Goal: Feedback & Contribution: Submit feedback/report problem

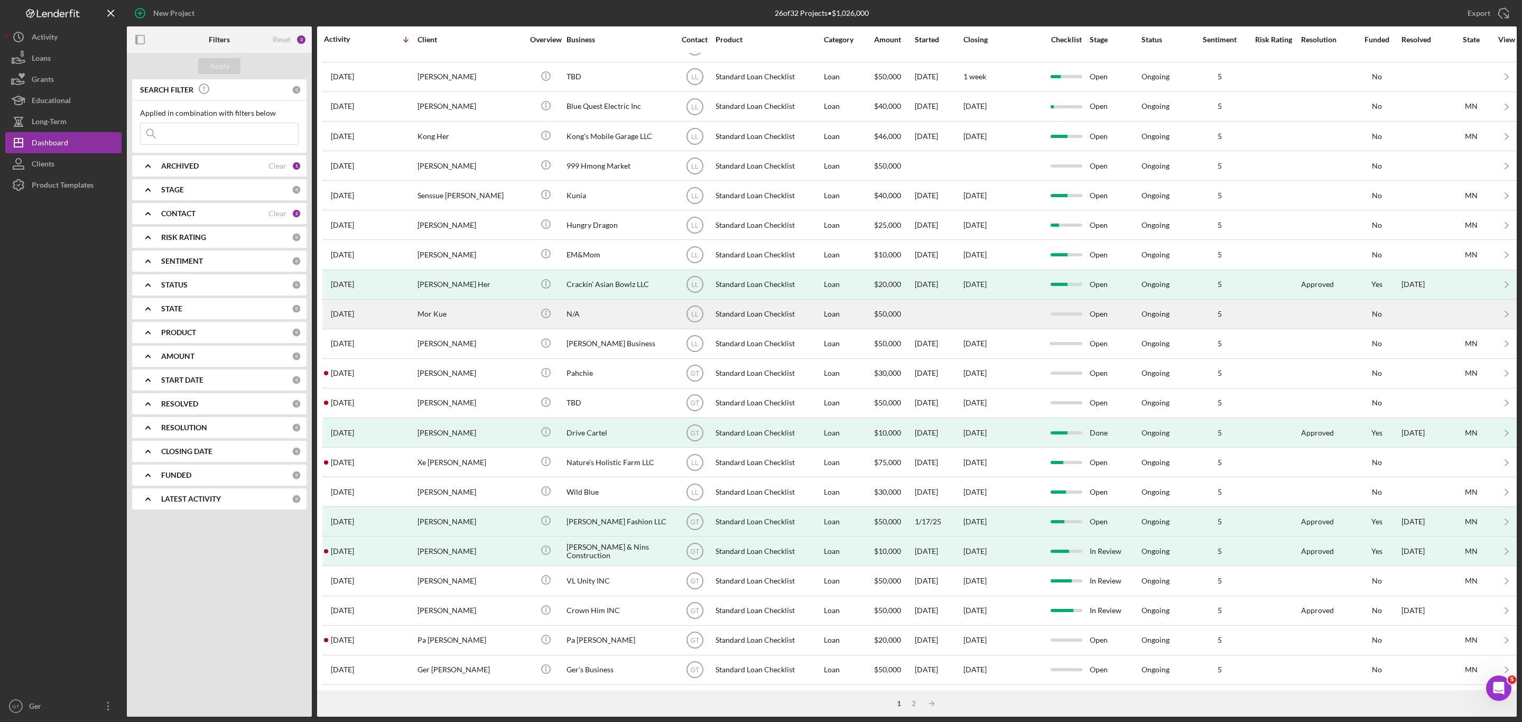
scroll to position [140, 0]
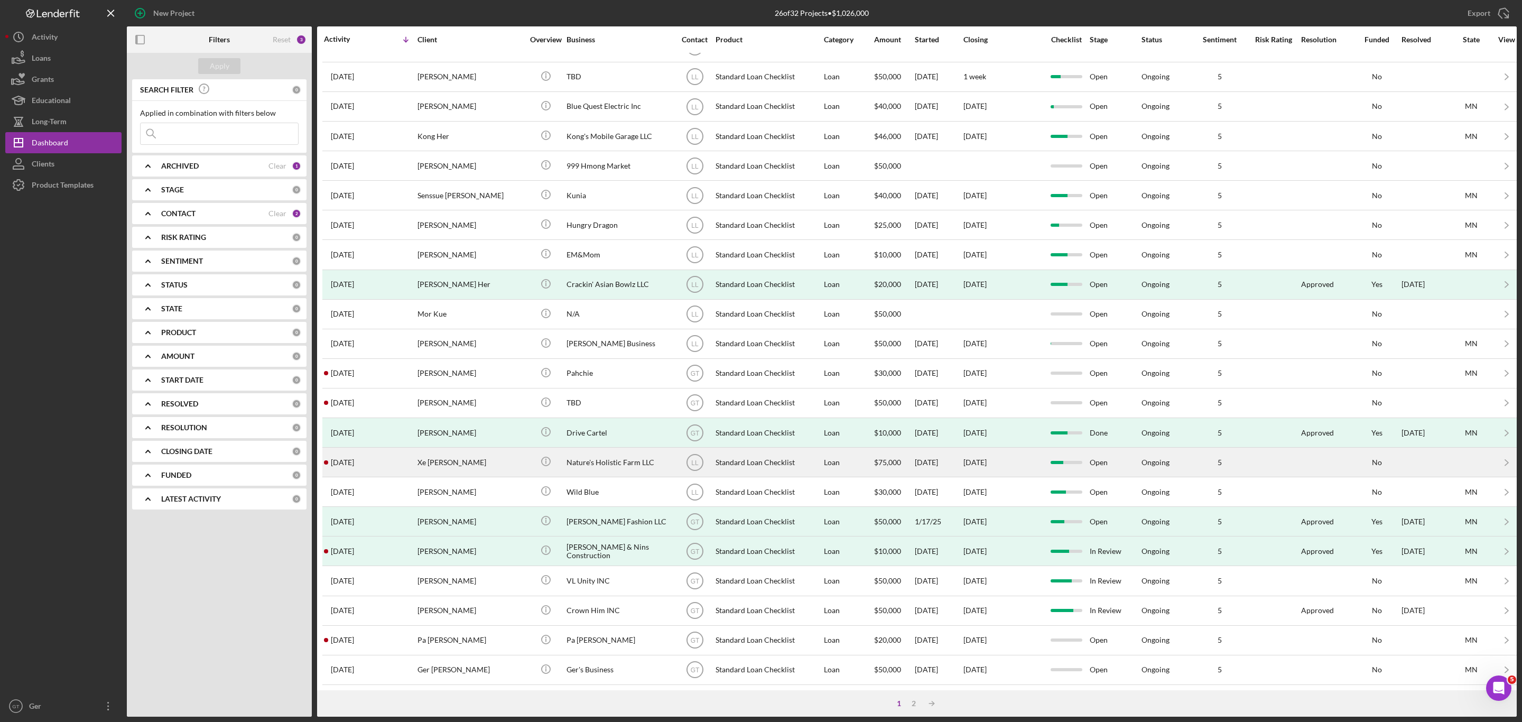
click at [609, 448] on div "Nature's Holistic Farm LLC" at bounding box center [620, 462] width 106 height 28
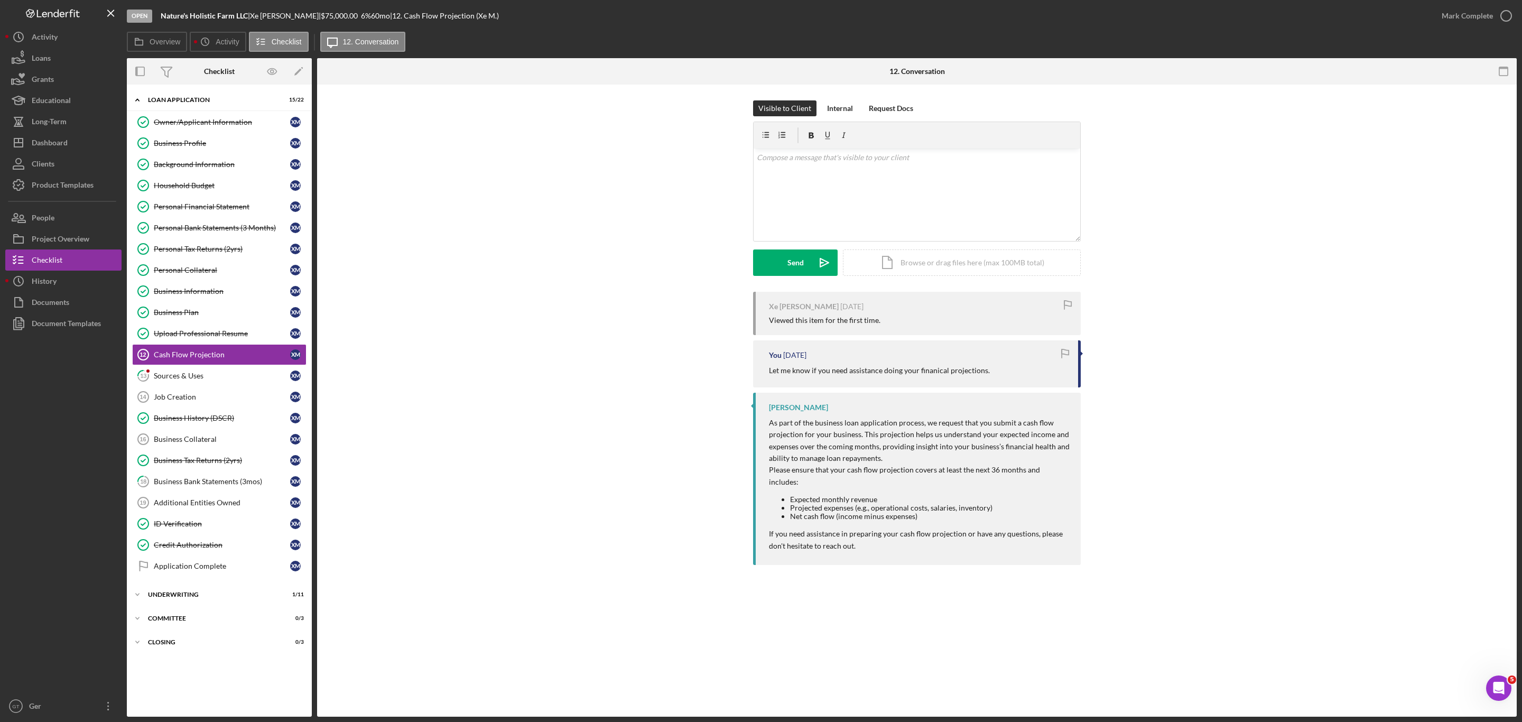
click at [838, 371] on p "Let me know if you need assistance doing your finanical projections." at bounding box center [879, 371] width 221 height 12
click at [227, 386] on link "13 Sources & Uses X M" at bounding box center [219, 375] width 174 height 21
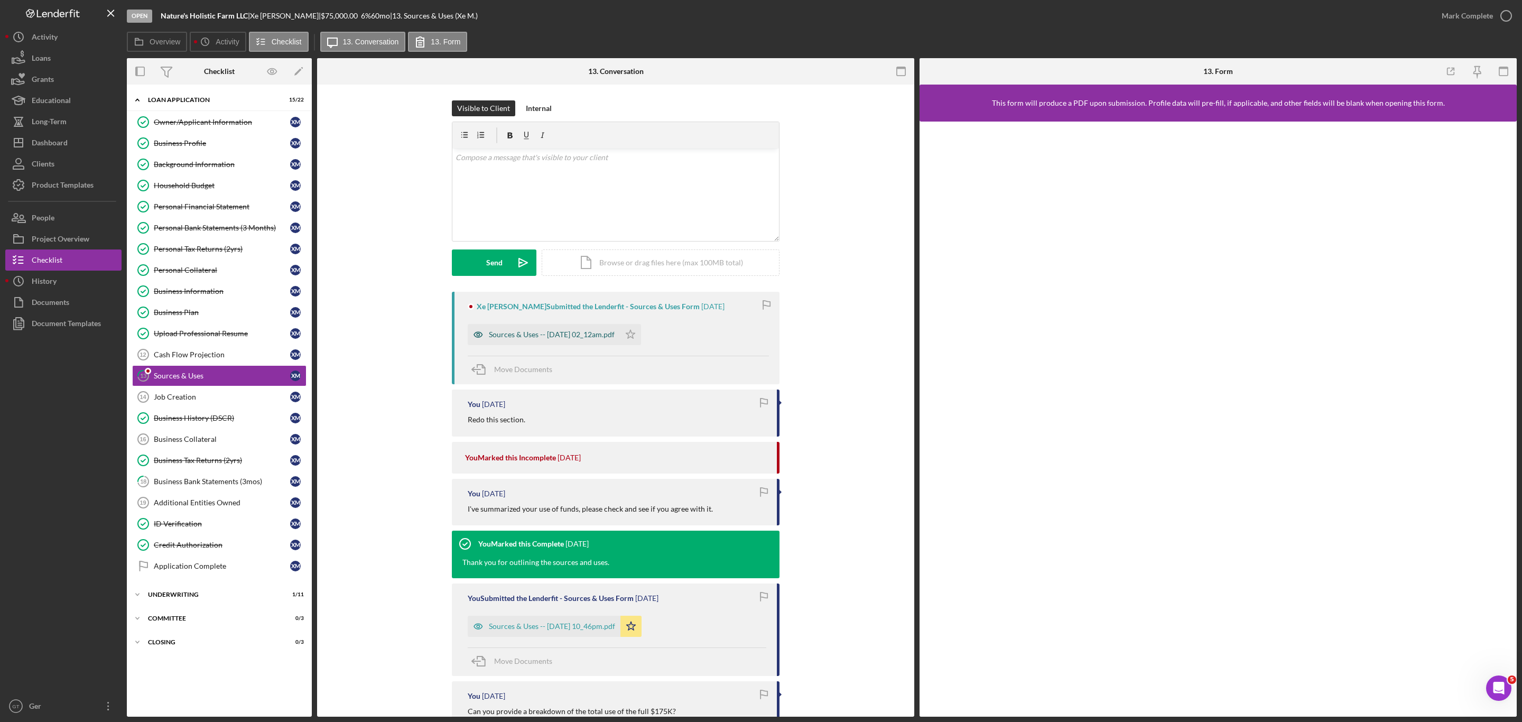
click at [587, 338] on div "Sources & Uses -- 2025-08-07 02_12am.pdf" at bounding box center [552, 334] width 126 height 8
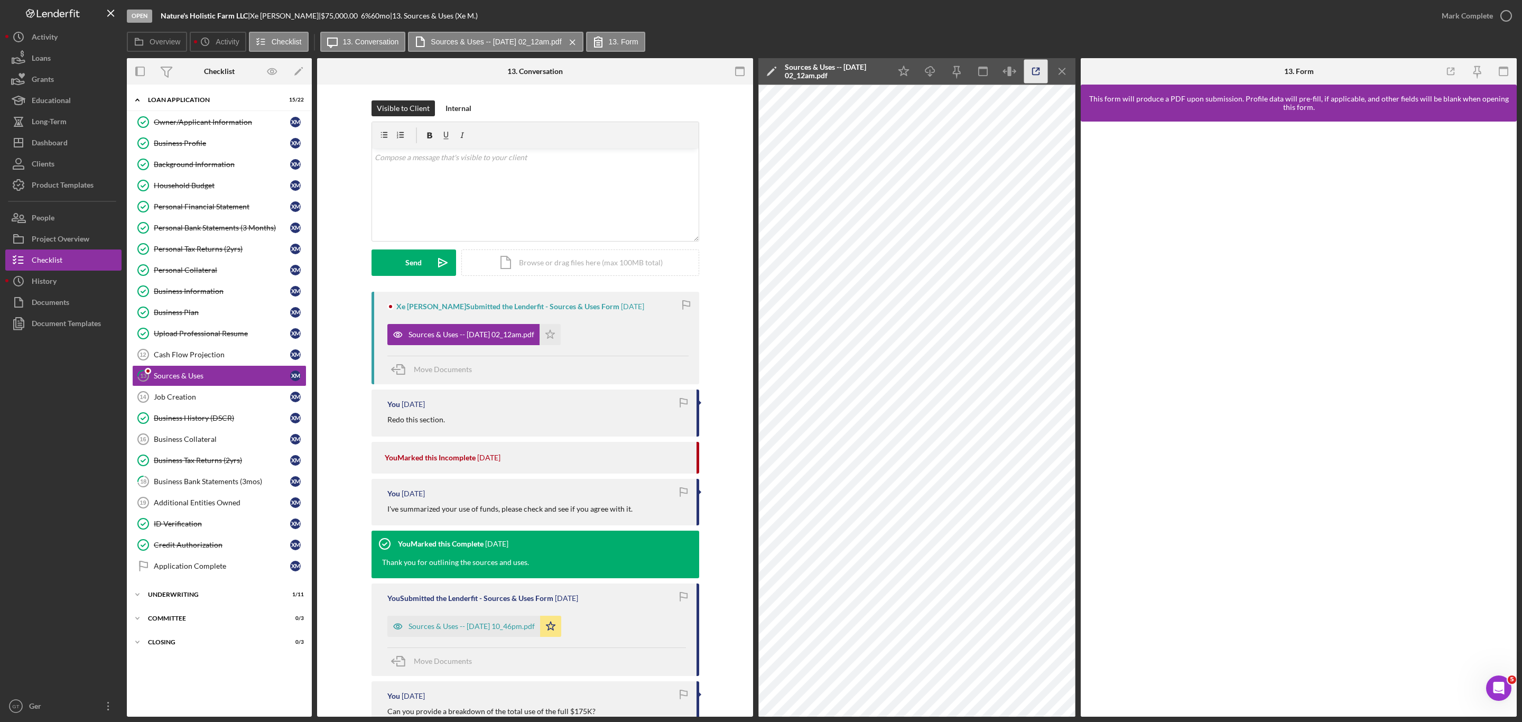
click at [1031, 71] on icon "button" at bounding box center [1036, 72] width 24 height 24
click at [214, 359] on div "Cash Flow Projection" at bounding box center [222, 354] width 136 height 8
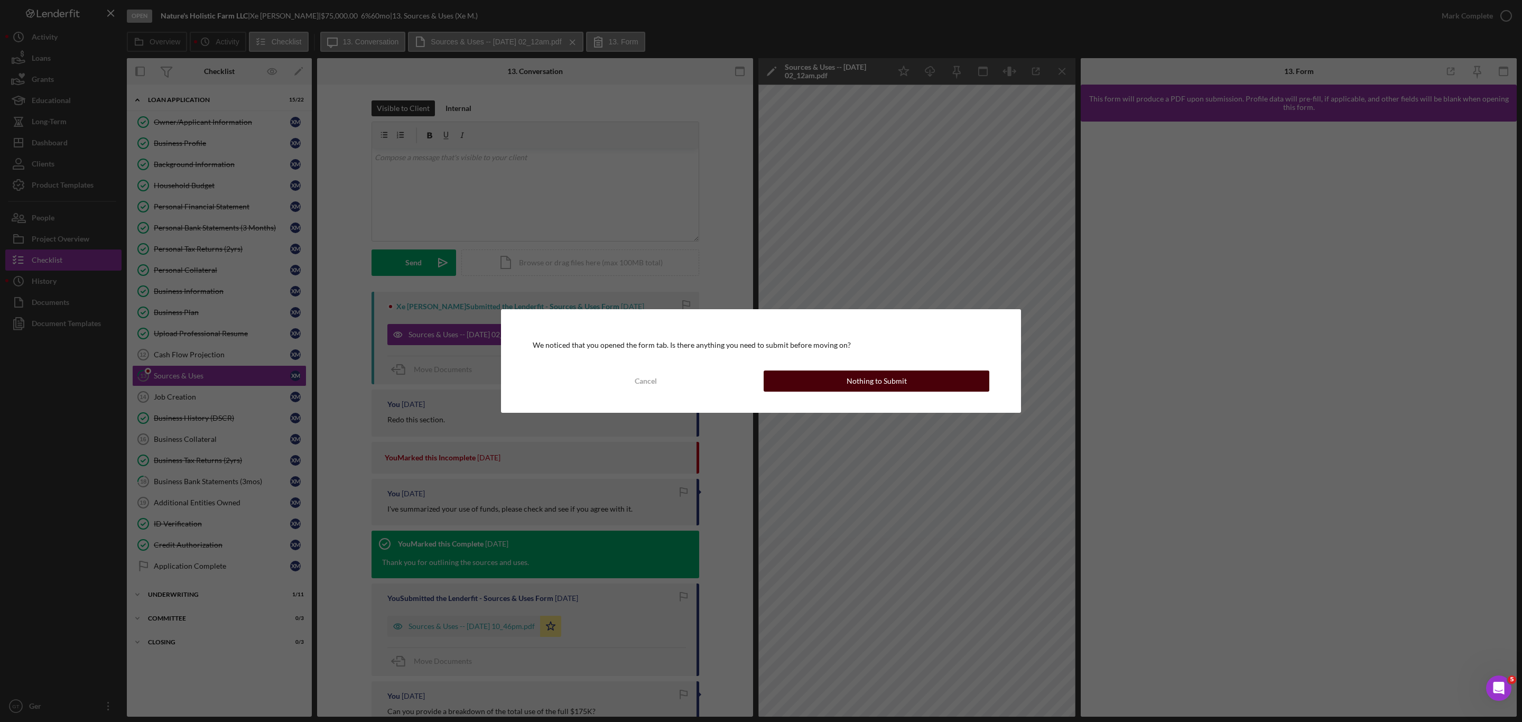
click at [836, 379] on button "Nothing to Submit" at bounding box center [877, 380] width 226 height 21
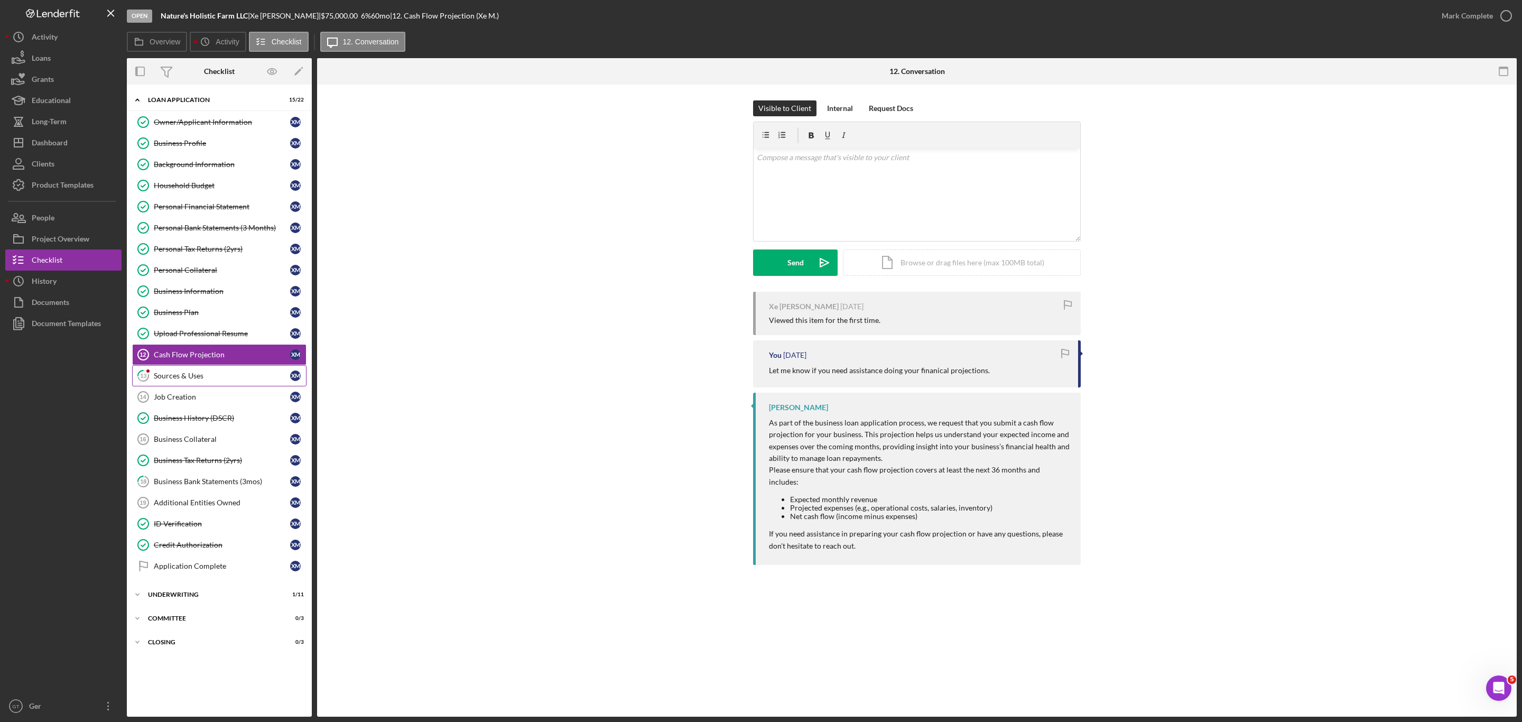
click at [227, 380] on div "Sources & Uses" at bounding box center [222, 376] width 136 height 8
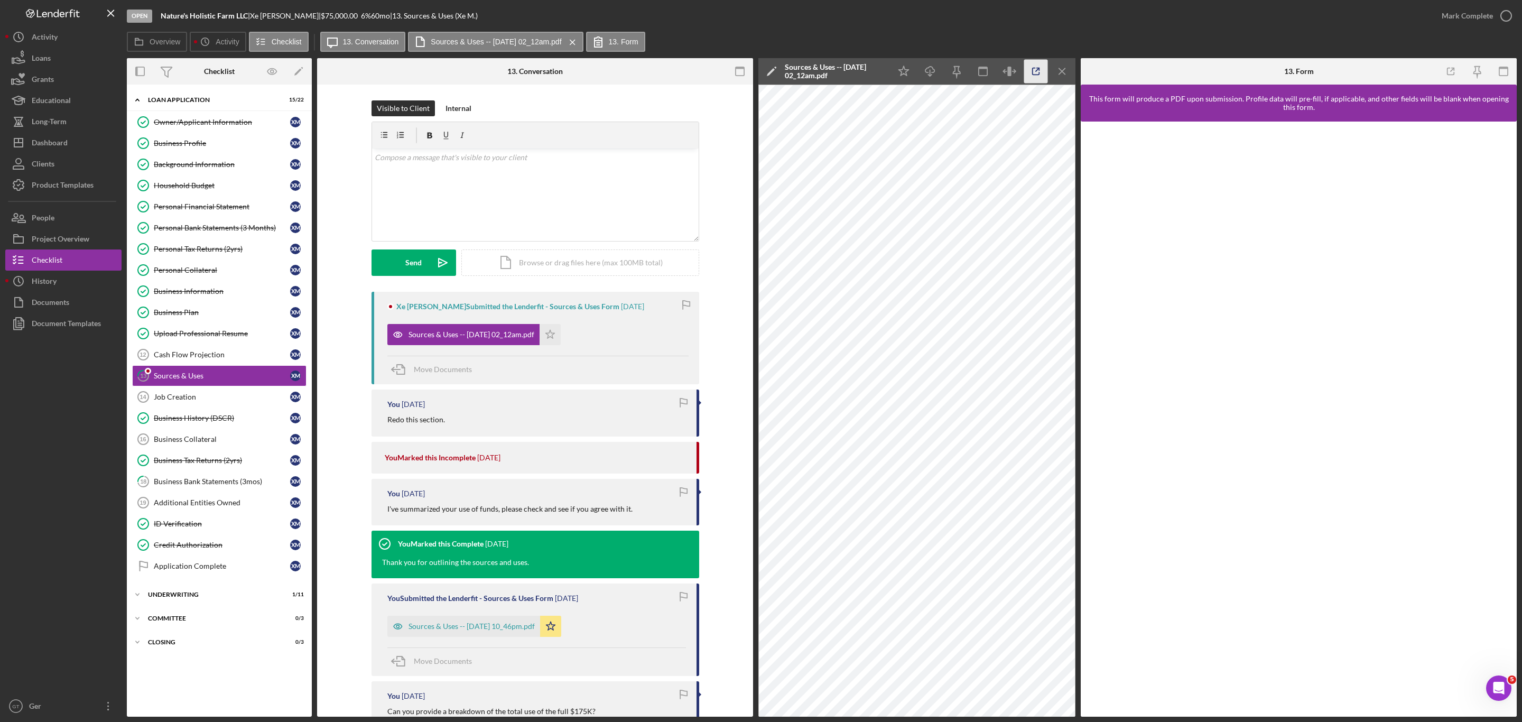
click at [1032, 70] on icon "button" at bounding box center [1036, 72] width 24 height 24
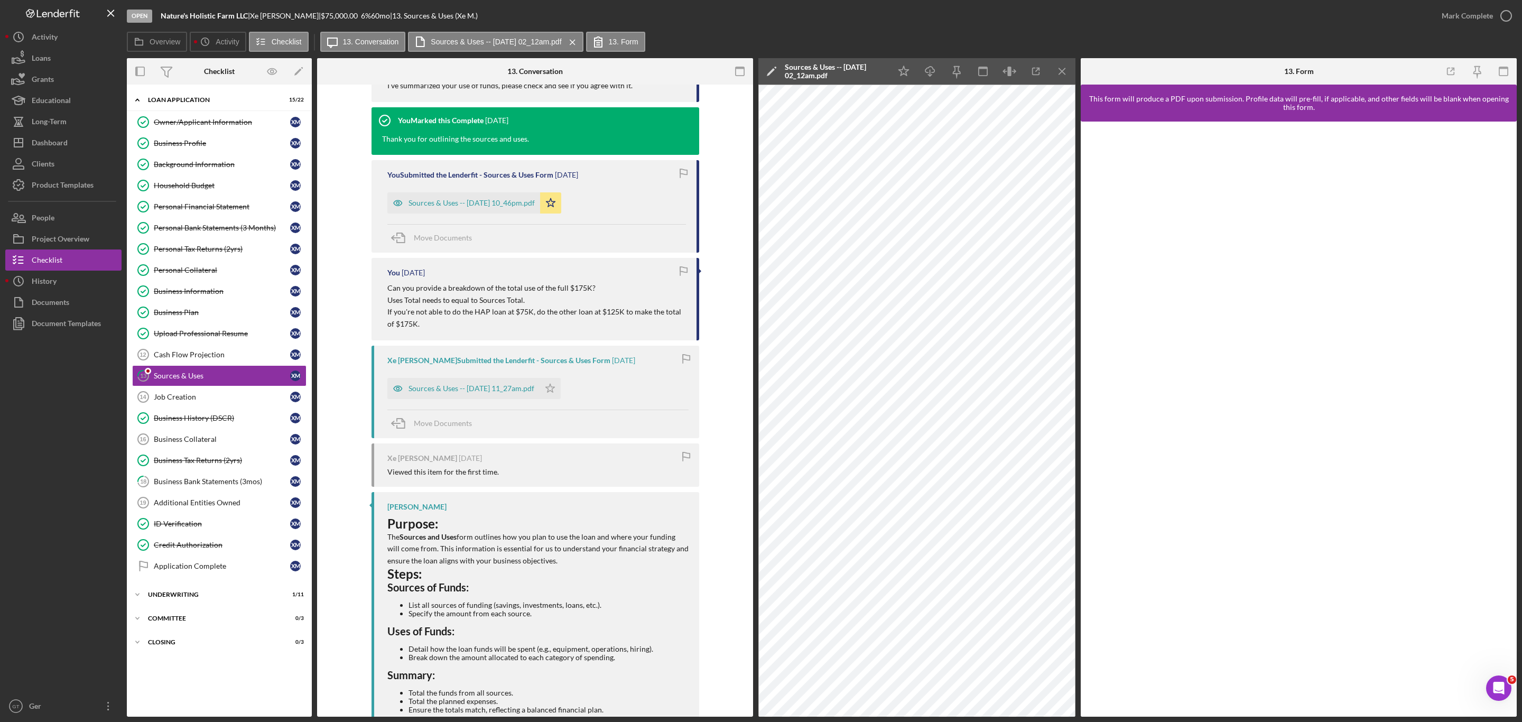
scroll to position [396, 0]
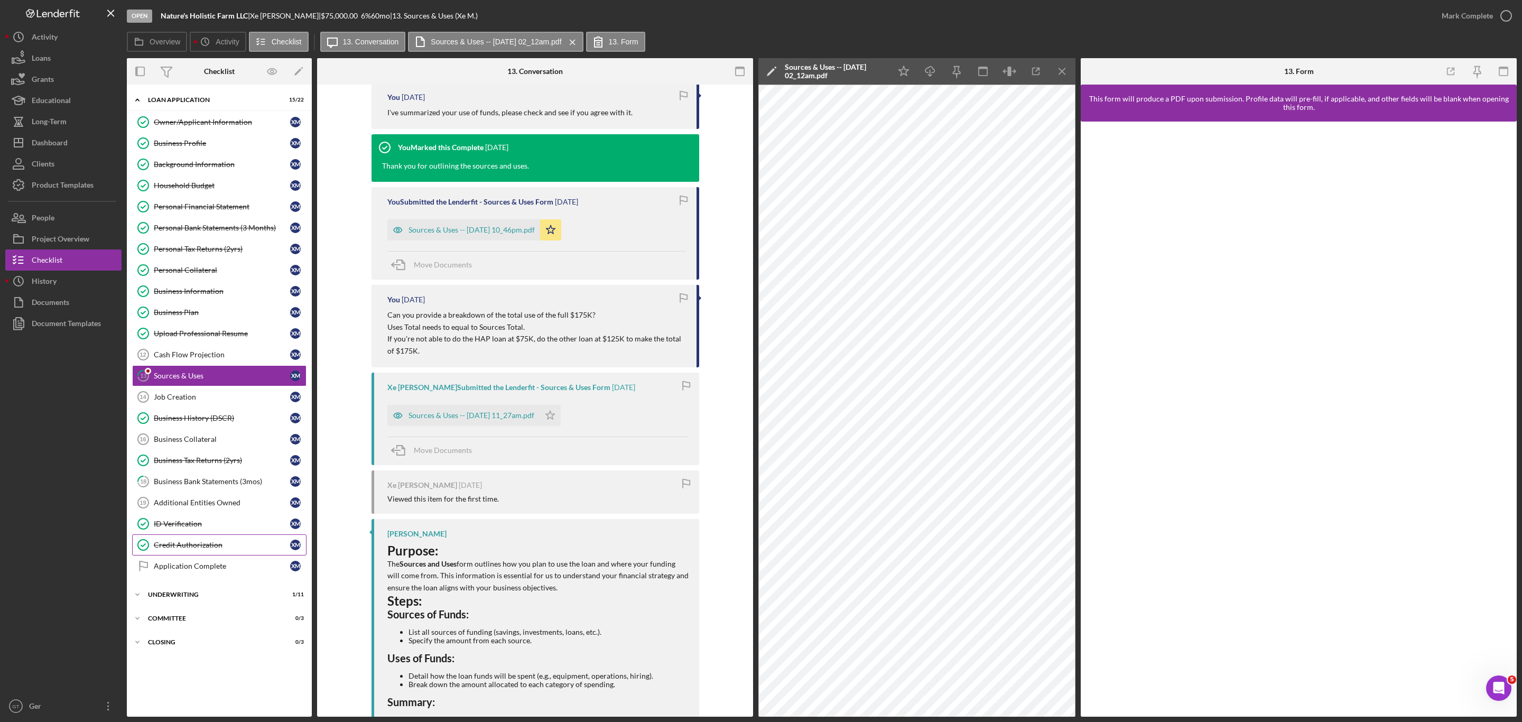
click at [235, 549] on div "Credit Authorization" at bounding box center [222, 545] width 136 height 8
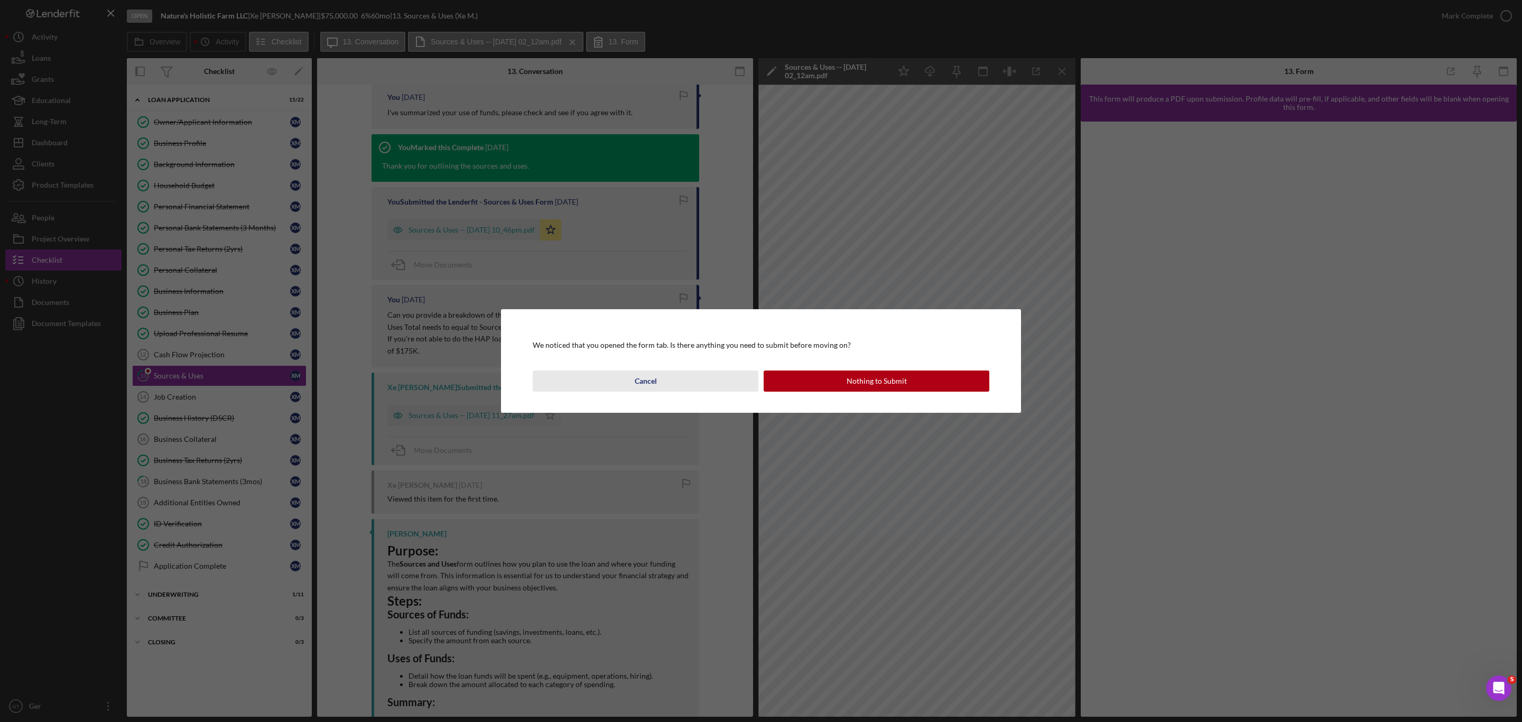
click at [676, 384] on button "Cancel" at bounding box center [646, 380] width 226 height 21
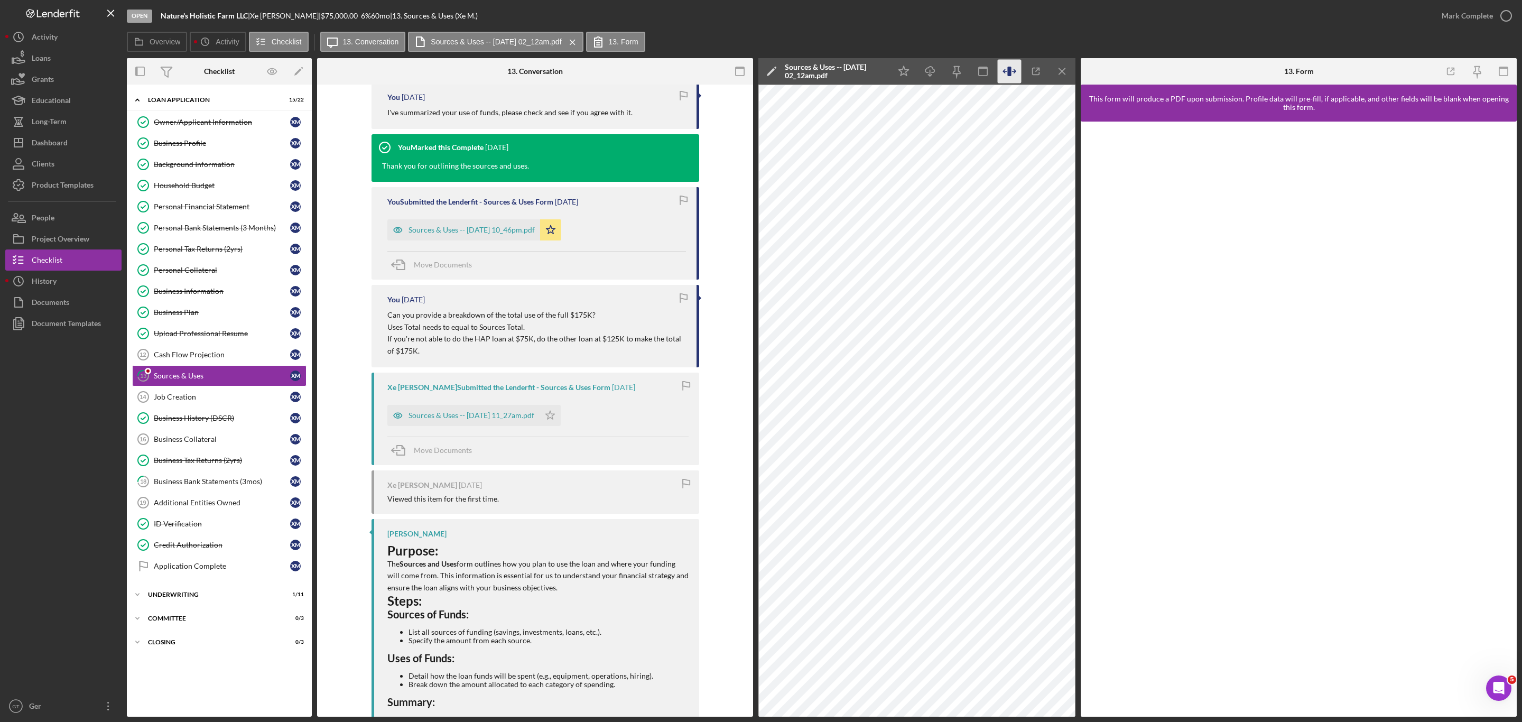
click at [1015, 71] on icon "button" at bounding box center [1013, 71] width 3 height 3
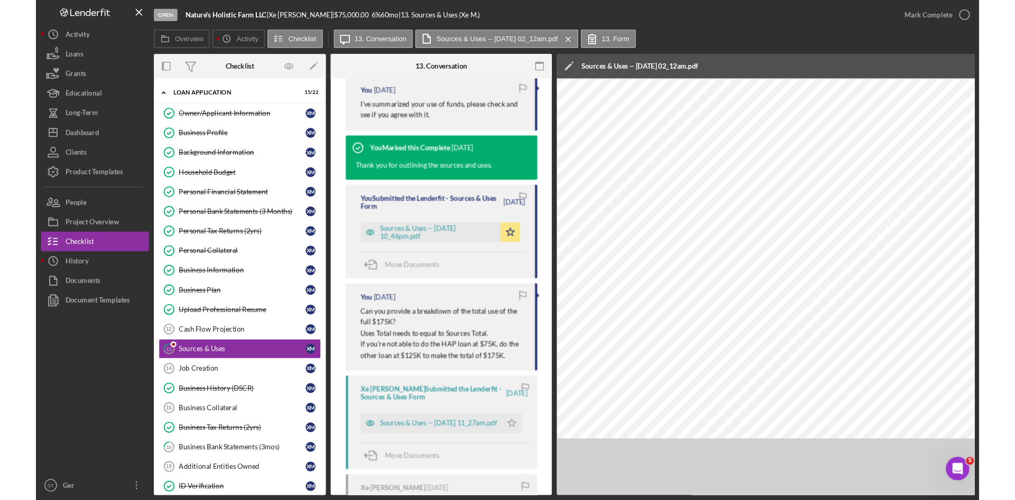
scroll to position [405, 0]
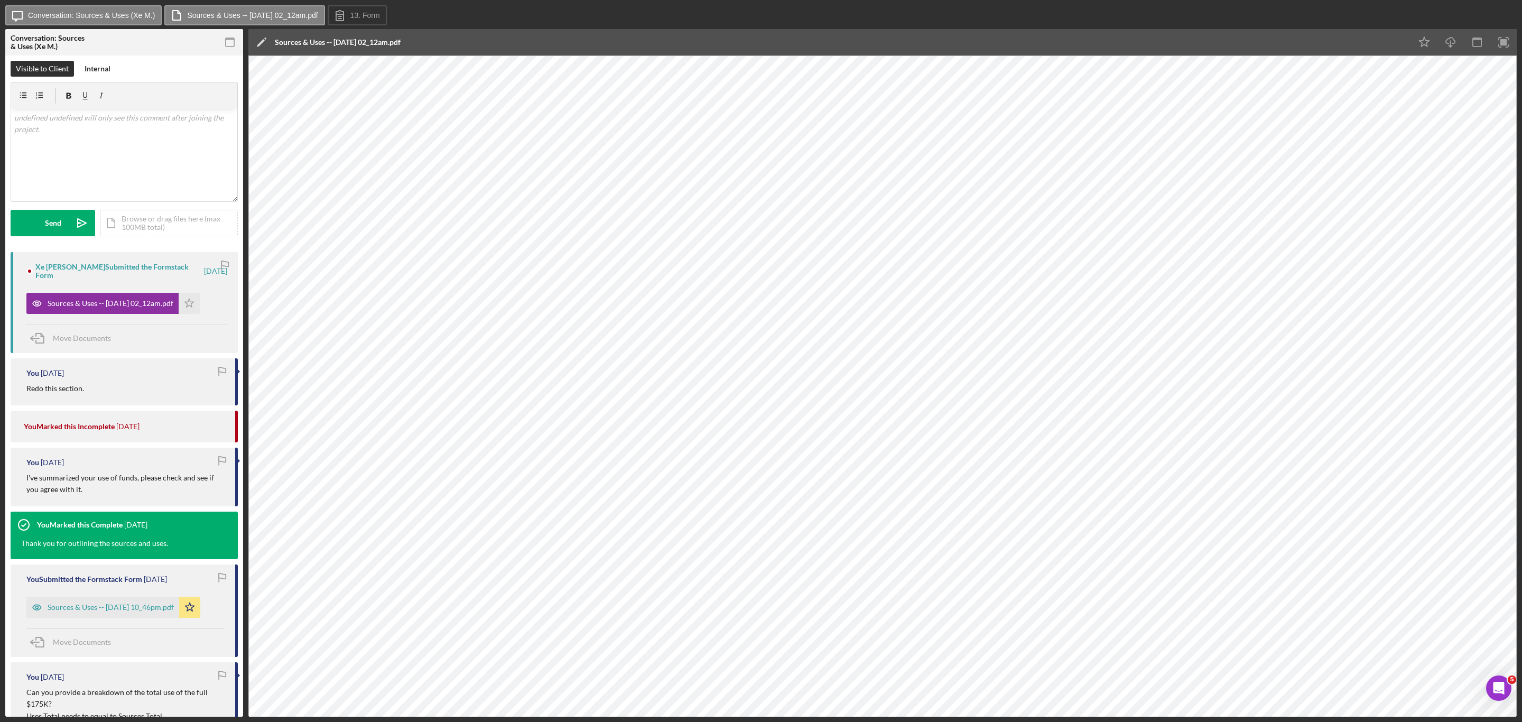
drag, startPoint x: 583, startPoint y: 20, endPoint x: 514, endPoint y: 29, distance: 69.8
click at [579, 19] on div "Icon/Message Conversation: Sources & Uses (Xe M.) Sources & Uses -- 2025-08-07 …" at bounding box center [760, 15] width 1511 height 21
click at [1508, 42] on icon "button" at bounding box center [1504, 43] width 24 height 24
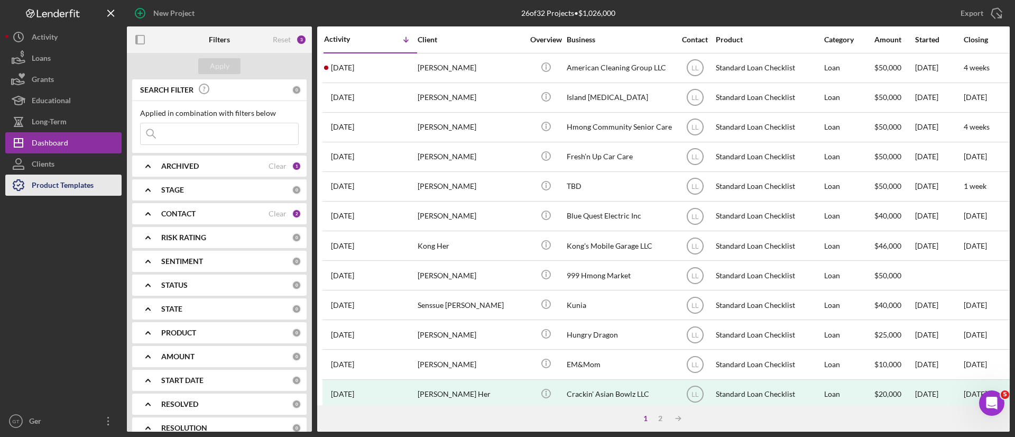
click at [85, 179] on div "Product Templates" at bounding box center [63, 186] width 62 height 24
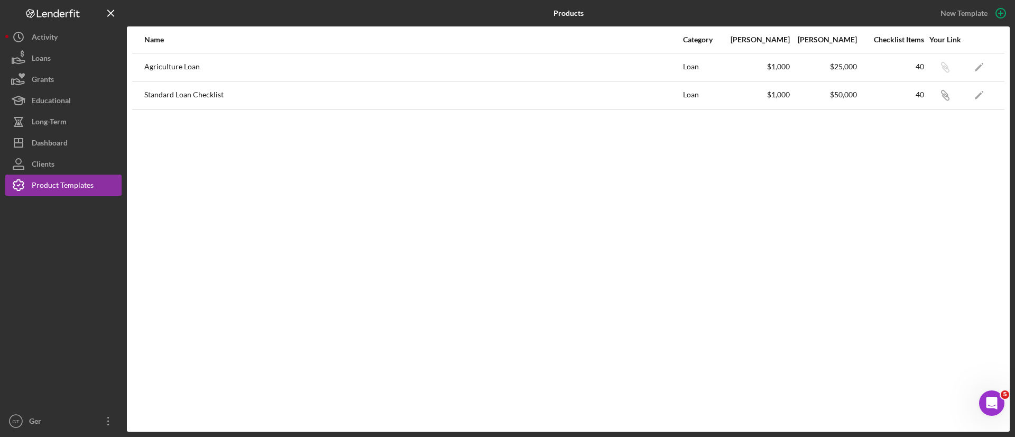
click at [209, 95] on div "Standard Loan Checklist" at bounding box center [412, 95] width 537 height 26
click at [184, 66] on div "Agriculture Loan" at bounding box center [412, 67] width 537 height 26
click at [228, 66] on div "Agriculture Loan" at bounding box center [412, 67] width 537 height 26
click at [977, 90] on icon "Icon/Edit" at bounding box center [979, 95] width 24 height 24
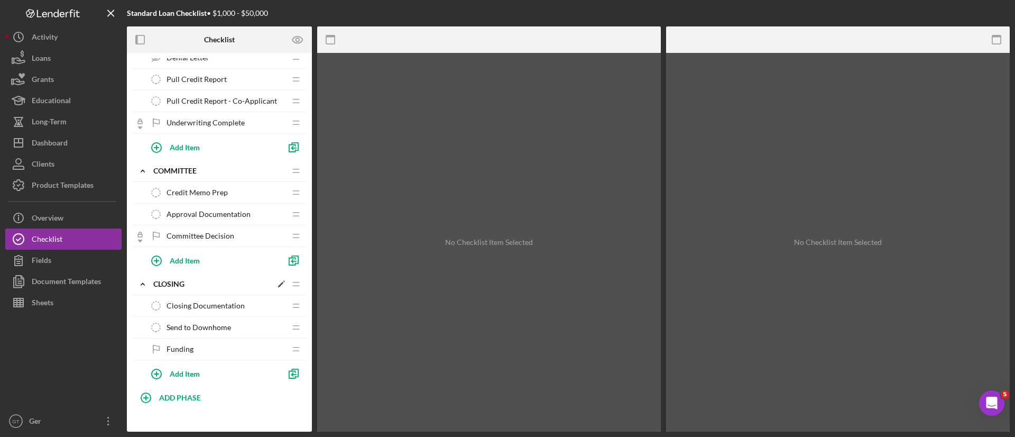
scroll to position [738, 0]
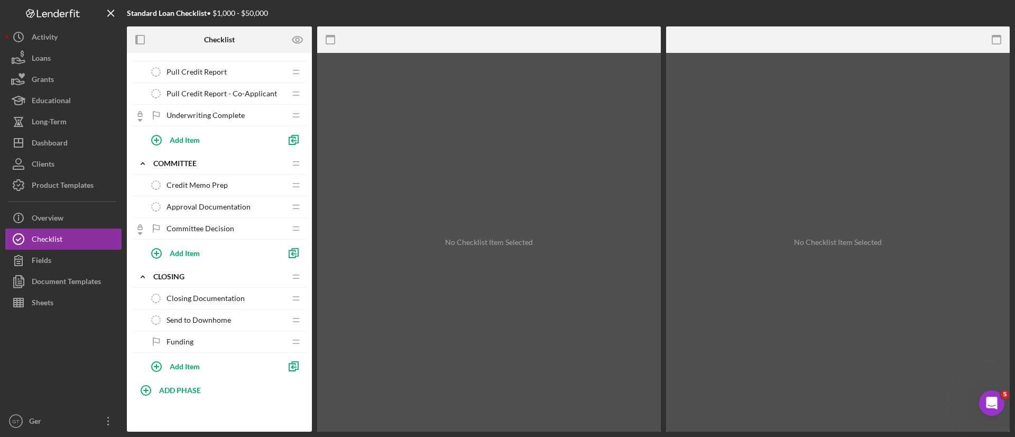
click at [221, 294] on span "Closing Documentation" at bounding box center [205, 298] width 78 height 8
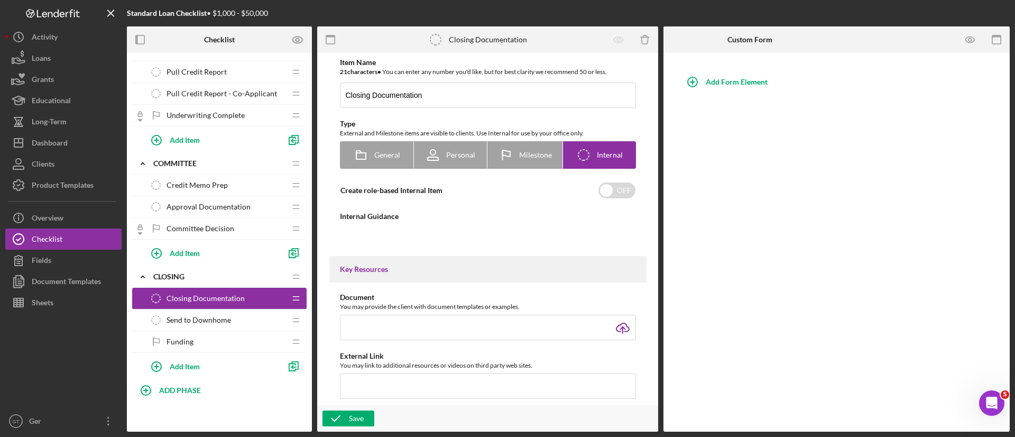
type textarea "<div>(TBD - waiting on closing docs to be reviewed.)</div>"
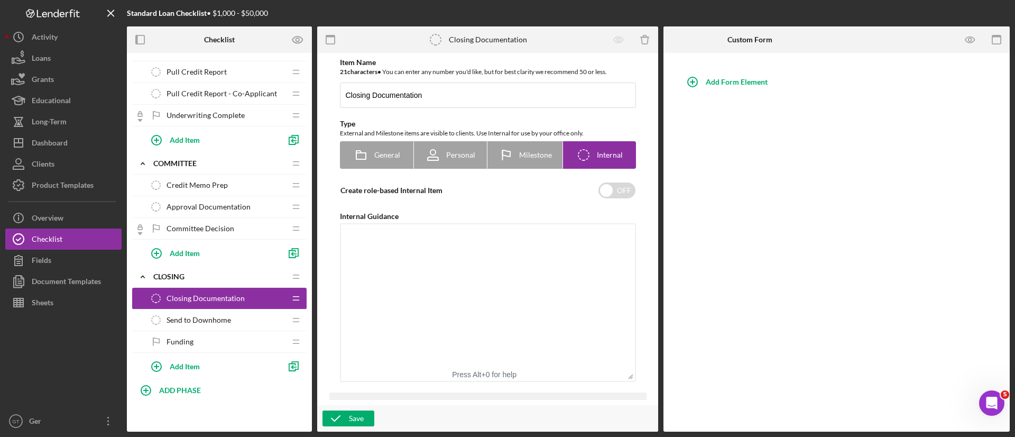
click at [211, 316] on span "Send to Downhome" at bounding box center [198, 320] width 64 height 8
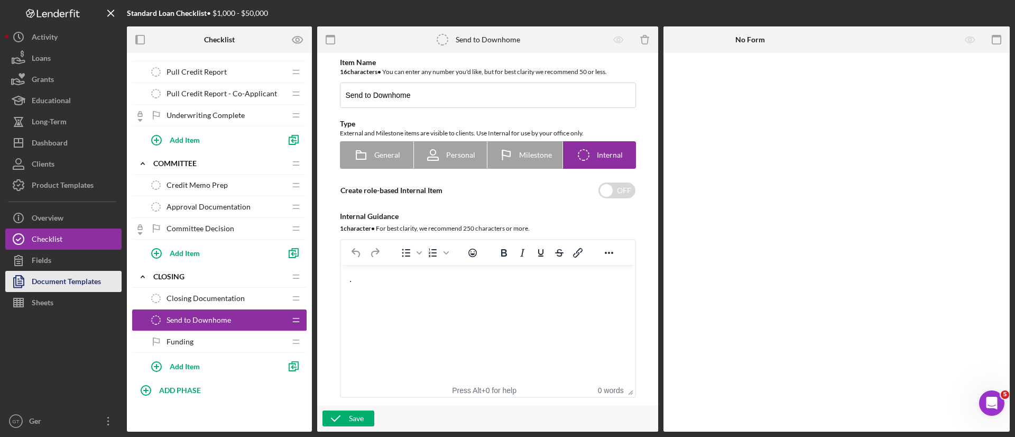
click at [79, 283] on div "Document Templates" at bounding box center [66, 283] width 69 height 24
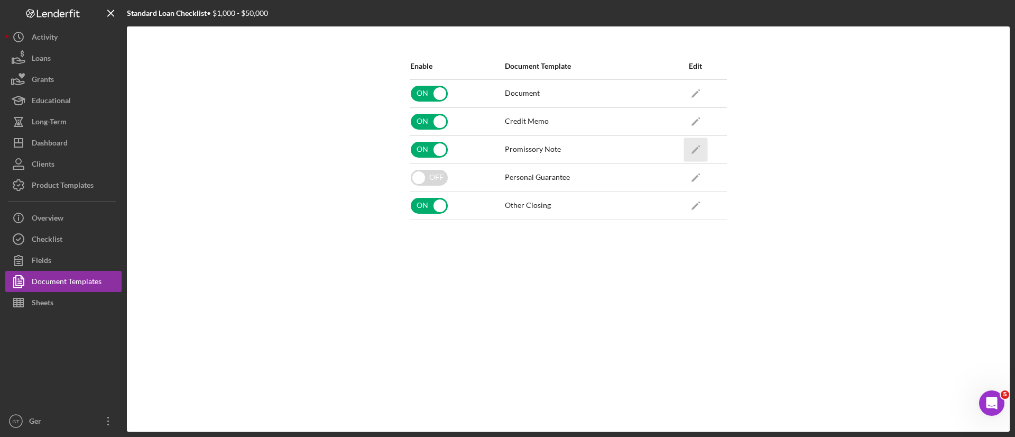
click at [703, 147] on icon "Icon/Edit" at bounding box center [695, 149] width 24 height 24
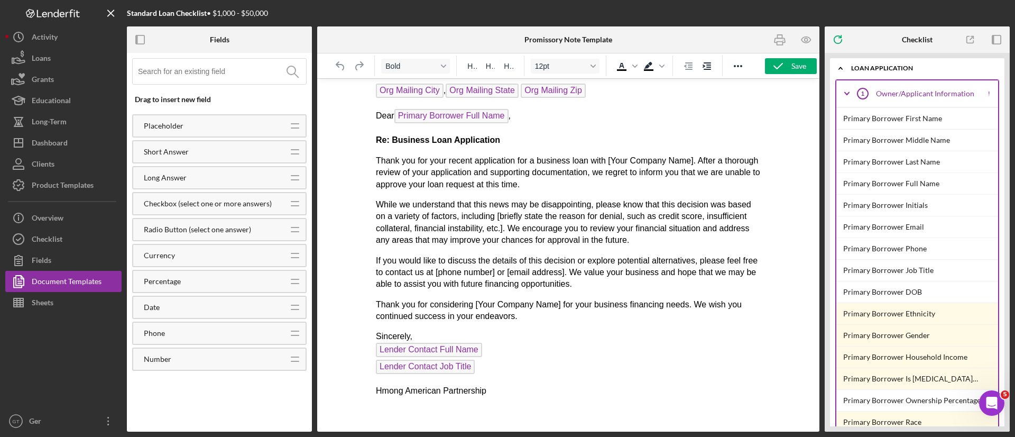
scroll to position [172, 0]
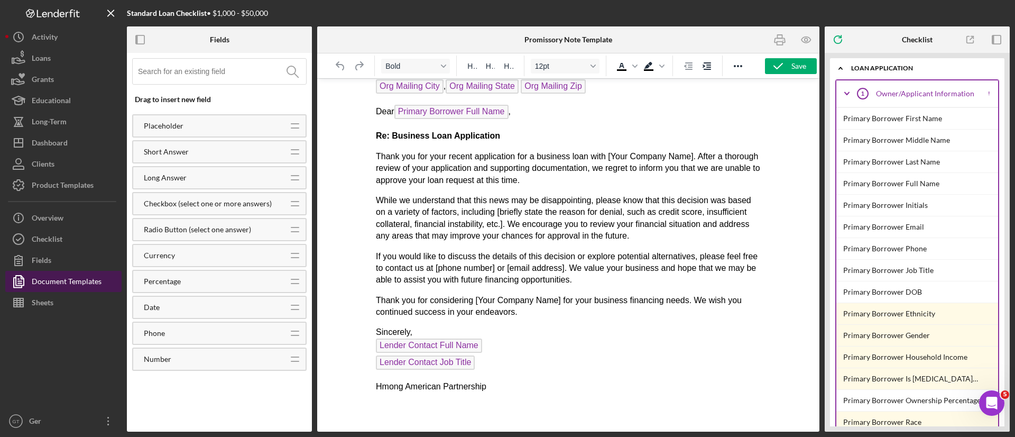
click at [47, 280] on div "Document Templates" at bounding box center [67, 283] width 70 height 24
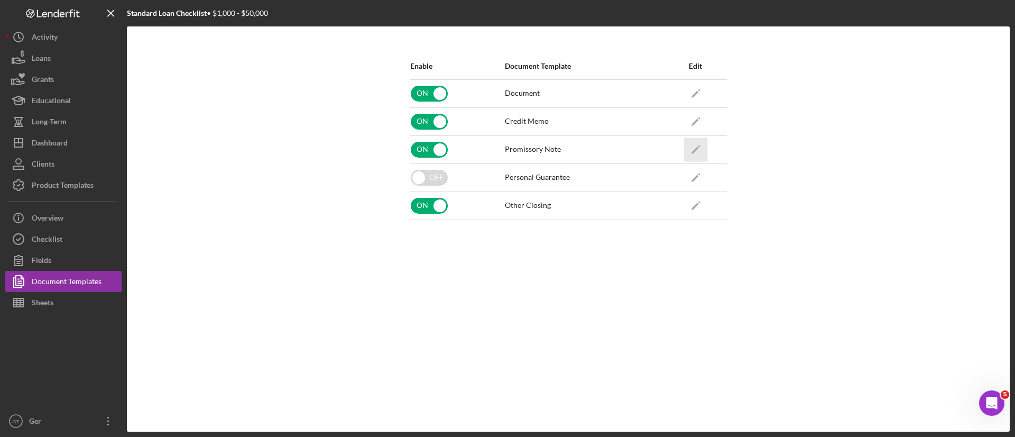
click at [700, 145] on icon "Icon/Edit" at bounding box center [695, 149] width 24 height 24
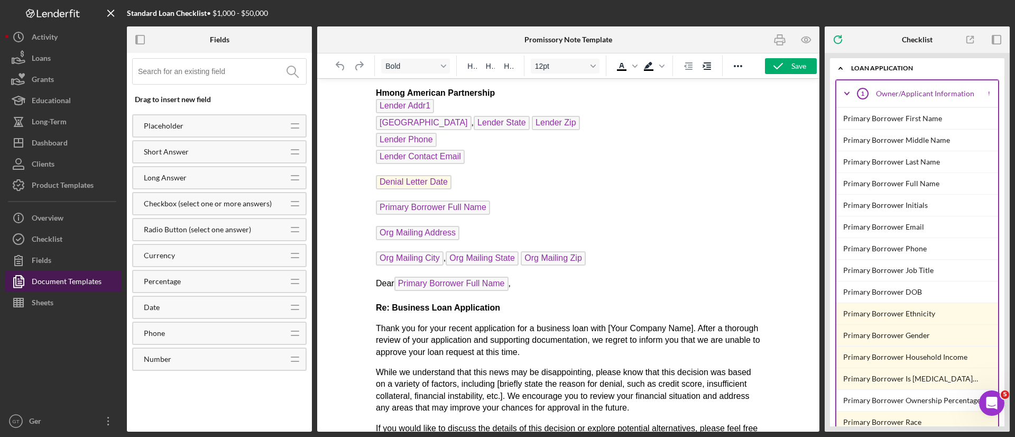
click at [67, 282] on div "Document Templates" at bounding box center [67, 283] width 70 height 24
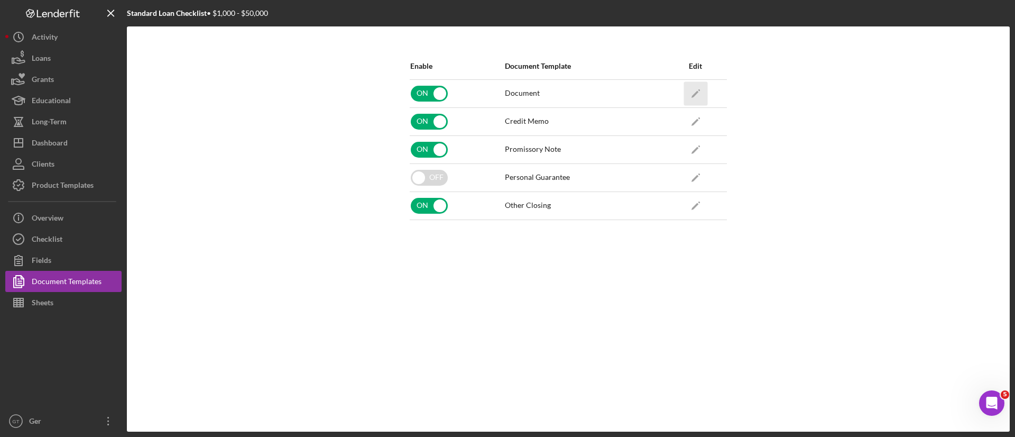
click at [697, 89] on icon "Icon/Edit" at bounding box center [695, 93] width 24 height 24
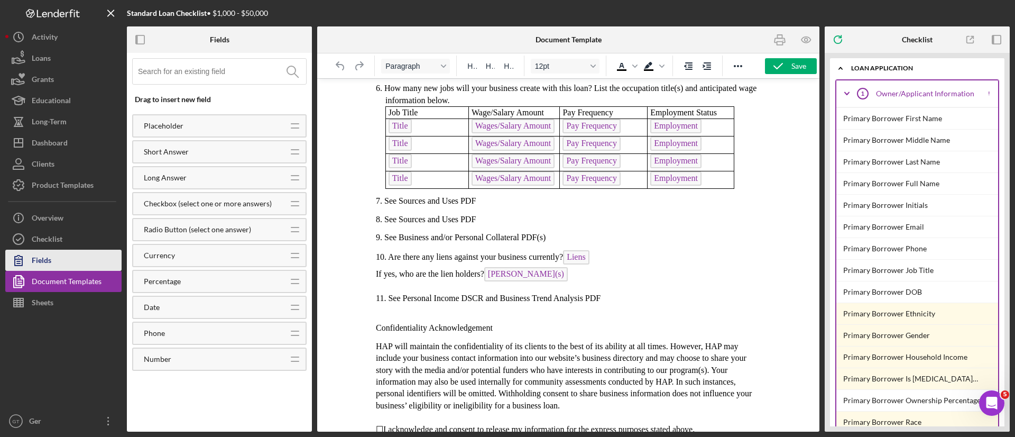
scroll to position [555, 0]
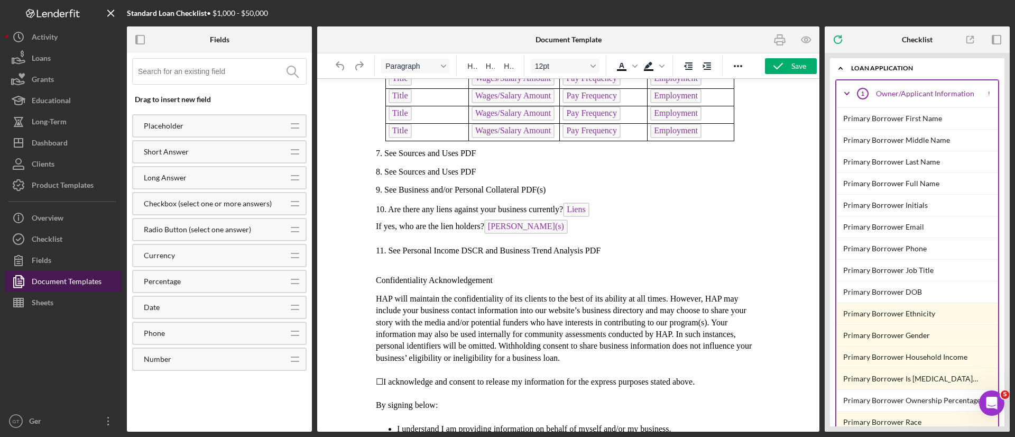
click at [79, 286] on div "Document Templates" at bounding box center [67, 283] width 70 height 24
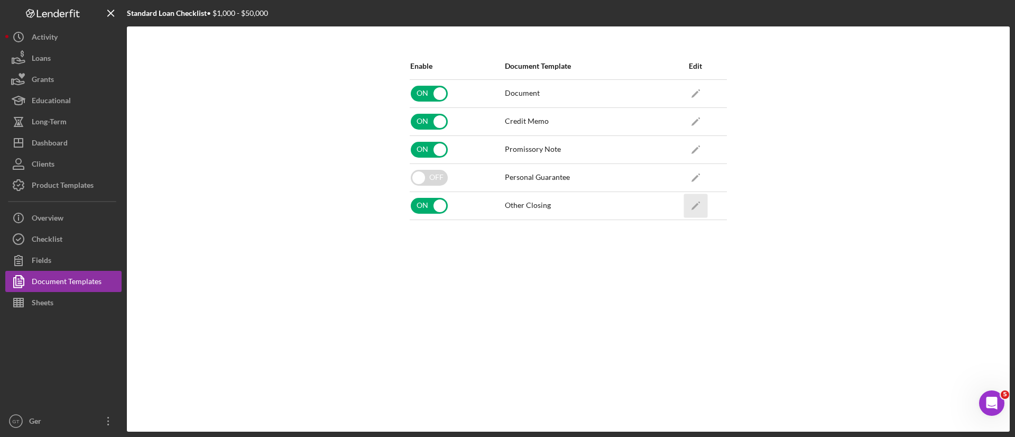
click at [703, 210] on icon "Icon/Edit" at bounding box center [695, 205] width 24 height 24
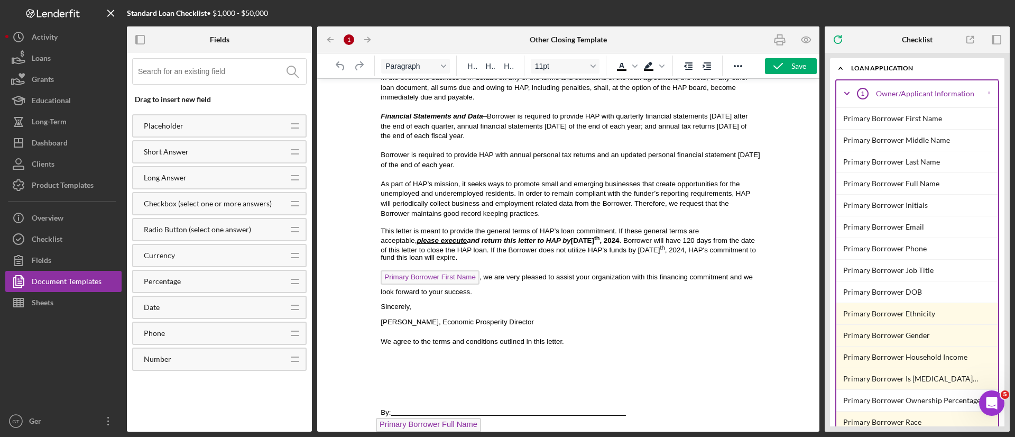
scroll to position [715, 0]
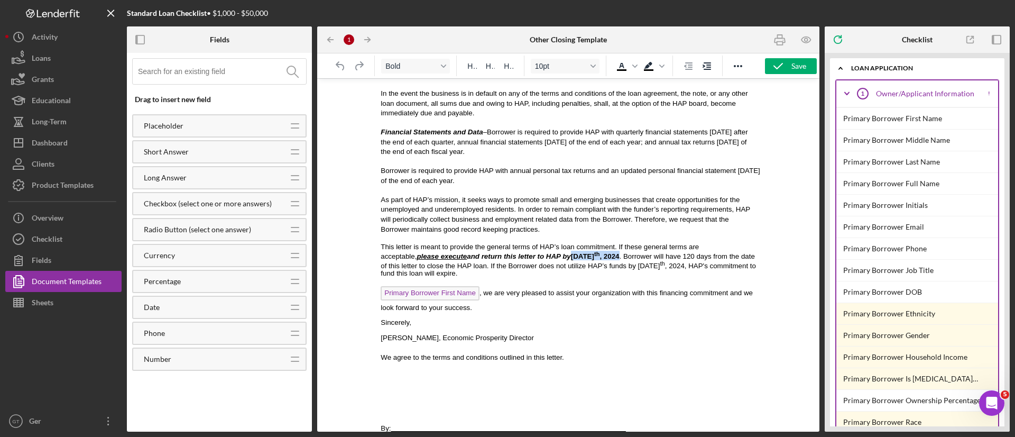
drag, startPoint x: 540, startPoint y: 234, endPoint x: 499, endPoint y: 235, distance: 40.2
click at [499, 252] on strong "please execute and return this letter to HAP by May 16 th , 2024" at bounding box center [517, 256] width 202 height 8
click at [618, 286] on p "Primary Borrower First Name , we are very pleased to assist your organization w…" at bounding box center [569, 299] width 376 height 27
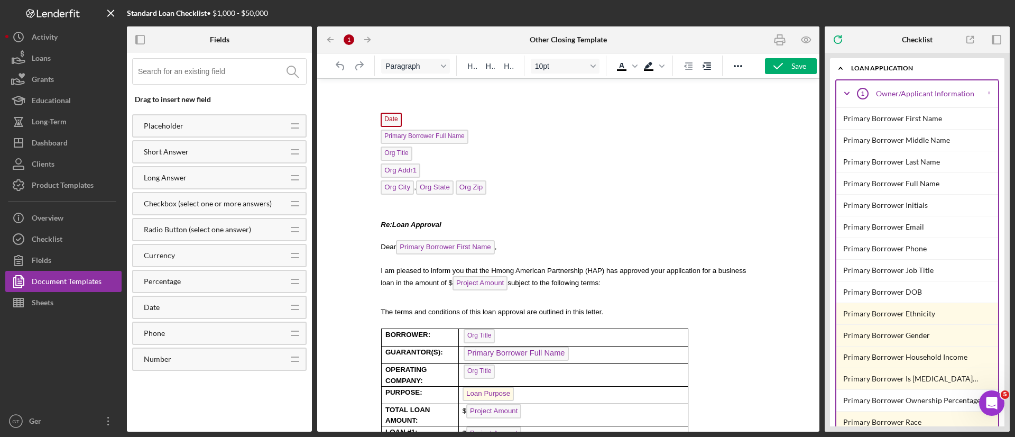
scroll to position [0, 0]
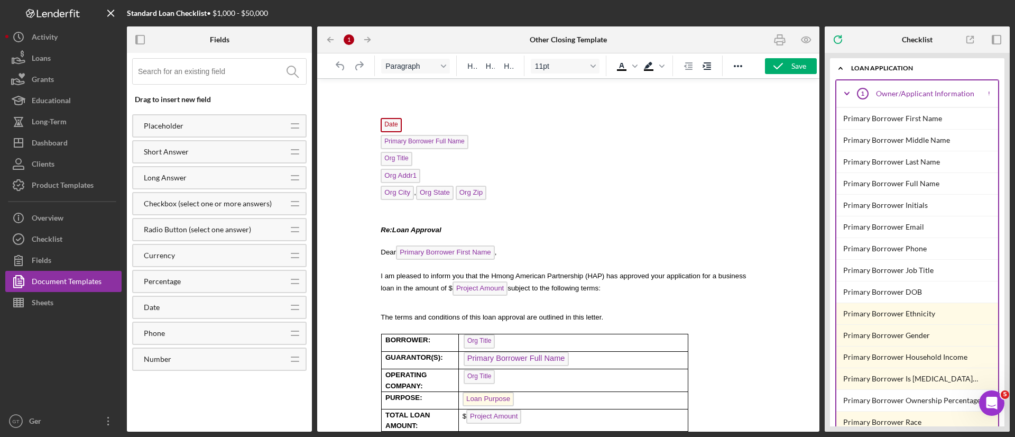
click at [410, 91] on div "Date Primary Borrower Full Name Org Title Org Addr1 Org City , Org State Org Zi…" at bounding box center [568, 348] width 385 height 522
click at [405, 100] on p "Rich Text Area. Press ALT-0 for help." at bounding box center [568, 103] width 385 height 10
click at [803, 42] on icon "button" at bounding box center [805, 40] width 9 height 6
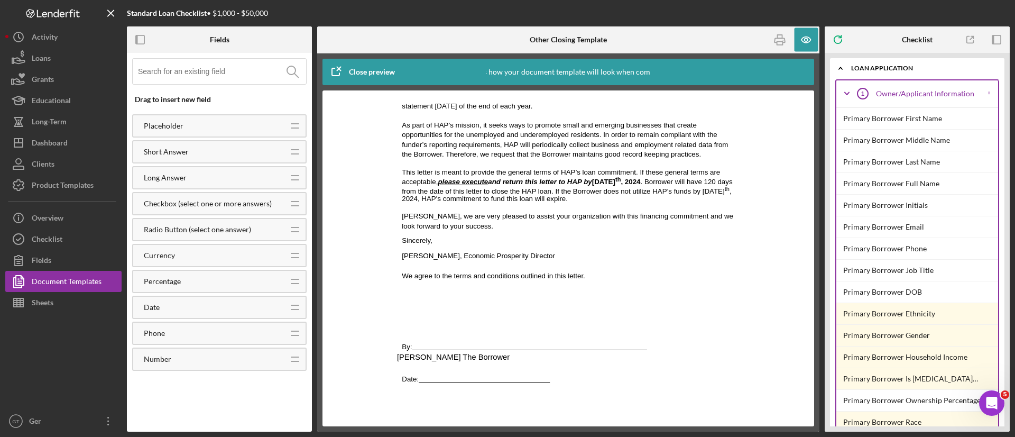
scroll to position [782, 0]
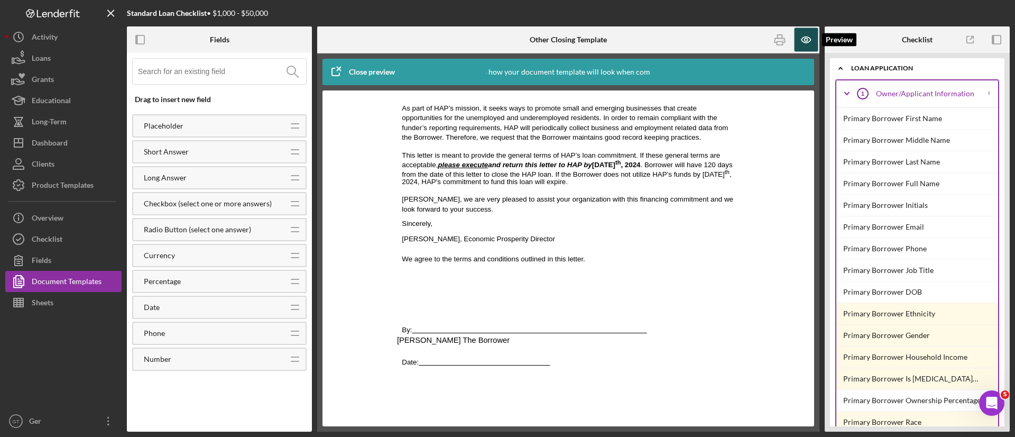
click at [809, 40] on icon "button" at bounding box center [806, 40] width 24 height 24
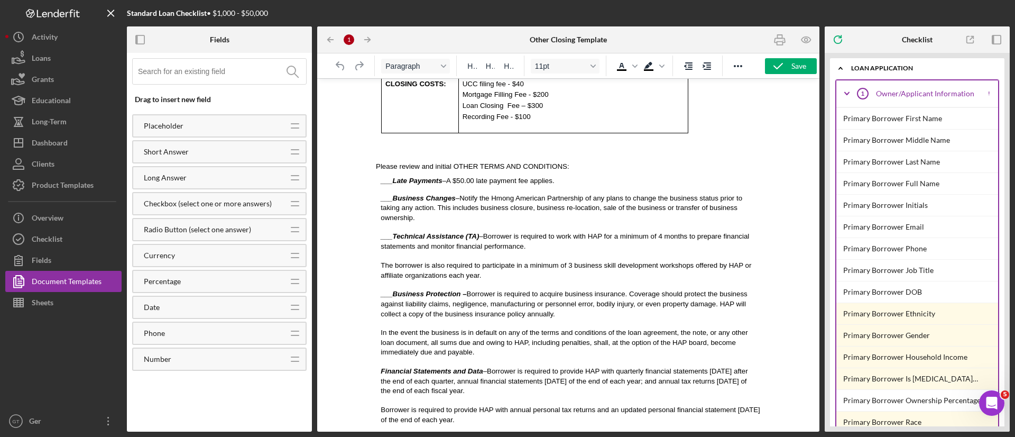
scroll to position [794, 0]
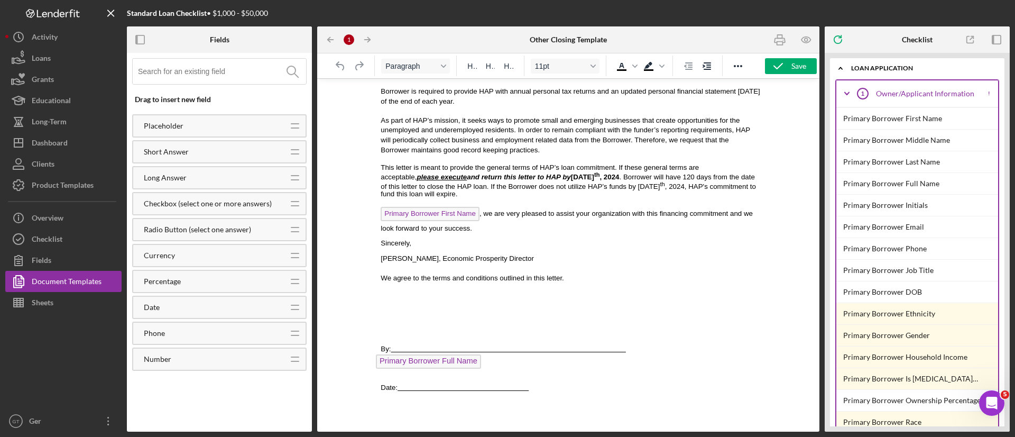
click at [503, 354] on p "Primary Borrower Full Name" at bounding box center [568, 362] width 385 height 17
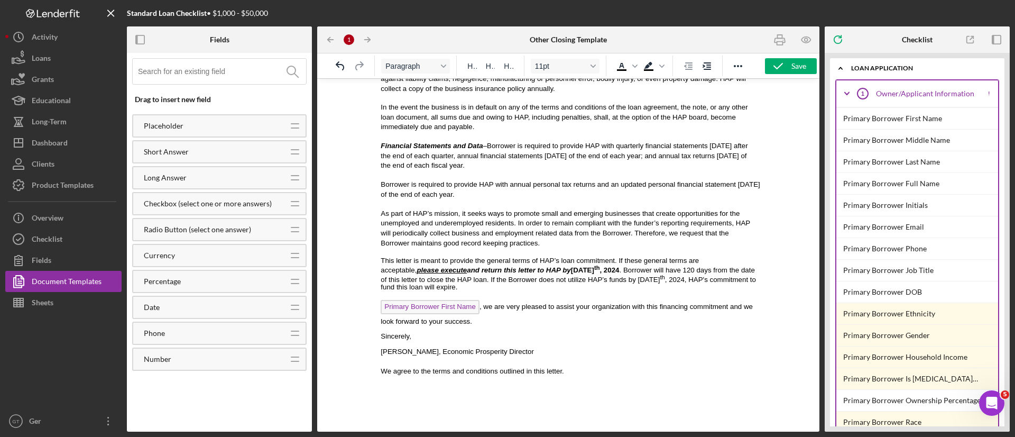
scroll to position [635, 0]
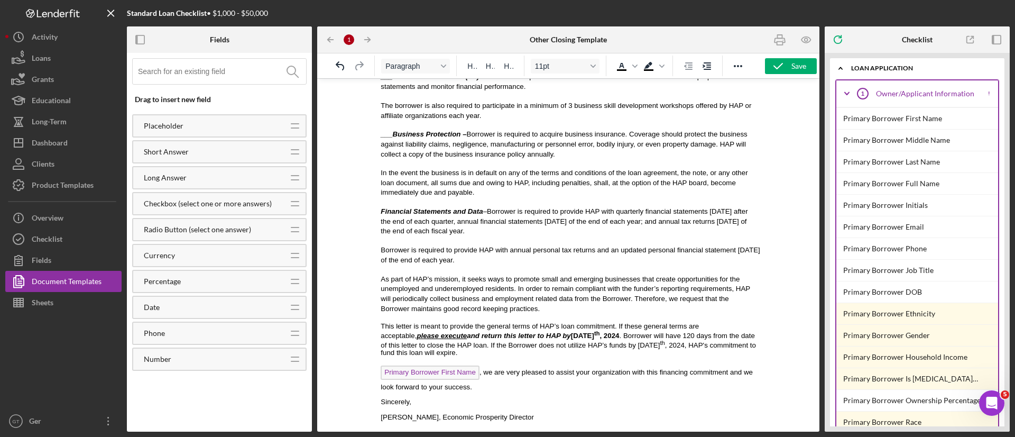
click at [807, 56] on div "Paragraph H1 H2 H3 11pt To open the popup, press Shift+Enter To open the popup,…" at bounding box center [568, 65] width 502 height 25
click at [801, 61] on div "Save" at bounding box center [798, 66] width 15 height 16
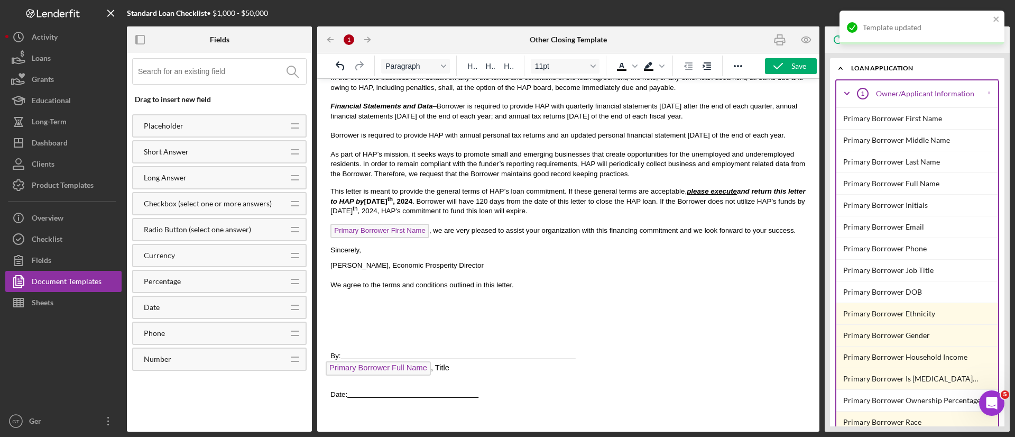
scroll to position [715, 0]
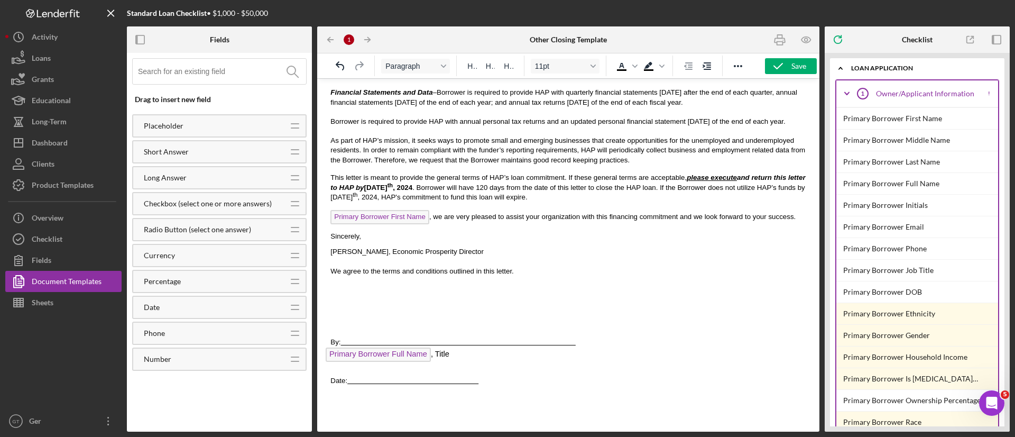
click at [442, 347] on p "Primary Borrower Full Name , Title" at bounding box center [568, 355] width 485 height 17
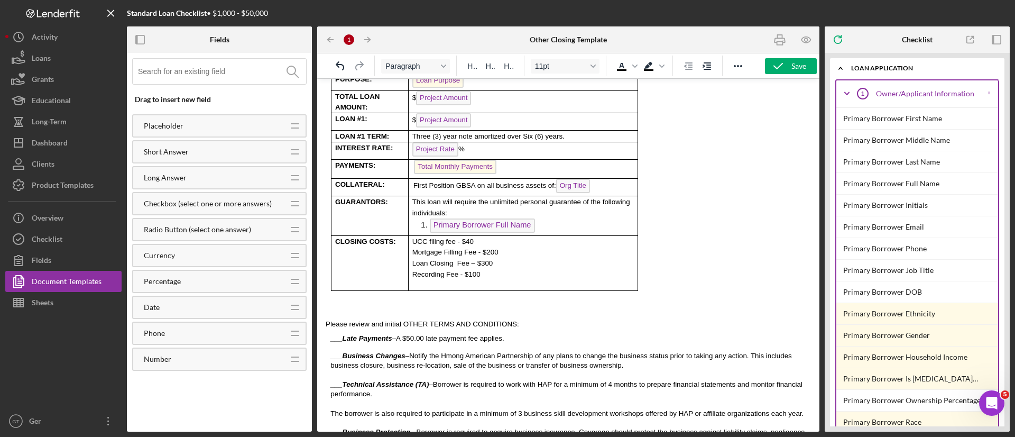
scroll to position [239, 0]
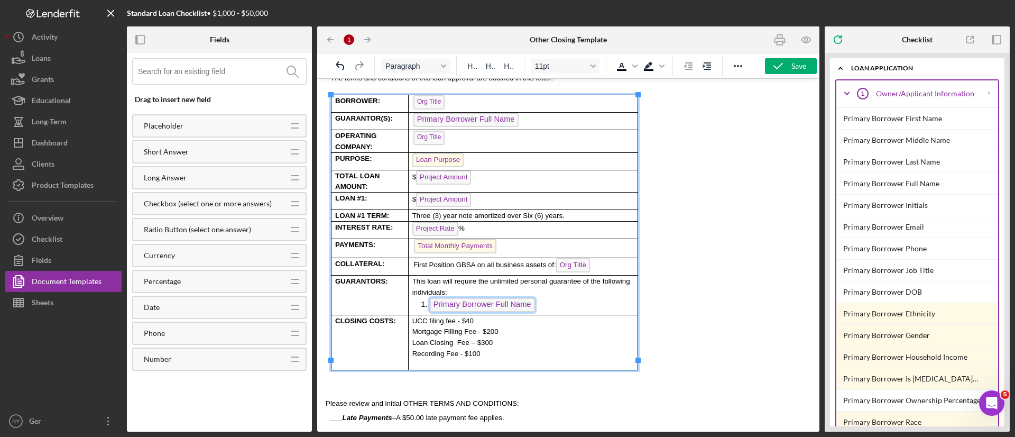
click at [479, 298] on span "Primary Borrower Full Name" at bounding box center [482, 305] width 105 height 14
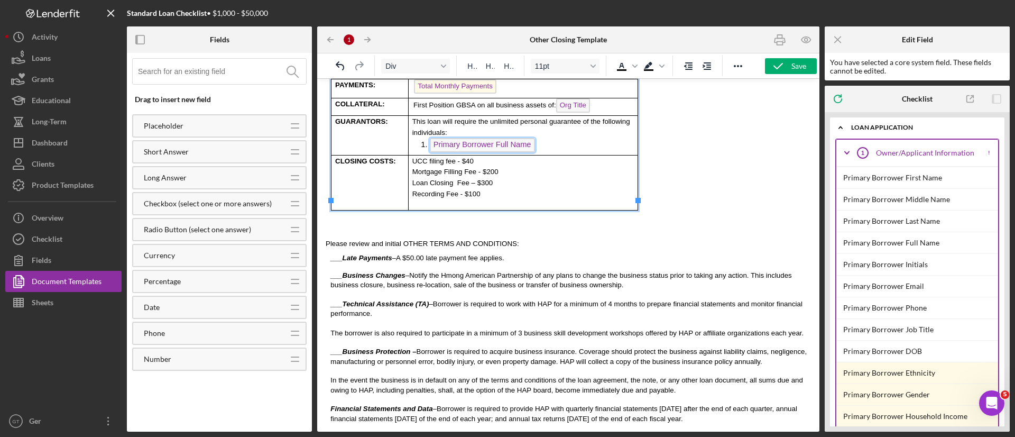
scroll to position [81, 0]
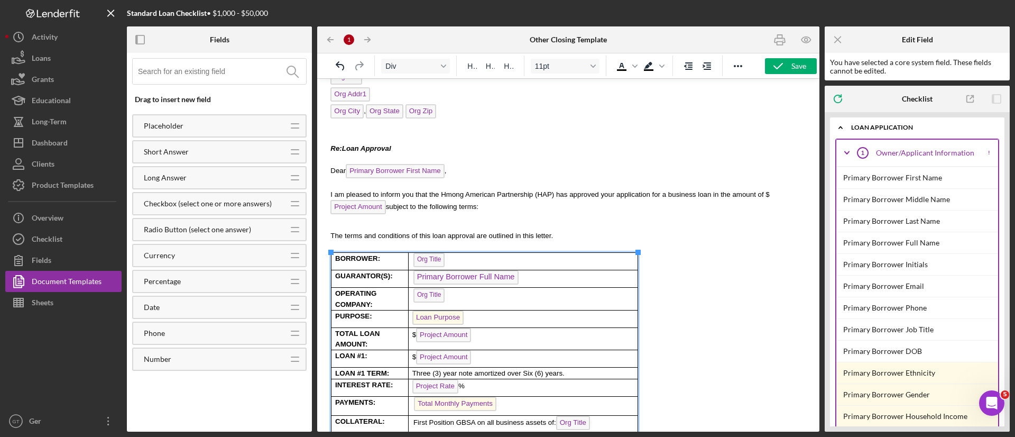
drag, startPoint x: 784, startPoint y: 70, endPoint x: 432, endPoint y: 8, distance: 357.8
click at [784, 70] on icon "button" at bounding box center [778, 66] width 26 height 26
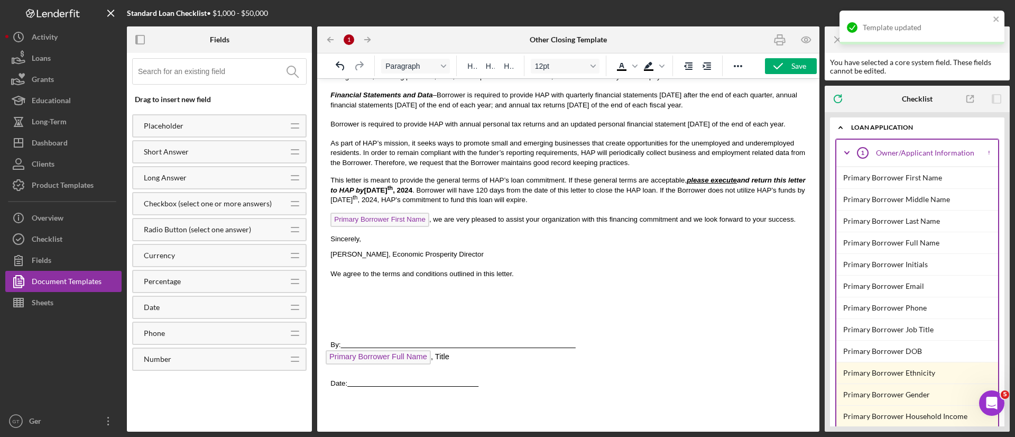
scroll to position [716, 0]
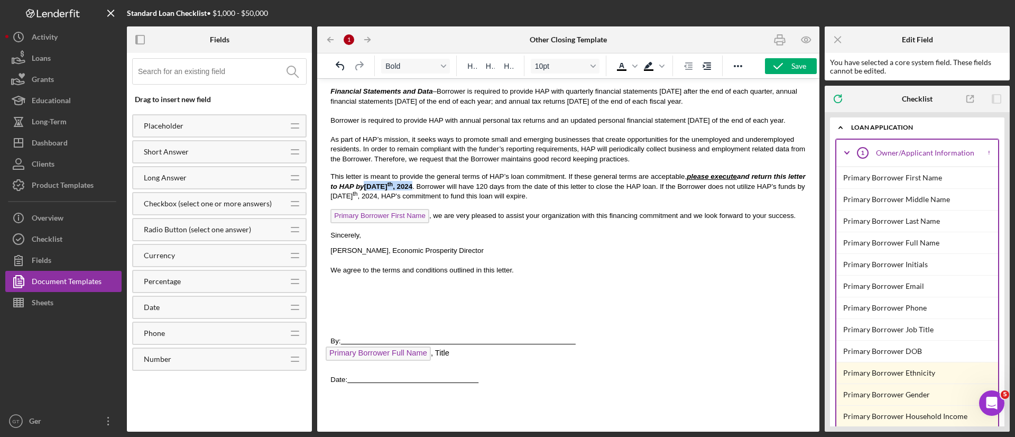
drag, startPoint x: 374, startPoint y: 170, endPoint x: 331, endPoint y: 178, distance: 43.4
click at [331, 178] on p "This letter is meant to provide the general terms of HAP’s loan commitment. If …" at bounding box center [568, 186] width 477 height 26
drag, startPoint x: 738, startPoint y: 175, endPoint x: 787, endPoint y: 179, distance: 49.3
click at [787, 179] on p "This letter is meant to provide the general terms of HAP’s loan commitment. If …" at bounding box center [568, 185] width 477 height 24
click at [740, 180] on p "This letter is meant to provide the general terms of HAP’s loan commitment. If …" at bounding box center [568, 185] width 477 height 24
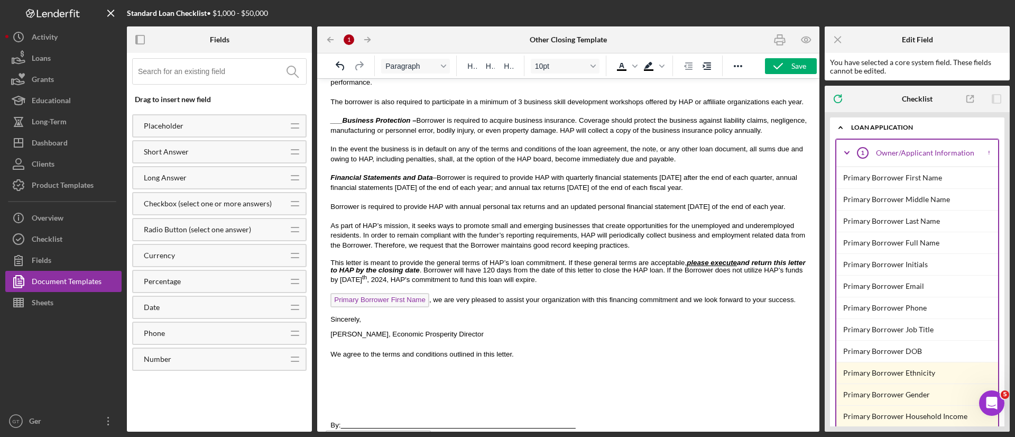
scroll to position [636, 0]
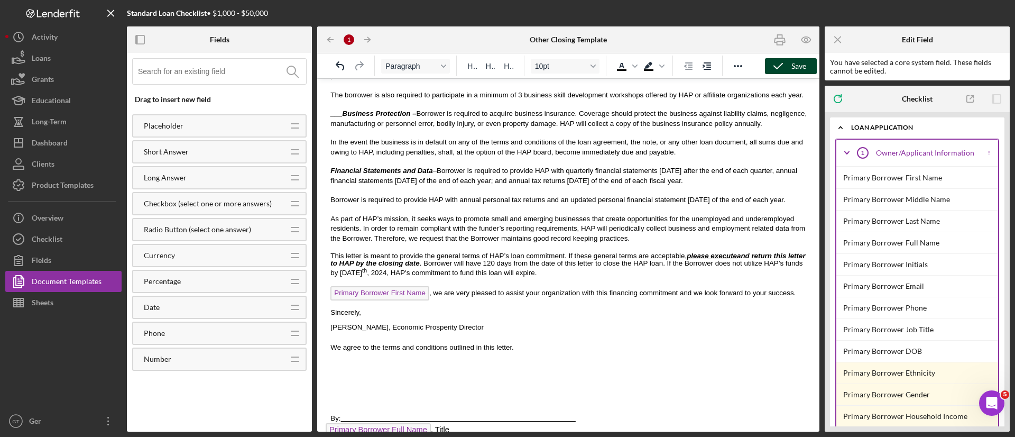
click at [797, 68] on div "Save" at bounding box center [798, 66] width 15 height 16
drag, startPoint x: 740, startPoint y: 252, endPoint x: 757, endPoint y: 257, distance: 17.6
click at [784, 256] on span "This letter is meant to provide the general terms of HAP’s loan commitment. If …" at bounding box center [567, 264] width 475 height 25
click at [741, 254] on span "This letter is meant to provide the general terms of HAP’s loan commitment. If …" at bounding box center [567, 264] width 475 height 25
click at [236, 130] on div "Placeholder" at bounding box center [207, 126] width 149 height 8
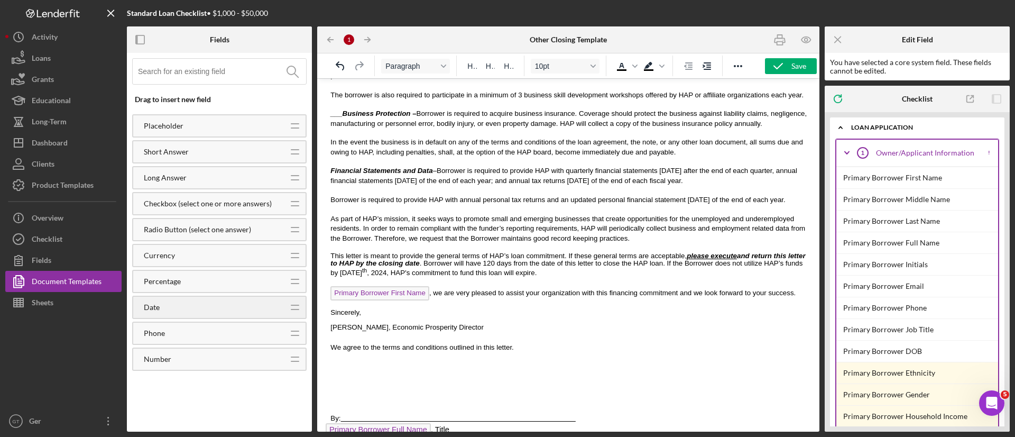
click at [248, 310] on div "Date" at bounding box center [207, 307] width 149 height 8
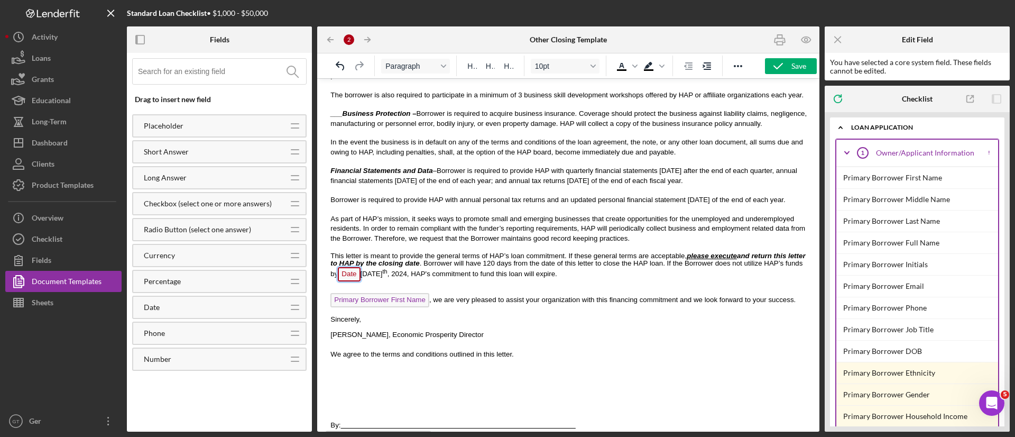
click at [360, 267] on span "Date" at bounding box center [349, 274] width 22 height 14
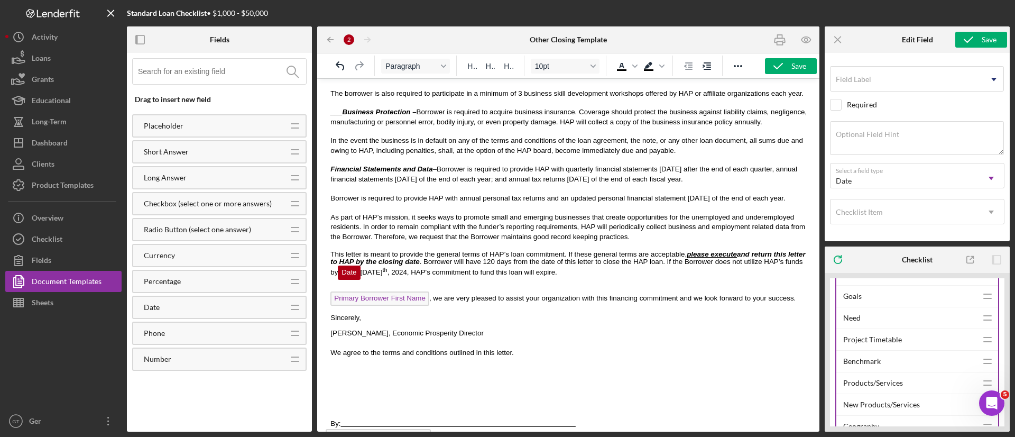
scroll to position [2061, 0]
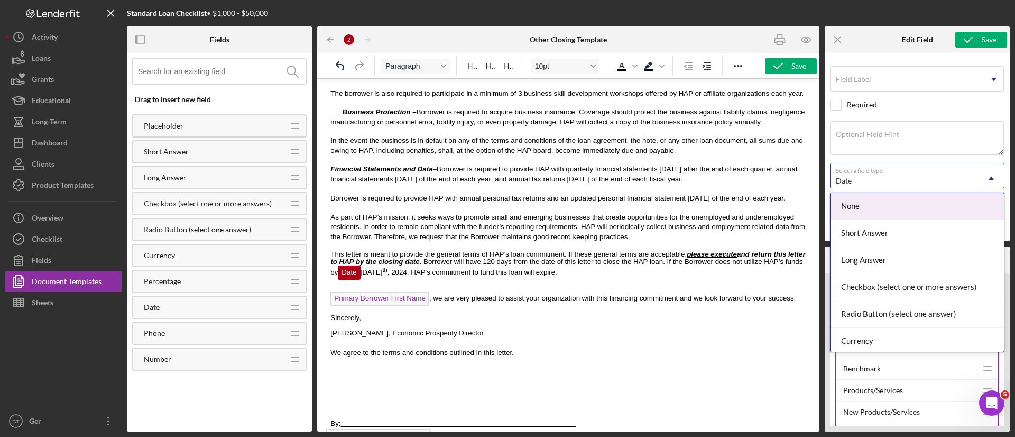
click at [931, 166] on div "Date Icon/Dropdown Arrow" at bounding box center [917, 175] width 174 height 25
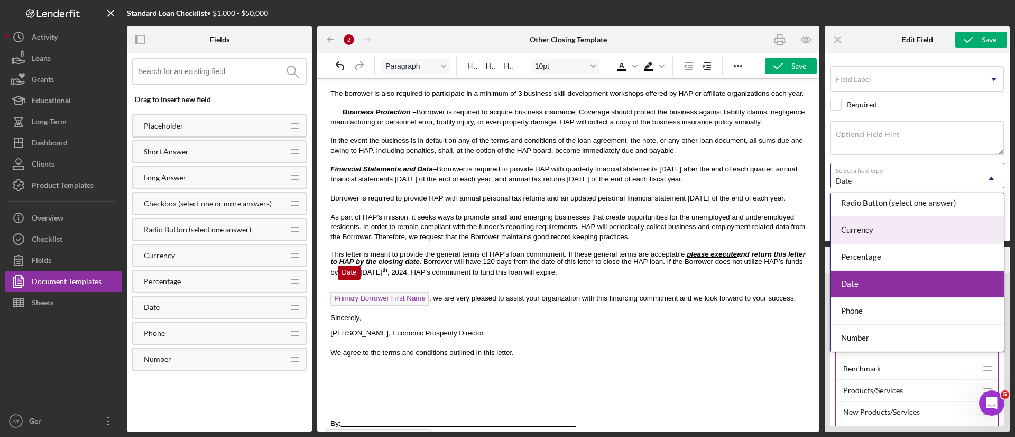
scroll to position [0, 0]
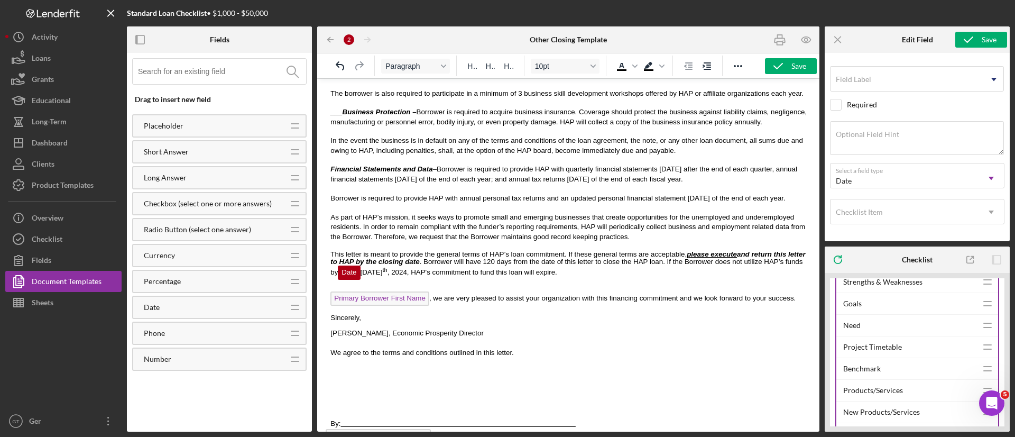
click at [915, 102] on div "Required" at bounding box center [917, 105] width 174 height 12
checkbox input "true"
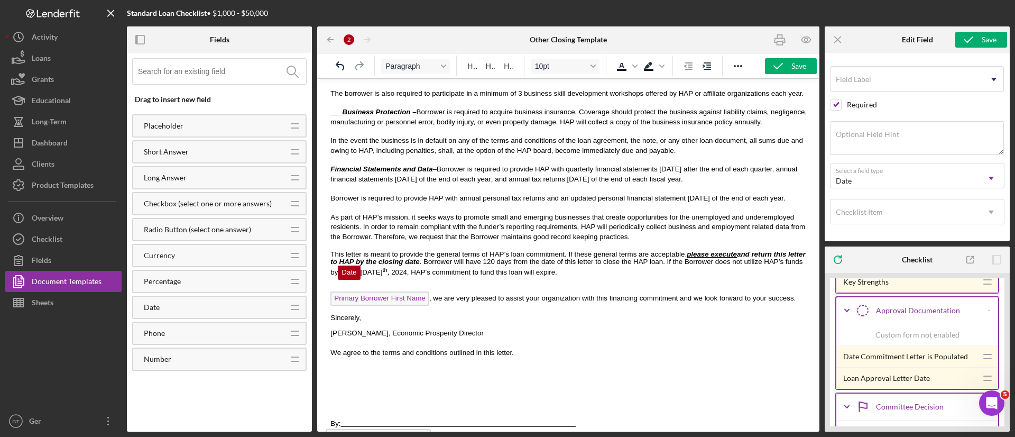
scroll to position [6875, 0]
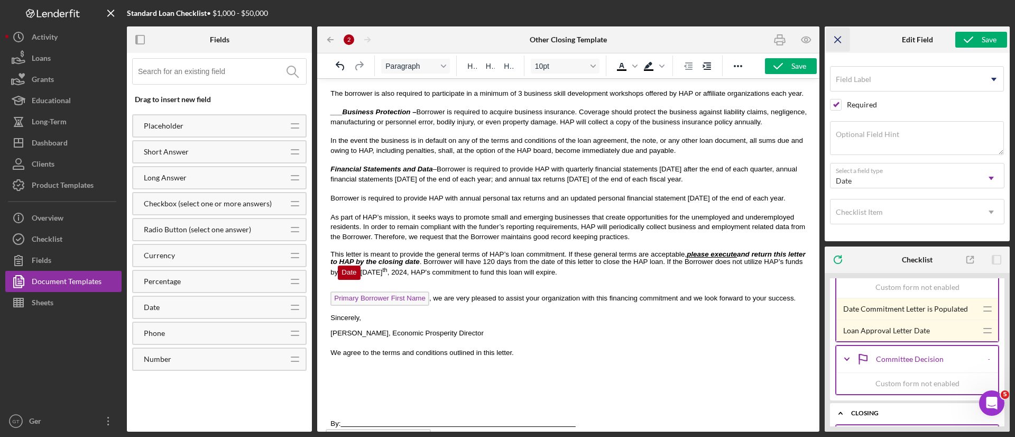
click at [840, 35] on icon "Icon/Menu Close" at bounding box center [838, 40] width 24 height 24
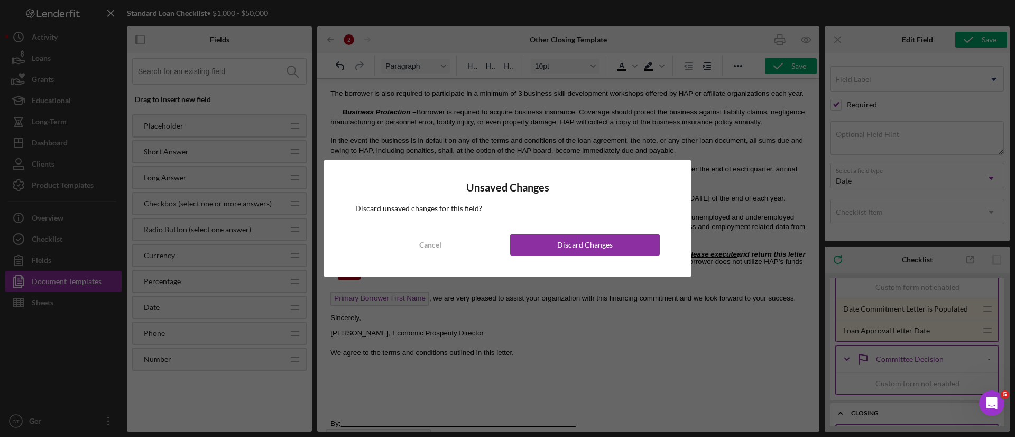
drag, startPoint x: 574, startPoint y: 247, endPoint x: 862, endPoint y: 231, distance: 289.0
click at [574, 247] on div "Discard Changes" at bounding box center [584, 244] width 55 height 21
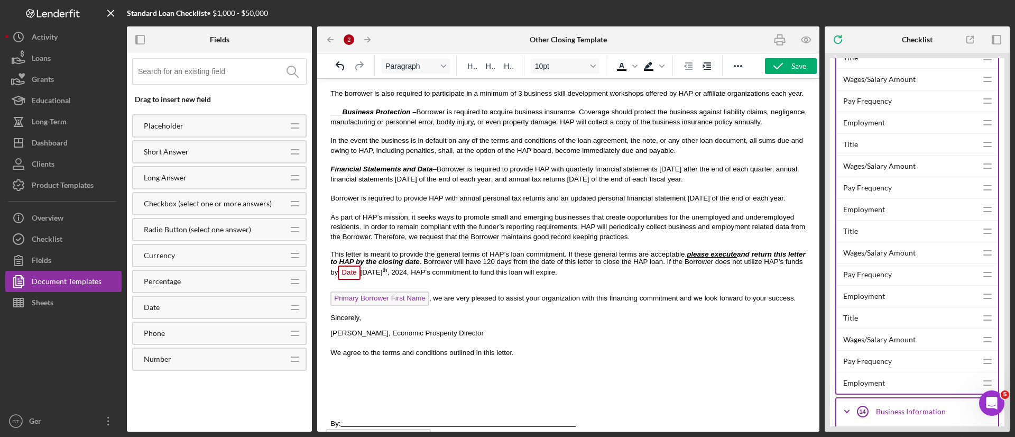
scroll to position [2374, 0]
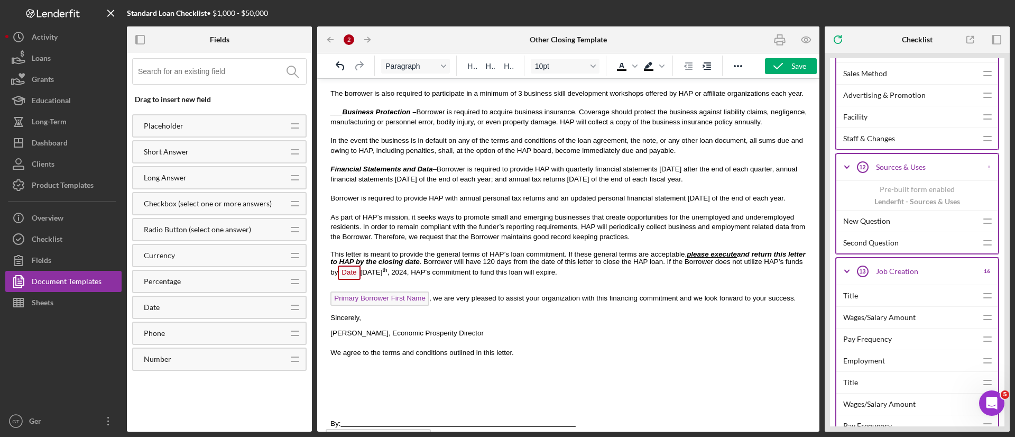
click at [360, 265] on span "Date" at bounding box center [349, 272] width 22 height 14
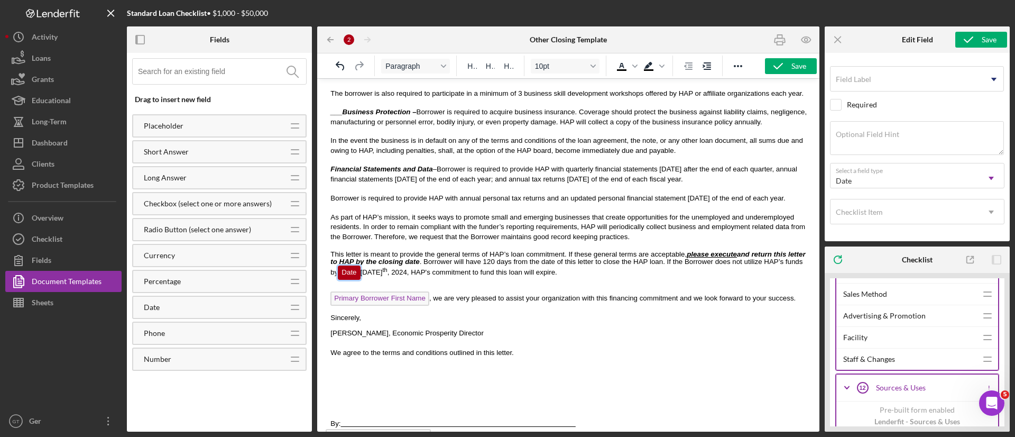
click at [360, 265] on span "Date" at bounding box center [349, 272] width 22 height 14
click at [737, 262] on p "This letter is meant to provide the general terms of HAP’s loan commitment. If …" at bounding box center [568, 267] width 477 height 32
click at [342, 63] on icon "Undo" at bounding box center [340, 66] width 13 height 13
click at [340, 60] on icon "Undo" at bounding box center [340, 66] width 13 height 13
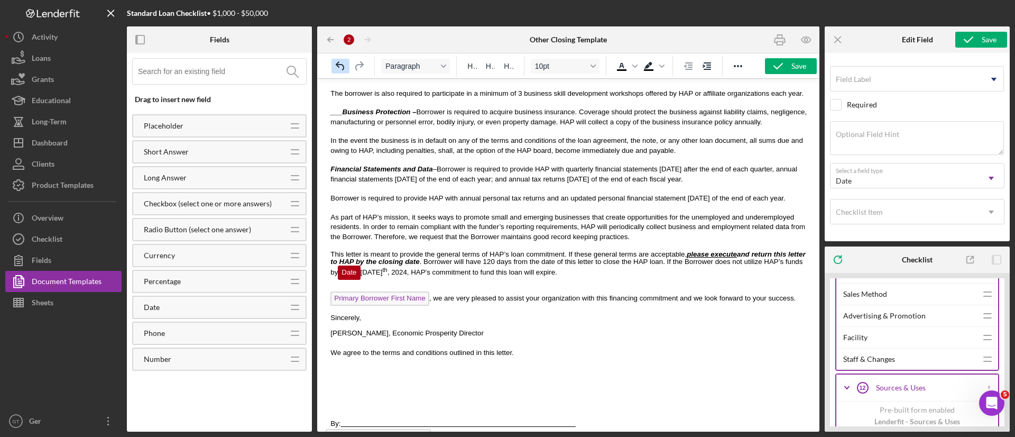
click at [338, 61] on icon "Undo" at bounding box center [340, 66] width 13 height 13
click at [337, 61] on icon "Undo" at bounding box center [340, 66] width 13 height 13
click at [336, 60] on icon "Undo" at bounding box center [340, 66] width 13 height 13
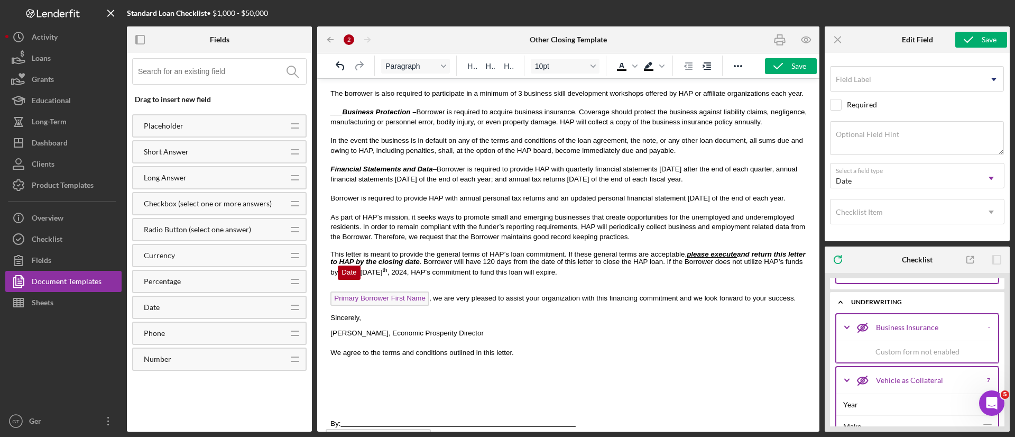
scroll to position [3801, 0]
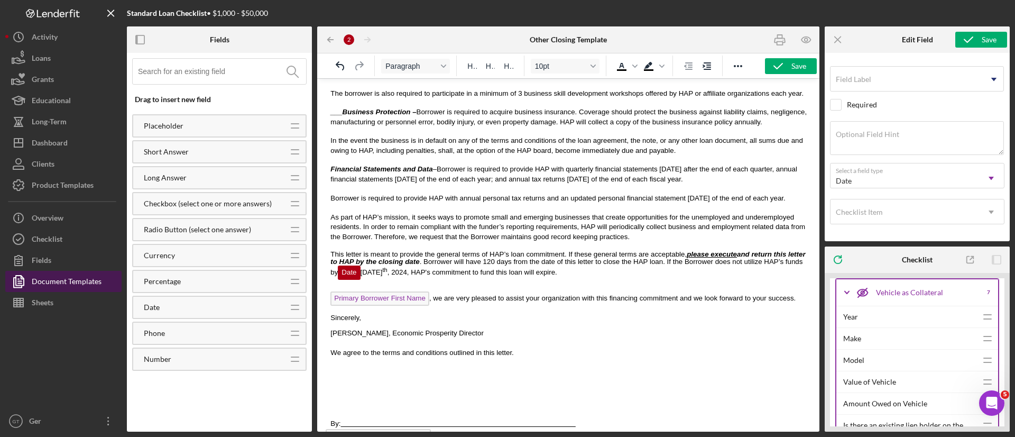
click at [67, 281] on div "Document Templates" at bounding box center [67, 283] width 70 height 24
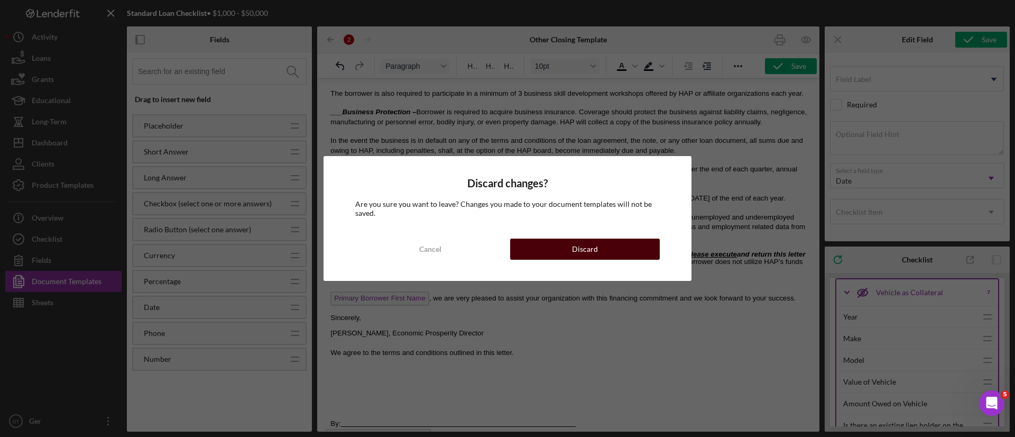
drag, startPoint x: 603, startPoint y: 252, endPoint x: 282, endPoint y: 171, distance: 331.3
click at [603, 252] on button "Discard" at bounding box center [585, 248] width 150 height 21
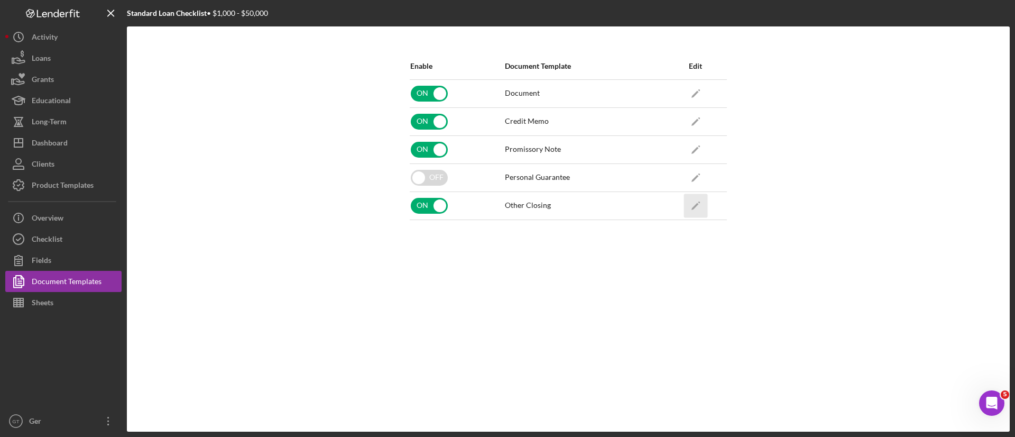
click at [688, 203] on icon "Icon/Edit" at bounding box center [695, 205] width 24 height 24
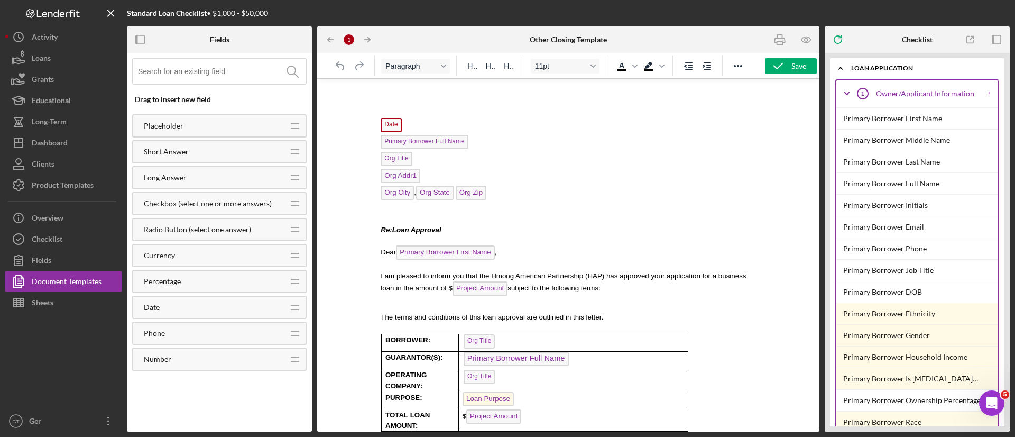
scroll to position [79, 0]
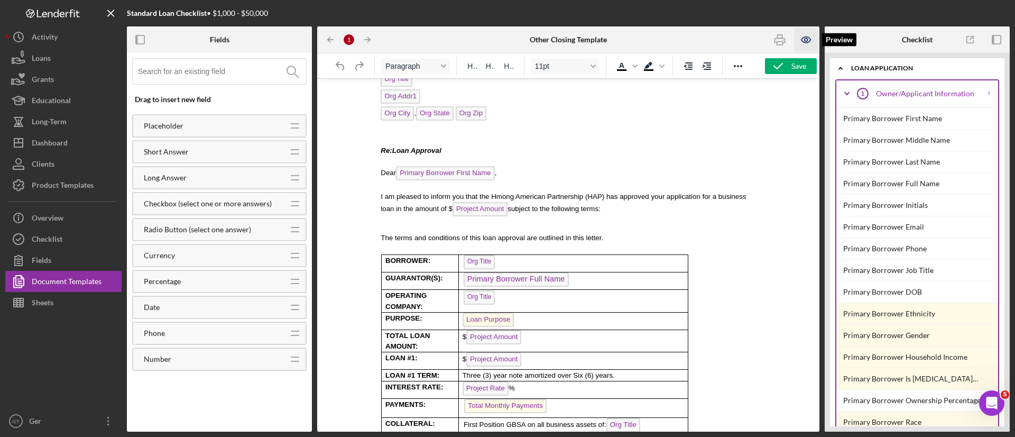
click at [800, 33] on icon "button" at bounding box center [806, 40] width 24 height 24
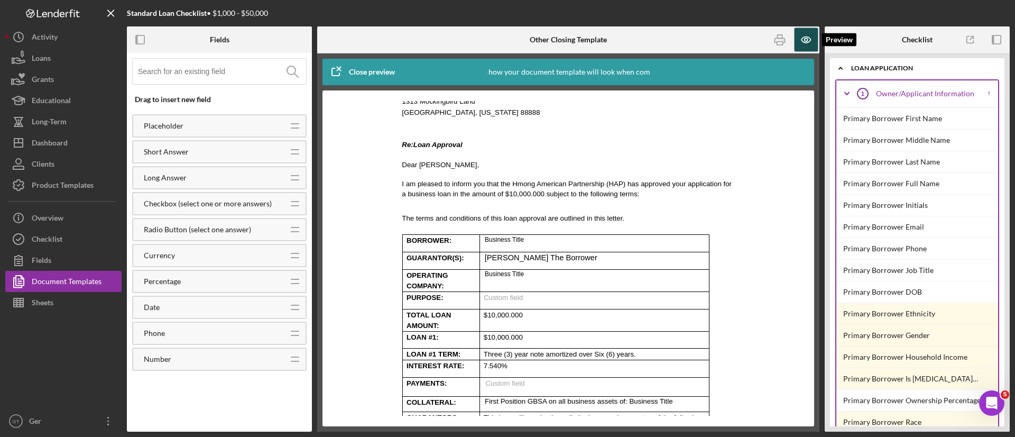
click at [807, 33] on icon "button" at bounding box center [806, 40] width 24 height 24
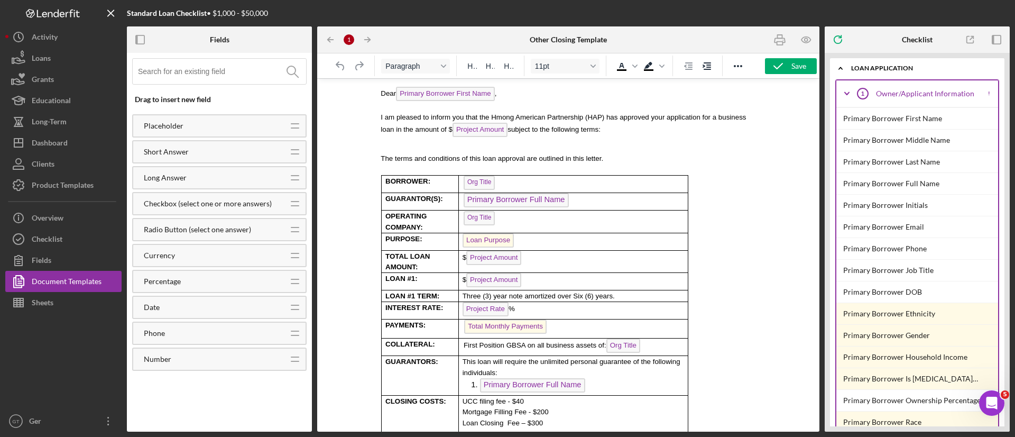
scroll to position [238, 0]
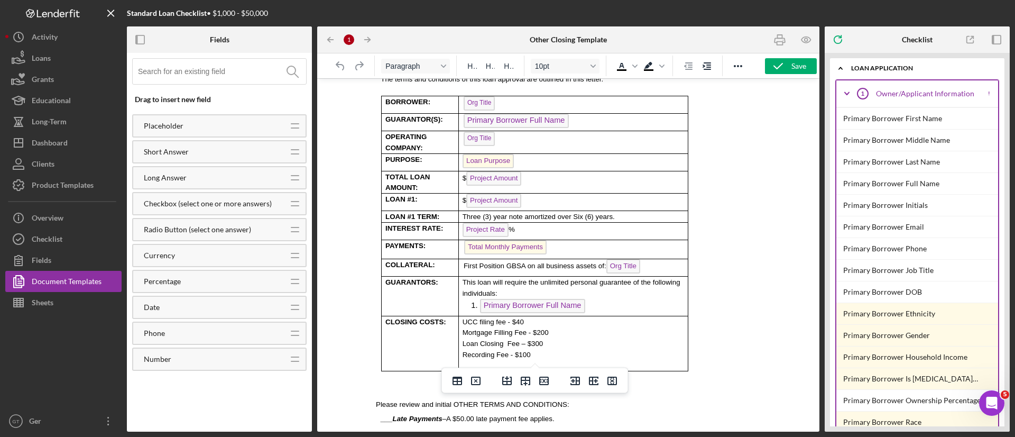
click at [530, 349] on p "Recording Fee - $100" at bounding box center [574, 354] width 225 height 11
click at [476, 212] on span "Three (3) year note amortized over Six (6) years." at bounding box center [538, 216] width 152 height 8
click at [599, 299] on li "Primary Borrower Full Name ﻿" at bounding box center [584, 307] width 208 height 17
click at [539, 338] on p "Loan Closing Fee – $300" at bounding box center [574, 343] width 225 height 11
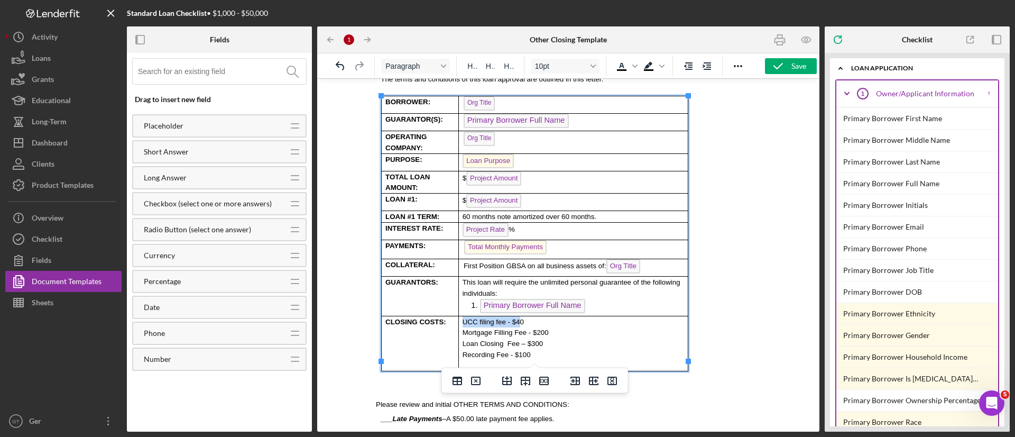
drag, startPoint x: 514, startPoint y: 313, endPoint x: 457, endPoint y: 307, distance: 58.0
click at [457, 307] on html "Date Primary Borrower Full Name Org Title Org Addr1 Org City , Org State Org Zi…" at bounding box center [568, 424] width 402 height 1166
click at [580, 359] on p "Rich Text Area. Press ALT-0 for help." at bounding box center [574, 364] width 225 height 11
drag, startPoint x: 538, startPoint y: 345, endPoint x: 487, endPoint y: 329, distance: 53.5
click at [487, 329] on td "UCC filing fee - $40 Mortgage Filling Fee - $200 Loan Closing Fee – $300 Record…" at bounding box center [572, 343] width 229 height 55
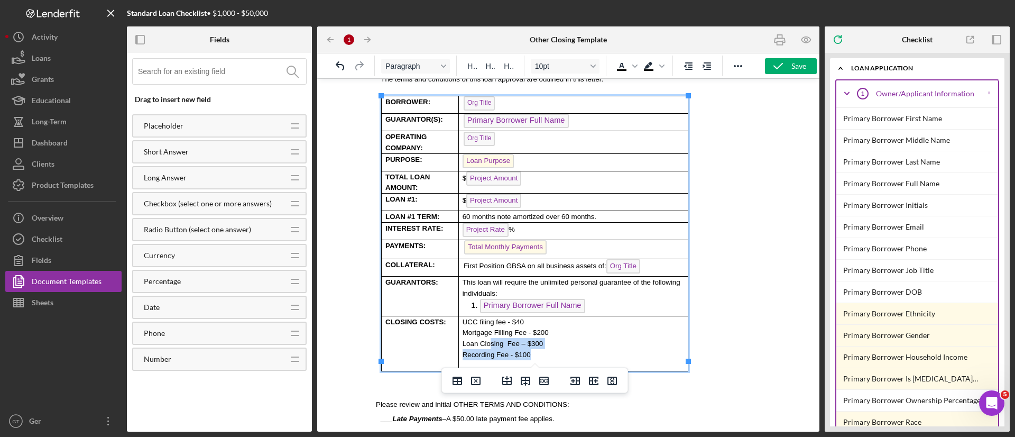
click at [486, 349] on p "Recording Fee - $100" at bounding box center [574, 354] width 225 height 11
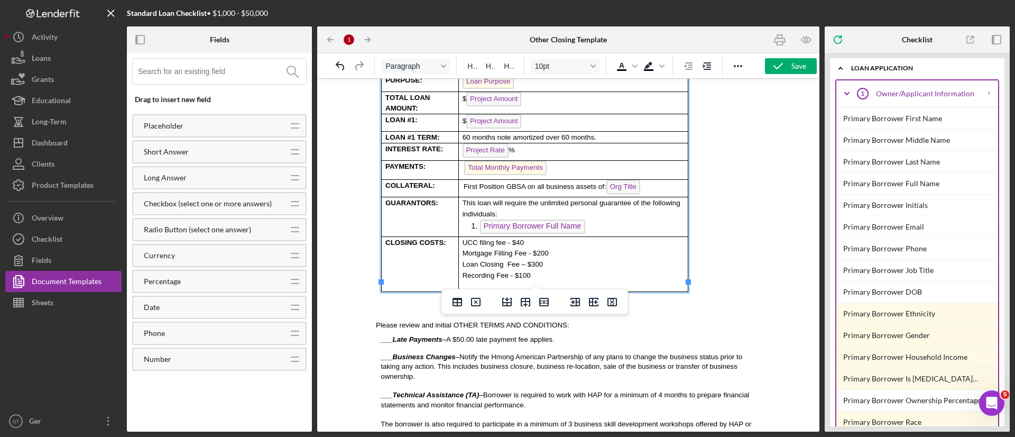
scroll to position [316, 0]
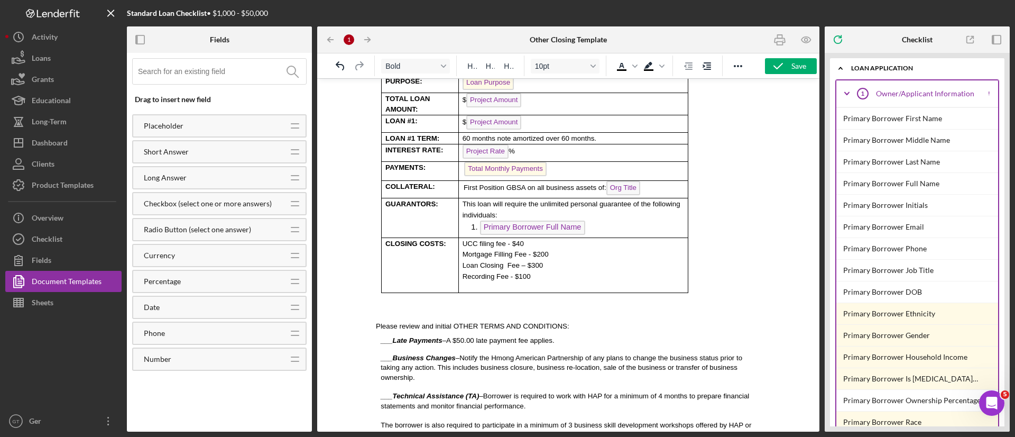
click at [693, 301] on p "Rich Text Area. Press ALT-0 for help." at bounding box center [568, 307] width 385 height 12
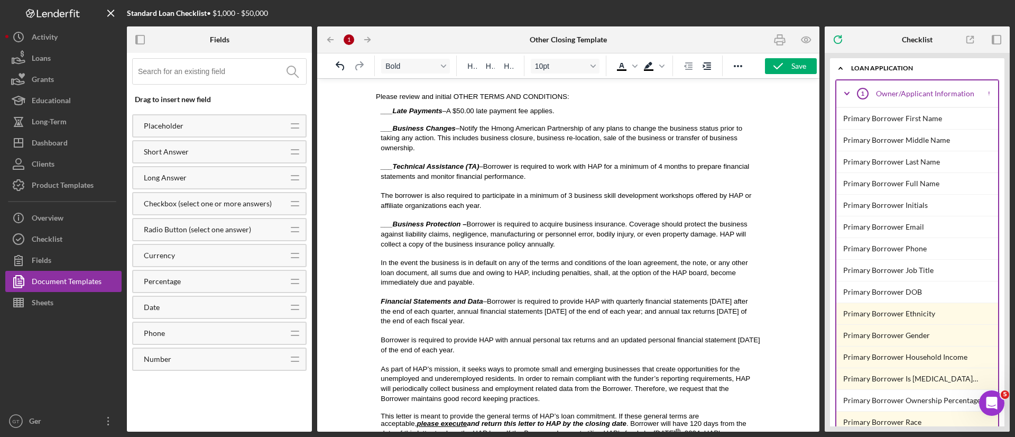
scroll to position [475, 0]
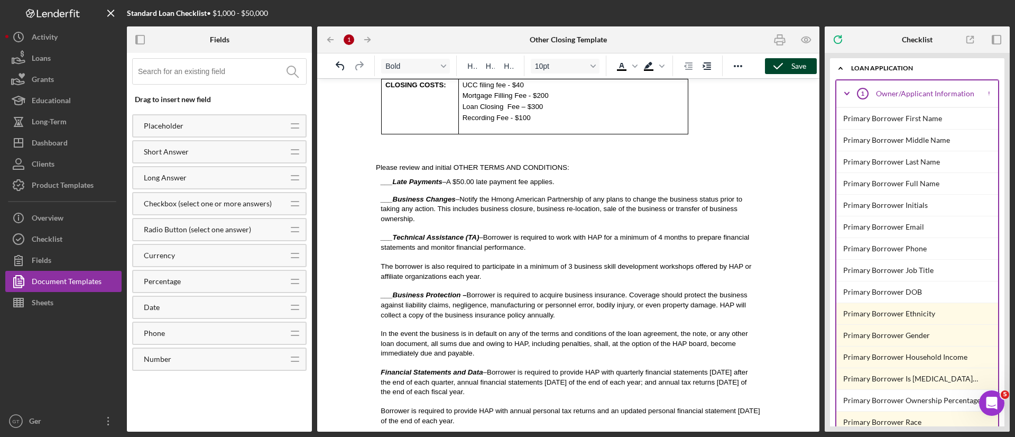
click at [810, 64] on button "Save" at bounding box center [791, 66] width 52 height 16
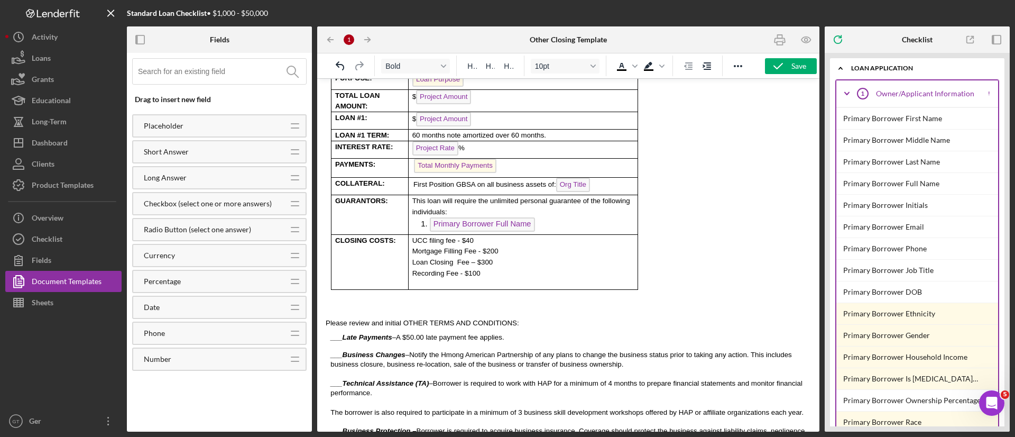
scroll to position [0, 0]
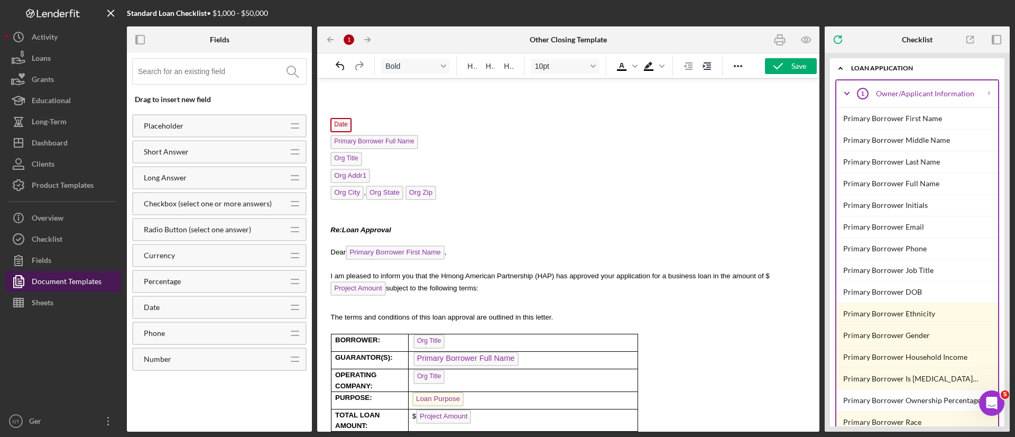
drag, startPoint x: 71, startPoint y: 281, endPoint x: 99, endPoint y: 272, distance: 29.3
click at [71, 281] on div "Document Templates" at bounding box center [67, 283] width 70 height 24
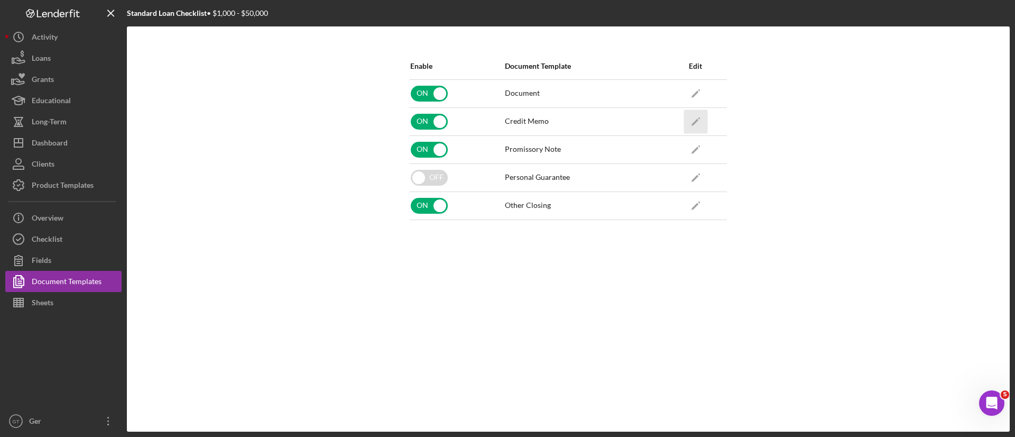
click at [698, 121] on icon "Icon/Edit" at bounding box center [695, 121] width 24 height 24
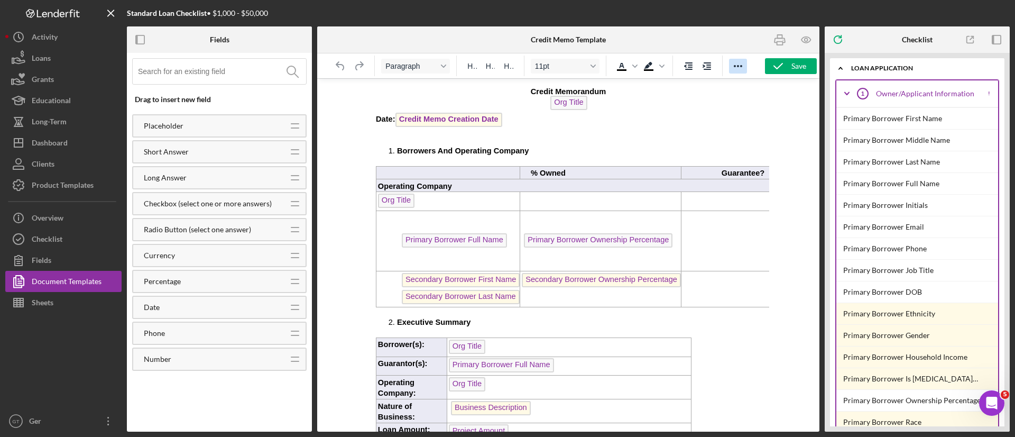
click at [744, 67] on icon "Reveal or hide additional toolbar items" at bounding box center [737, 66] width 13 height 13
click at [66, 284] on div "Document Templates" at bounding box center [67, 283] width 70 height 24
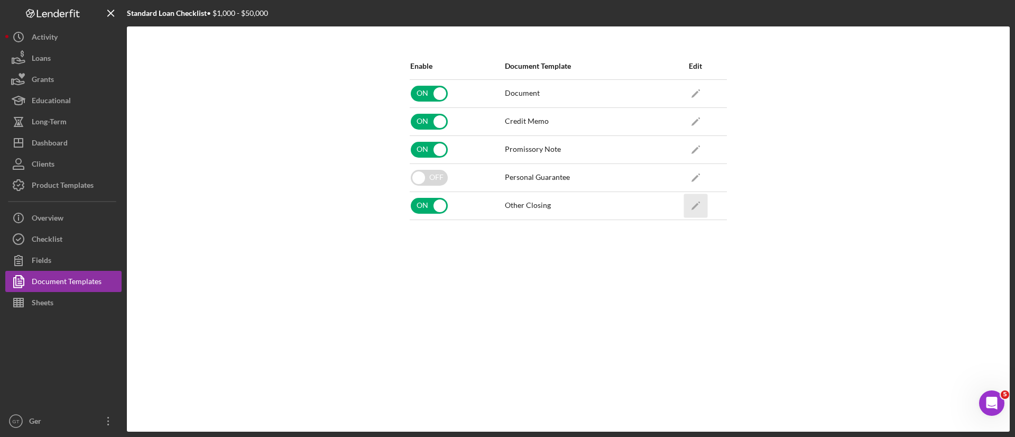
click at [691, 208] on icon "Icon/Edit" at bounding box center [695, 205] width 24 height 24
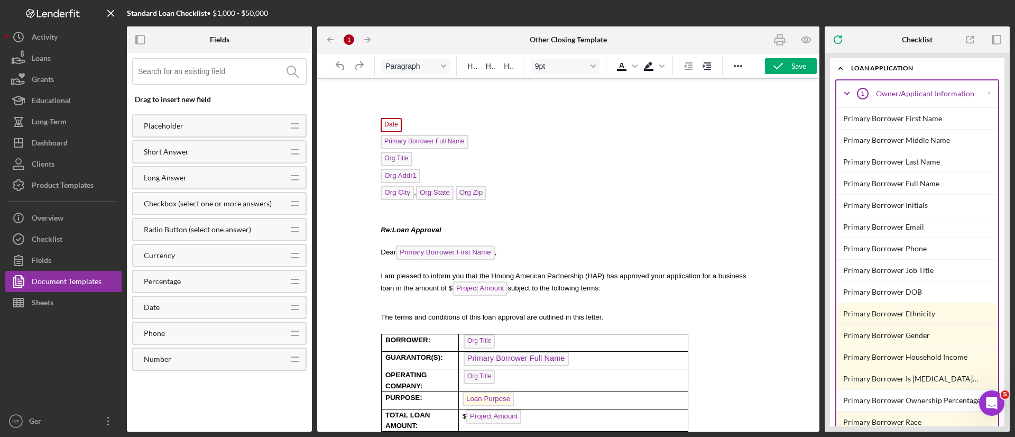
click at [733, 64] on icon "Reveal or hide additional toolbar items" at bounding box center [737, 66] width 13 height 13
click at [647, 92] on button "Insert/edit image" at bounding box center [646, 86] width 18 height 15
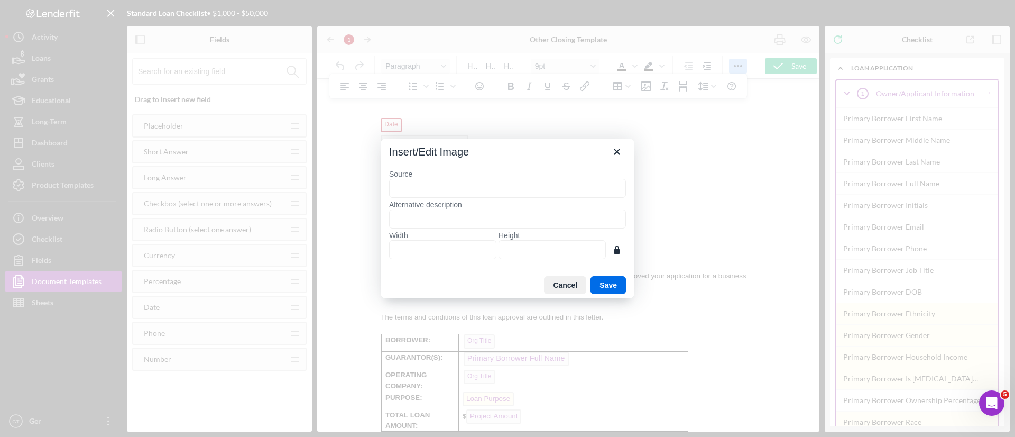
click at [569, 188] on input "Source" at bounding box center [507, 188] width 237 height 19
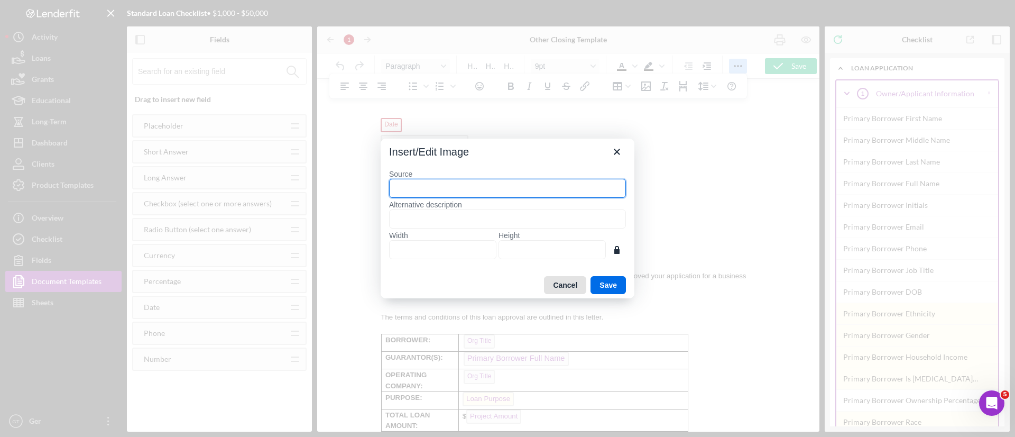
click at [573, 276] on div "Cancel Save" at bounding box center [508, 285] width 254 height 26
click at [618, 155] on icon "Close" at bounding box center [616, 151] width 13 height 13
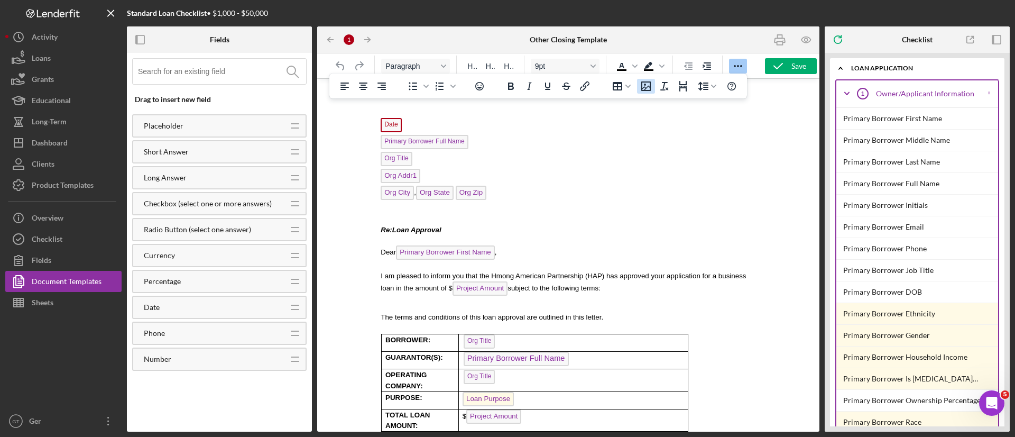
click at [645, 85] on icon "Insert/edit image" at bounding box center [646, 86] width 10 height 10
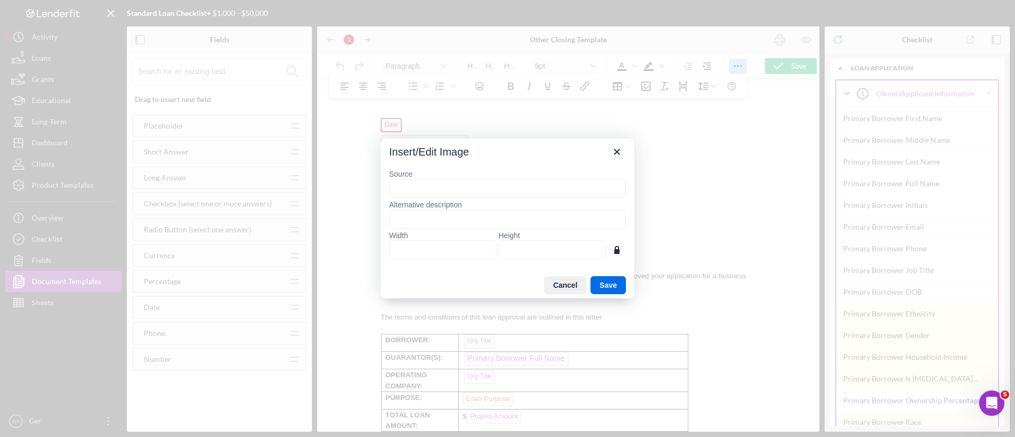
click at [517, 184] on input "Source" at bounding box center [507, 188] width 237 height 19
click at [486, 214] on input "Alternative description" at bounding box center [507, 218] width 237 height 19
click at [583, 177] on label "Source" at bounding box center [507, 174] width 237 height 10
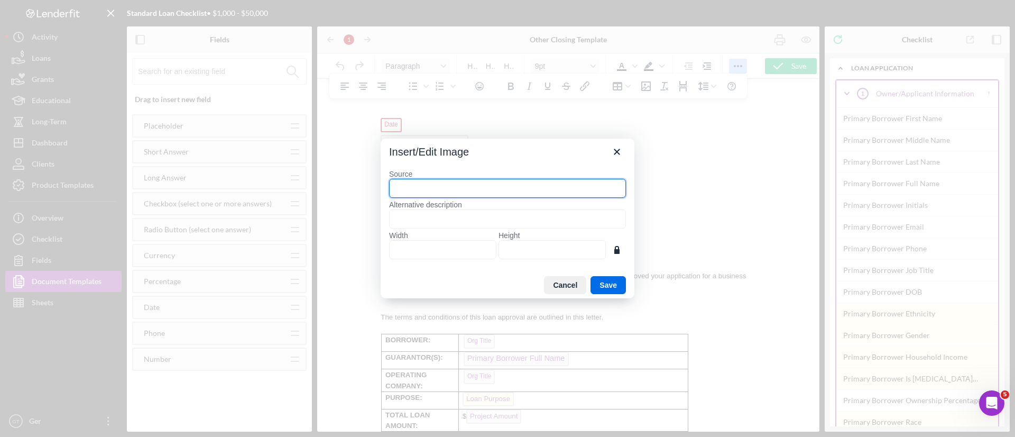
click at [583, 179] on input "Source" at bounding box center [507, 188] width 237 height 19
click at [613, 155] on icon "Close" at bounding box center [616, 151] width 13 height 13
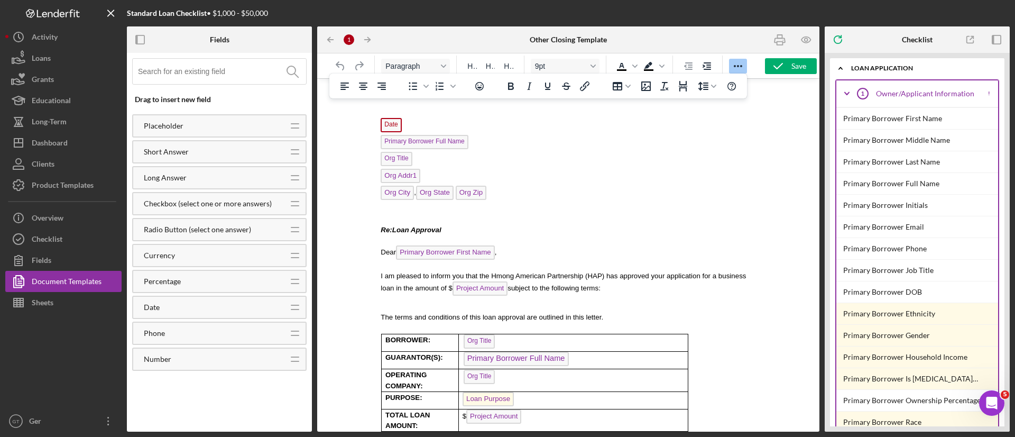
click at [391, 108] on p "Rich Text Area. Press ALT-0 for help." at bounding box center [568, 103] width 385 height 10
click at [397, 114] on p "Rich Text Area. Press ALT-0 for help." at bounding box center [571, 112] width 380 height 9
click at [651, 87] on icon "Insert/edit image" at bounding box center [645, 86] width 13 height 13
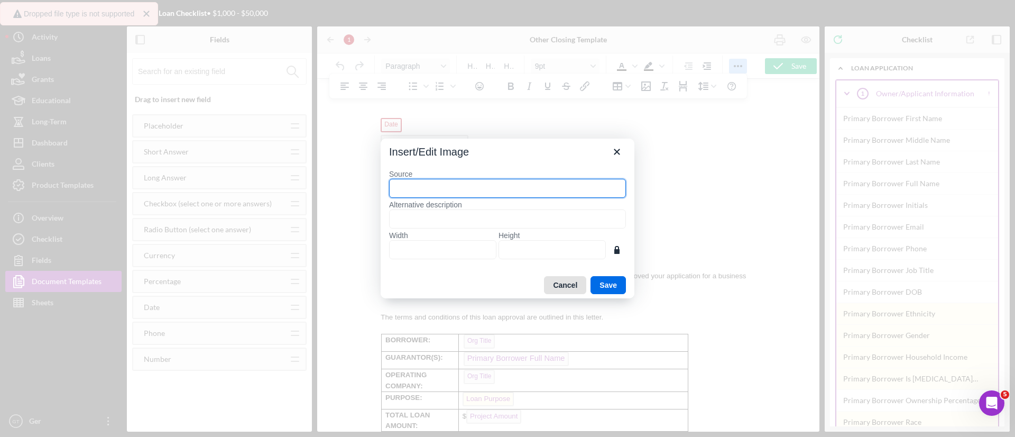
click at [559, 285] on button "Cancel" at bounding box center [565, 285] width 42 height 18
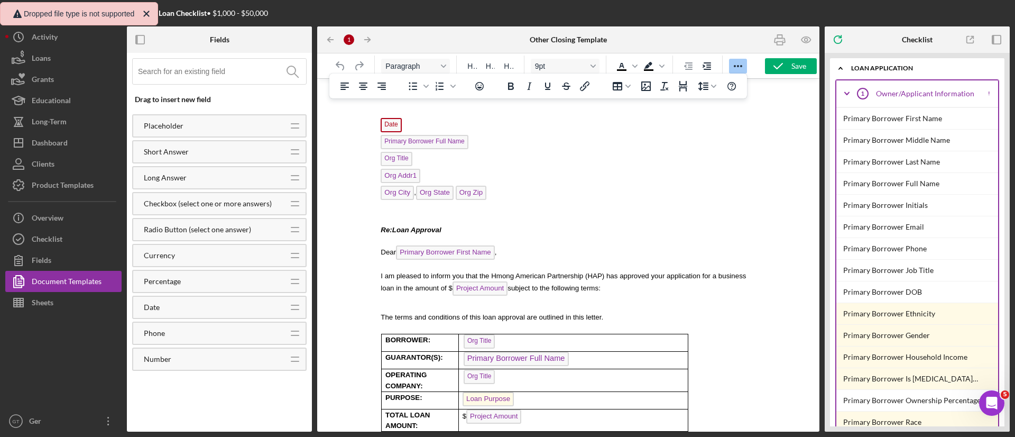
click at [403, 104] on p "Rich Text Area. Press ALT-0 for help." at bounding box center [568, 103] width 385 height 10
paste body "Rich Text Area. Press ALT-0 for help."
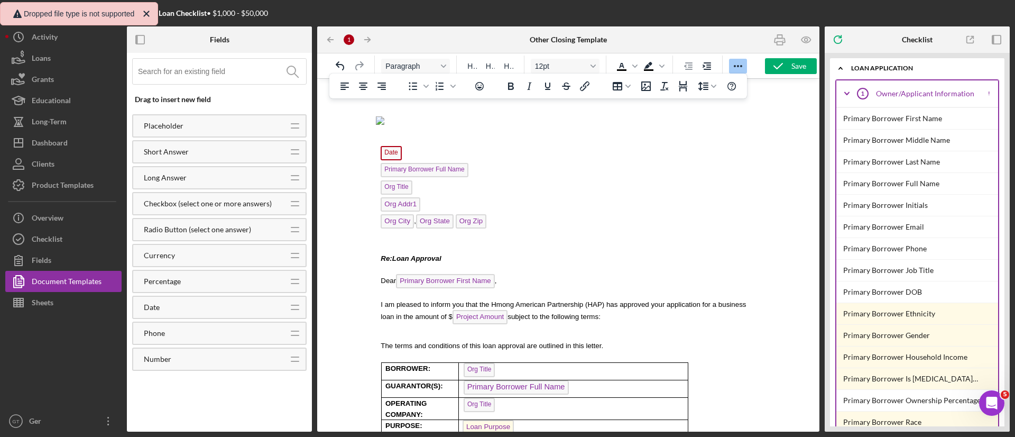
click at [378, 117] on p "Rich Text Area. Press ALT-0 for help." at bounding box center [568, 122] width 385 height 12
click at [379, 118] on img "Rich Text Area. Press ALT-0 for help." at bounding box center [380, 120] width 8 height 8
click at [806, 44] on icon "button" at bounding box center [806, 40] width 24 height 24
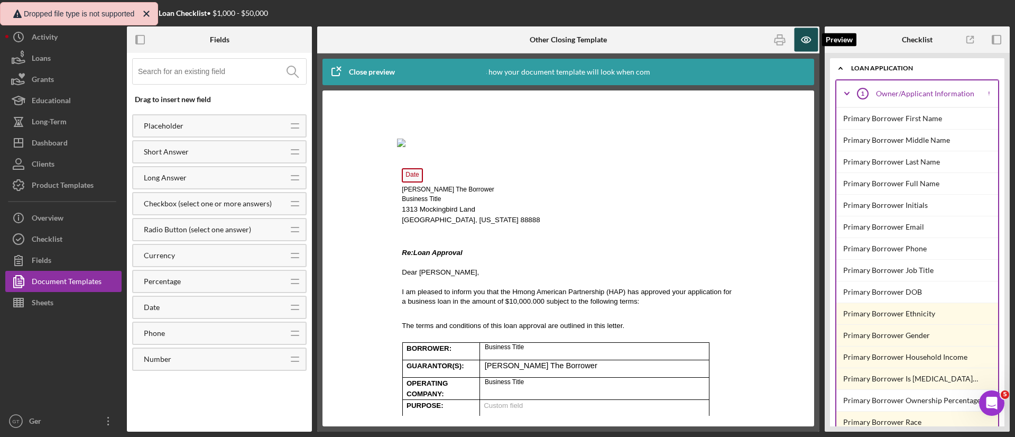
click at [810, 34] on icon "button" at bounding box center [806, 40] width 24 height 24
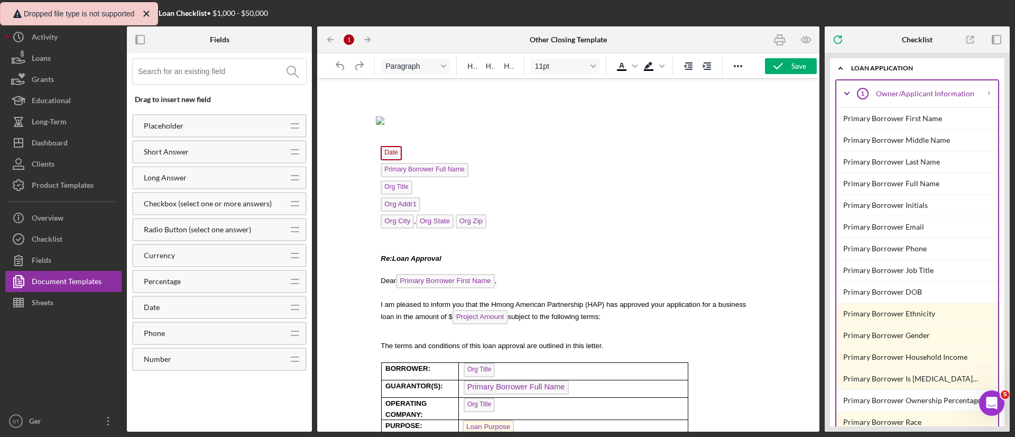
click at [390, 127] on p "Rich Text Area. Press ALT-0 for help." at bounding box center [568, 122] width 385 height 12
click at [60, 281] on div "Document Templates" at bounding box center [67, 283] width 70 height 24
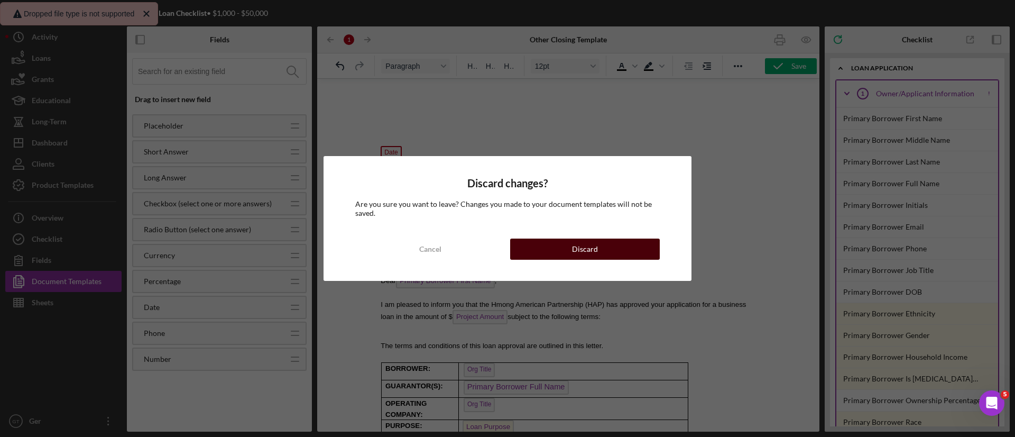
click at [558, 249] on button "Discard" at bounding box center [585, 248] width 150 height 21
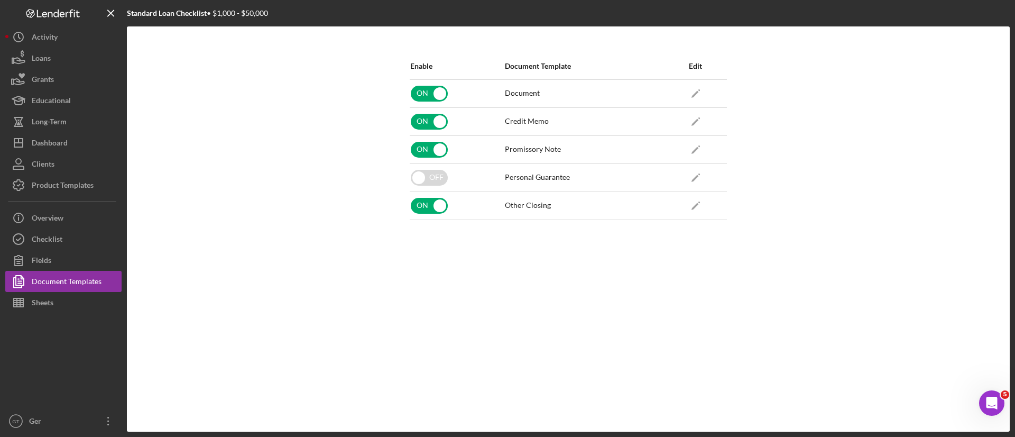
drag, startPoint x: 989, startPoint y: 402, endPoint x: 1954, endPoint y: 784, distance: 1037.9
click at [989, 402] on icon "Open Intercom Messenger" at bounding box center [991, 402] width 17 height 17
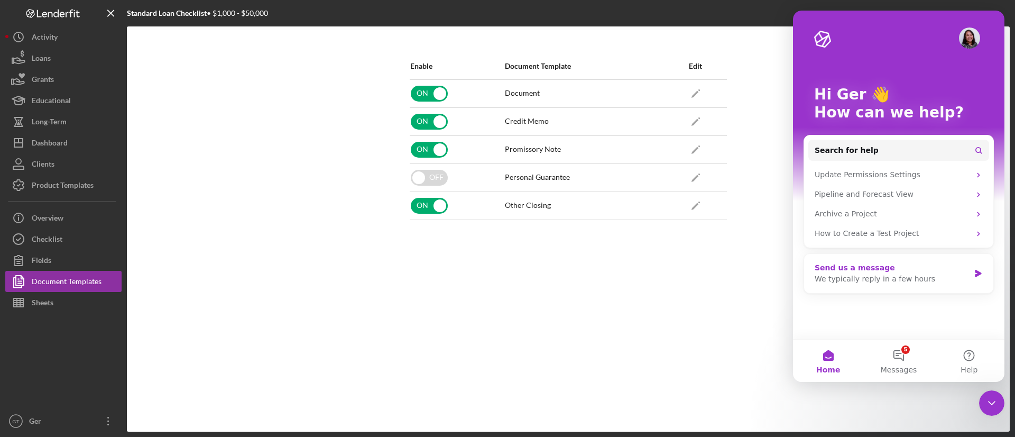
click at [913, 279] on div "We typically reply in a few hours" at bounding box center [891, 278] width 155 height 11
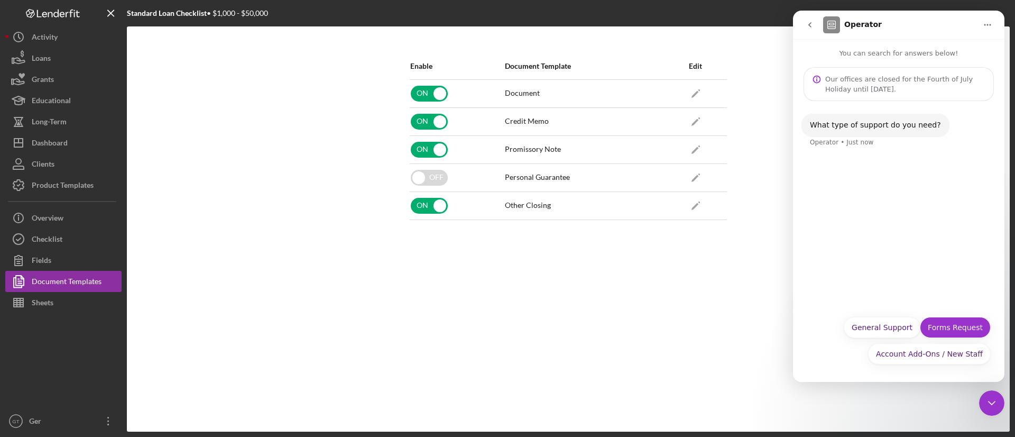
click at [979, 327] on button "Forms Request" at bounding box center [955, 327] width 71 height 21
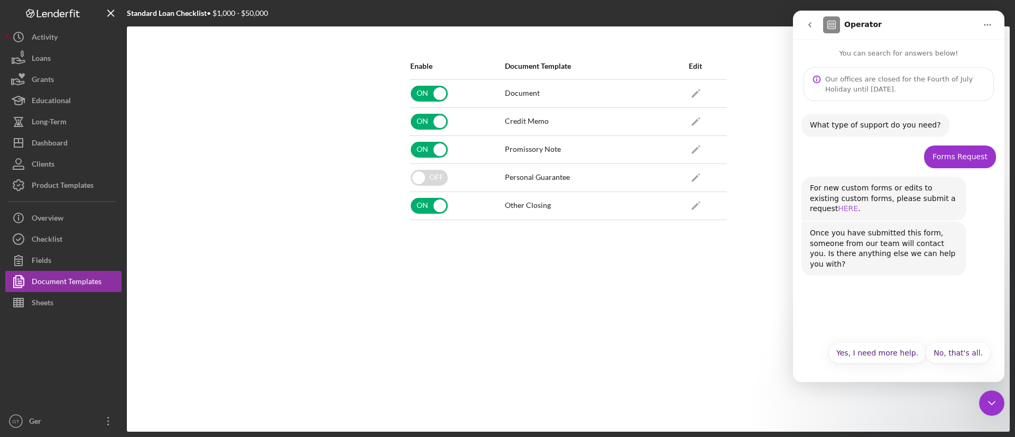
click at [858, 204] on link "HERE" at bounding box center [848, 208] width 20 height 8
click at [893, 262] on div "Once you have submitted this form, someone from our team will contact you. Is t…" at bounding box center [883, 259] width 165 height 54
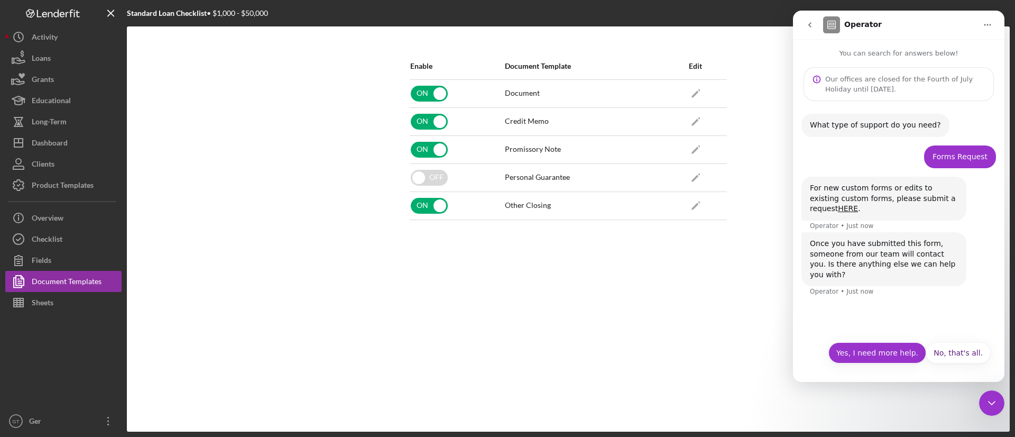
click at [883, 354] on button "Yes, I need more help." at bounding box center [877, 352] width 98 height 21
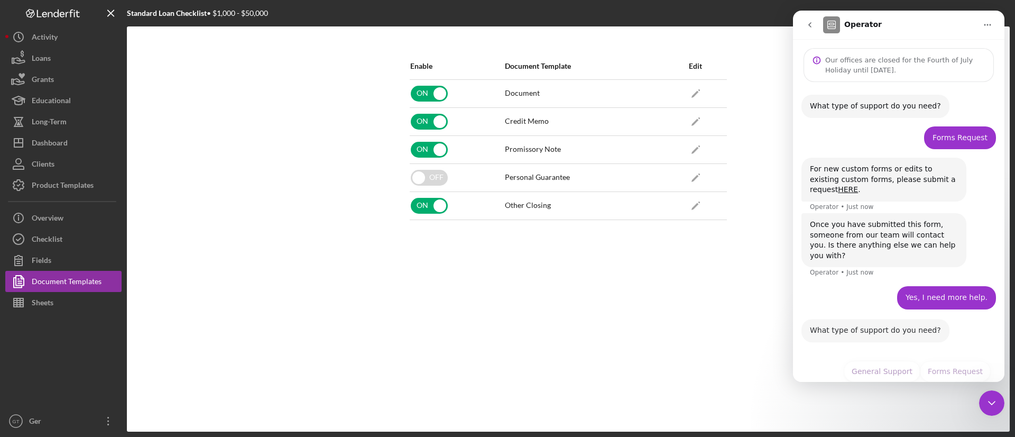
scroll to position [42, 0]
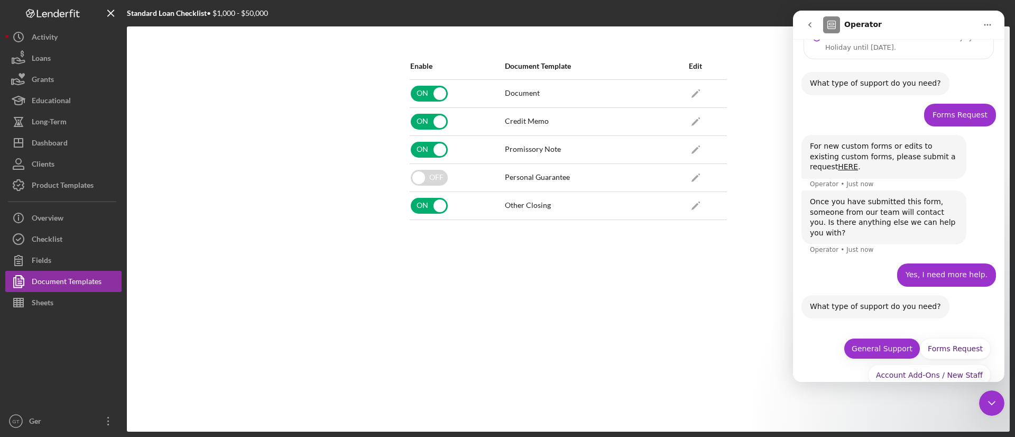
click at [884, 338] on button "General Support" at bounding box center [881, 348] width 77 height 21
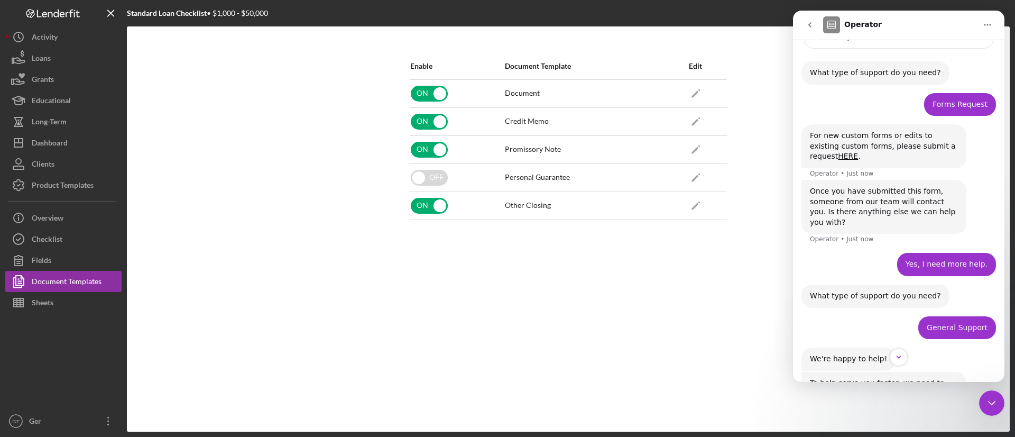
scroll to position [87, 0]
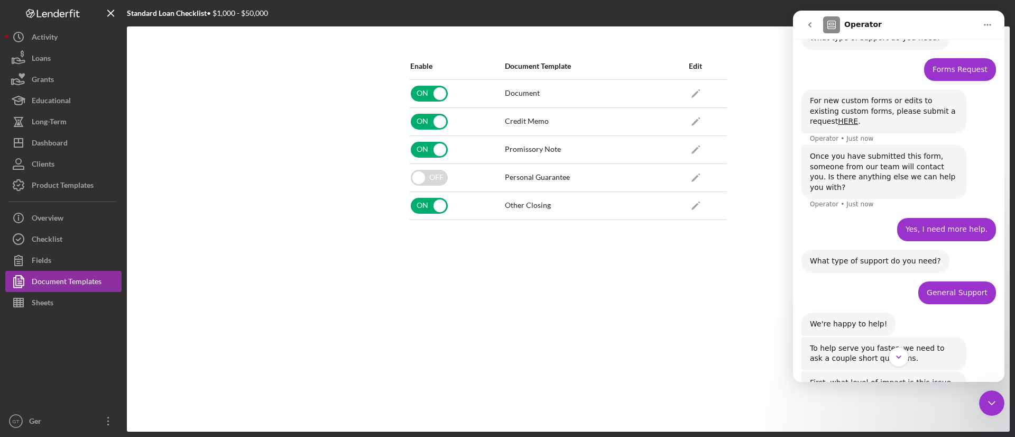
click at [897, 359] on icon "Scroll to bottom" at bounding box center [899, 357] width 10 height 10
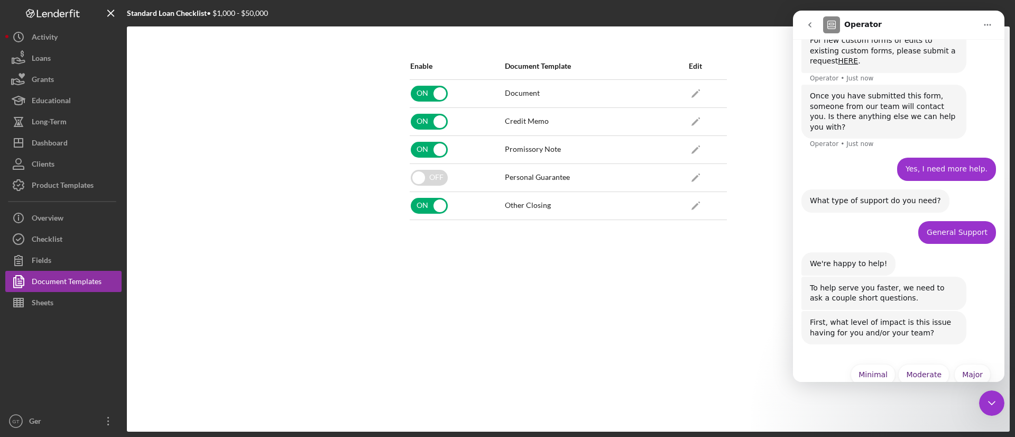
scroll to position [148, 0]
click at [923, 363] on button "Moderate" at bounding box center [923, 373] width 51 height 21
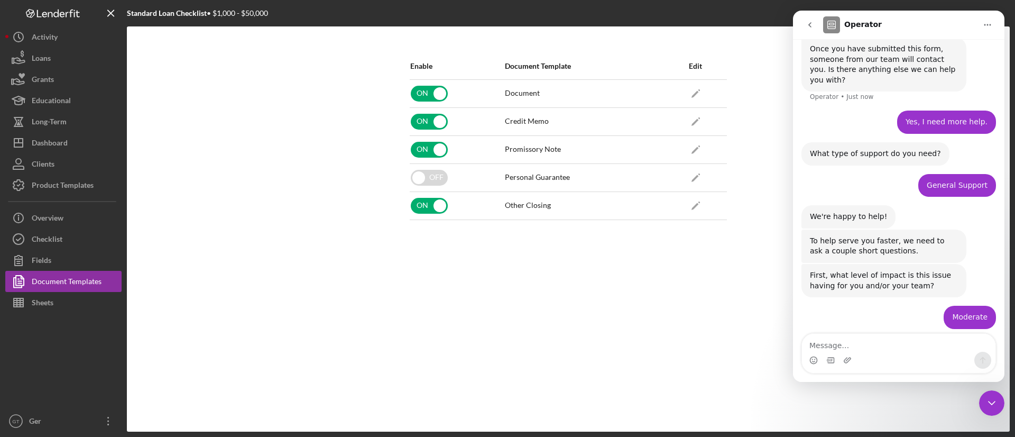
scroll to position [233, 0]
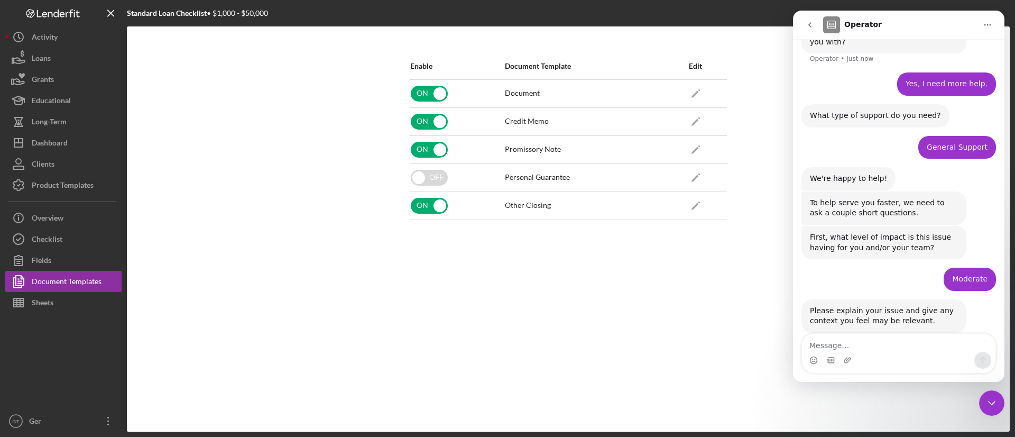
click at [878, 349] on textarea "Message…" at bounding box center [898, 342] width 193 height 18
click at [859, 345] on textarea "How do I add a logo into my document template?" at bounding box center [898, 337] width 193 height 29
type textarea "How do I add our logo into the document templates?"
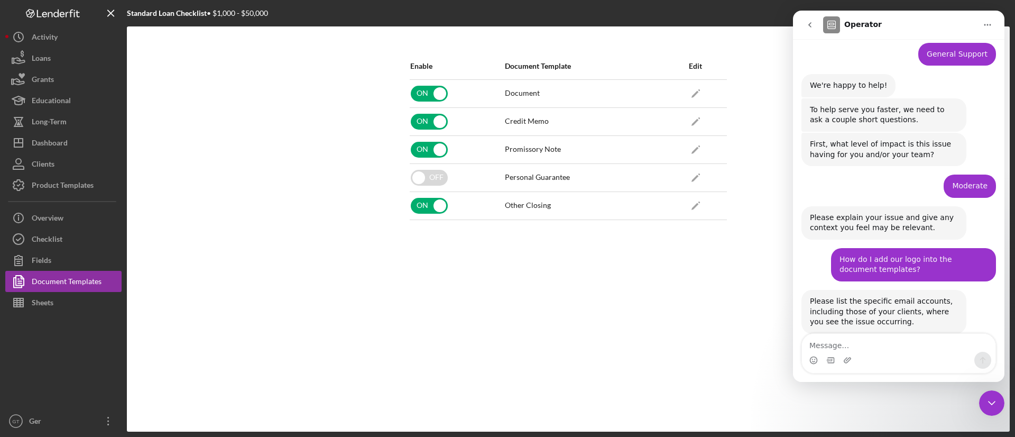
scroll to position [327, 0]
click at [875, 345] on textarea "Message…" at bounding box center [898, 342] width 193 height 18
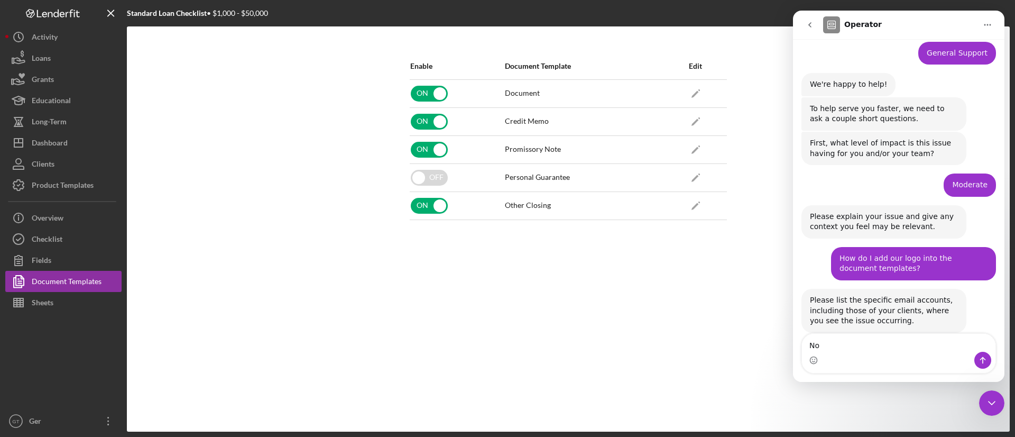
type textarea "N"
type textarea "Read the message"
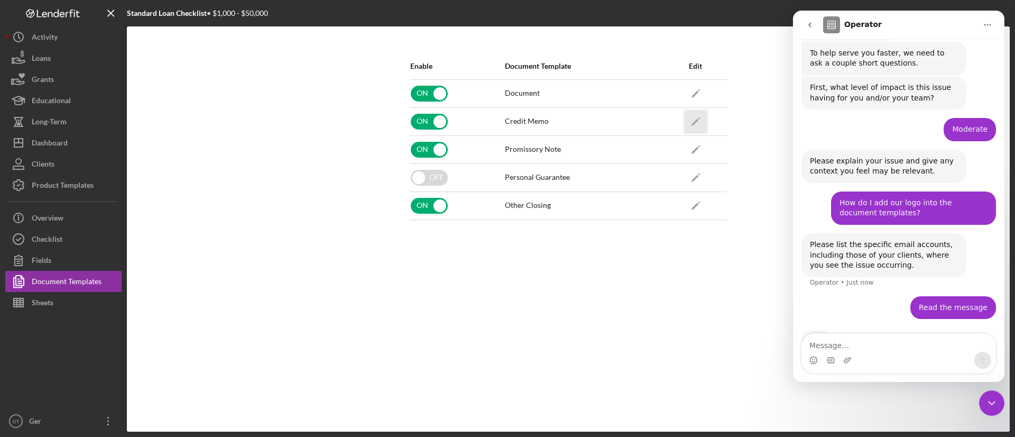
scroll to position [393, 0]
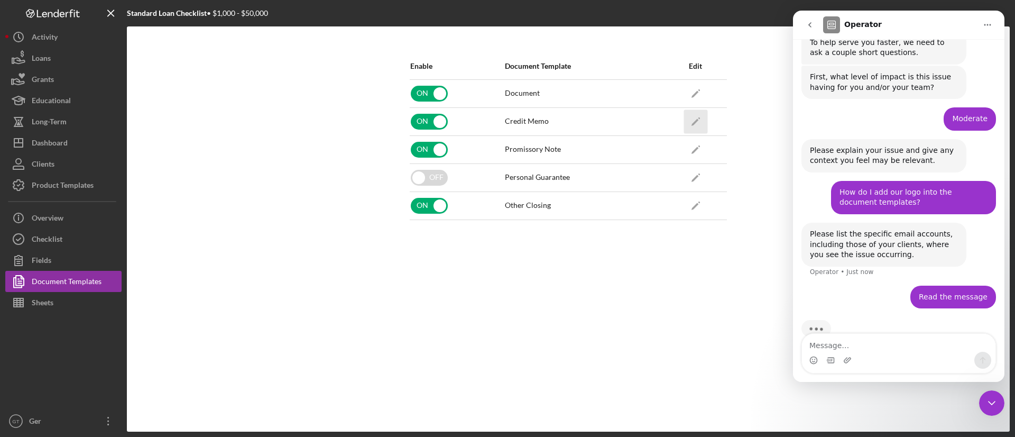
click at [697, 124] on icon "Icon/Edit" at bounding box center [695, 121] width 24 height 24
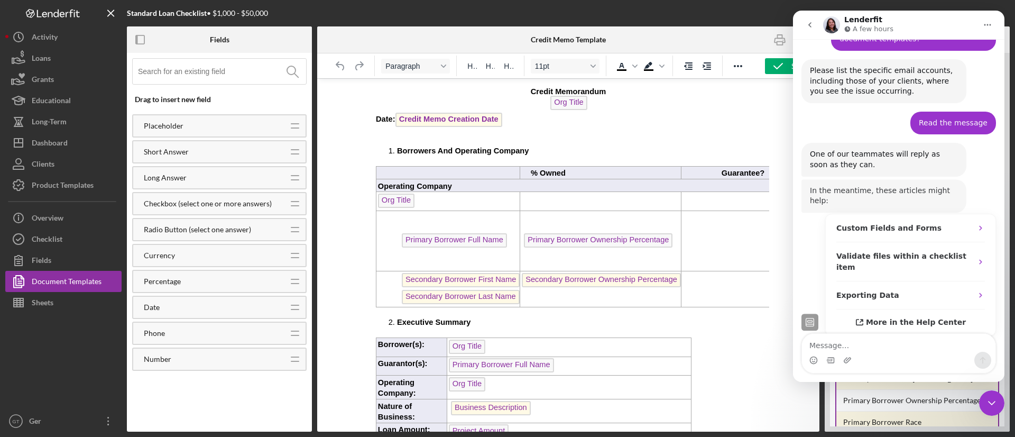
scroll to position [555, 0]
click at [867, 113] on div "Read the message Ger • Just now" at bounding box center [898, 129] width 194 height 32
click at [553, 137] on p "Rich Text Area. Press ALT-0 for help." at bounding box center [568, 133] width 385 height 8
click at [811, 27] on icon "go back" at bounding box center [809, 25] width 8 height 8
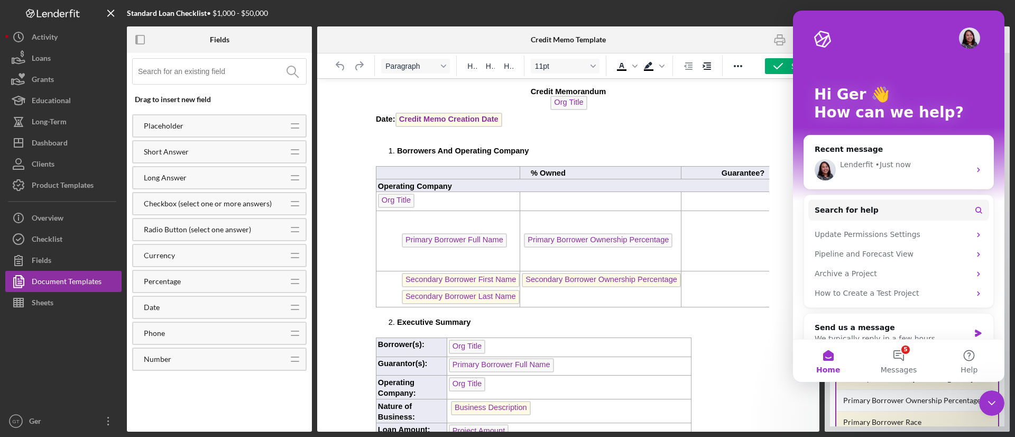
scroll to position [0, 0]
click at [758, 21] on div at bounding box center [862, 13] width 294 height 26
click at [933, 162] on div "Lenderfit • Just now" at bounding box center [905, 164] width 130 height 11
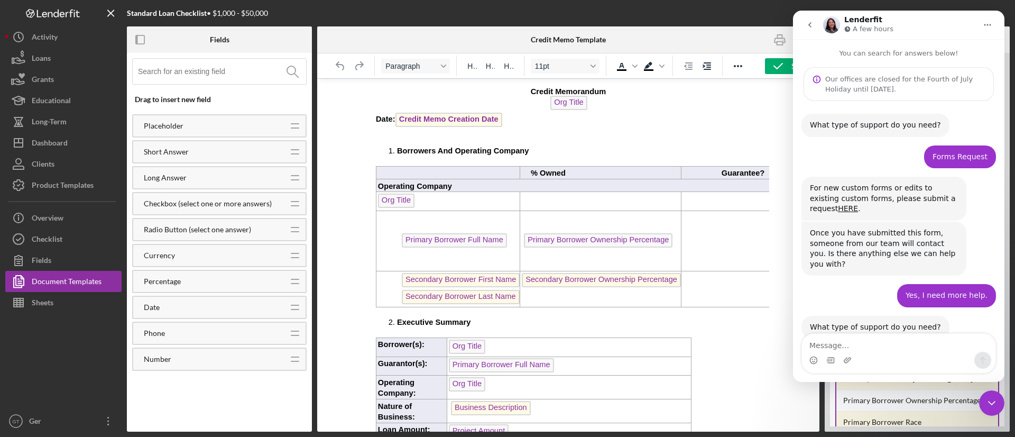
scroll to position [574, 0]
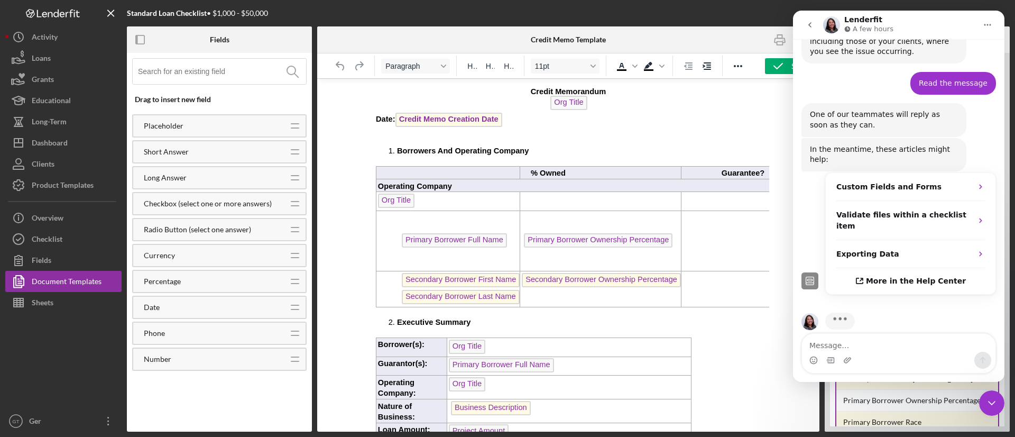
drag, startPoint x: 997, startPoint y: 404, endPoint x: 1881, endPoint y: 743, distance: 947.3
click at [997, 404] on icon "Close Intercom Messenger" at bounding box center [991, 402] width 13 height 13
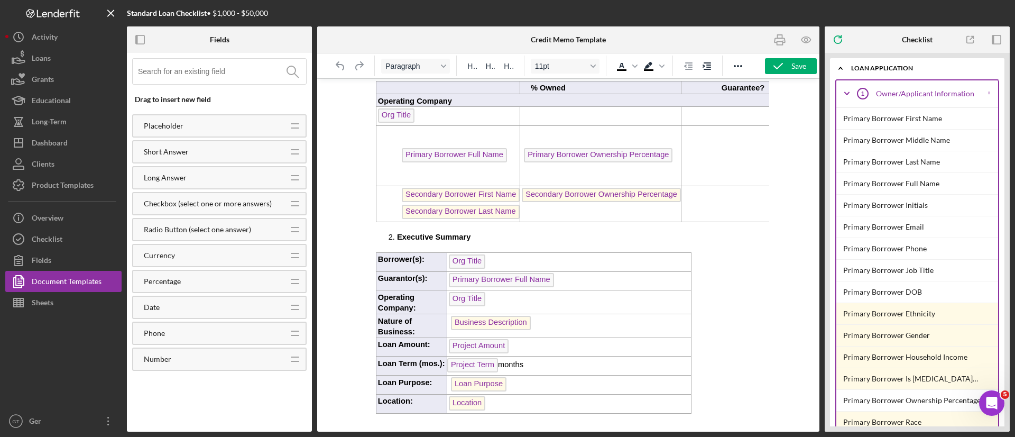
scroll to position [79, 0]
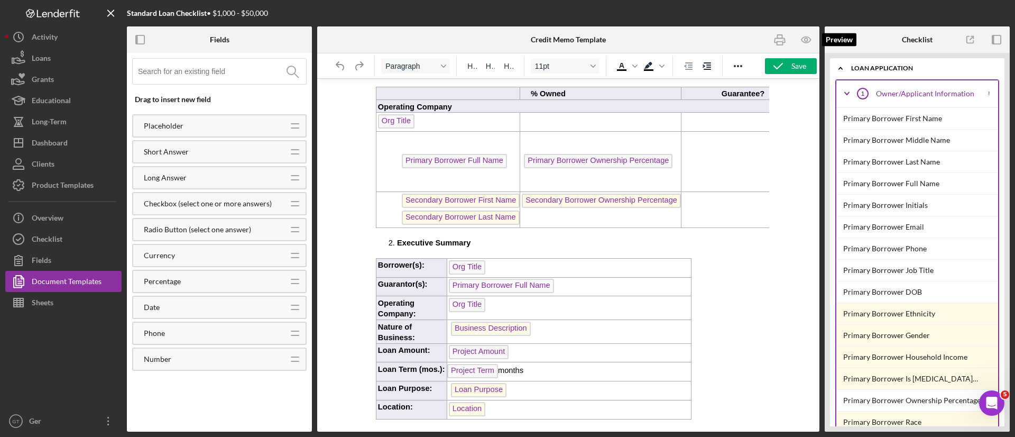
drag, startPoint x: 811, startPoint y: 39, endPoint x: 749, endPoint y: 92, distance: 81.3
click at [811, 39] on icon "button" at bounding box center [806, 40] width 24 height 24
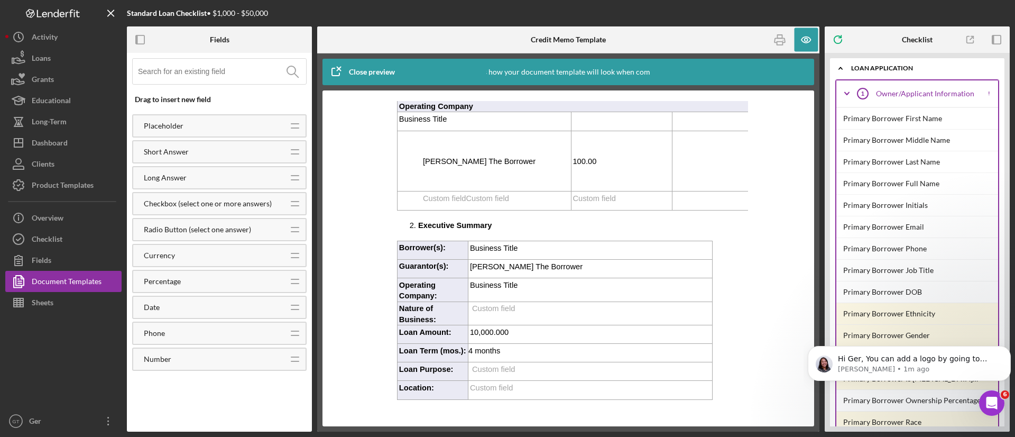
scroll to position [0, 0]
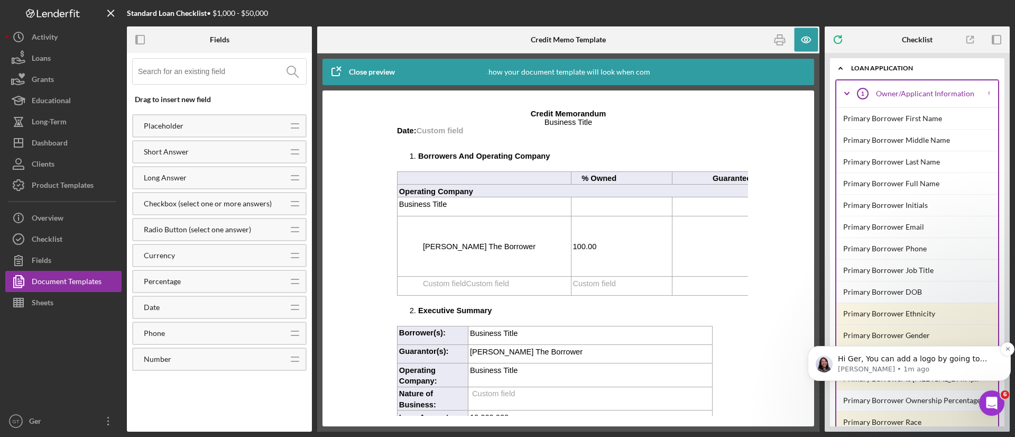
click at [916, 363] on p "Hi Ger, You can add a logo by going to your Product Template - Overview. Please…" at bounding box center [918, 359] width 160 height 11
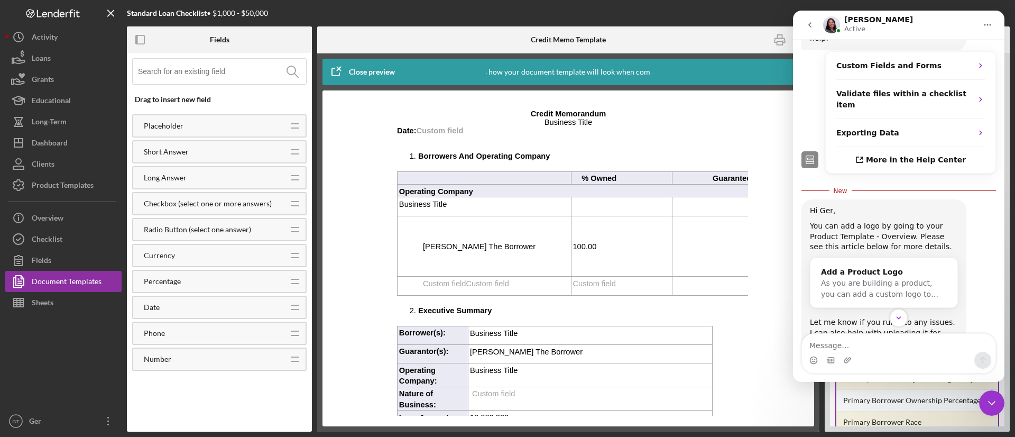
scroll to position [712, 0]
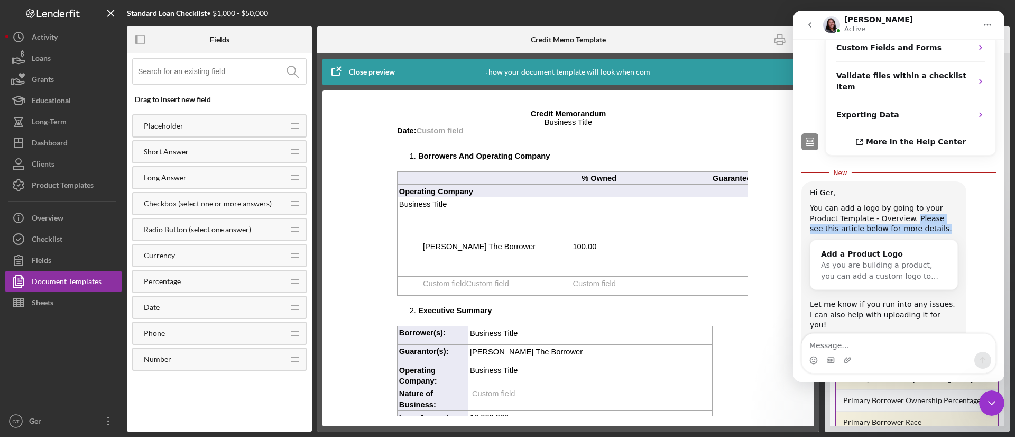
drag, startPoint x: 880, startPoint y: 177, endPoint x: 941, endPoint y: 188, distance: 61.8
click at [941, 203] on div "You can add a logo by going to your Product Template - Overview. Please see thi…" at bounding box center [884, 218] width 148 height 31
click at [879, 261] on span "As you are building a product, you can add a custom logo to…" at bounding box center [879, 271] width 117 height 20
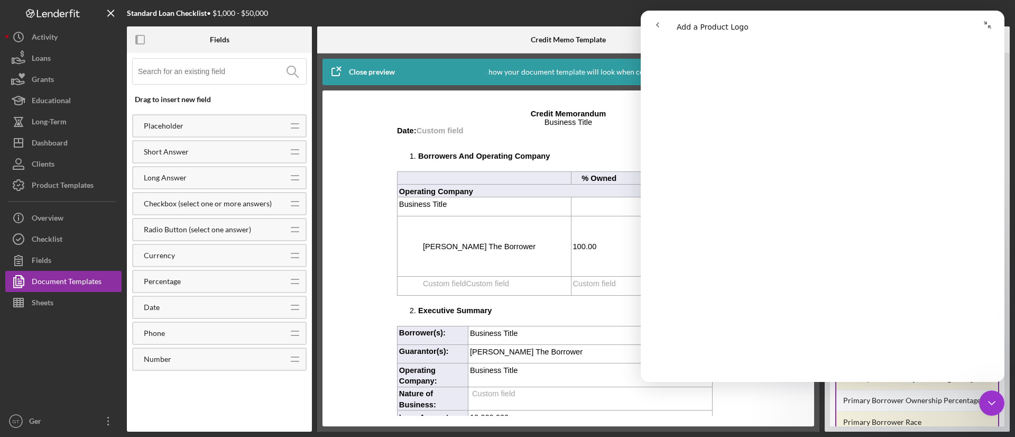
scroll to position [79, 0]
click at [62, 17] on div "Logo-Reversed Created with Sketch. Icon/Menu Close" at bounding box center [63, 13] width 116 height 26
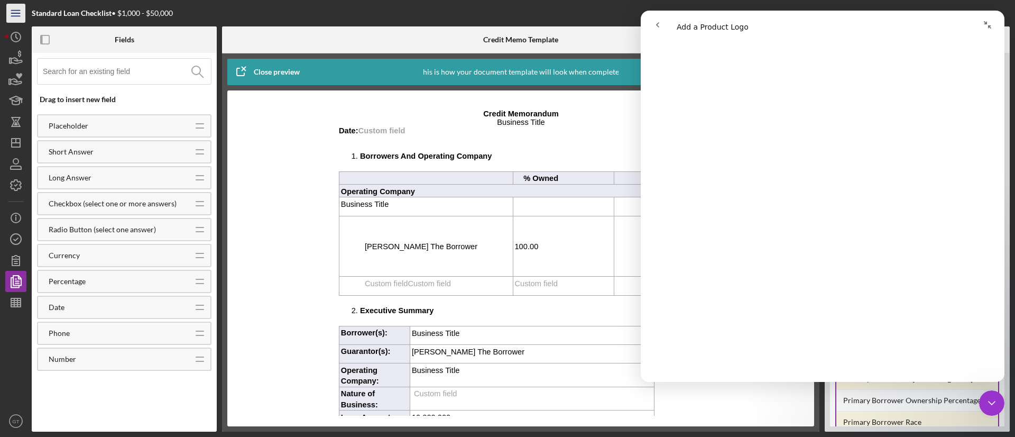
click at [15, 14] on icon "Icon/Menu" at bounding box center [16, 14] width 24 height 24
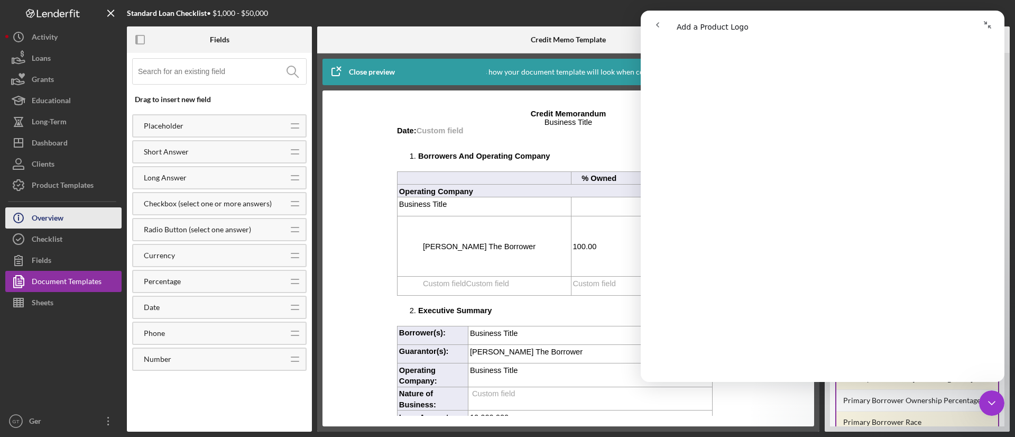
click at [54, 216] on div "Overview" at bounding box center [48, 219] width 32 height 24
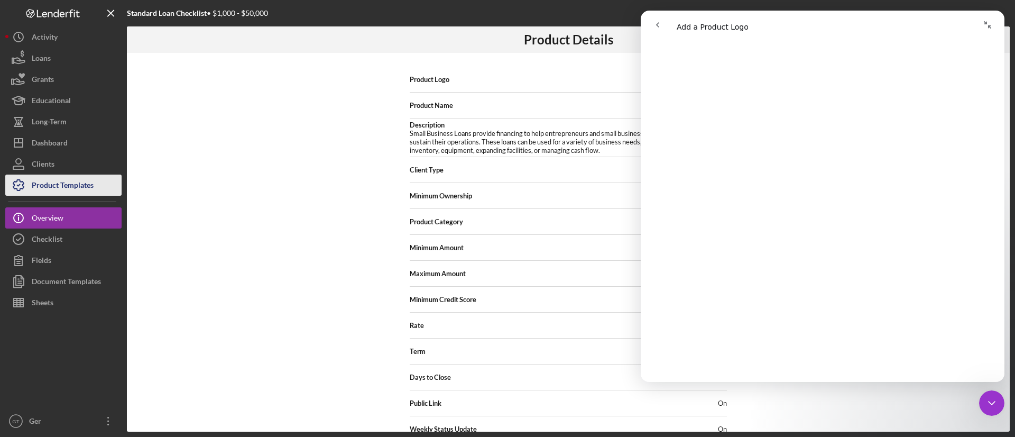
click at [67, 182] on div "Product Templates" at bounding box center [63, 186] width 62 height 24
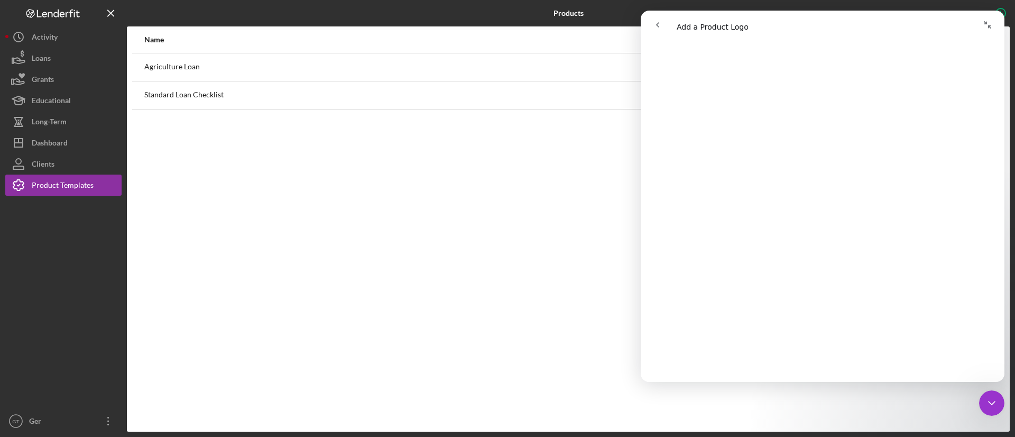
click at [661, 18] on button "go back" at bounding box center [657, 25] width 20 height 20
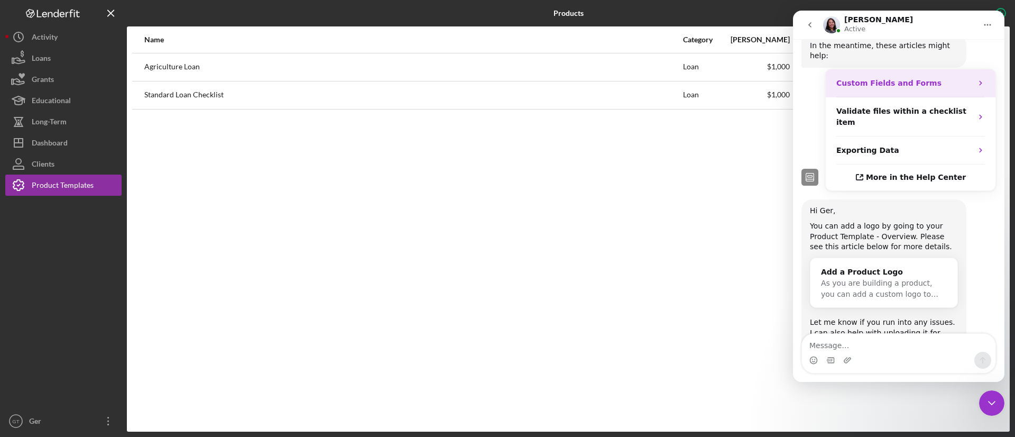
scroll to position [694, 0]
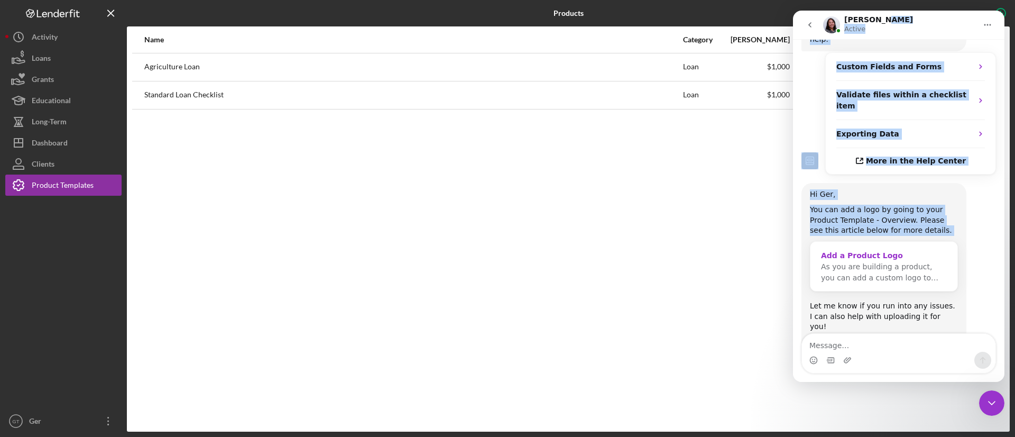
drag, startPoint x: 925, startPoint y: 23, endPoint x: 933, endPoint y: 217, distance: 194.1
click at [936, 251] on div "Christina Active You can search for answers below! Our offices are closed for t…" at bounding box center [898, 196] width 211 height 371
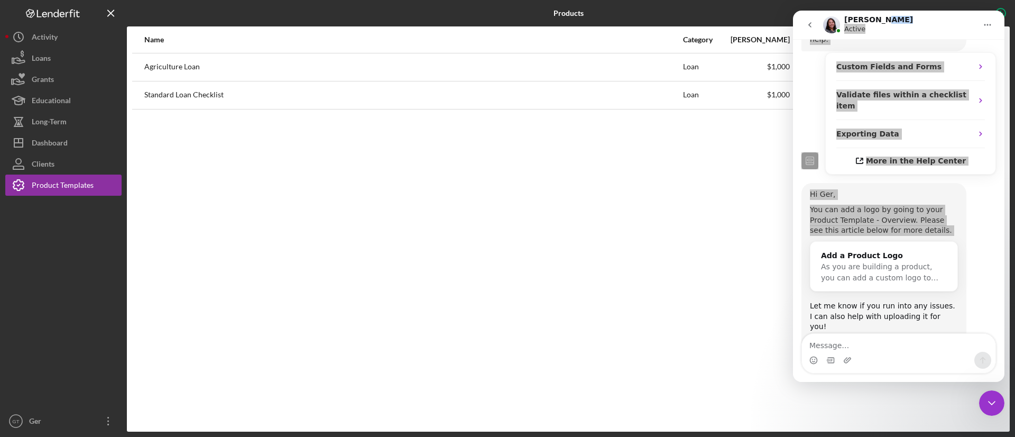
click at [986, 409] on icon "Close Intercom Messenger" at bounding box center [991, 402] width 13 height 13
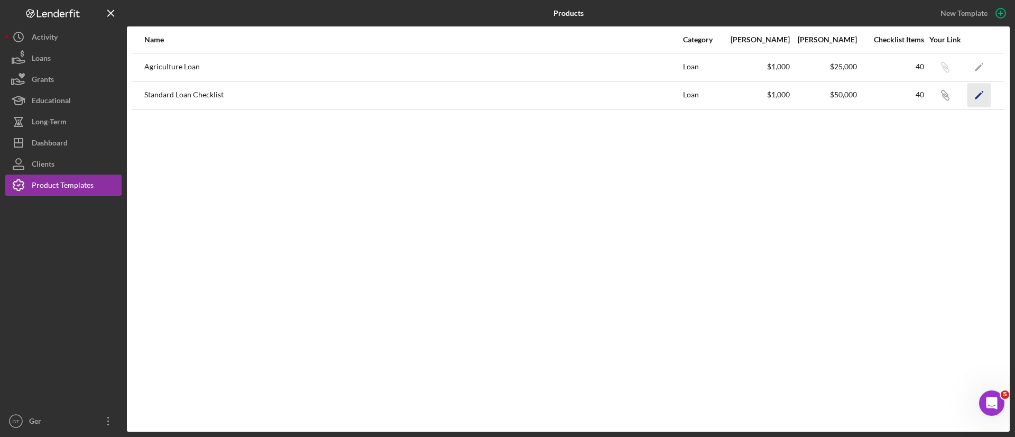
click at [979, 88] on icon "Icon/Edit" at bounding box center [979, 95] width 24 height 24
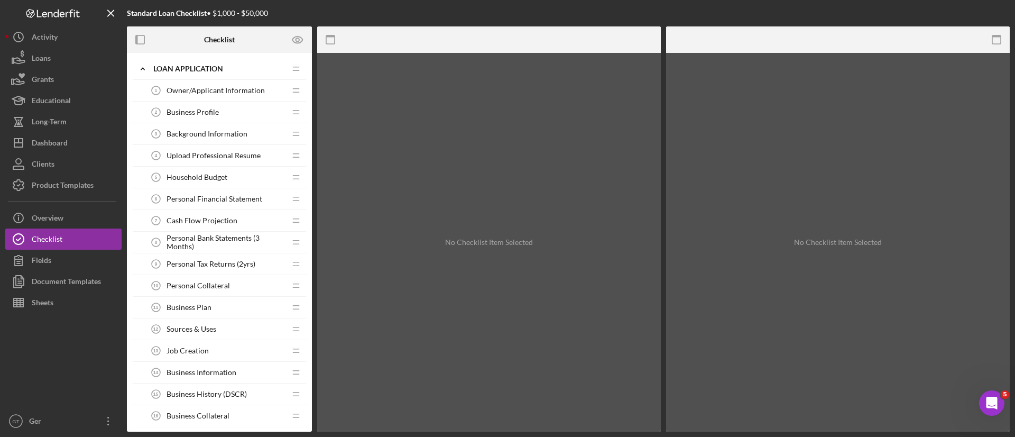
click at [997, 398] on div "Open Intercom Messenger" at bounding box center [991, 402] width 35 height 35
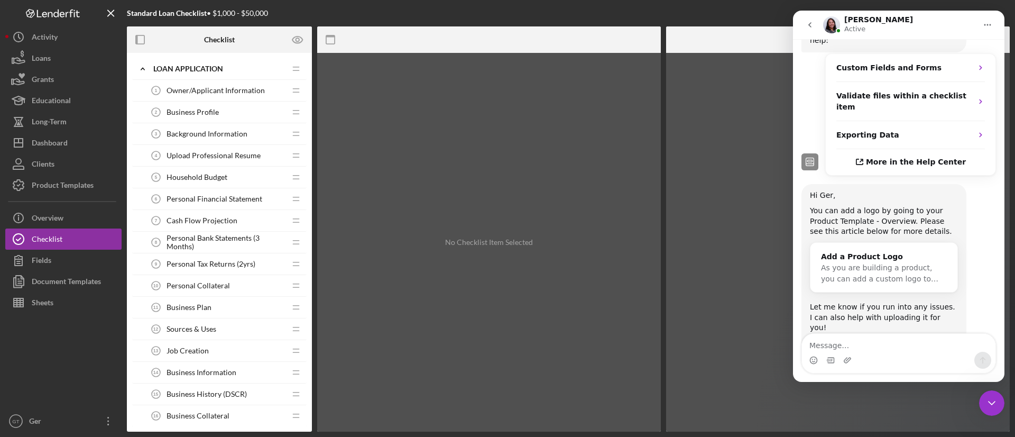
scroll to position [694, 0]
click at [876, 250] on div "Add a Product Logo" at bounding box center [884, 255] width 126 height 11
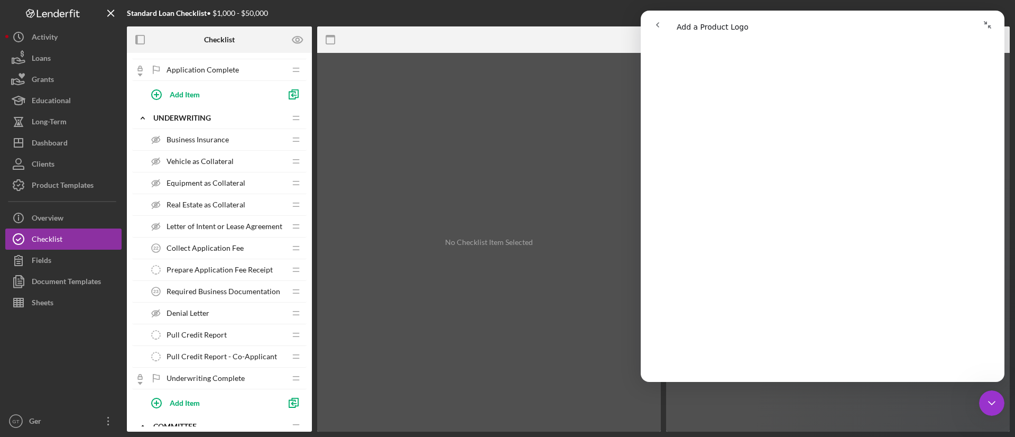
scroll to position [238, 0]
click at [73, 285] on div "Document Templates" at bounding box center [66, 283] width 69 height 24
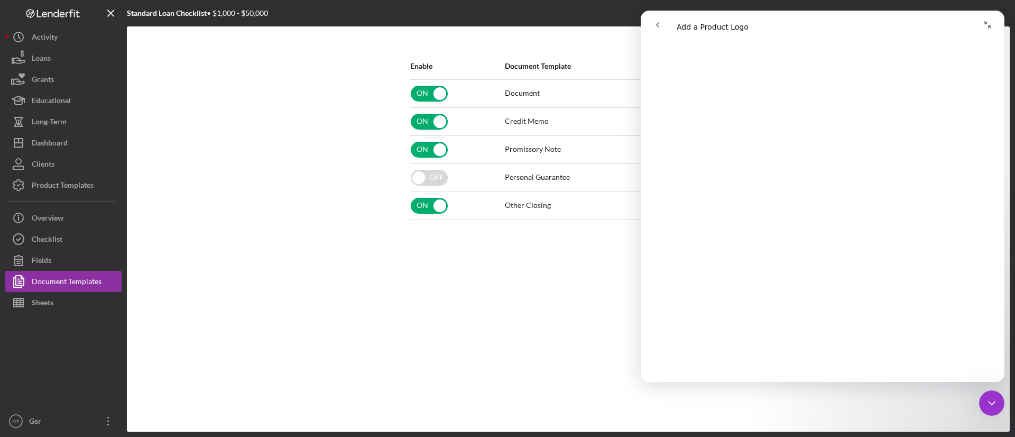
scroll to position [159, 0]
click at [67, 222] on button "Icon/Info Overview" at bounding box center [63, 217] width 116 height 21
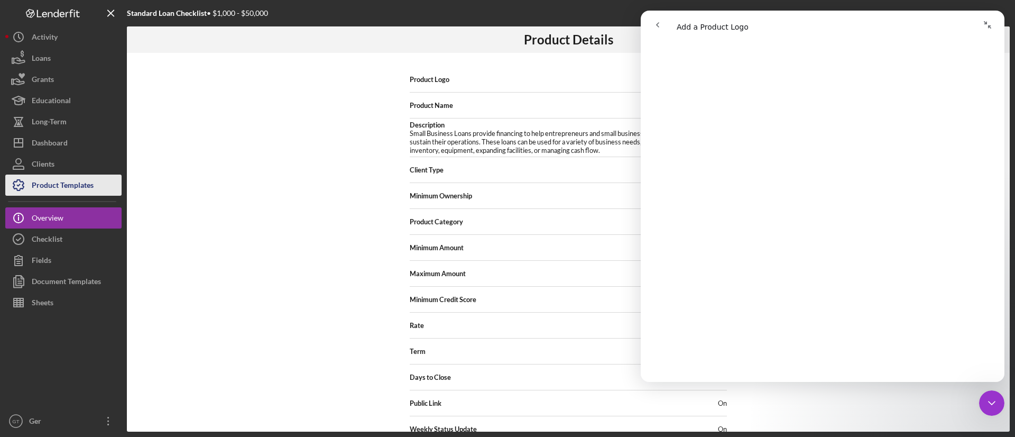
click at [72, 180] on div "Product Templates" at bounding box center [63, 186] width 62 height 24
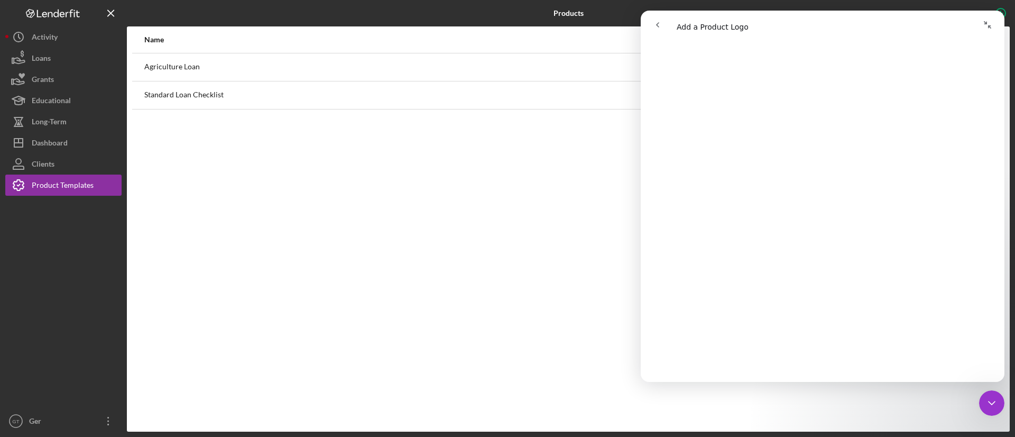
click at [991, 403] on icon "Close Intercom Messenger" at bounding box center [991, 402] width 13 height 13
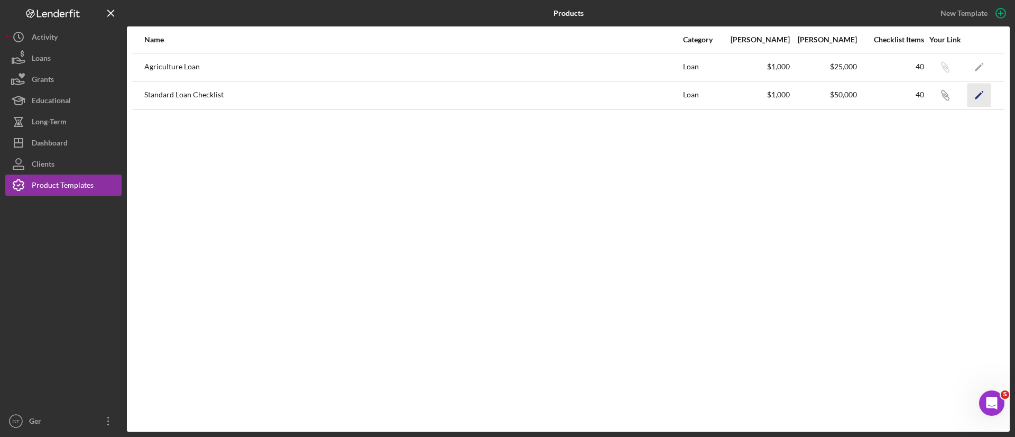
click at [977, 91] on icon "Icon/Edit" at bounding box center [979, 95] width 24 height 24
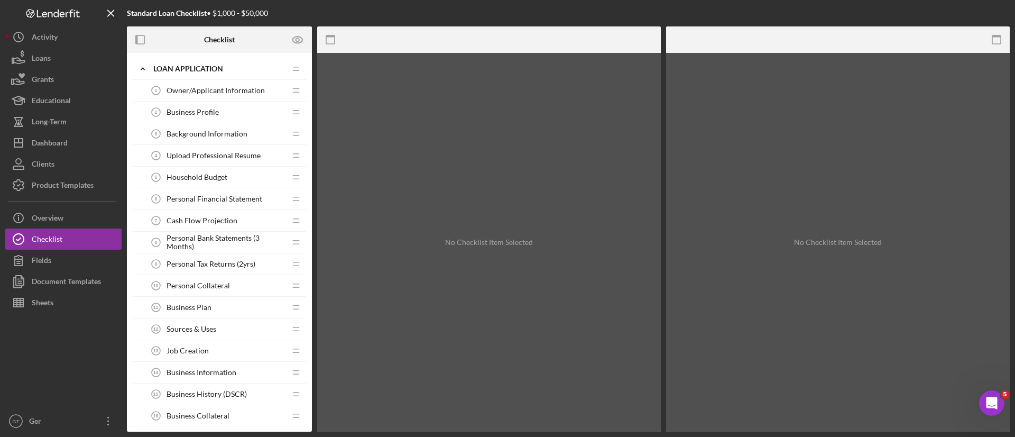
click at [987, 393] on div "Open Intercom Messenger" at bounding box center [991, 402] width 35 height 35
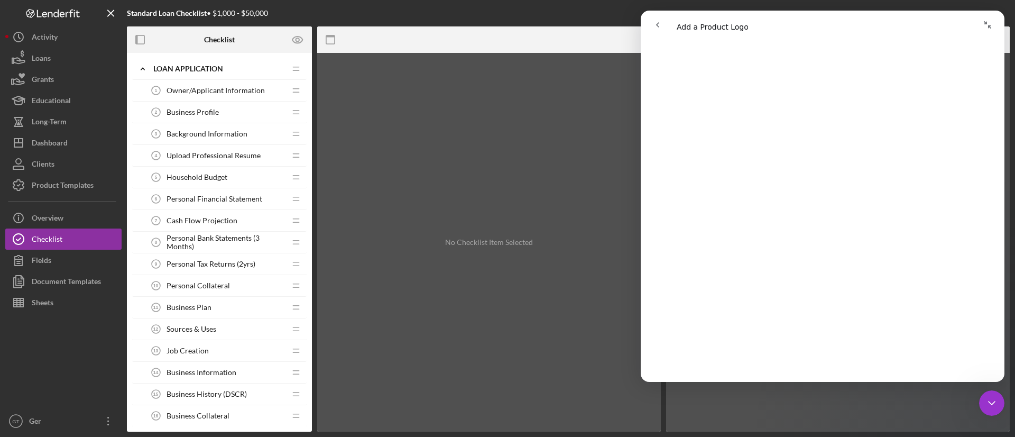
scroll to position [238, 0]
click at [652, 25] on button "go back" at bounding box center [657, 25] width 20 height 20
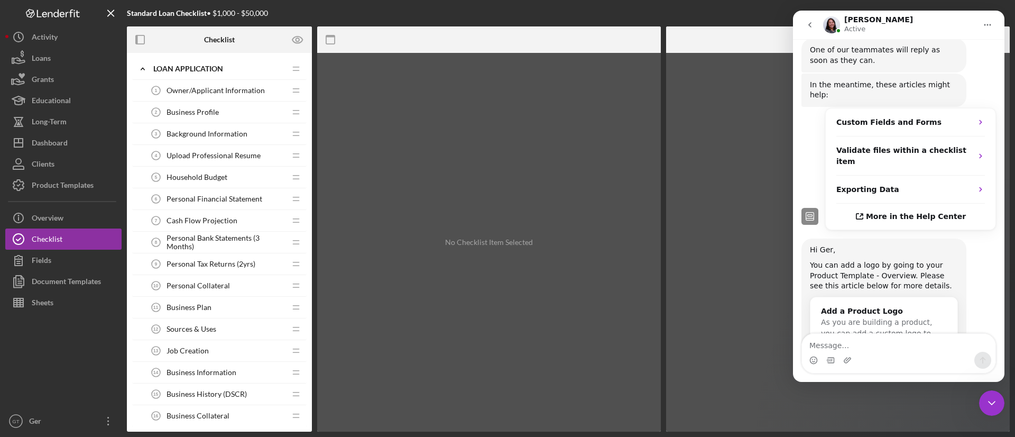
drag, startPoint x: 856, startPoint y: 351, endPoint x: 859, endPoint y: 357, distance: 6.9
click at [858, 356] on div "Intercom messenger" at bounding box center [898, 352] width 193 height 39
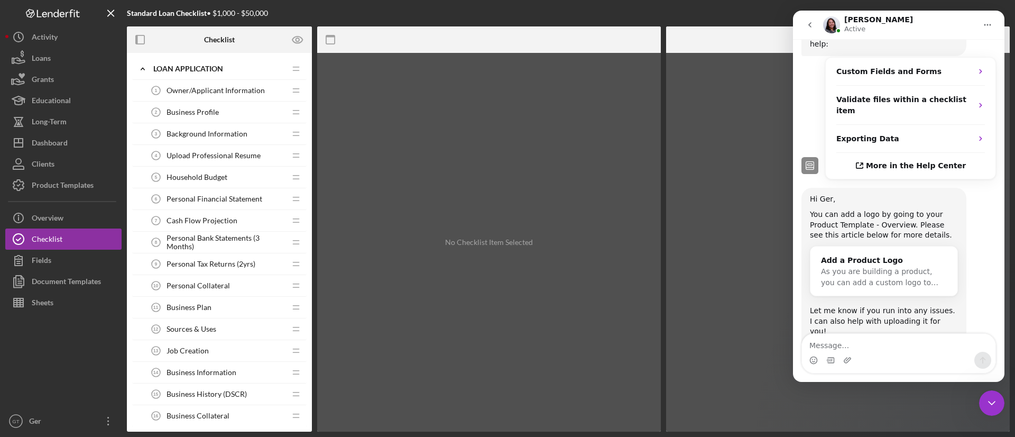
scroll to position [694, 0]
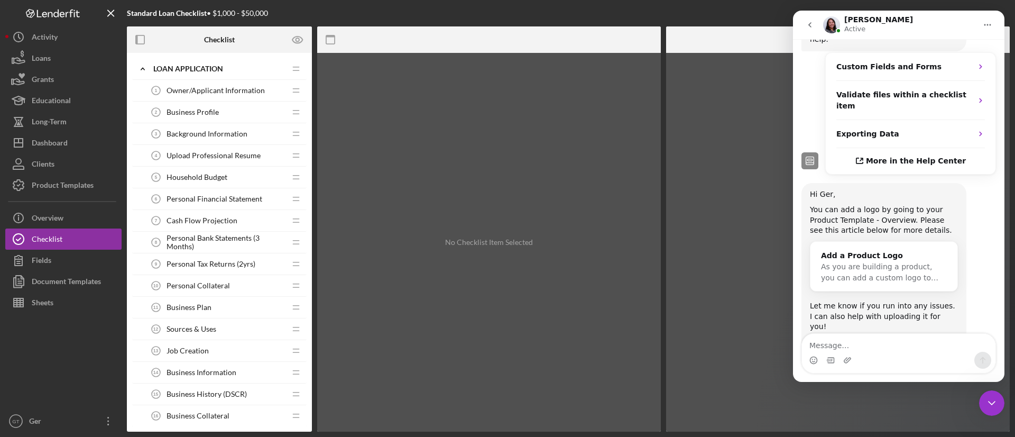
click at [870, 349] on textarea "Message…" at bounding box center [898, 342] width 193 height 18
type textarea "No this doesn't help"
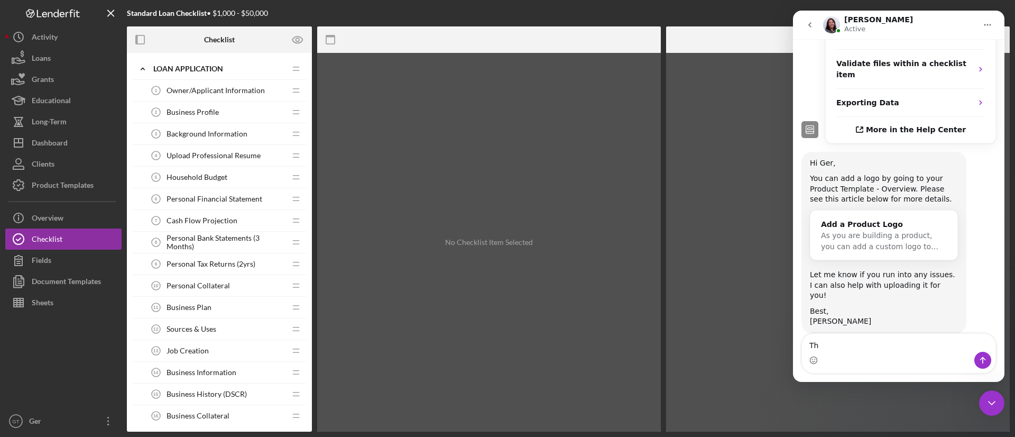
type textarea "T"
click at [51, 218] on div "Overview" at bounding box center [48, 219] width 32 height 24
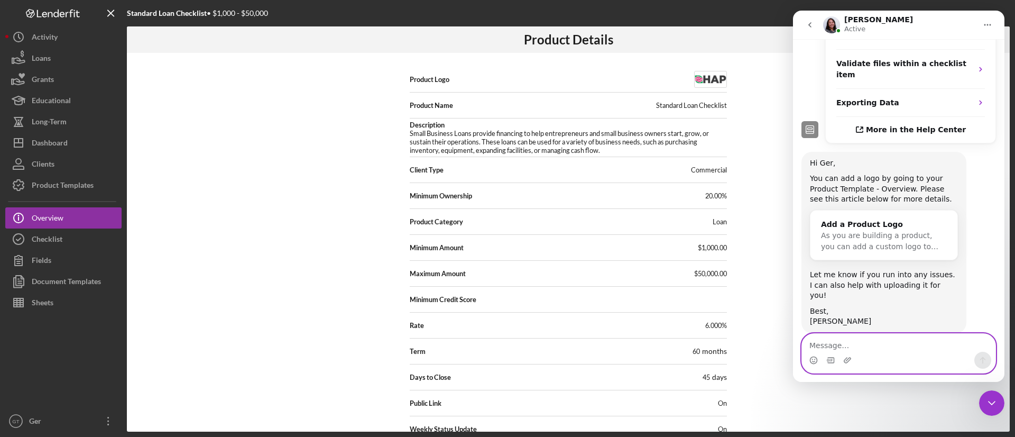
click at [878, 344] on textarea "Message…" at bounding box center [898, 342] width 193 height 18
type textarea "T"
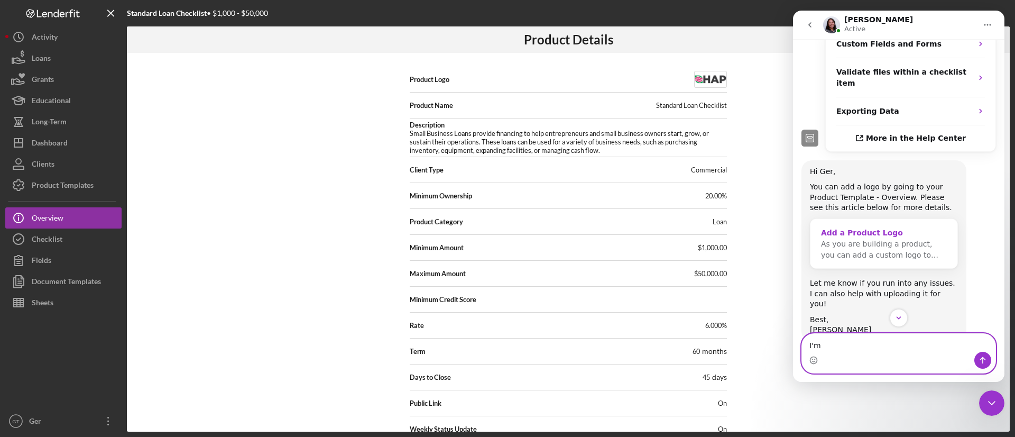
scroll to position [726, 0]
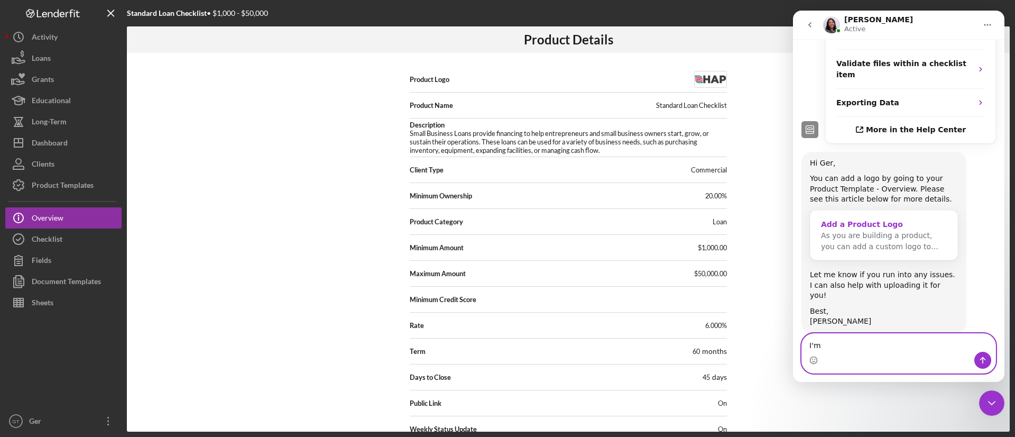
type textarea "I'm"
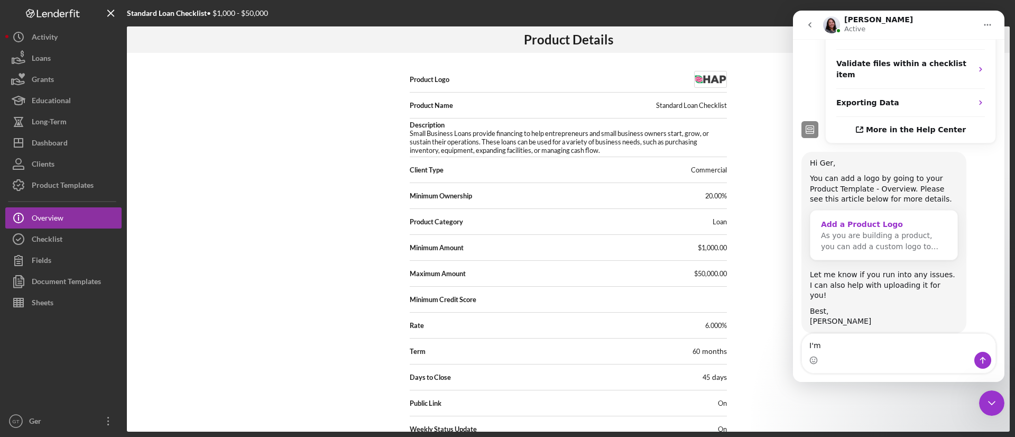
click at [875, 219] on div "Add a Product Logo" at bounding box center [884, 224] width 126 height 11
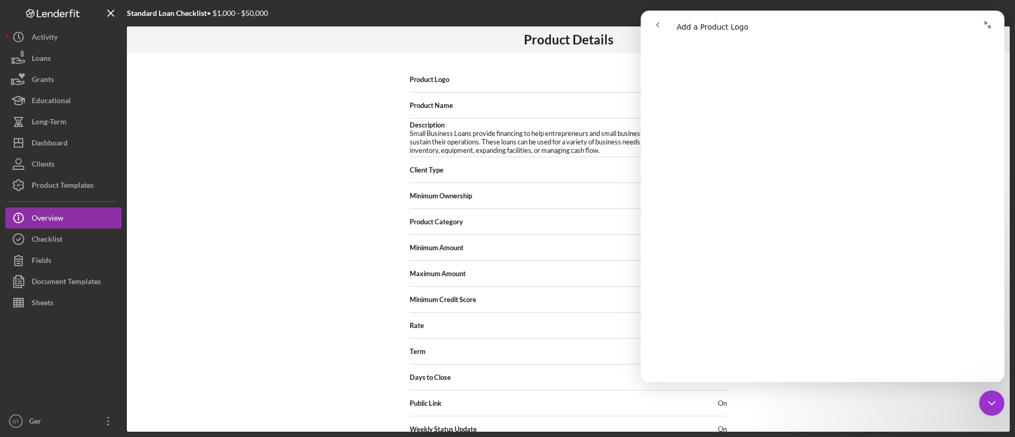
scroll to position [779, 0]
drag, startPoint x: 657, startPoint y: 22, endPoint x: 1313, endPoint y: 45, distance: 656.3
click at [657, 22] on icon "go back" at bounding box center [657, 25] width 8 height 8
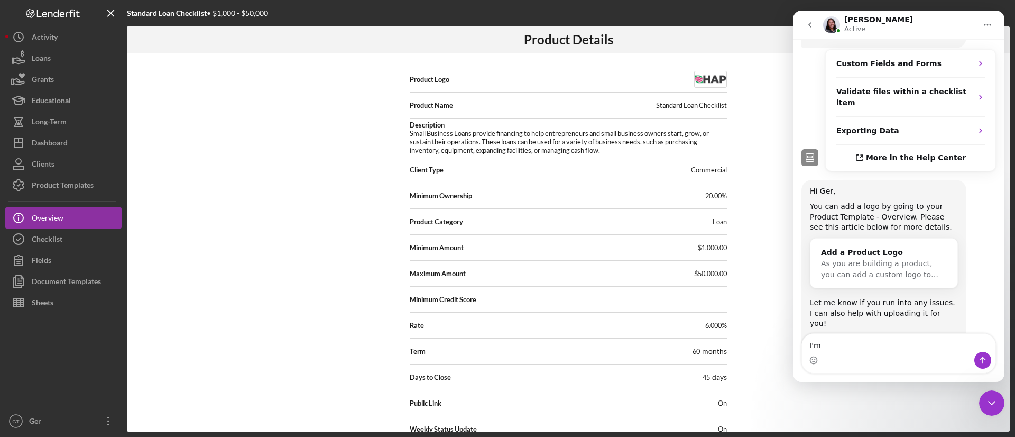
scroll to position [726, 0]
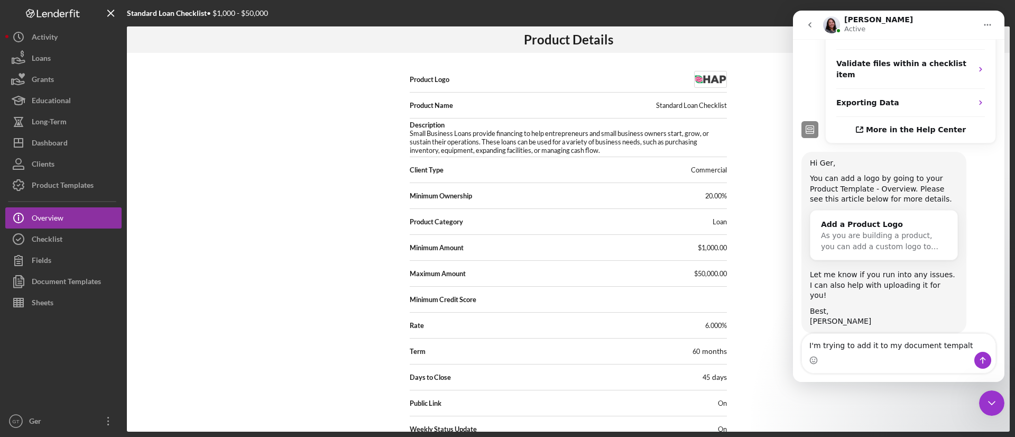
type textarea "I'm trying to add it to my document tempalte"
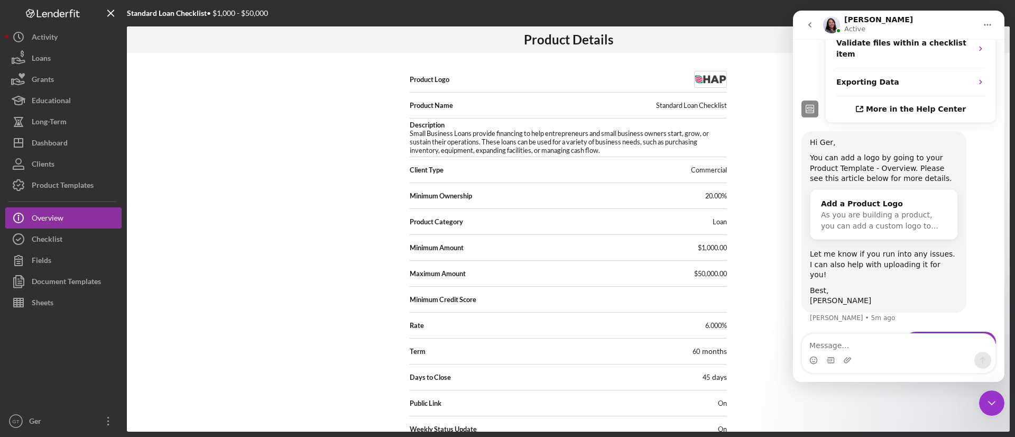
scroll to position [750, 0]
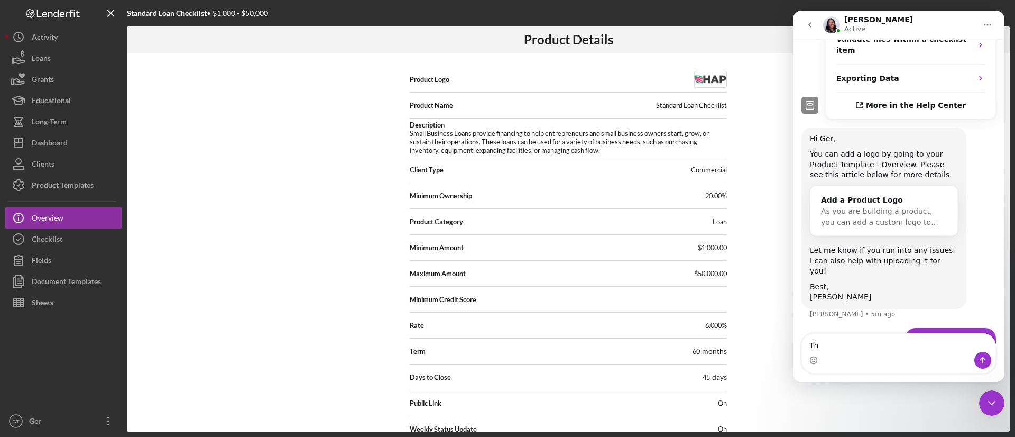
type textarea "T"
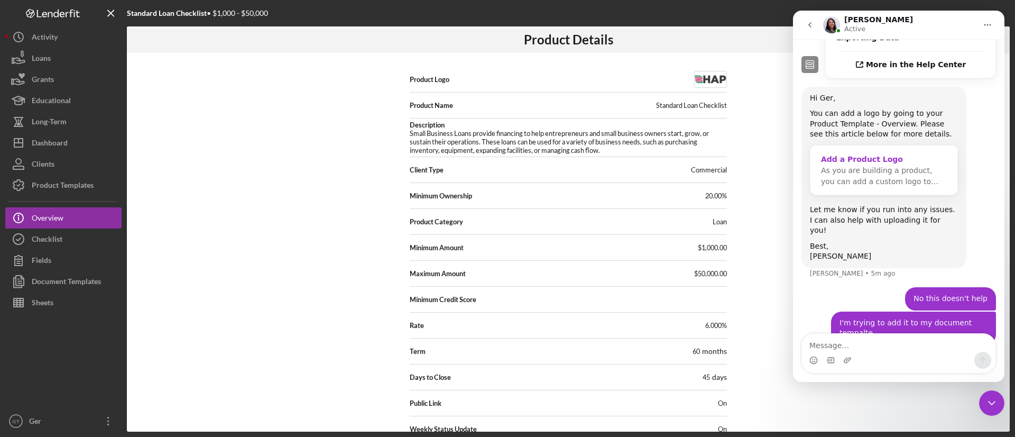
click at [876, 154] on div "Add a Product Logo" at bounding box center [884, 159] width 126 height 11
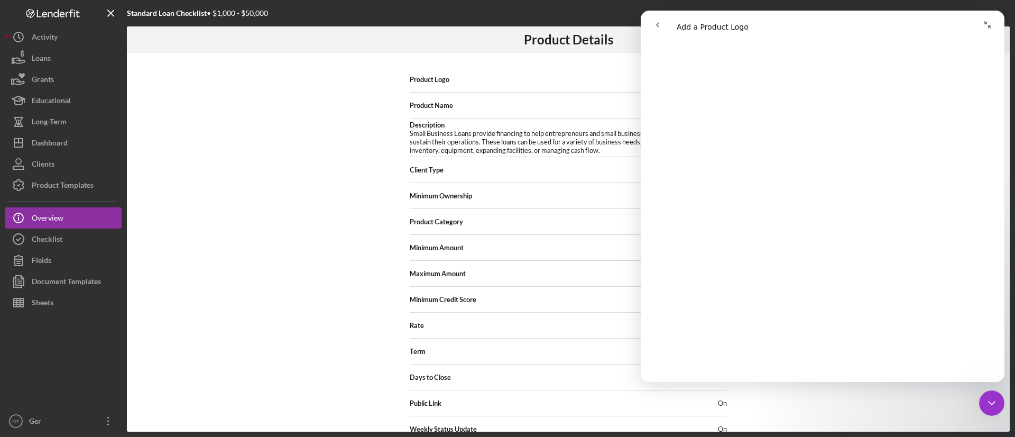
scroll to position [779, 0]
click at [660, 18] on button "go back" at bounding box center [657, 25] width 20 height 20
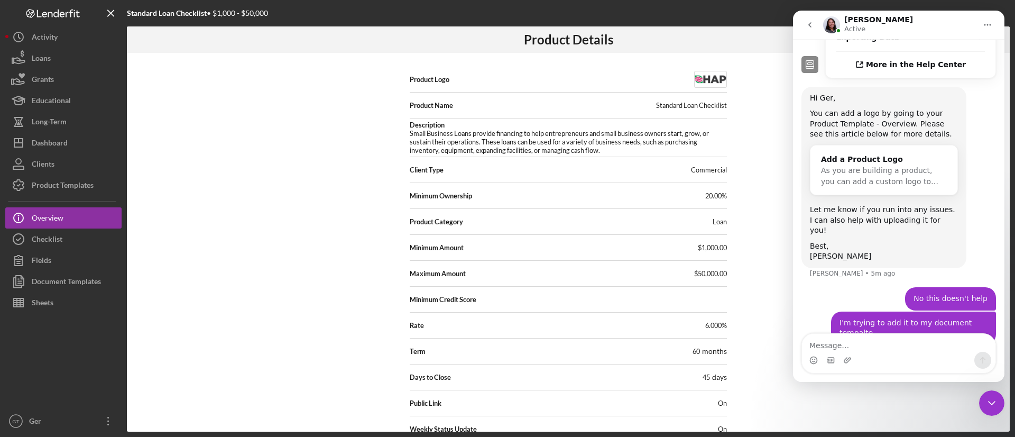
scroll to position [750, 0]
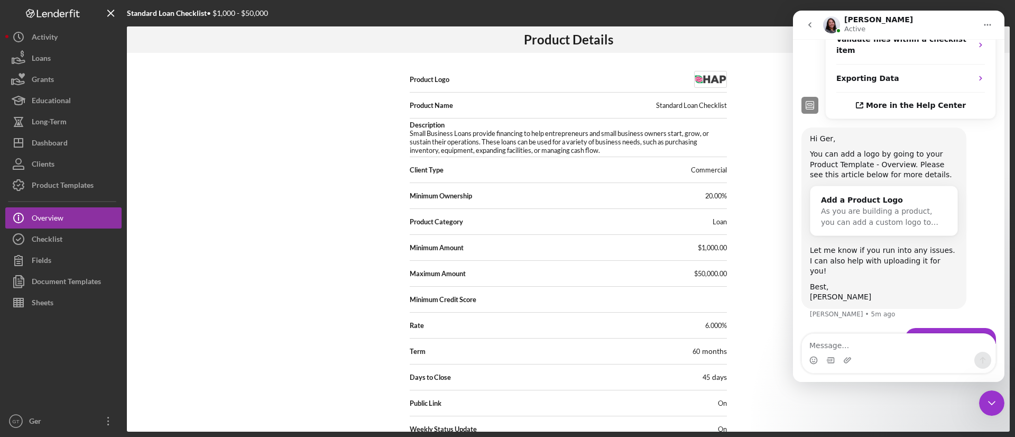
click at [886, 347] on textarea "Message…" at bounding box center [898, 342] width 193 height 18
click at [84, 282] on div "Document Templates" at bounding box center [66, 283] width 69 height 24
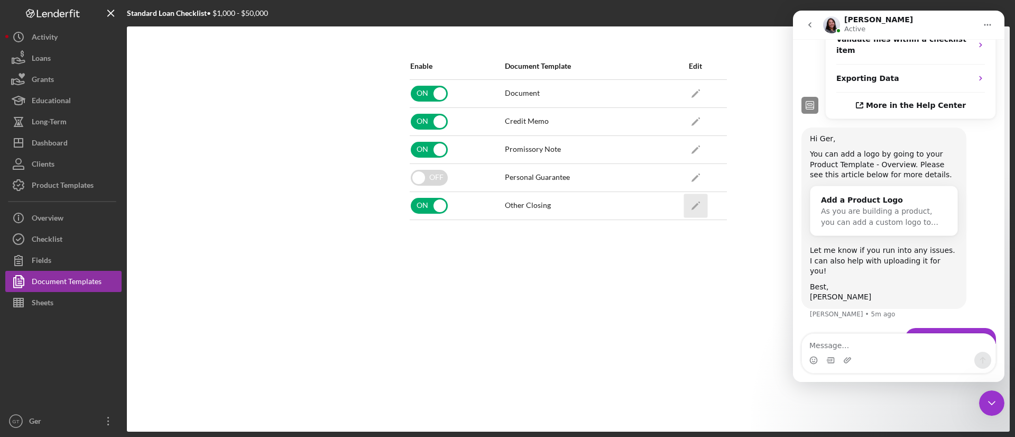
click at [691, 201] on icon "Icon/Edit" at bounding box center [695, 205] width 24 height 24
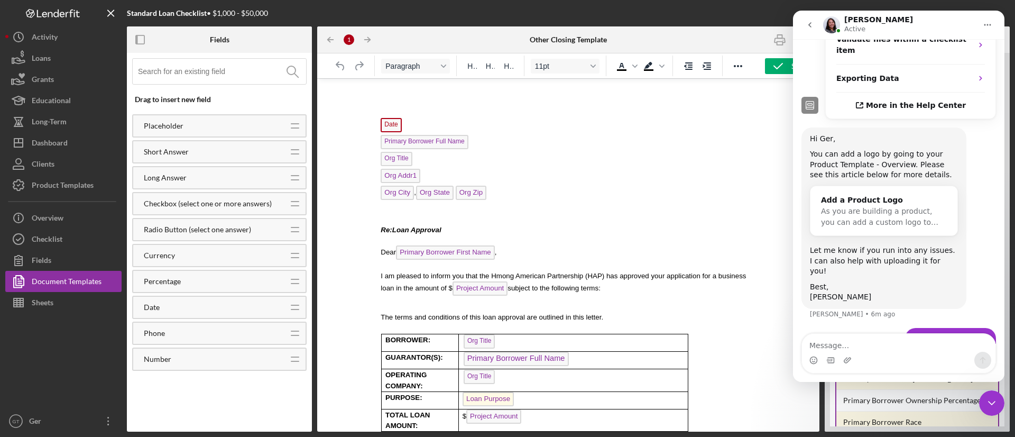
click at [229, 73] on input at bounding box center [222, 71] width 168 height 25
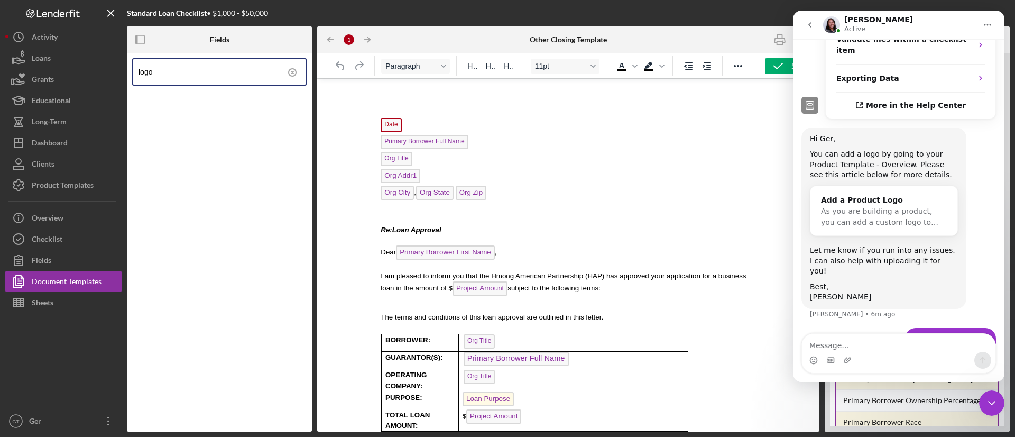
click at [184, 72] on input "logo" at bounding box center [221, 71] width 167 height 25
type input "logo"
click at [293, 73] on icon at bounding box center [292, 72] width 2 height 2
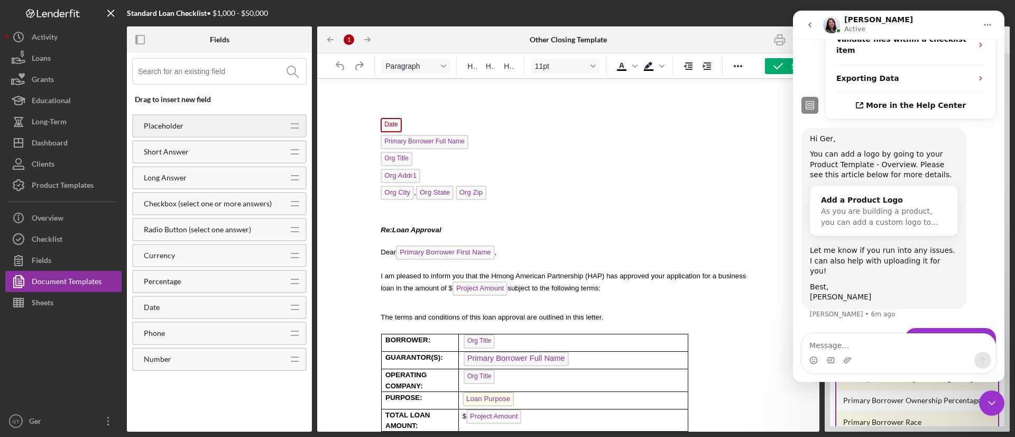
click at [183, 120] on div "Placeholder Icon/Drag" at bounding box center [219, 125] width 174 height 23
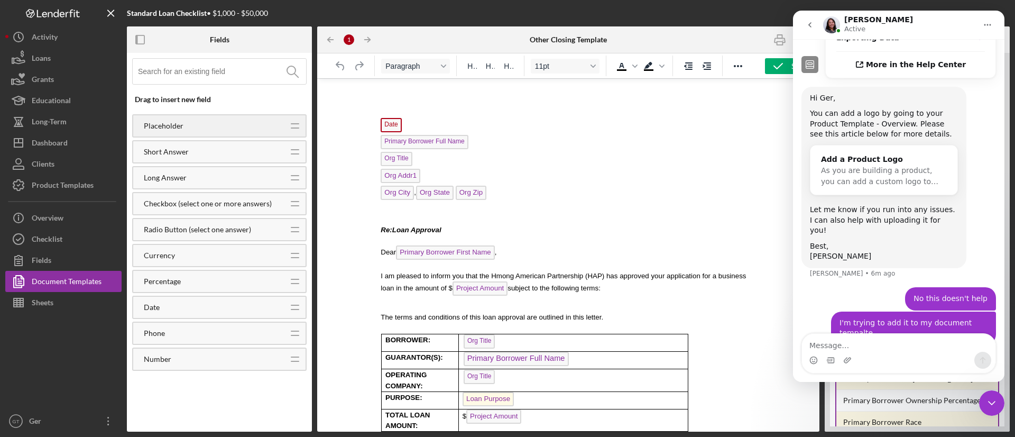
click at [291, 123] on icon "Icon/Drag" at bounding box center [295, 126] width 26 height 26
click at [290, 124] on icon "Icon/Drag" at bounding box center [295, 126] width 26 height 26
click at [288, 150] on icon "Icon/Drag" at bounding box center [295, 151] width 26 height 26
click at [286, 172] on icon "Icon/Drag" at bounding box center [295, 177] width 26 height 26
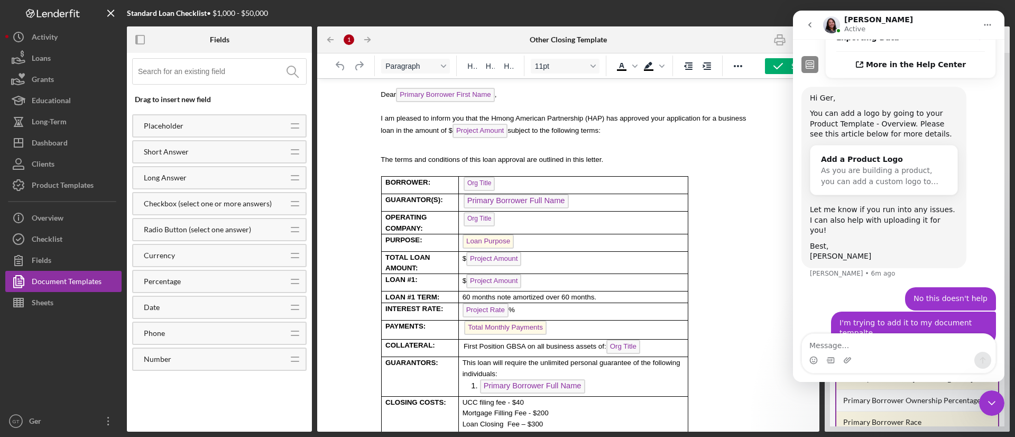
scroll to position [0, 0]
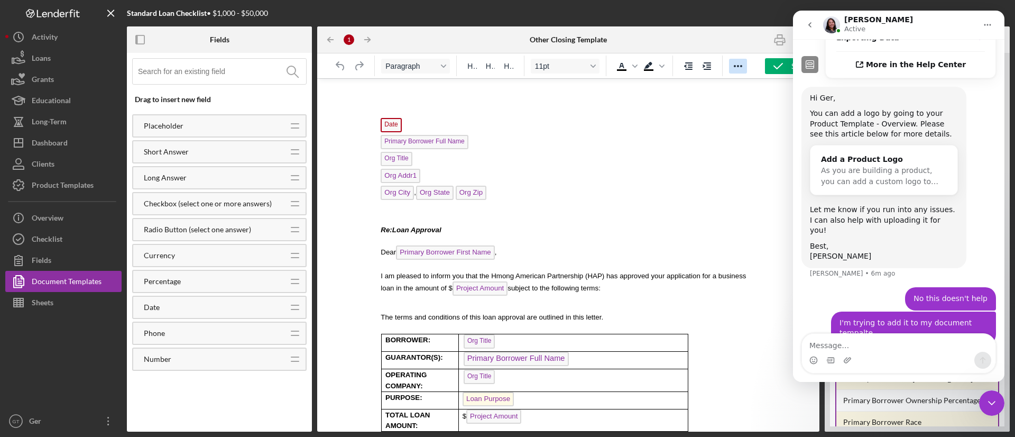
click at [735, 66] on icon "Reveal or hide additional toolbar items" at bounding box center [738, 66] width 8 height 2
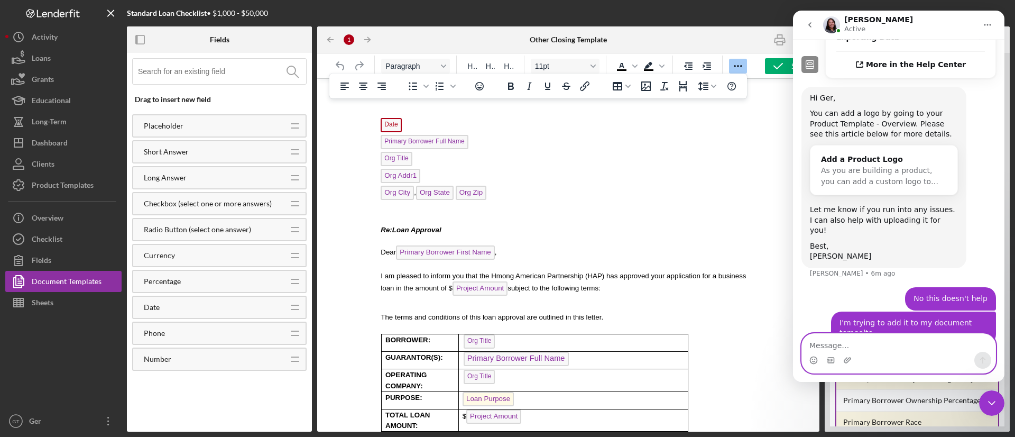
click at [885, 349] on textarea "Message…" at bounding box center [898, 342] width 193 height 18
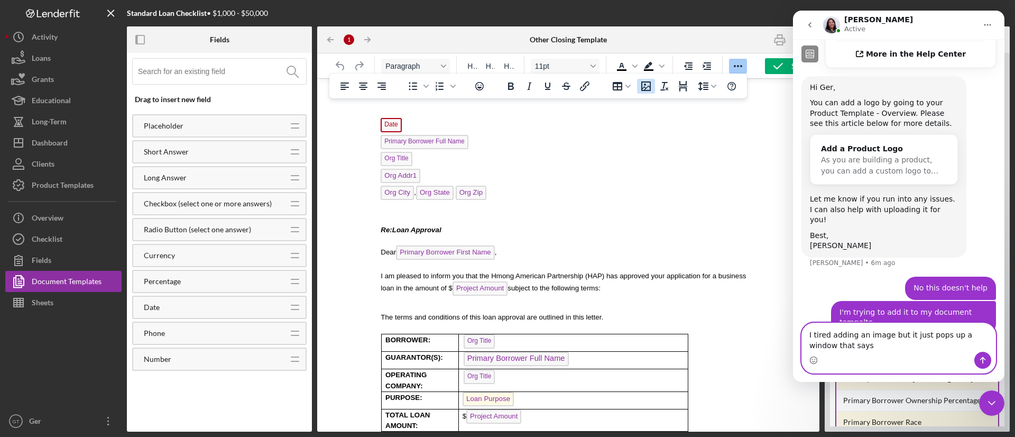
click at [643, 83] on icon "Insert/edit image" at bounding box center [645, 86] width 13 height 13
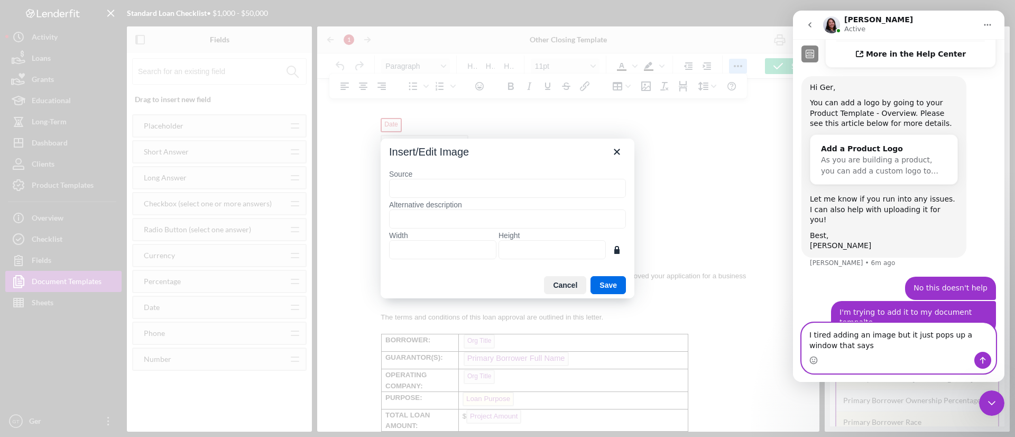
click at [859, 351] on textarea "I tired adding an image but it just pops up a window that says" at bounding box center [898, 337] width 193 height 29
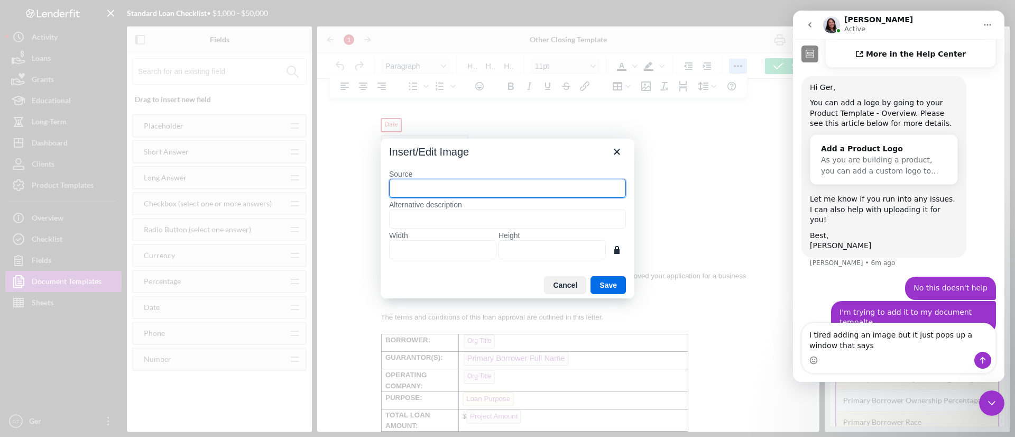
click at [498, 187] on input "Source" at bounding box center [507, 188] width 237 height 19
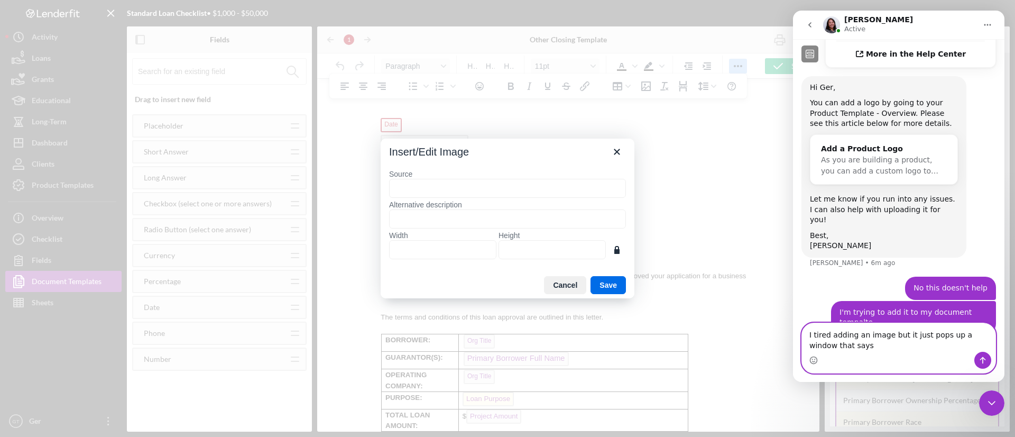
click at [855, 345] on textarea "I tired adding an image but it just pops up a window that says" at bounding box center [898, 337] width 193 height 29
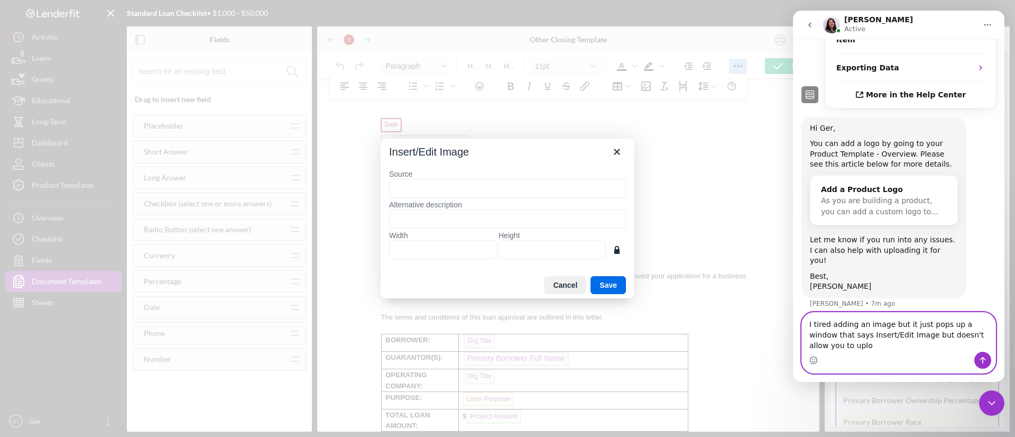
scroll to position [771, 0]
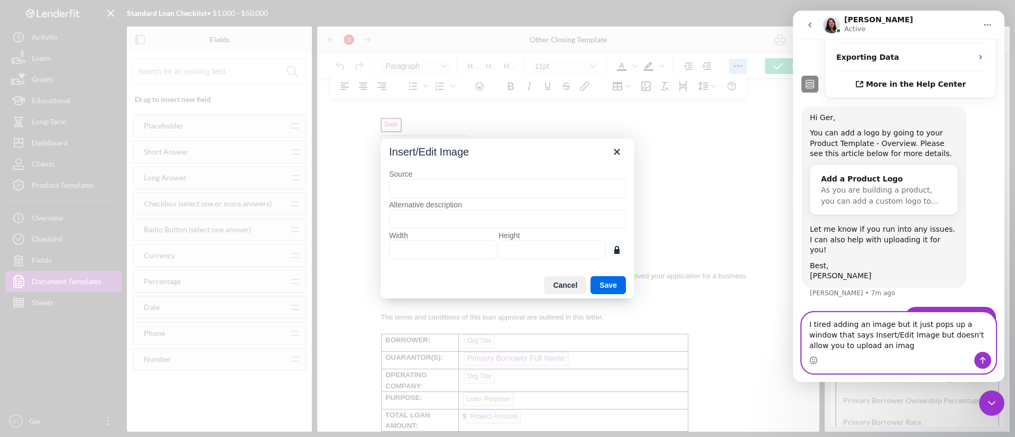
type textarea "I tired adding an image but it just pops up a window that says Insert/Edit Imag…"
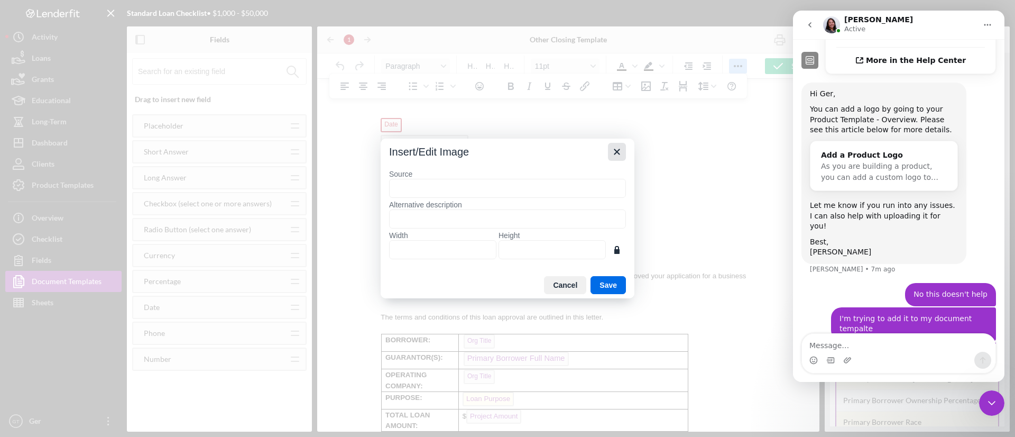
click at [621, 149] on icon "Close" at bounding box center [616, 151] width 13 height 13
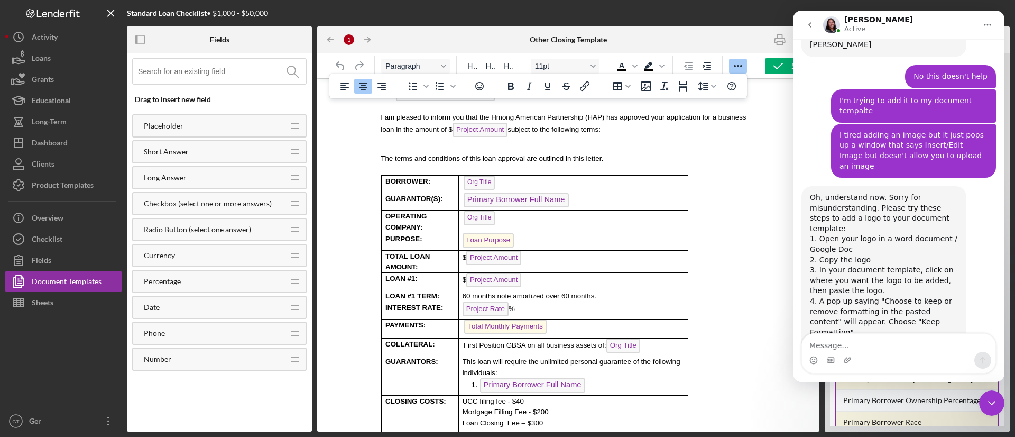
scroll to position [0, 0]
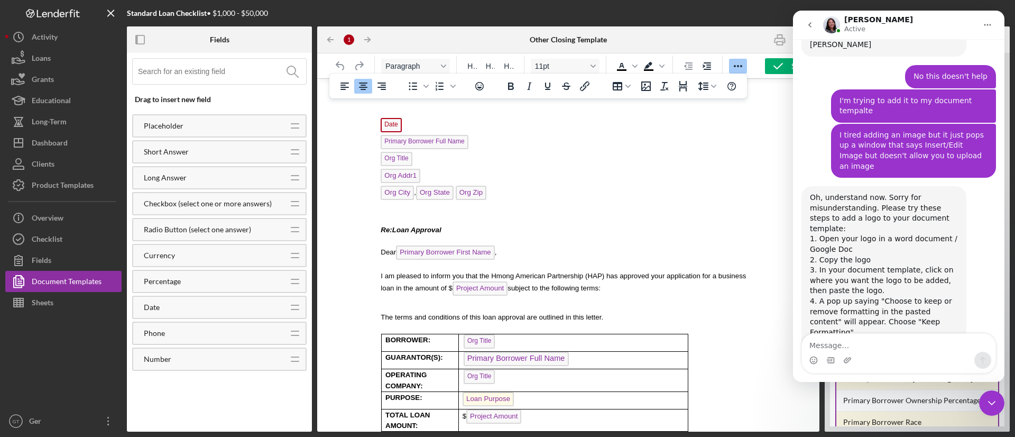
click at [379, 112] on div "Date Primary Borrower Full Name Org Title Org Addr1 Org City , Org State Org Zi…" at bounding box center [568, 348] width 385 height 522
drag, startPoint x: 383, startPoint y: 113, endPoint x: 659, endPoint y: 153, distance: 279.4
click at [692, 166] on div "Date Primary Borrower Full Name Org Title Org Addr1 Org City , Org State Org Zi…" at bounding box center [568, 348] width 385 height 522
click at [608, 114] on p "Rich Text Area. Press ALT-0 for help." at bounding box center [571, 112] width 380 height 9
drag, startPoint x: 367, startPoint y: 88, endPoint x: 151, endPoint y: 48, distance: 220.3
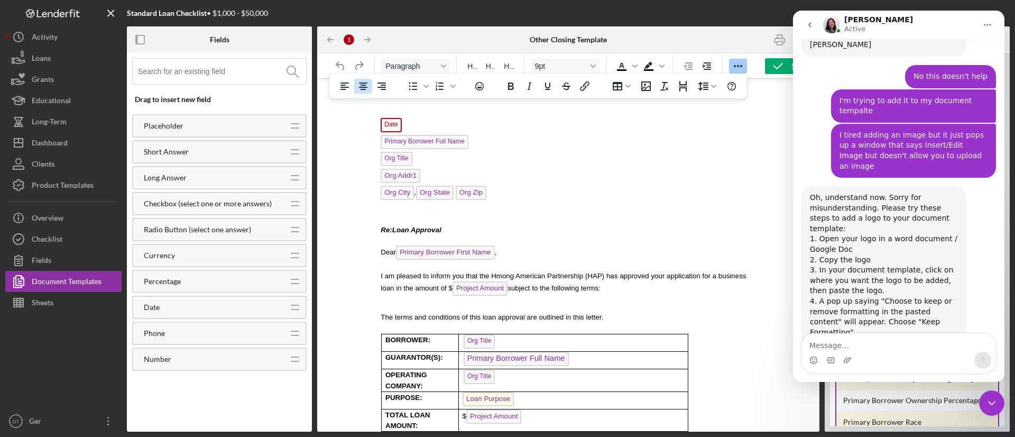
click at [367, 88] on icon "Align center" at bounding box center [363, 86] width 13 height 13
paste body "Rich Text Area. Press ALT-0 for help."
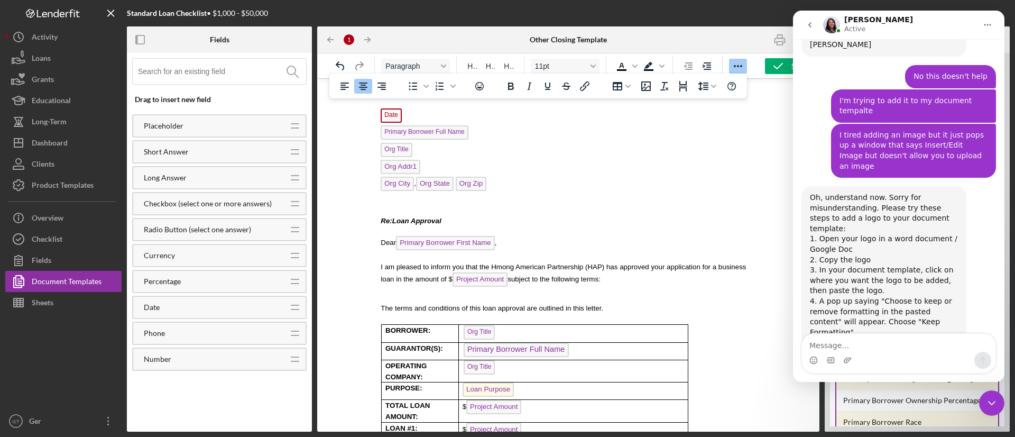
drag, startPoint x: 578, startPoint y: 157, endPoint x: 590, endPoint y: 156, distance: 12.7
click at [578, 157] on p "Org Title" at bounding box center [571, 151] width 380 height 17
click at [651, 127] on div "Date Primary Borrower Full Name Org Title ﻿ Org Addr1 Org City , Org State Org …" at bounding box center [568, 343] width 385 height 512
click at [548, 108] on p "Rich Text Area. Press ALT-0 for help." at bounding box center [568, 103] width 385 height 10
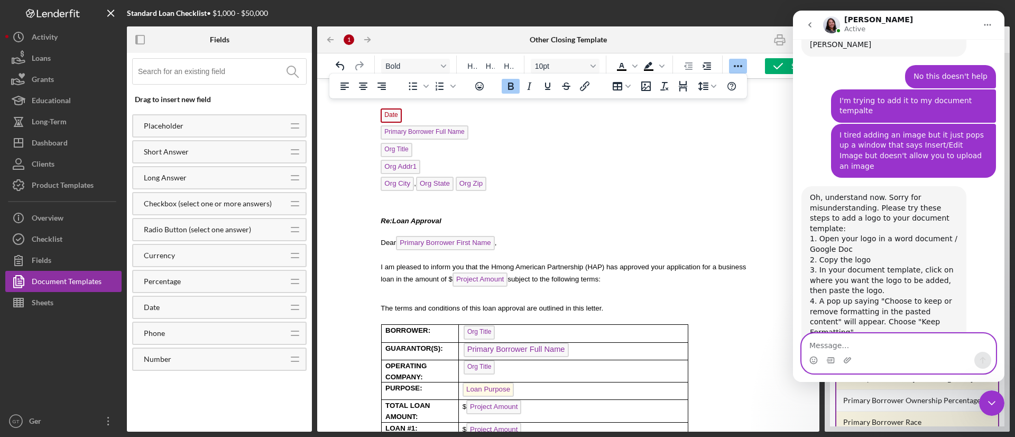
click at [887, 341] on textarea "Message…" at bounding box center [898, 342] width 193 height 18
type textarea "I"
type textarea "That doesn't work."
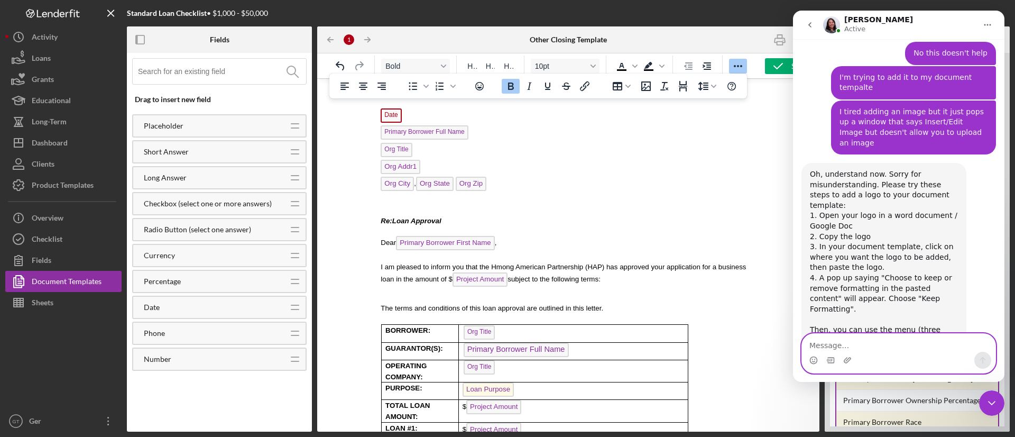
scroll to position [1034, 0]
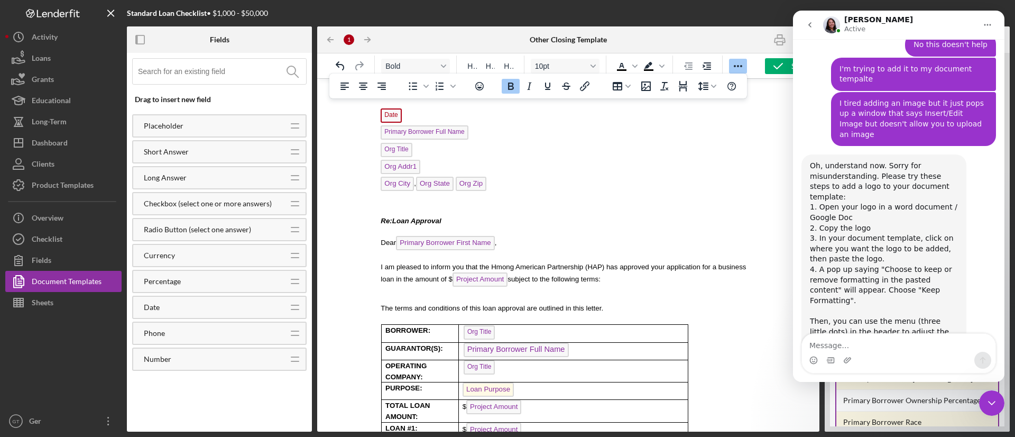
drag, startPoint x: 592, startPoint y: 163, endPoint x: 591, endPoint y: 169, distance: 5.9
click at [591, 169] on p "Org Addr1" at bounding box center [571, 168] width 380 height 17
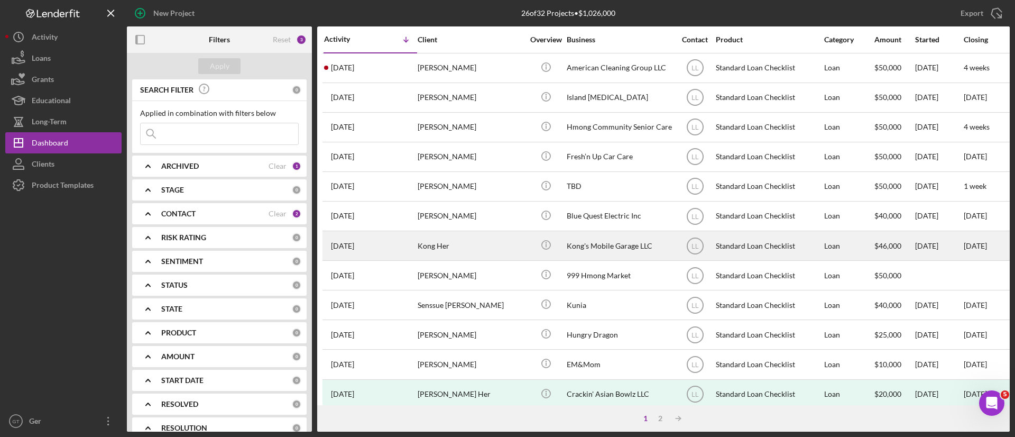
click at [456, 249] on div "Kong Her" at bounding box center [471, 245] width 106 height 28
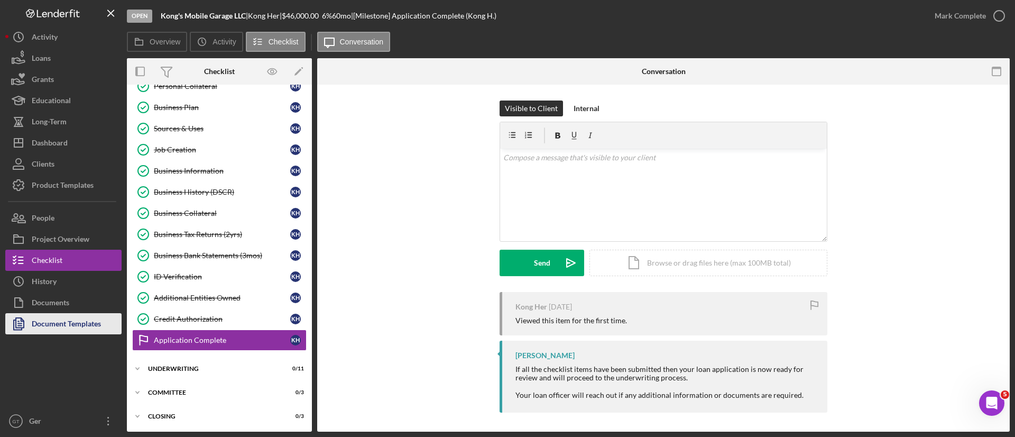
scroll to position [227, 0]
drag, startPoint x: 70, startPoint y: 323, endPoint x: 77, endPoint y: 317, distance: 9.7
click at [70, 323] on div "Document Templates" at bounding box center [66, 325] width 69 height 24
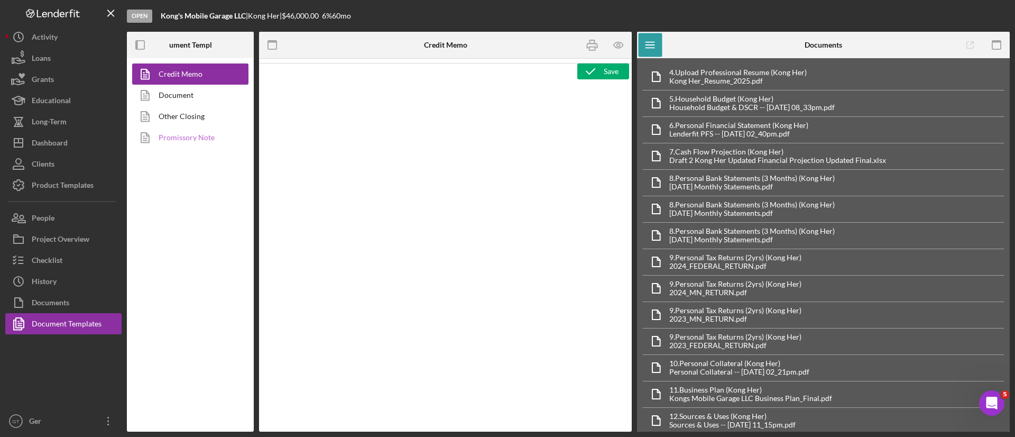
click at [177, 137] on link "Promissory Note" at bounding box center [187, 137] width 111 height 21
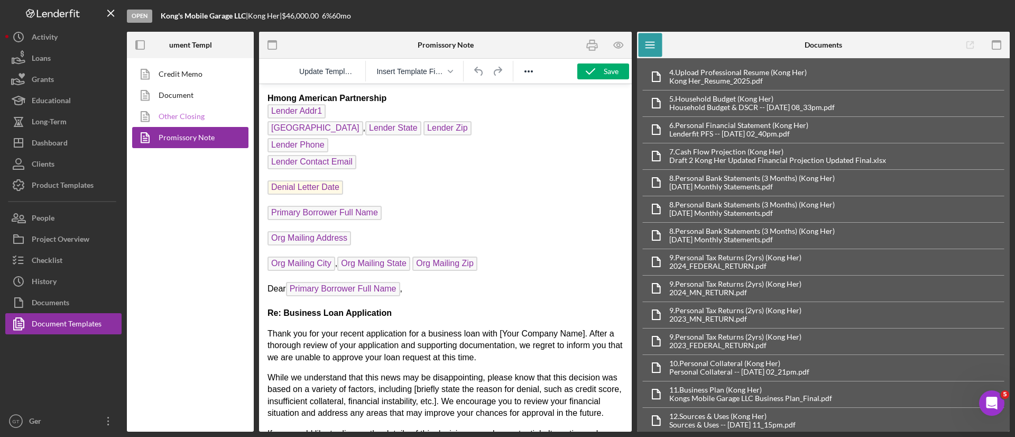
click at [183, 114] on link "Other Closing" at bounding box center [187, 116] width 111 height 21
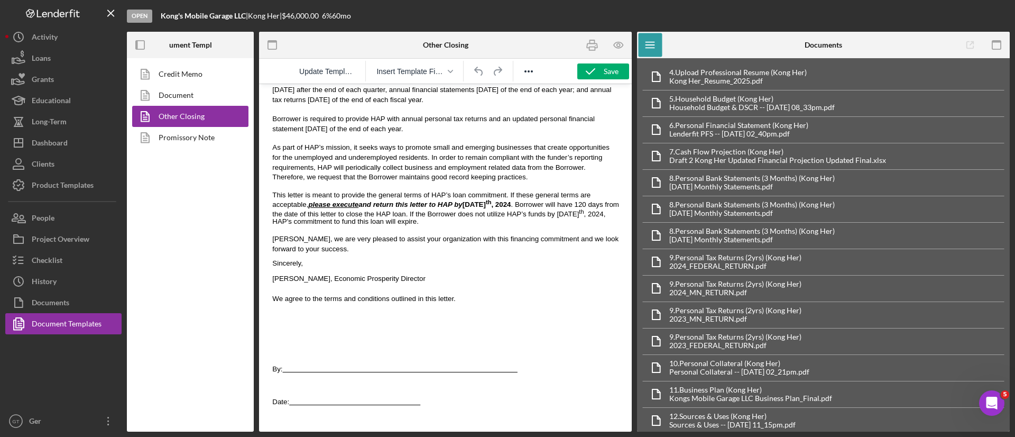
scroll to position [792, 0]
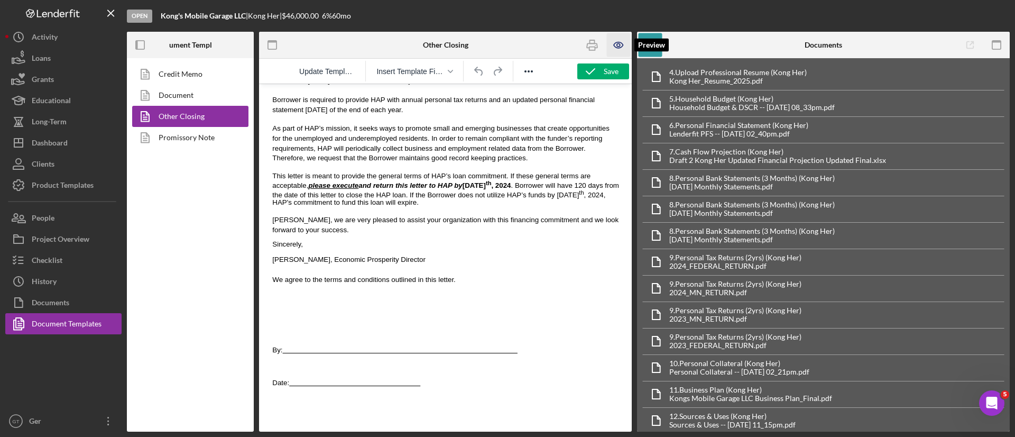
click at [618, 44] on icon "button" at bounding box center [619, 45] width 24 height 24
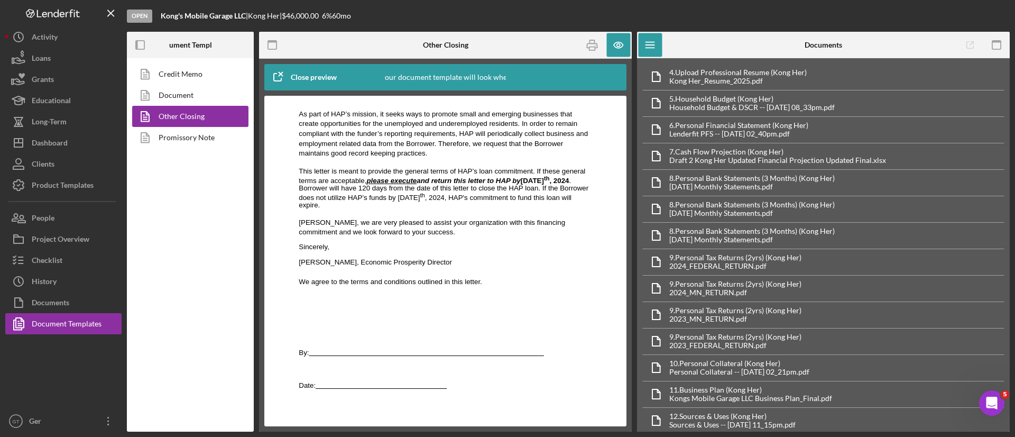
scroll to position [750, 0]
click at [54, 304] on div "Documents" at bounding box center [51, 304] width 38 height 24
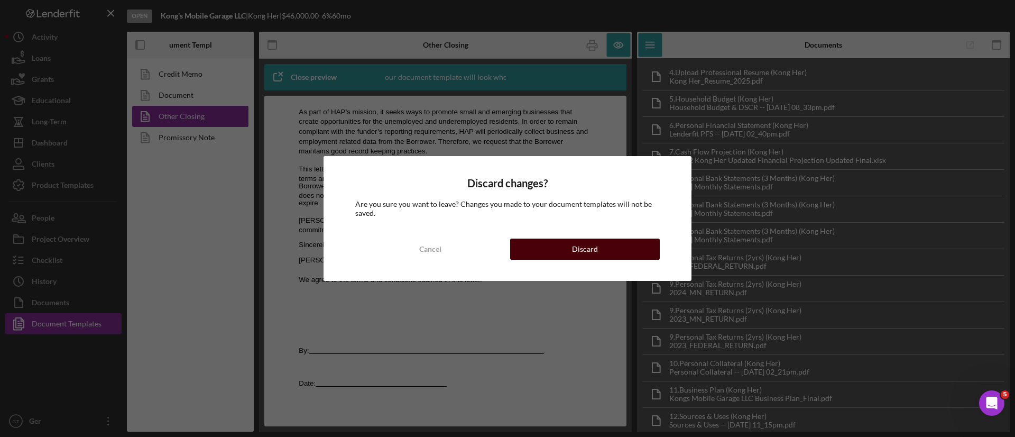
click at [602, 249] on button "Discard" at bounding box center [585, 248] width 150 height 21
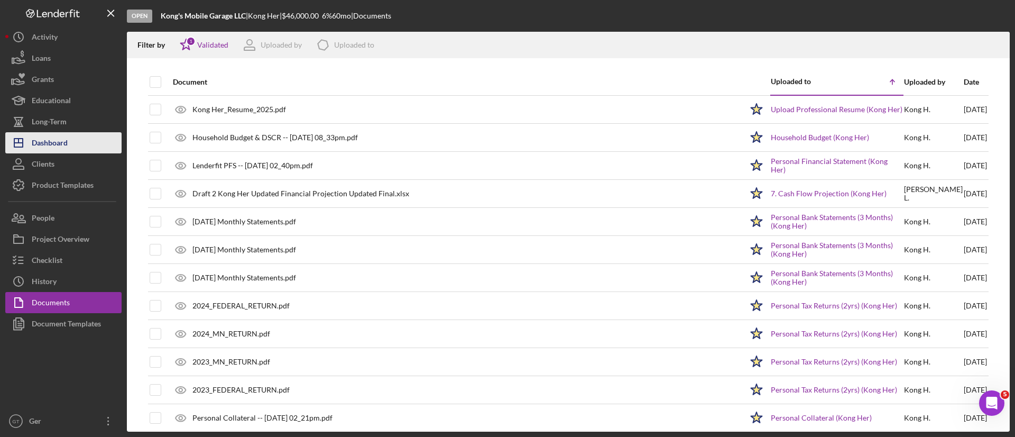
click at [79, 149] on button "Icon/Dashboard Dashboard" at bounding box center [63, 142] width 116 height 21
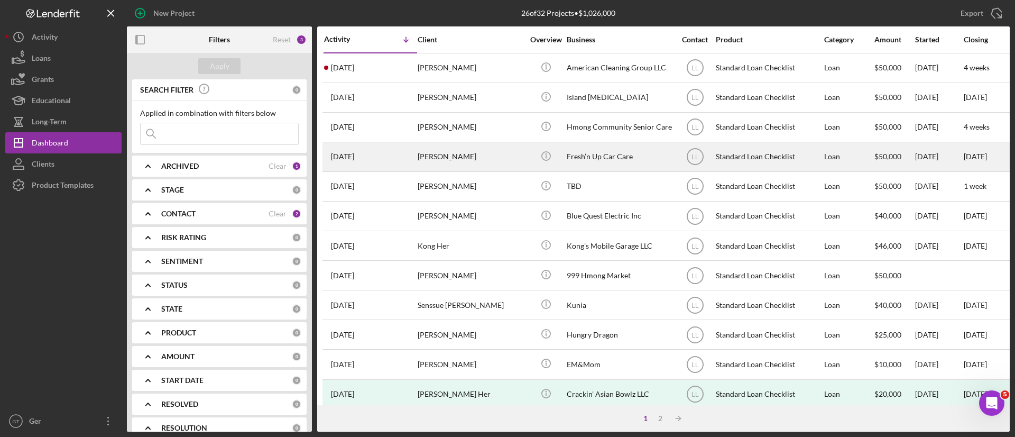
click at [456, 162] on div "[PERSON_NAME]" at bounding box center [471, 157] width 106 height 28
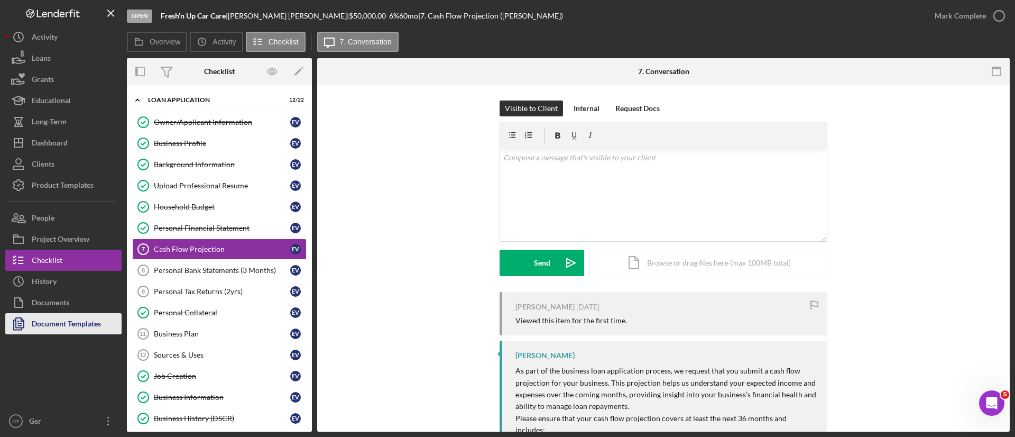
click at [66, 319] on div "Document Templates" at bounding box center [66, 325] width 69 height 24
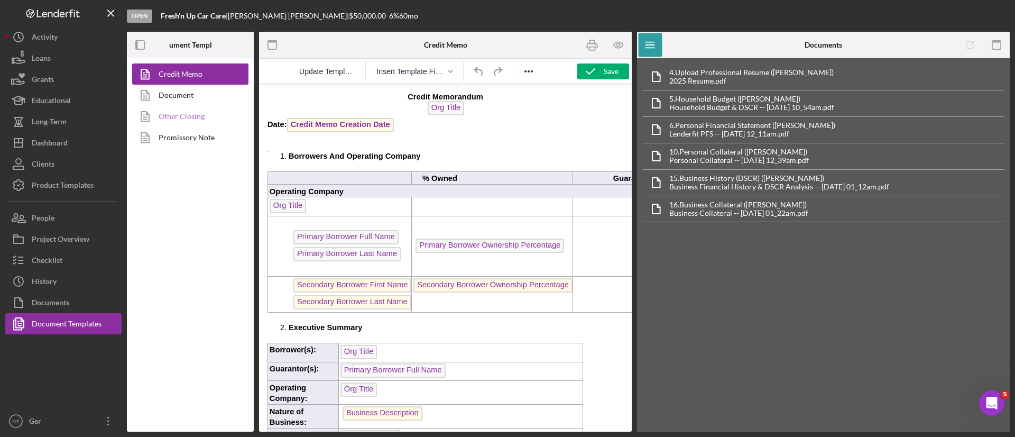
click at [185, 117] on link "Other Closing" at bounding box center [187, 116] width 111 height 21
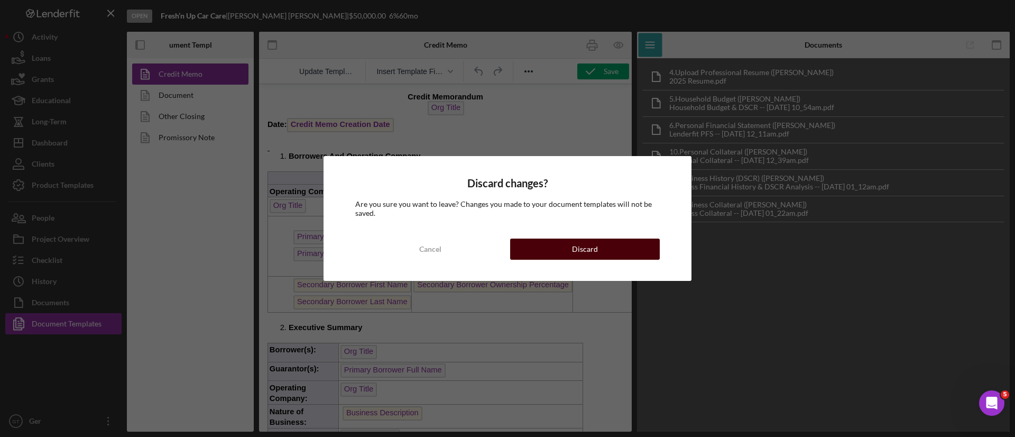
click at [573, 245] on div "Discard" at bounding box center [585, 248] width 26 height 21
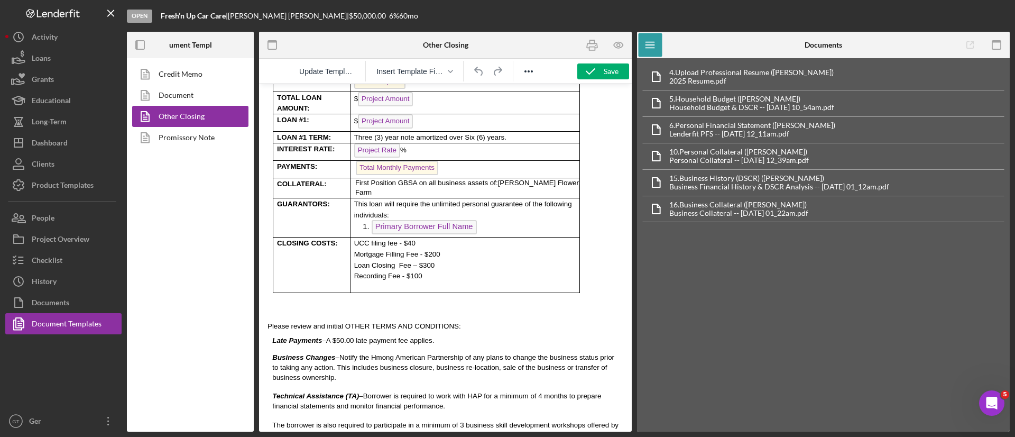
scroll to position [316, 0]
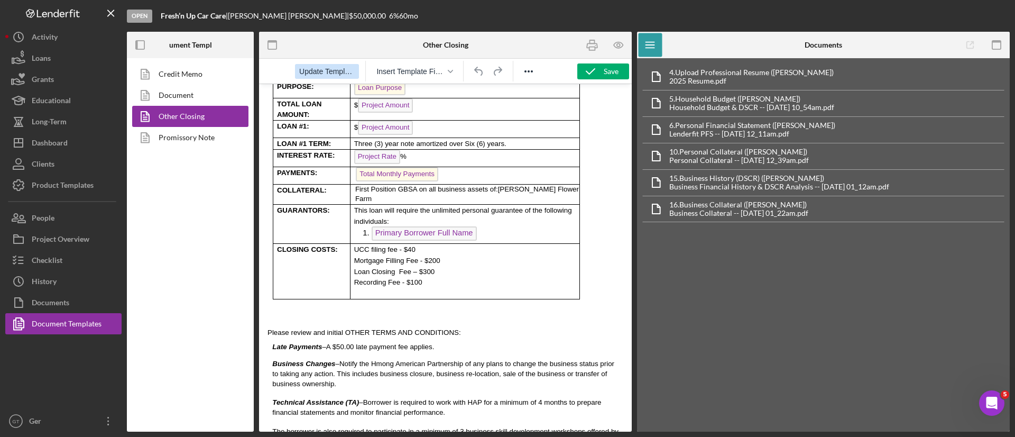
click at [312, 68] on span "Update Template" at bounding box center [326, 71] width 55 height 8
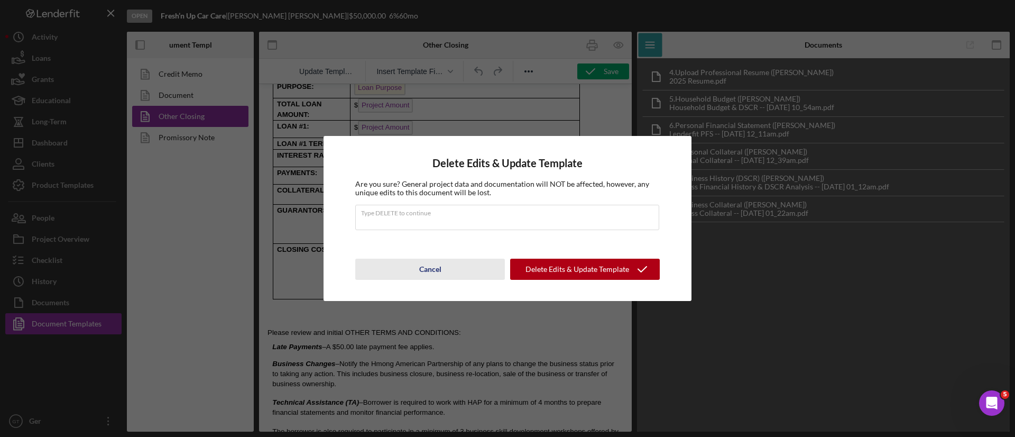
click at [442, 271] on button "Cancel" at bounding box center [430, 268] width 150 height 21
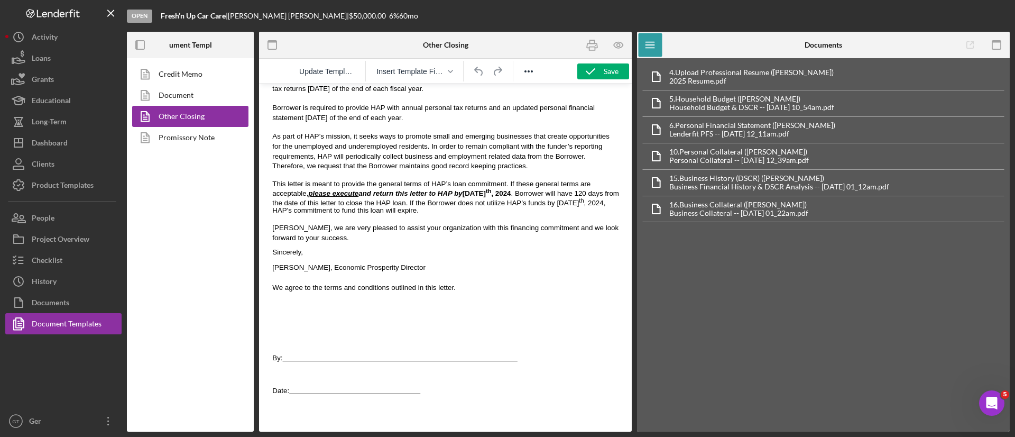
scroll to position [792, 0]
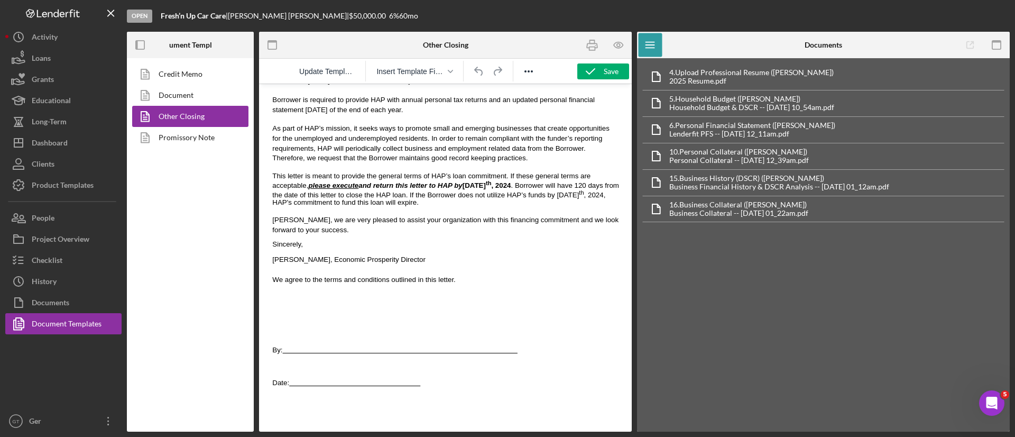
click at [284, 216] on span "Amy" at bounding box center [301, 220] width 58 height 8
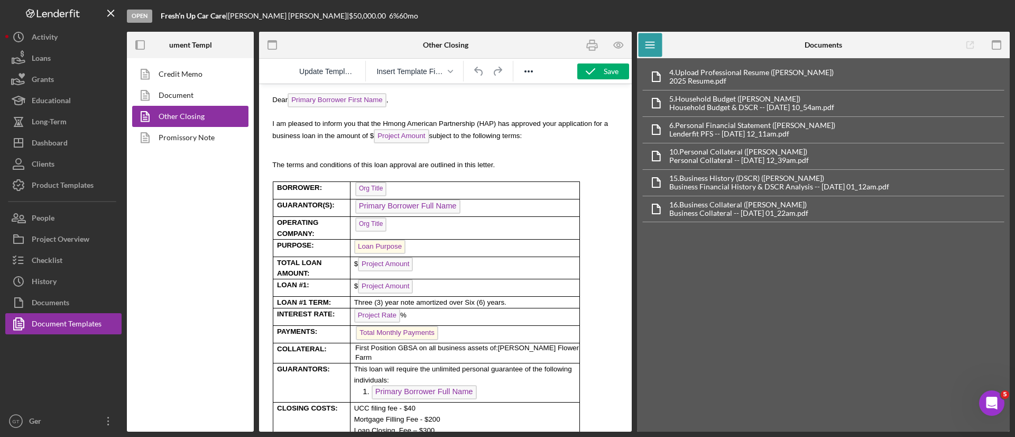
scroll to position [0, 0]
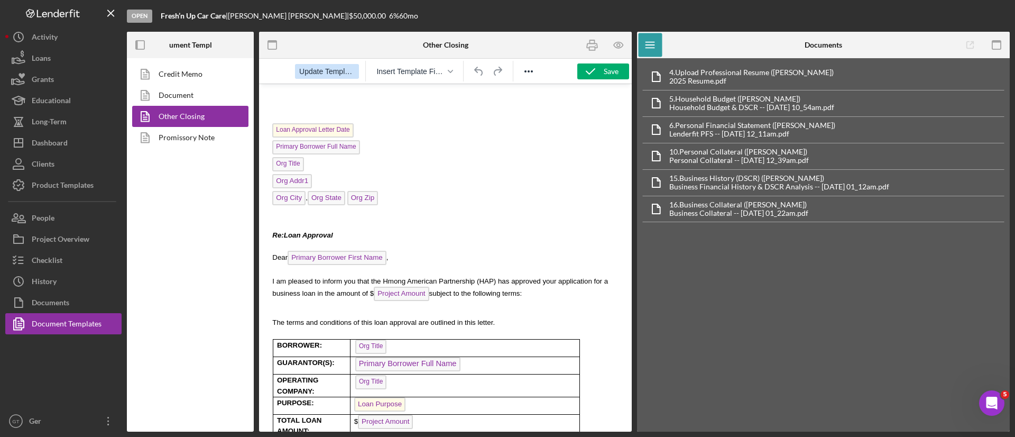
click at [300, 68] on span "Update Template" at bounding box center [326, 71] width 55 height 8
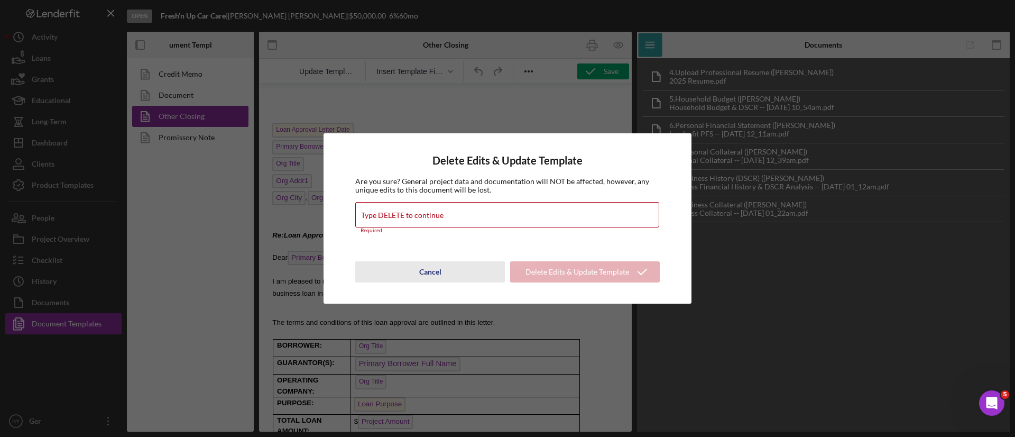
drag, startPoint x: 422, startPoint y: 267, endPoint x: 154, endPoint y: 180, distance: 282.1
click at [422, 267] on div "Cancel" at bounding box center [430, 271] width 22 height 21
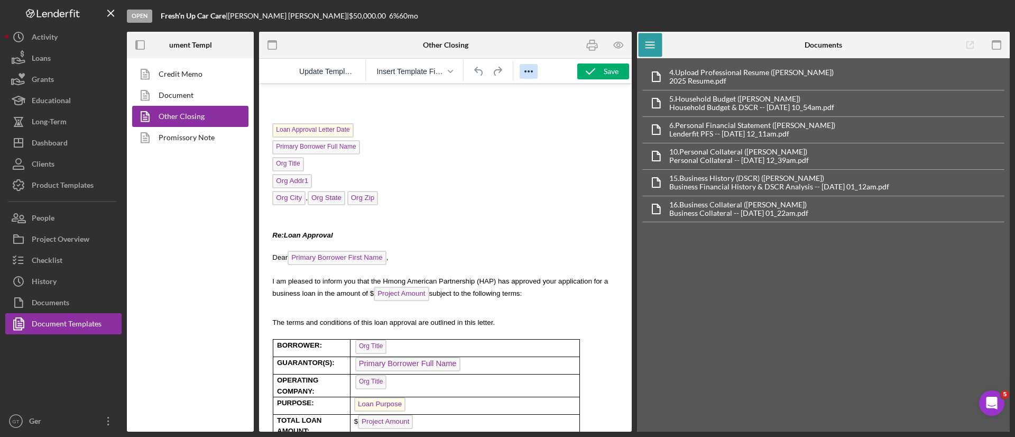
click at [527, 69] on icon "Reveal or hide additional toolbar items" at bounding box center [528, 71] width 13 height 13
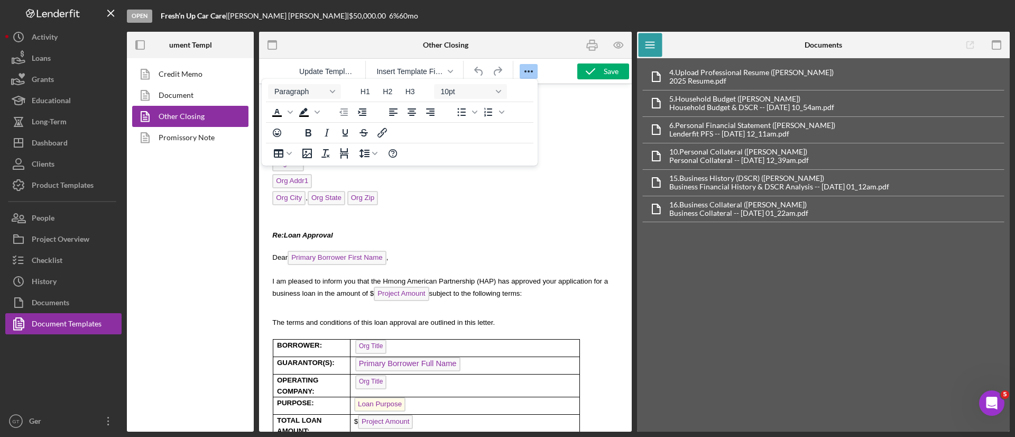
click at [527, 69] on icon "Reveal or hide additional toolbar items" at bounding box center [528, 71] width 13 height 13
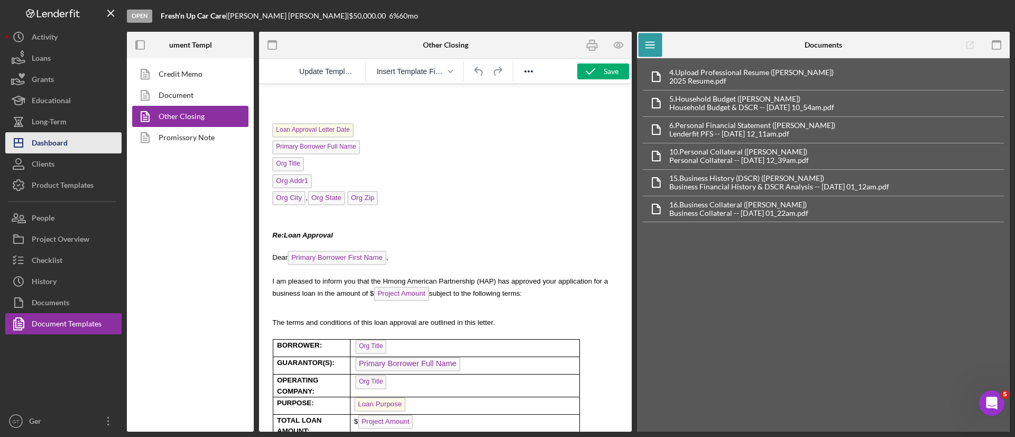
click at [75, 144] on button "Icon/Dashboard Dashboard" at bounding box center [63, 142] width 116 height 21
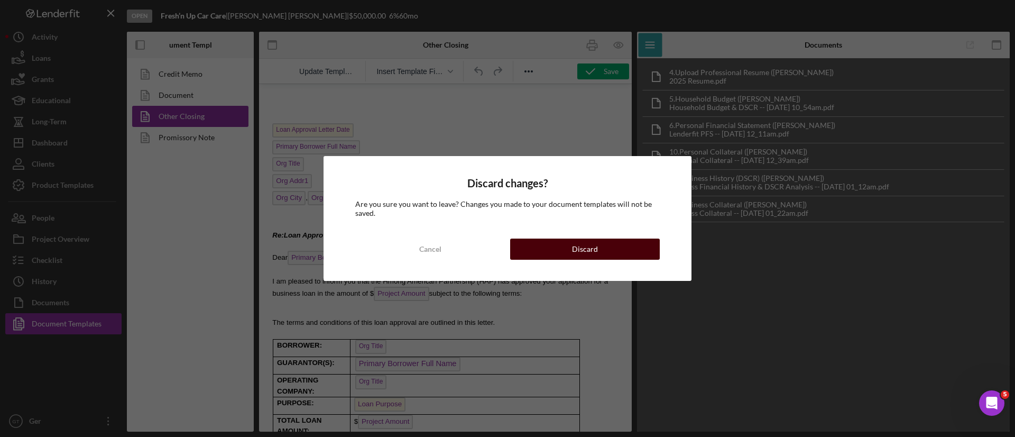
click at [572, 245] on button "Discard" at bounding box center [585, 248] width 150 height 21
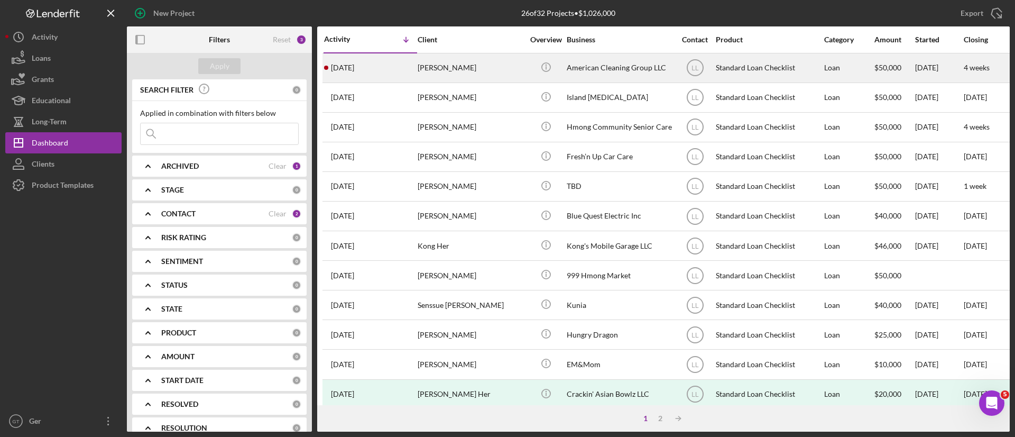
click at [503, 59] on div "[PERSON_NAME]" at bounding box center [471, 68] width 106 height 28
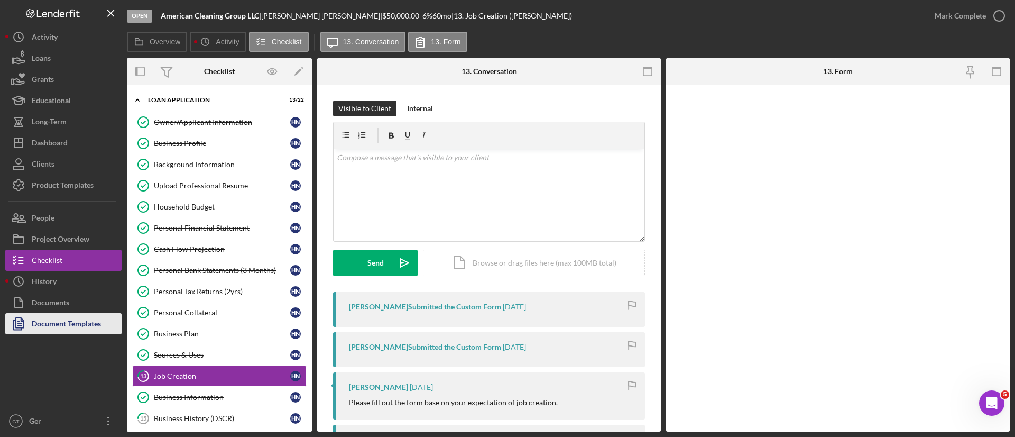
scroll to position [118, 0]
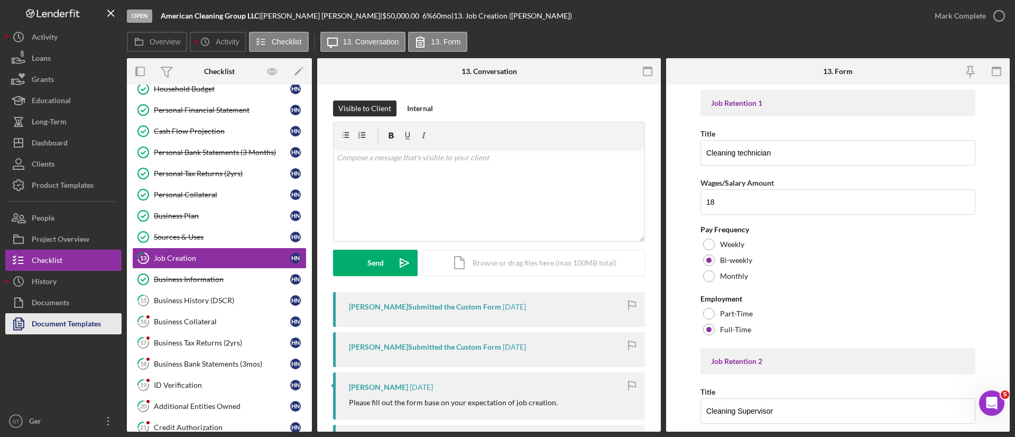
click at [71, 326] on div "Document Templates" at bounding box center [66, 325] width 69 height 24
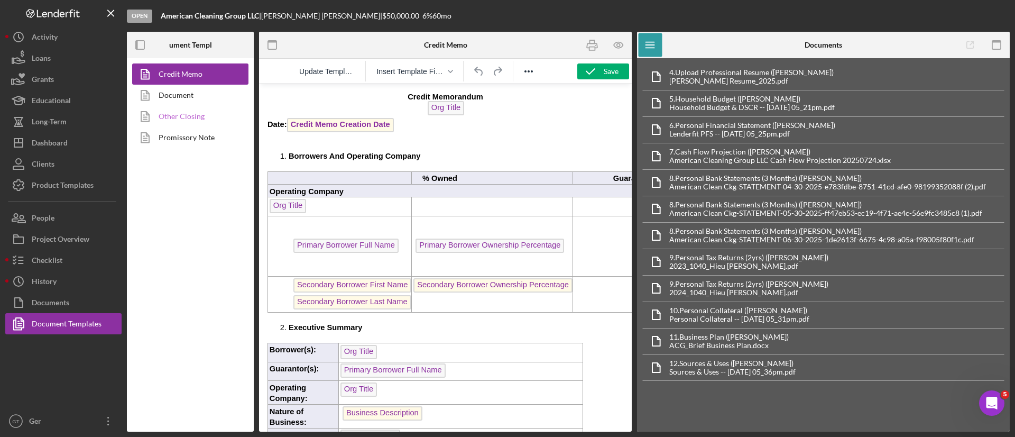
click at [194, 118] on link "Other Closing" at bounding box center [187, 116] width 111 height 21
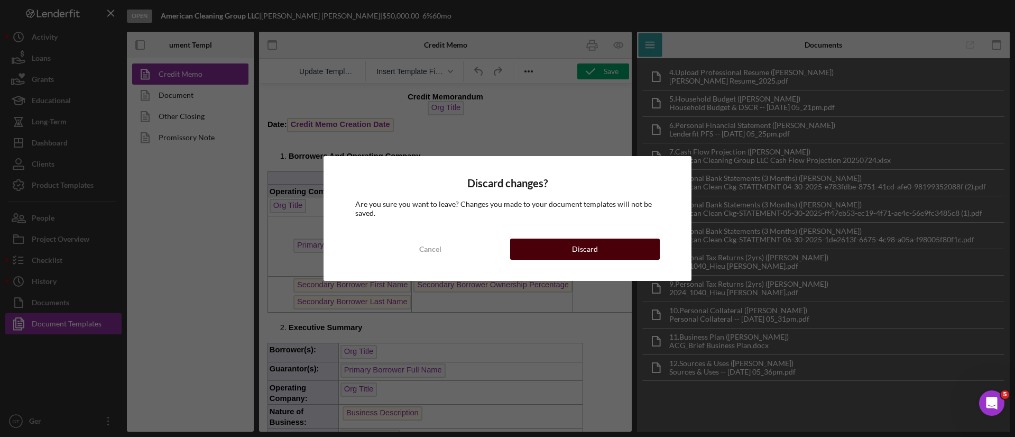
click at [547, 248] on button "Discard" at bounding box center [585, 248] width 150 height 21
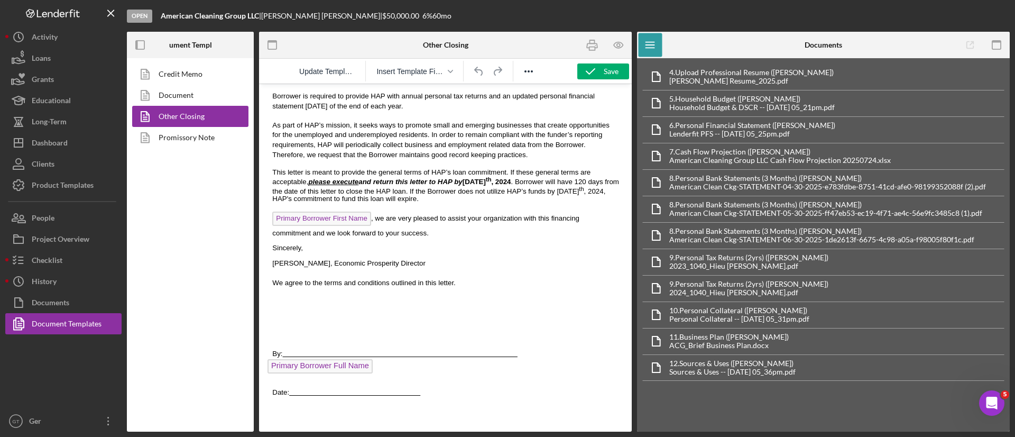
scroll to position [809, 0]
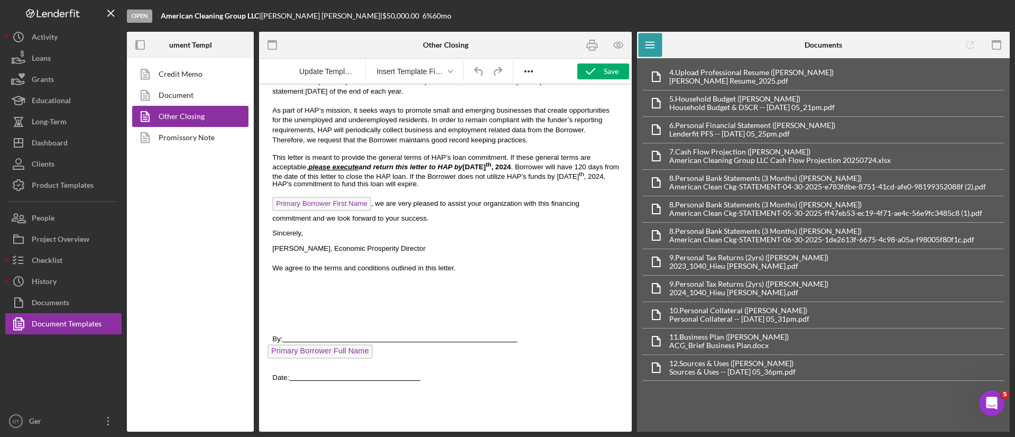
click at [426, 163] on strong "please execute and return this letter to HAP by May 16 th , 2024" at bounding box center [409, 167] width 202 height 8
drag, startPoint x: 406, startPoint y: 154, endPoint x: 456, endPoint y: 155, distance: 50.2
click at [456, 155] on span "This letter is meant to provide the general terms of HAP’s loan commitment. If …" at bounding box center [445, 170] width 347 height 34
click at [491, 199] on span "Primary Borrower First Name , we are very pleased to assist your organization w…" at bounding box center [425, 210] width 307 height 23
click at [425, 71] on span "Insert Template Field" at bounding box center [410, 71] width 68 height 8
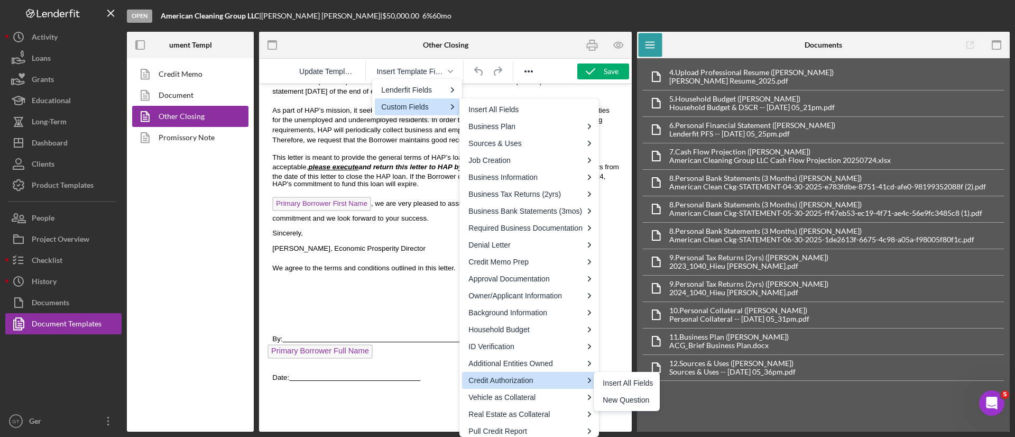
scroll to position [5, 0]
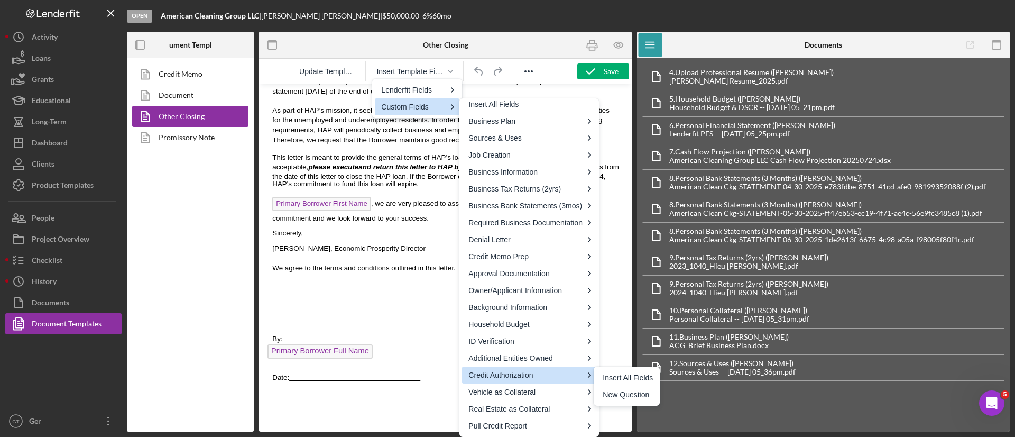
click at [361, 229] on p "Sincerely," at bounding box center [447, 233] width 351 height 8
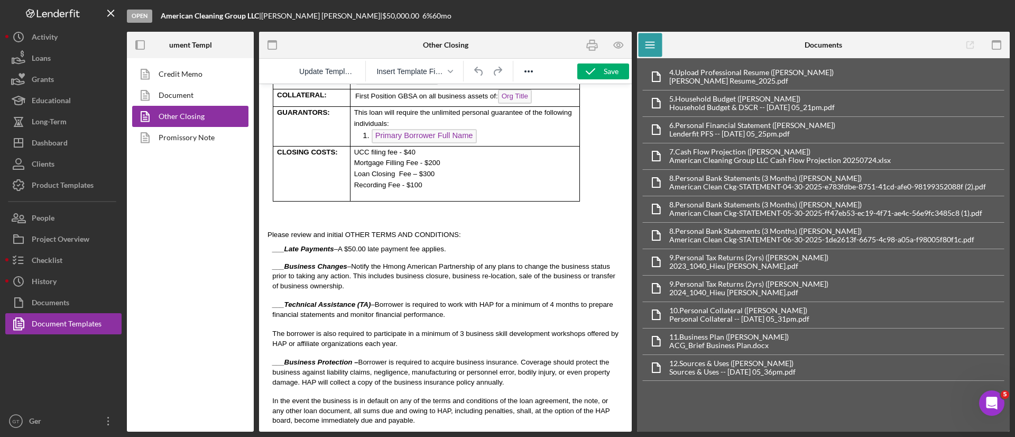
scroll to position [571, 0]
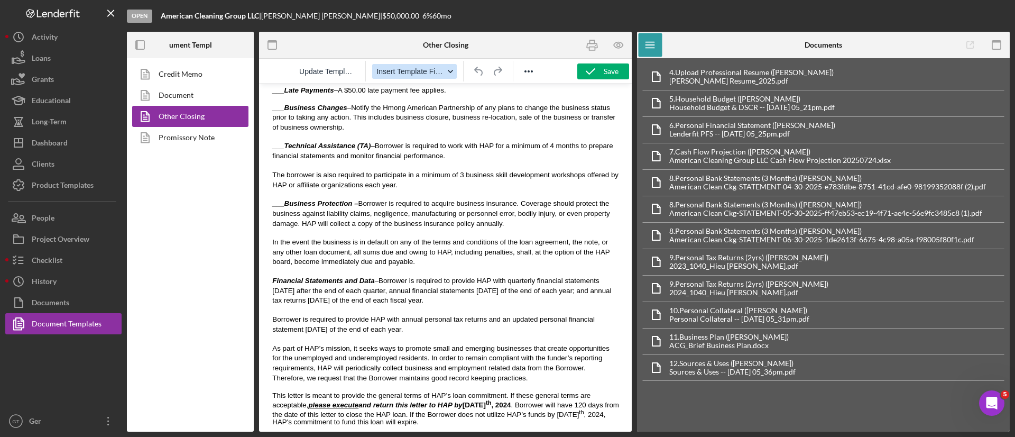
click at [445, 71] on button "Insert Template Field" at bounding box center [414, 71] width 85 height 15
click at [66, 243] on div "Project Overview" at bounding box center [61, 240] width 58 height 24
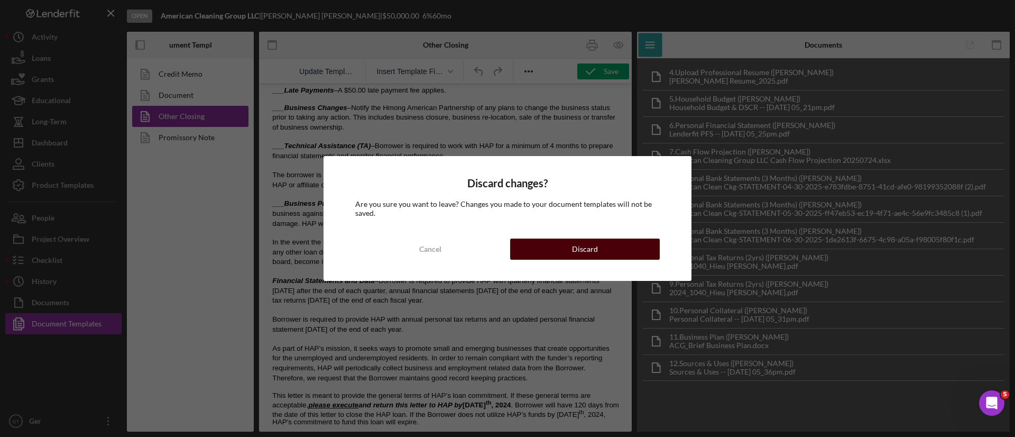
click at [604, 249] on button "Discard" at bounding box center [585, 248] width 150 height 21
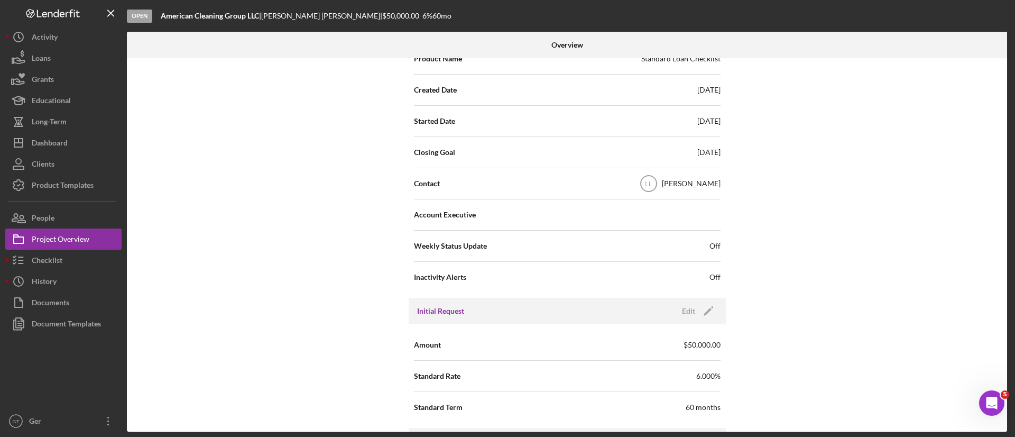
scroll to position [396, 0]
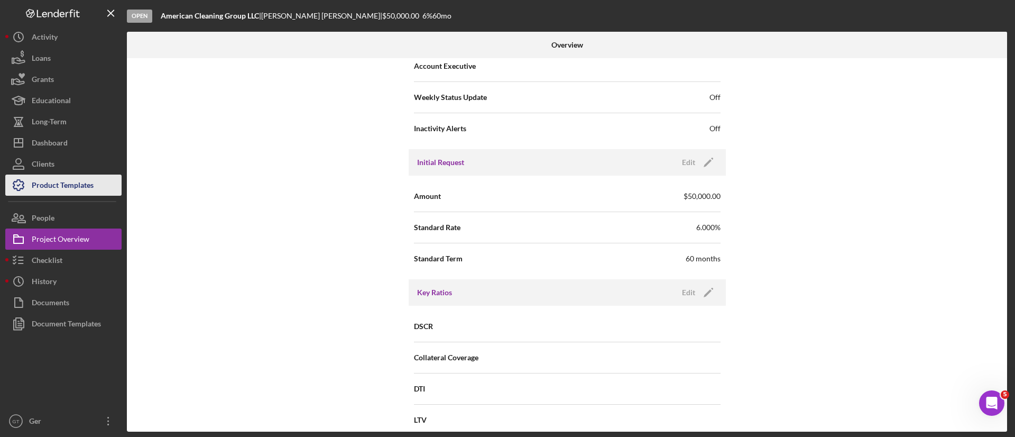
click at [89, 184] on div "Product Templates" at bounding box center [63, 186] width 62 height 24
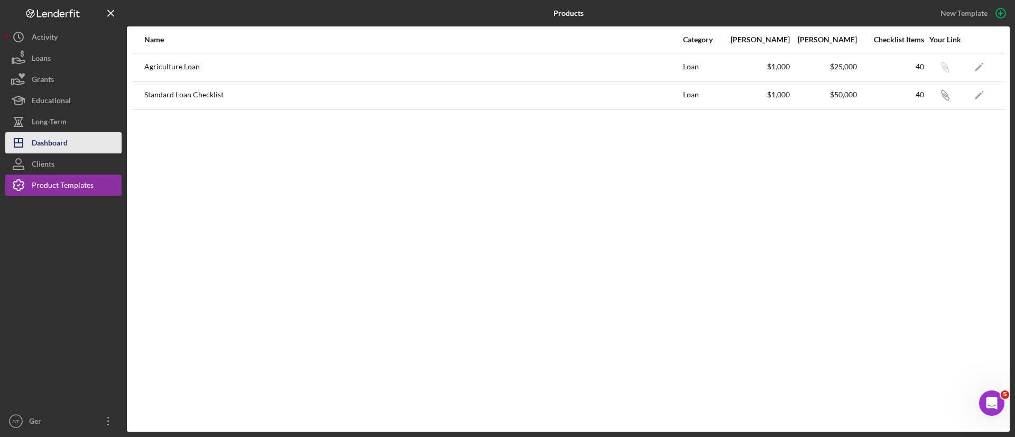
click at [68, 146] on button "Icon/Dashboard Dashboard" at bounding box center [63, 142] width 116 height 21
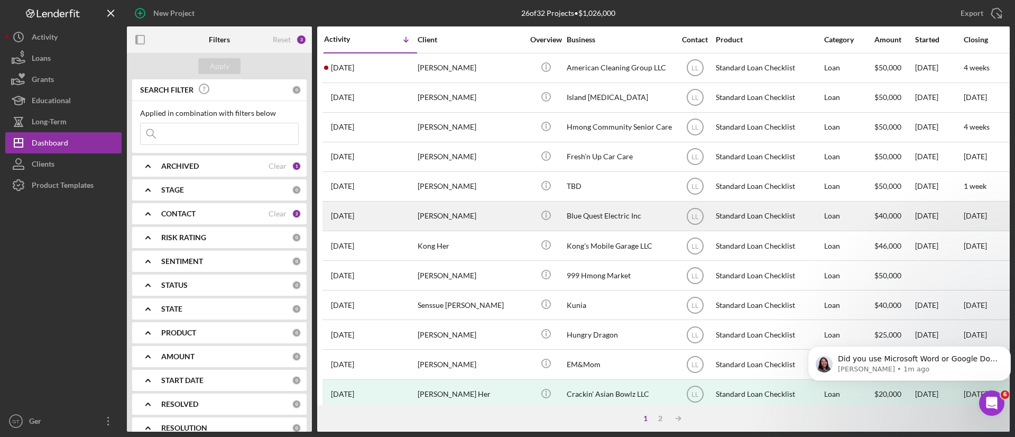
click at [437, 215] on div "[PERSON_NAME]" at bounding box center [471, 216] width 106 height 28
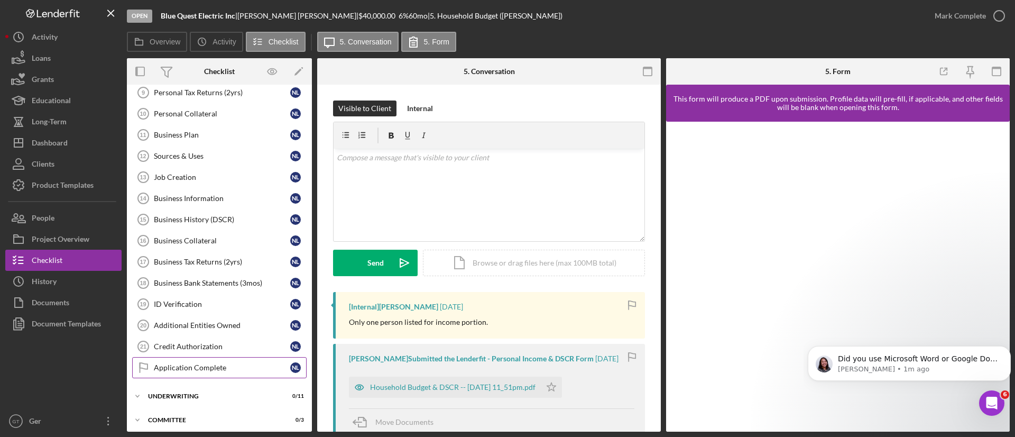
scroll to position [227, 0]
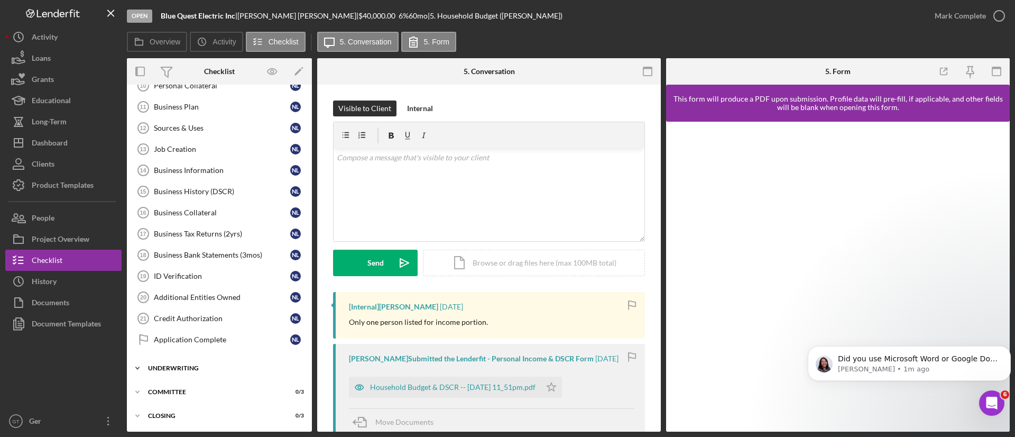
click at [195, 369] on div "Underwriting" at bounding box center [223, 368] width 151 height 6
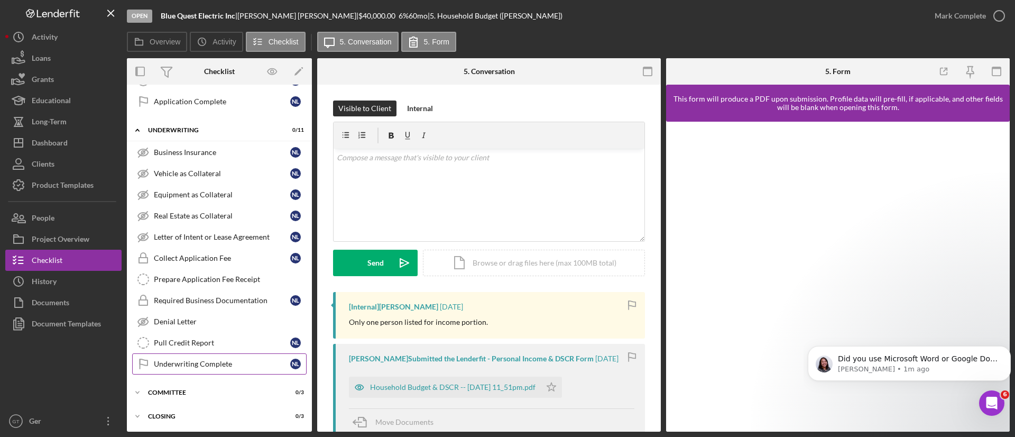
click at [199, 360] on div "Underwriting Complete" at bounding box center [222, 363] width 136 height 8
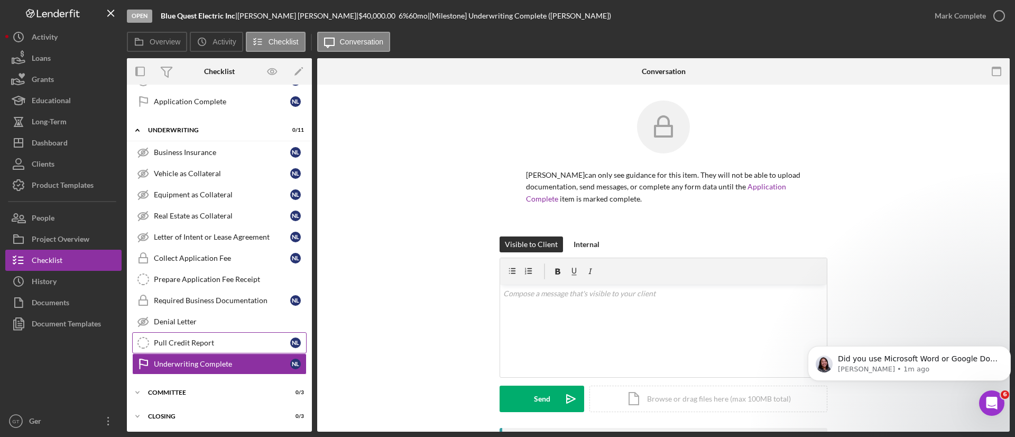
scroll to position [465, 0]
click at [177, 385] on div "Icon/Expander Committee 0 / 3" at bounding box center [219, 391] width 185 height 21
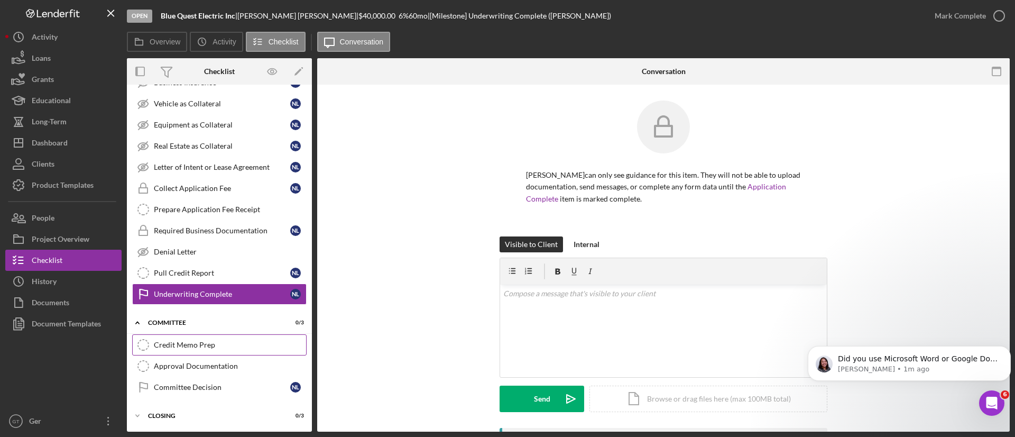
click at [196, 338] on link "Credit Memo Prep Credit Memo Prep" at bounding box center [219, 344] width 174 height 21
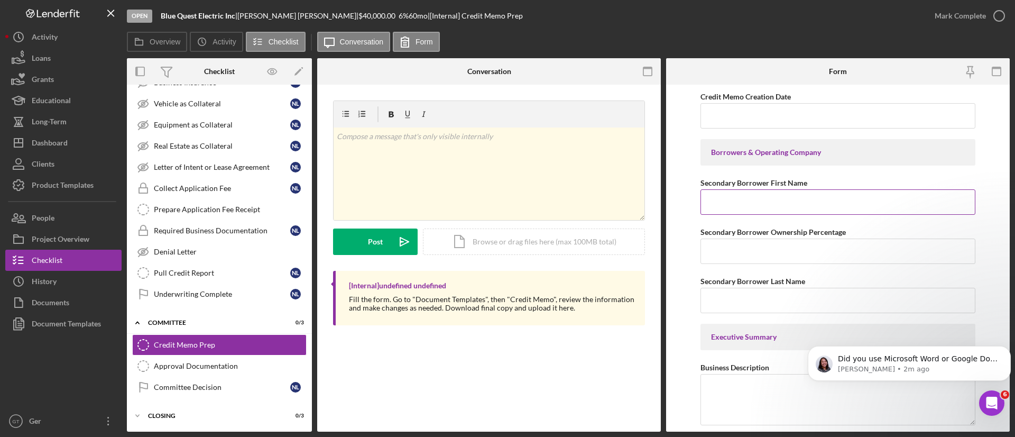
click at [804, 194] on input "Secondary Borrower First Name" at bounding box center [837, 201] width 275 height 25
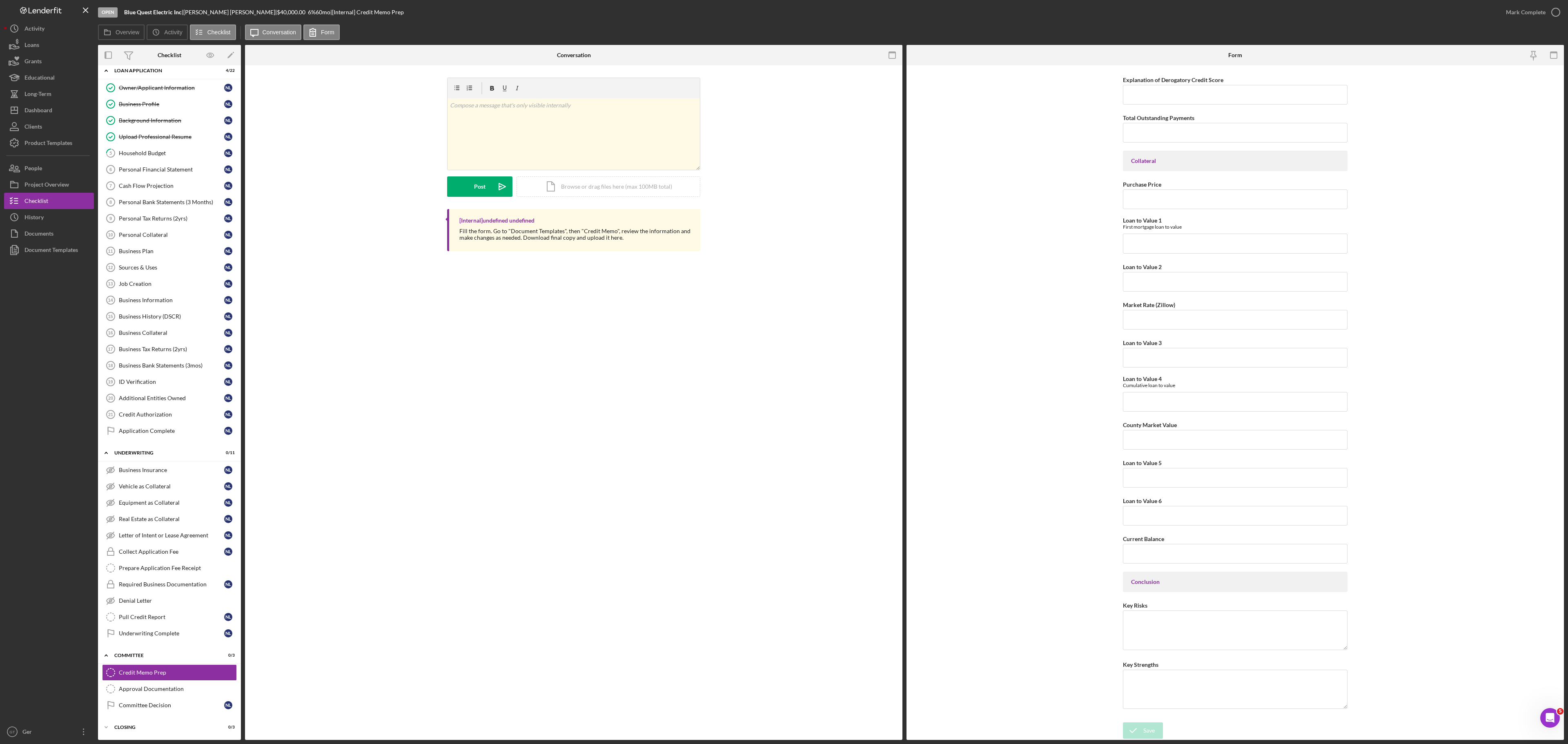
scroll to position [38, 0]
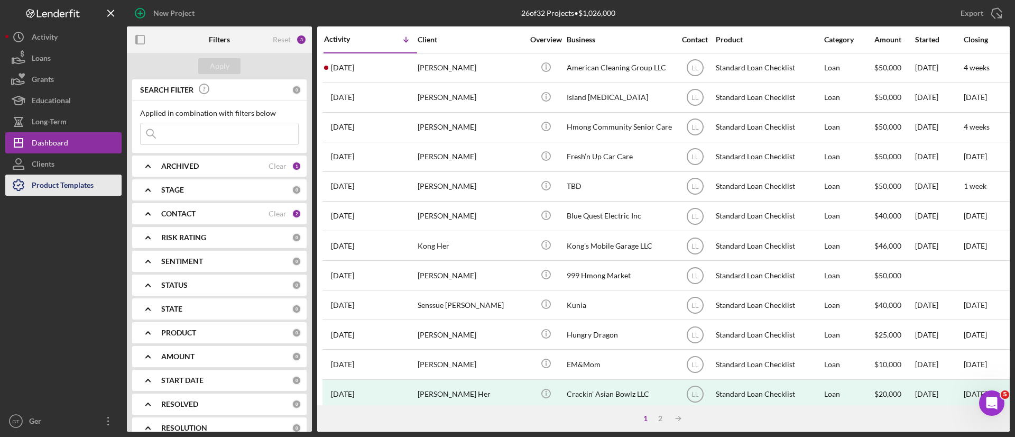
click at [75, 183] on div "Product Templates" at bounding box center [63, 186] width 62 height 24
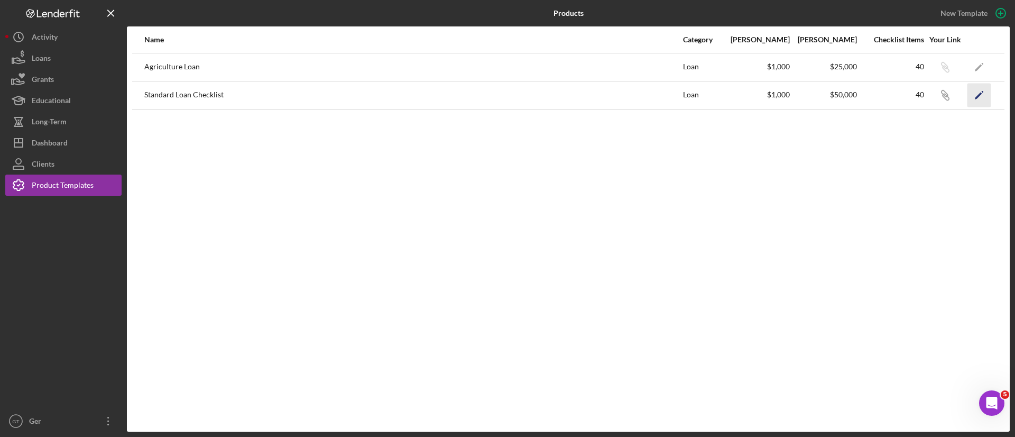
click at [979, 93] on polygon "button" at bounding box center [978, 95] width 7 height 7
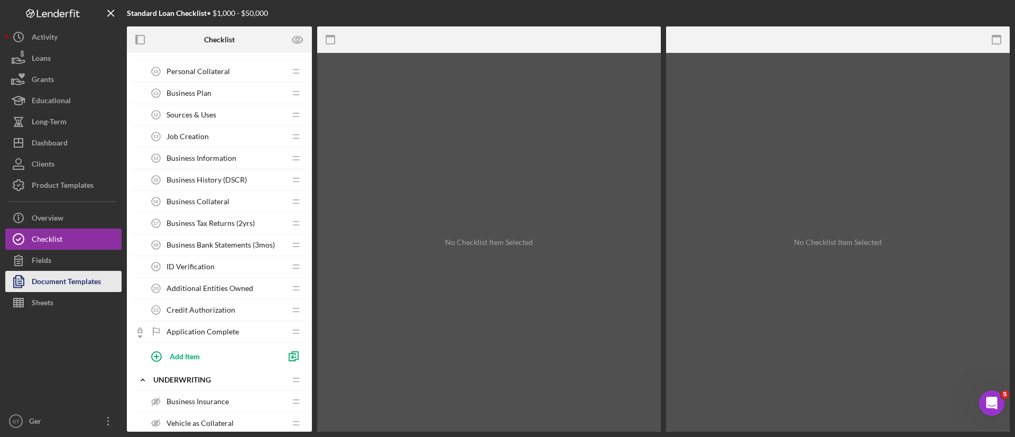
scroll to position [396, 0]
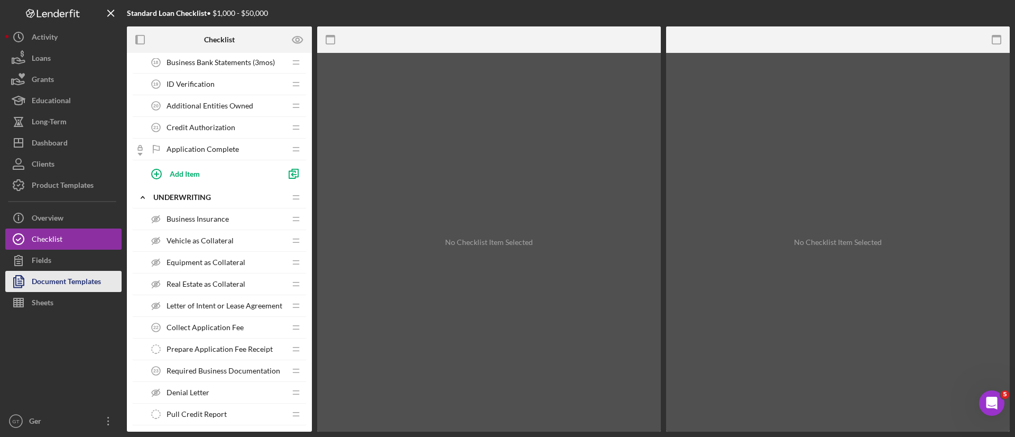
click at [82, 287] on div "Document Templates" at bounding box center [66, 283] width 69 height 24
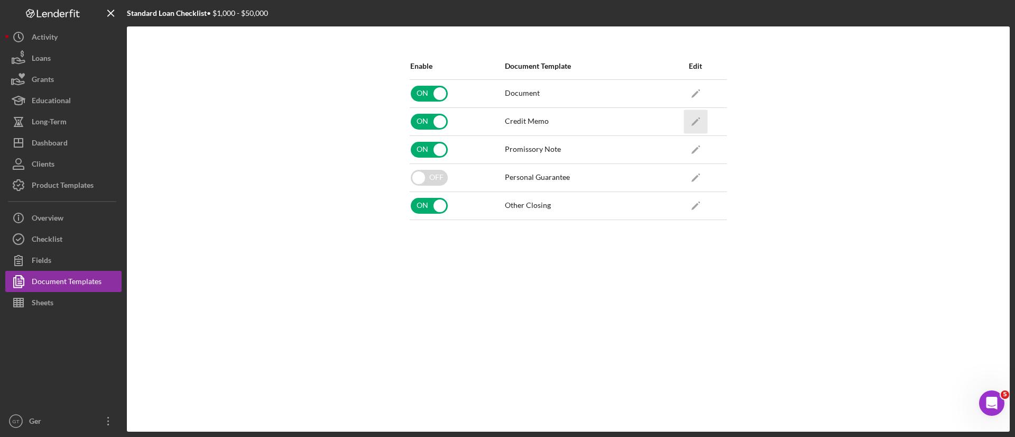
click at [697, 118] on polygon "button" at bounding box center [694, 121] width 7 height 7
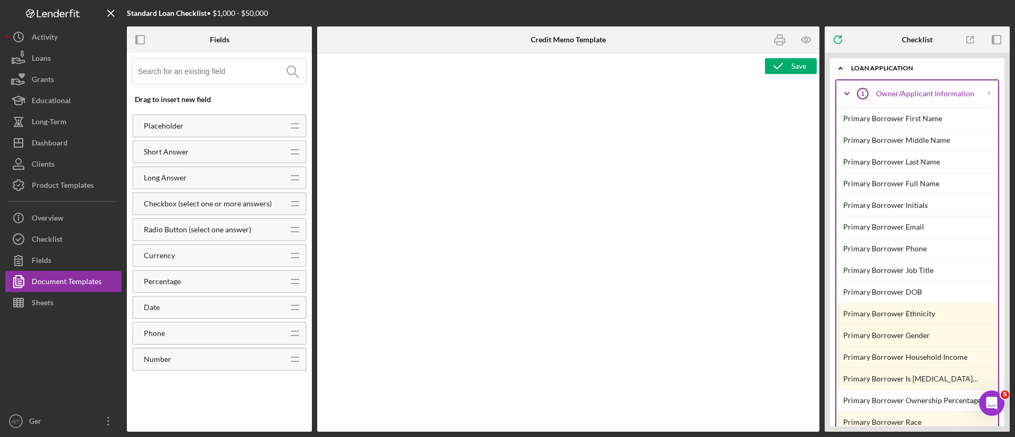
type textarea "<l ipsum="dolors: 8am; cons-adipi: elitse; doei-tempor: incidi; utla-etdo: 03ma…"
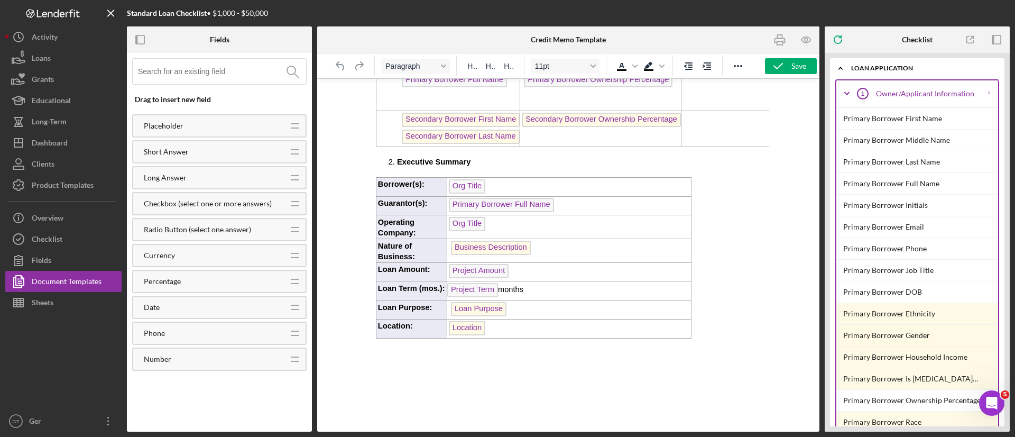
scroll to position [317, 0]
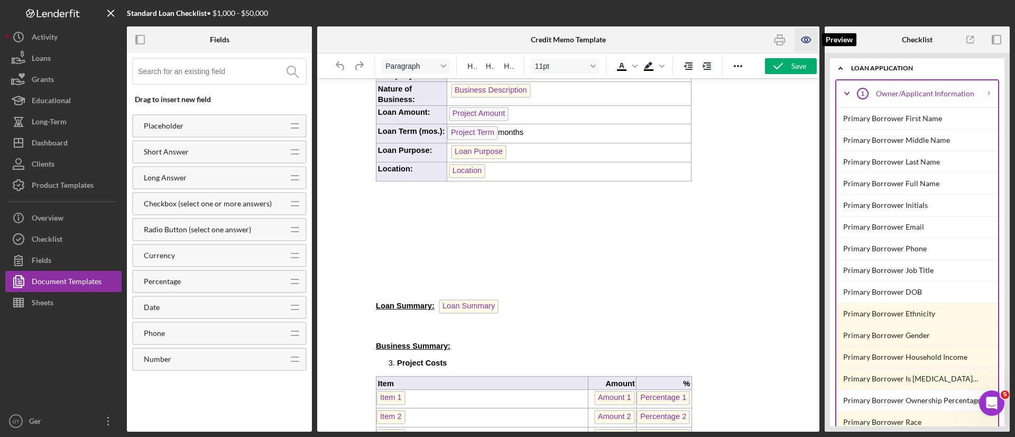
click at [803, 41] on icon "button" at bounding box center [806, 40] width 24 height 24
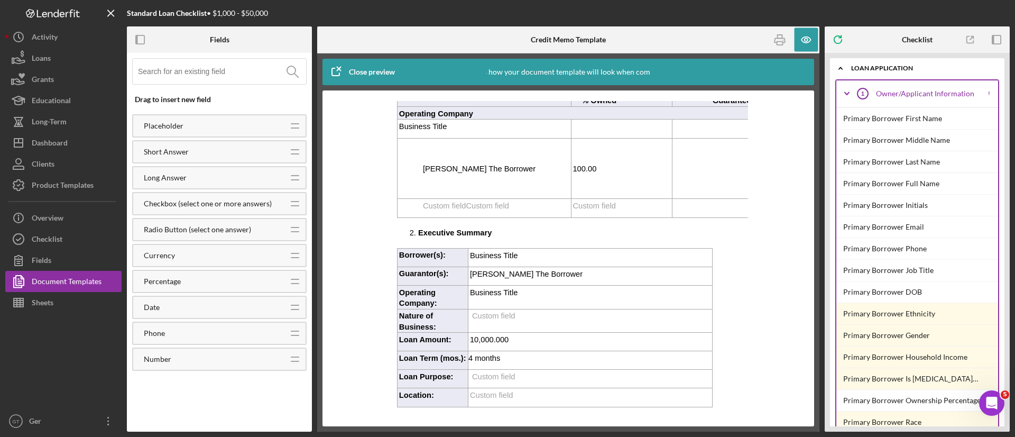
scroll to position [79, 0]
click at [602, 171] on p "100.00" at bounding box center [621, 167] width 99 height 11
click at [595, 171] on span "100.00" at bounding box center [584, 167] width 24 height 8
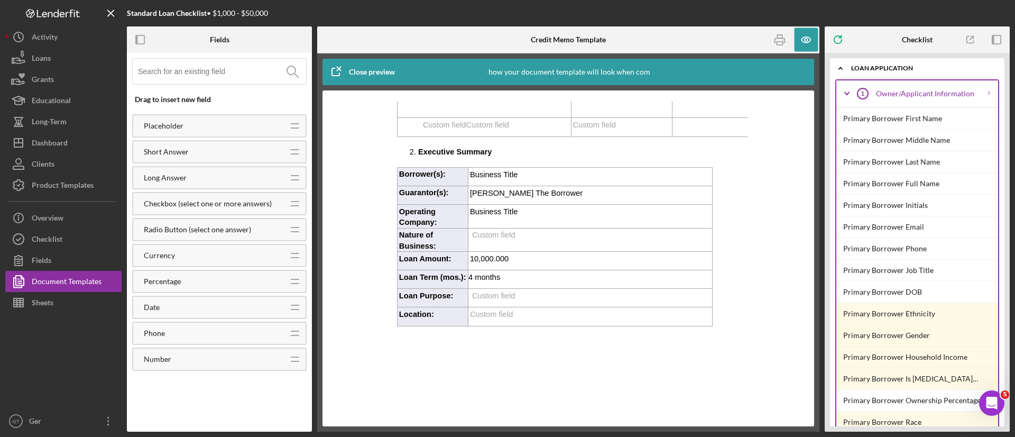
scroll to position [238, 0]
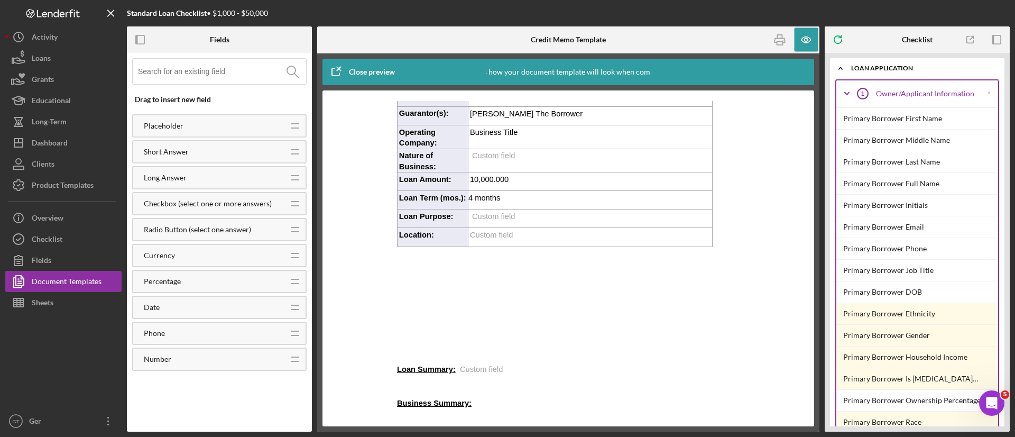
click at [515, 161] on p "Custom field" at bounding box center [591, 155] width 242 height 11
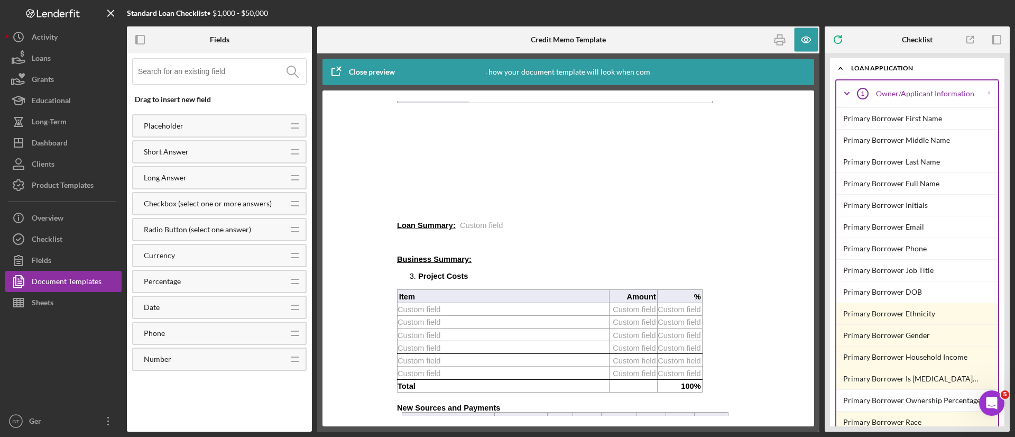
scroll to position [396, 0]
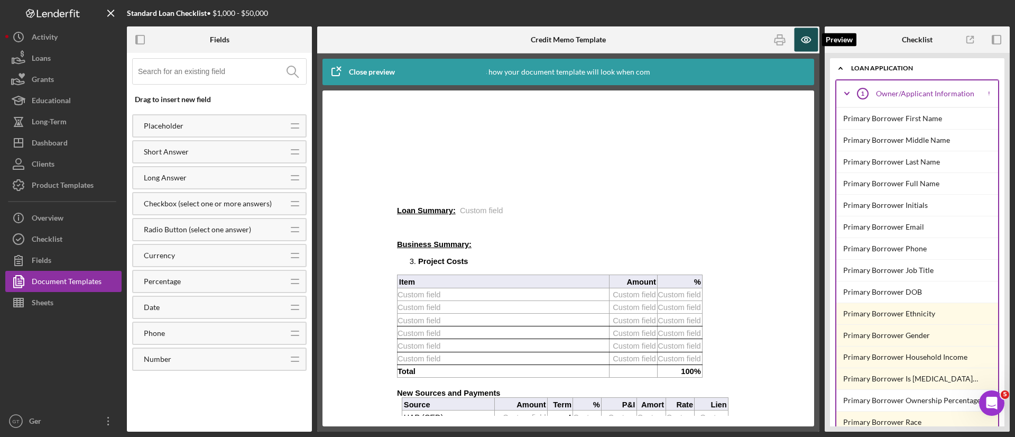
click at [802, 38] on icon "button" at bounding box center [805, 40] width 9 height 6
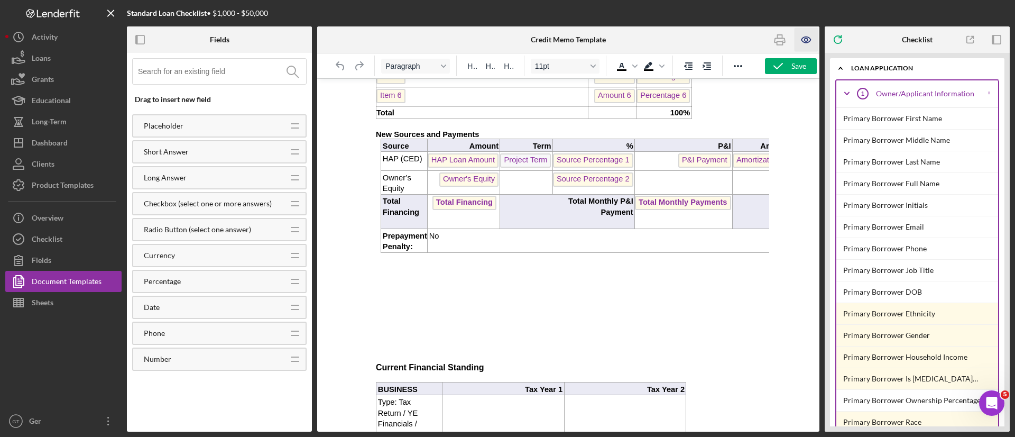
scroll to position [555, 0]
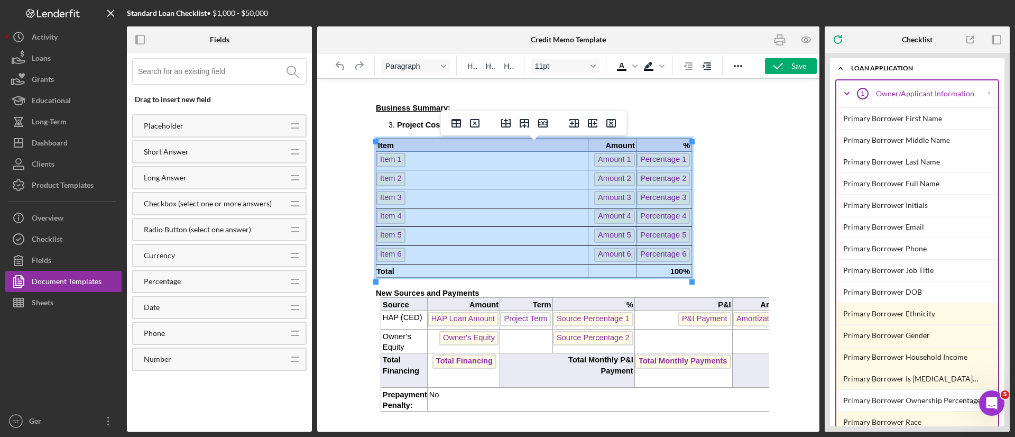
drag, startPoint x: 394, startPoint y: 146, endPoint x: 680, endPoint y: 273, distance: 313.3
click at [680, 273] on tbody "Item Amount % Item 1 Amount 1 Percentage 1 Item 2 Amount 2 Percentage 2 Item 3 …" at bounding box center [534, 207] width 316 height 138
click at [458, 126] on icon "Table properties" at bounding box center [456, 123] width 13 height 13
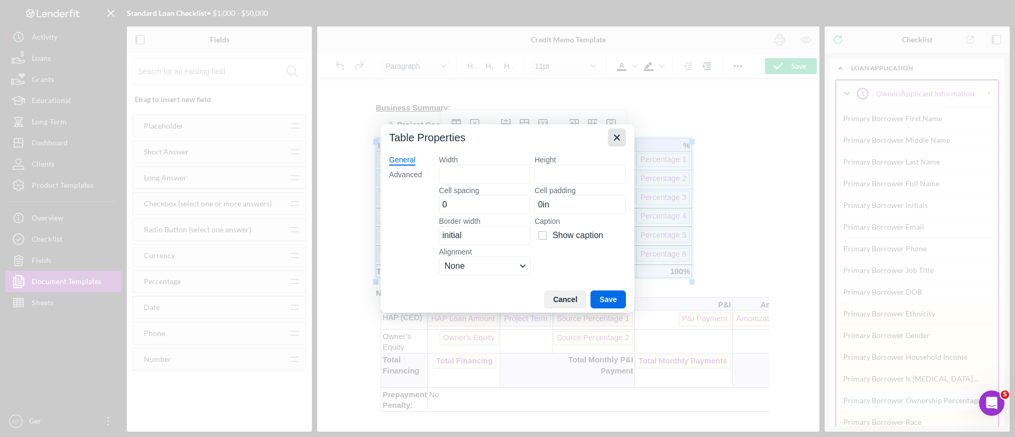
click at [621, 134] on icon "Close" at bounding box center [616, 137] width 13 height 13
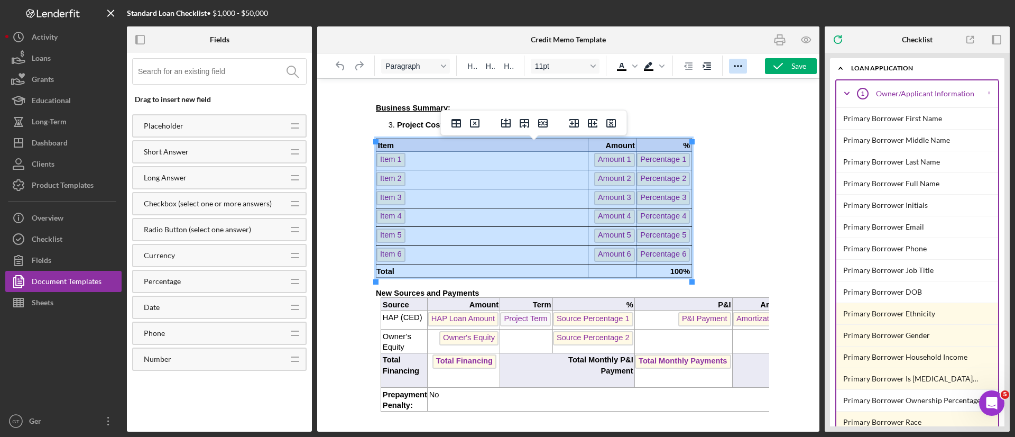
click at [739, 66] on icon "Reveal or hide additional toolbar items" at bounding box center [737, 66] width 13 height 13
click at [630, 87] on div "Table" at bounding box center [628, 86] width 8 height 5
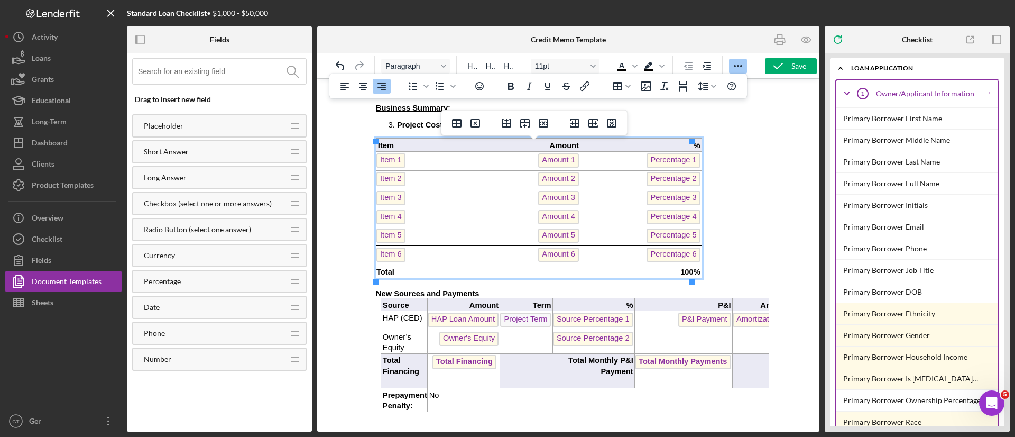
click at [664, 276] on p "100%" at bounding box center [639, 271] width 119 height 11
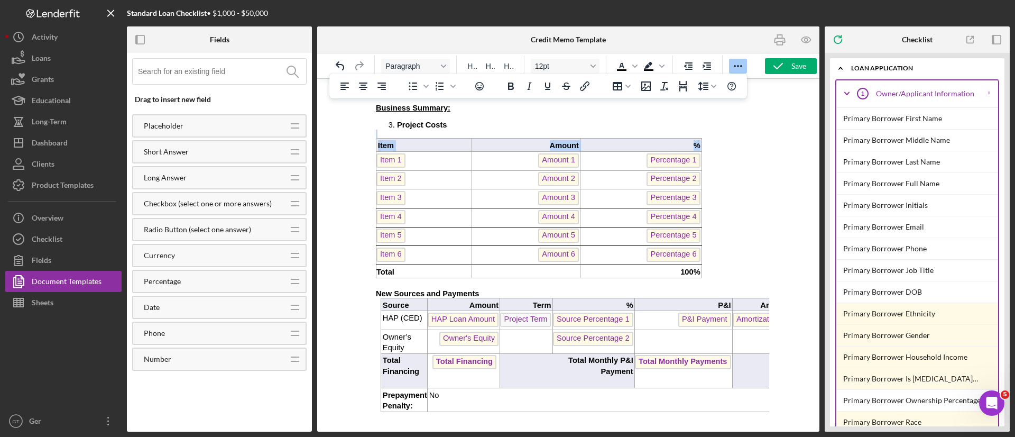
drag, startPoint x: 687, startPoint y: 275, endPoint x: 728, endPoint y: 229, distance: 62.1
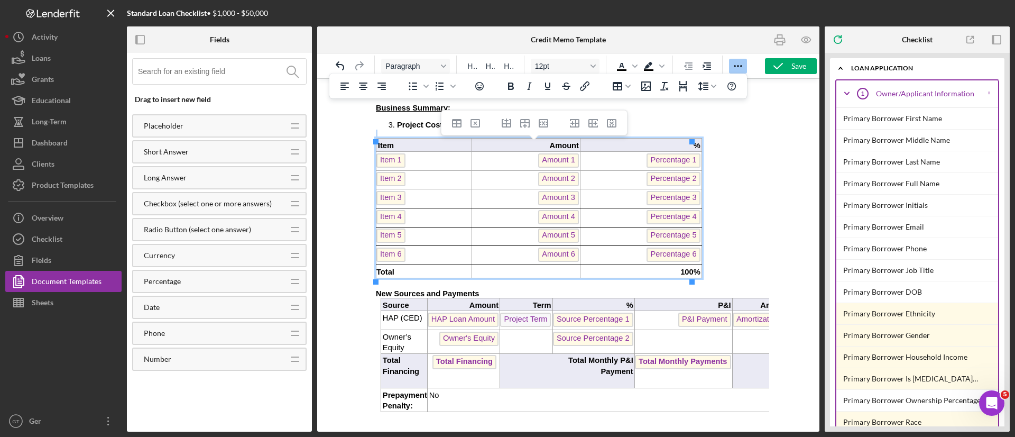
drag, startPoint x: 715, startPoint y: 267, endPoint x: 370, endPoint y: 145, distance: 365.4
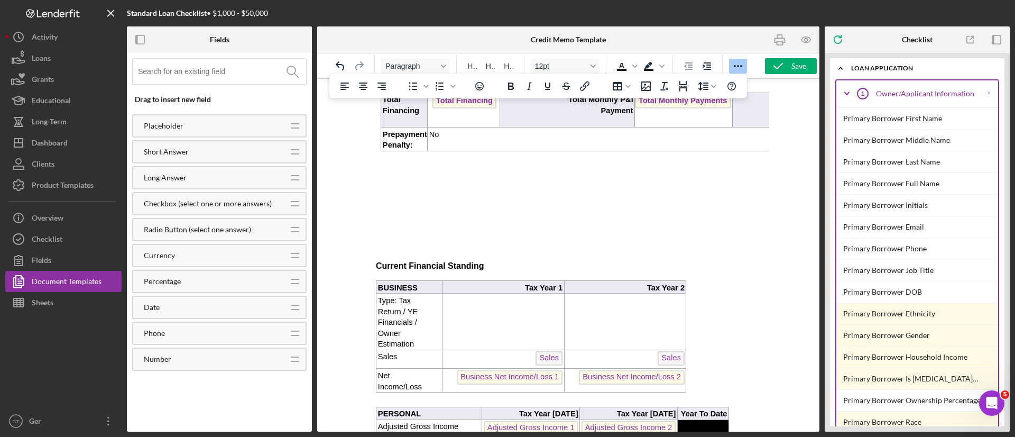
scroll to position [825, 0]
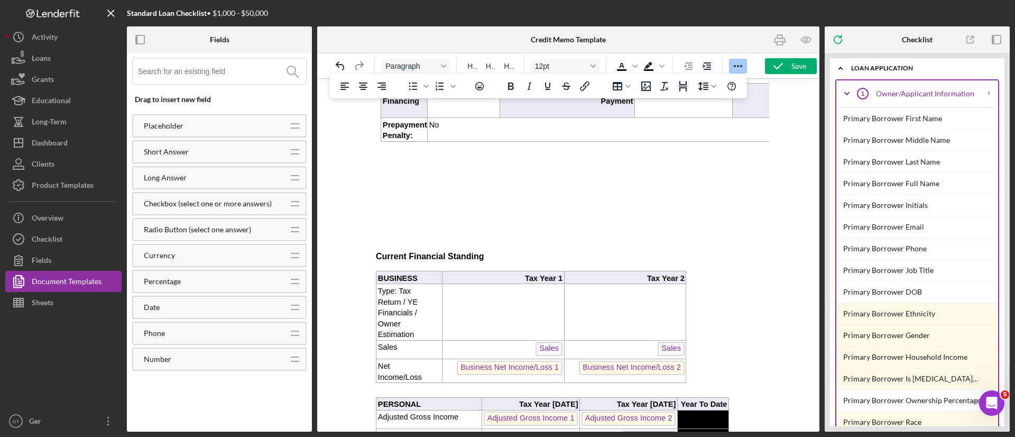
click at [994, 398] on icon "Open Intercom Messenger" at bounding box center [991, 402] width 17 height 17
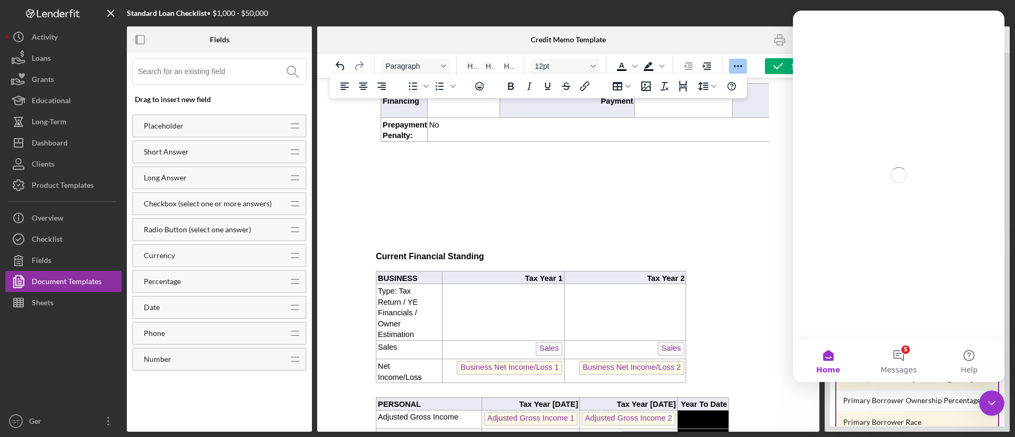
scroll to position [0, 0]
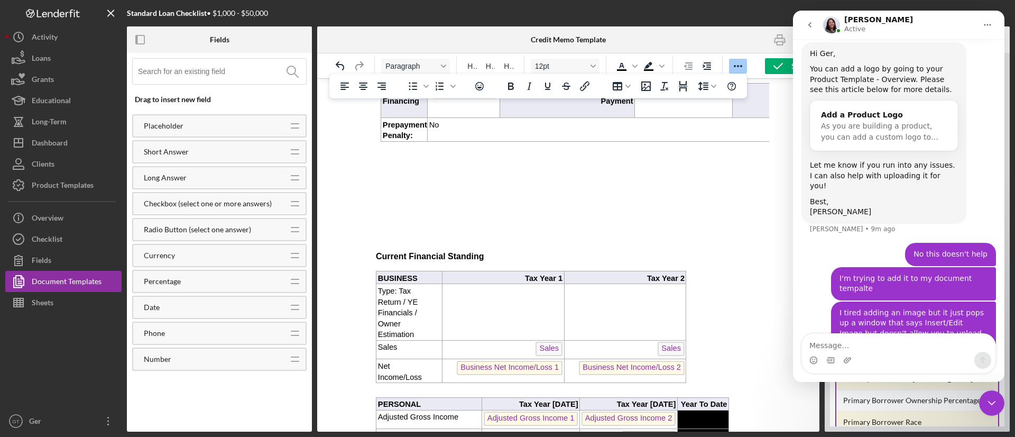
scroll to position [836, 0]
drag, startPoint x: 1902, startPoint y: 760, endPoint x: 995, endPoint y: 400, distance: 975.9
click at [995, 400] on icon "Close Intercom Messenger" at bounding box center [991, 402] width 13 height 13
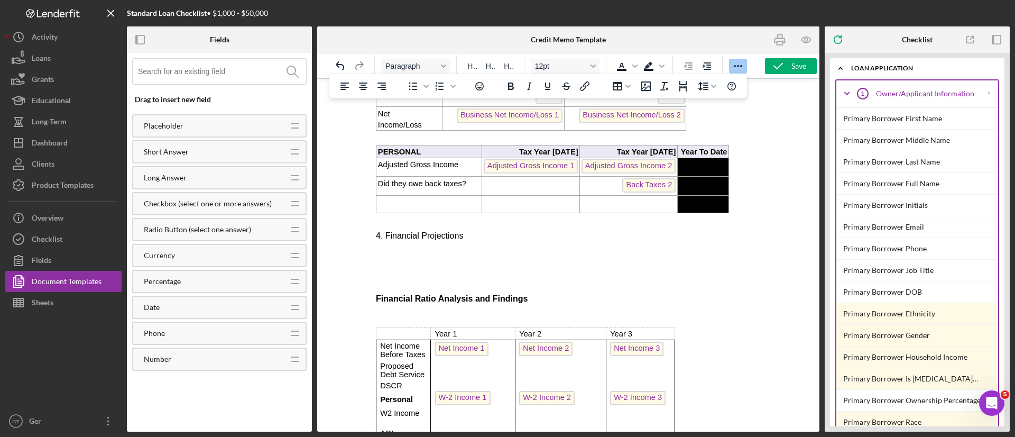
scroll to position [1063, 0]
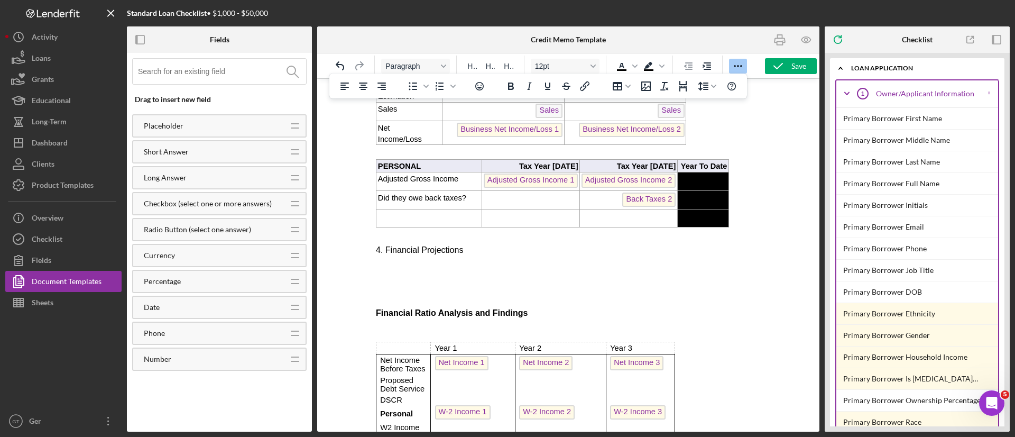
click at [711, 282] on p "Rich Text Area. Press ALT-0 for help." at bounding box center [568, 277] width 385 height 8
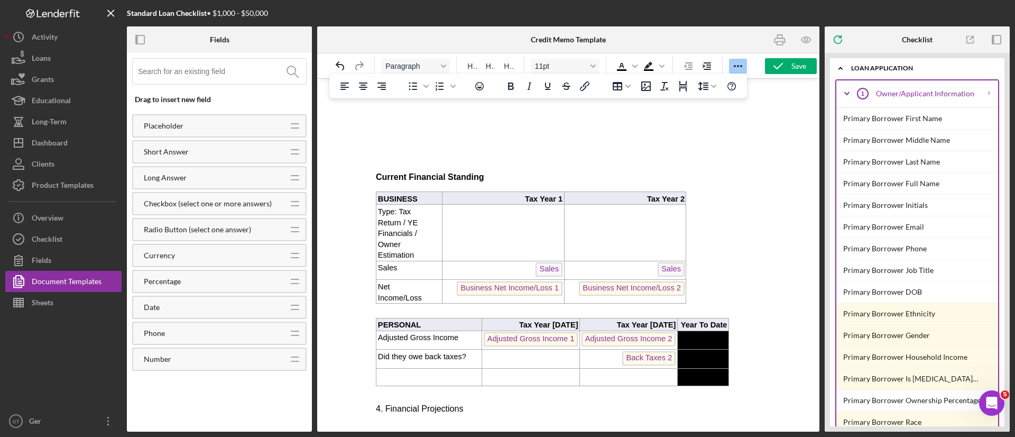
scroll to position [984, 0]
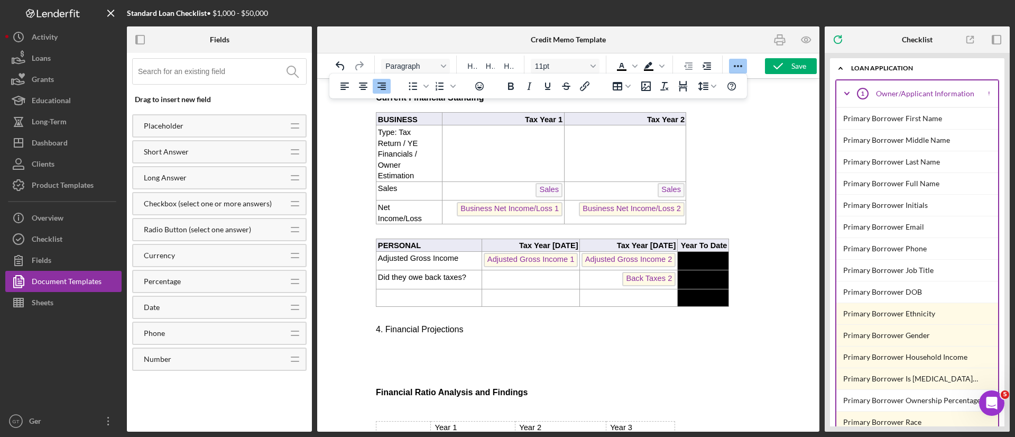
click at [698, 270] on td "Rich Text Area. Press ALT-0 for help." at bounding box center [702, 260] width 51 height 19
click at [699, 264] on p "Rich Text Area. Press ALT-0 for help." at bounding box center [703, 258] width 48 height 11
click at [700, 264] on p "Rich Text Area. Press ALT-0 for help." at bounding box center [703, 258] width 48 height 11
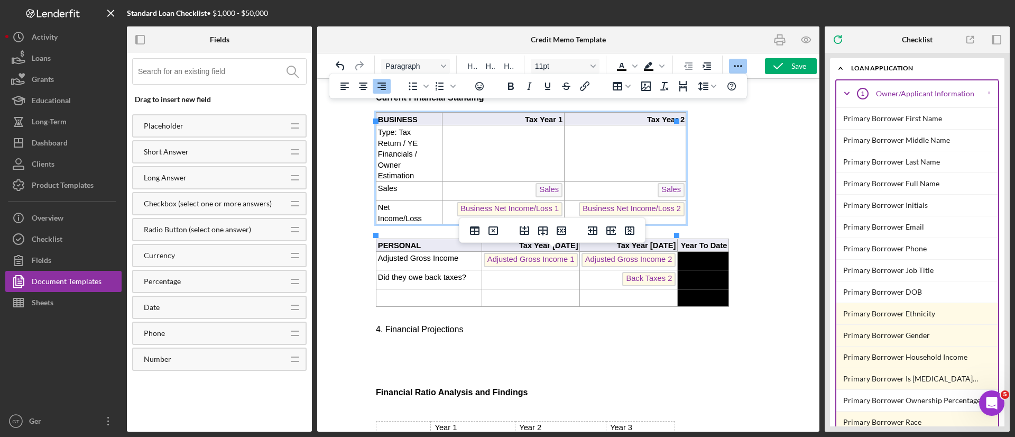
click at [672, 124] on span "Tax Year 2" at bounding box center [666, 119] width 38 height 8
click at [737, 157] on body "Credit Memorandum   Org Title Date: Credit Memo Creation Date Borrowers And Ope…" at bounding box center [568, 237] width 385 height 2266
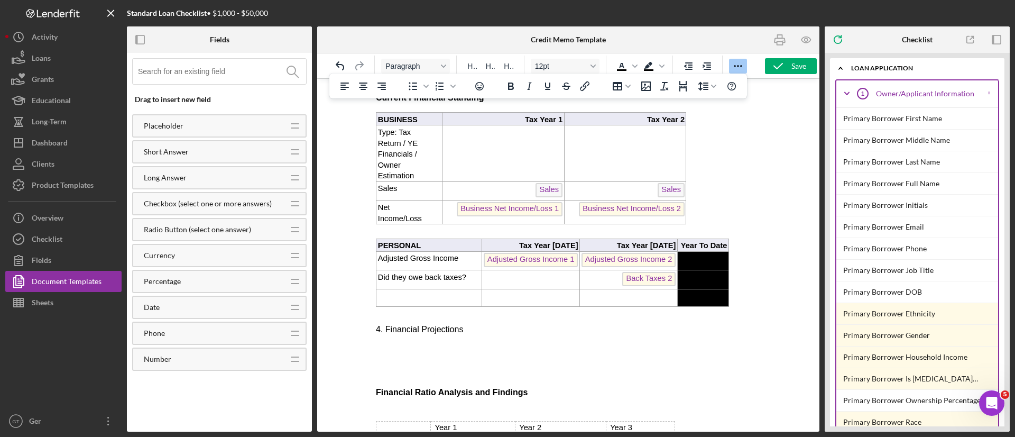
click at [667, 158] on td "Rich Text Area. Press ALT-0 for help." at bounding box center [625, 153] width 122 height 56
click at [571, 104] on icon "Insert column before" at bounding box center [567, 102] width 10 height 8
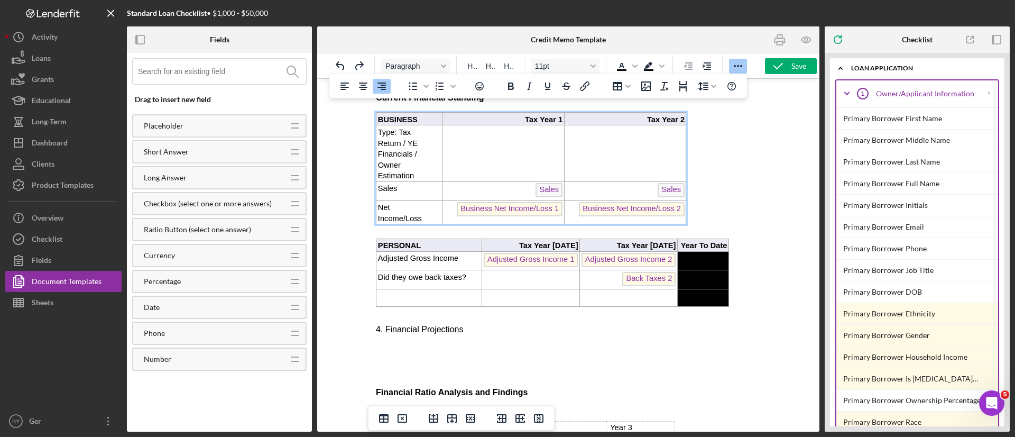
scroll to position [745, 153]
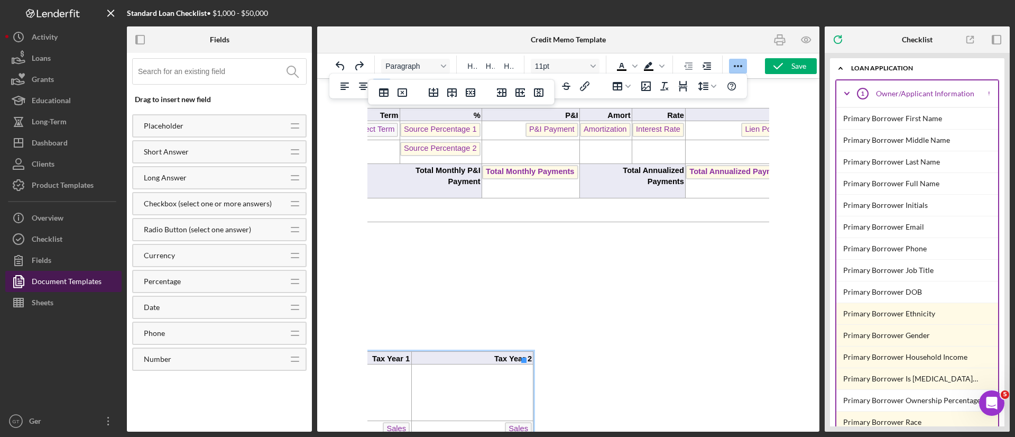
click at [94, 274] on div "Document Templates" at bounding box center [67, 283] width 70 height 24
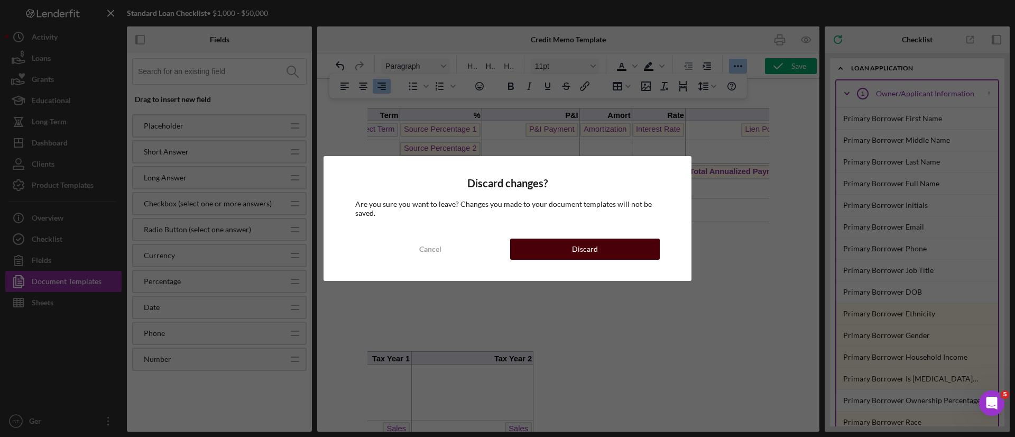
drag, startPoint x: 573, startPoint y: 247, endPoint x: 206, endPoint y: 168, distance: 375.6
click at [573, 247] on div "Discard" at bounding box center [585, 248] width 26 height 21
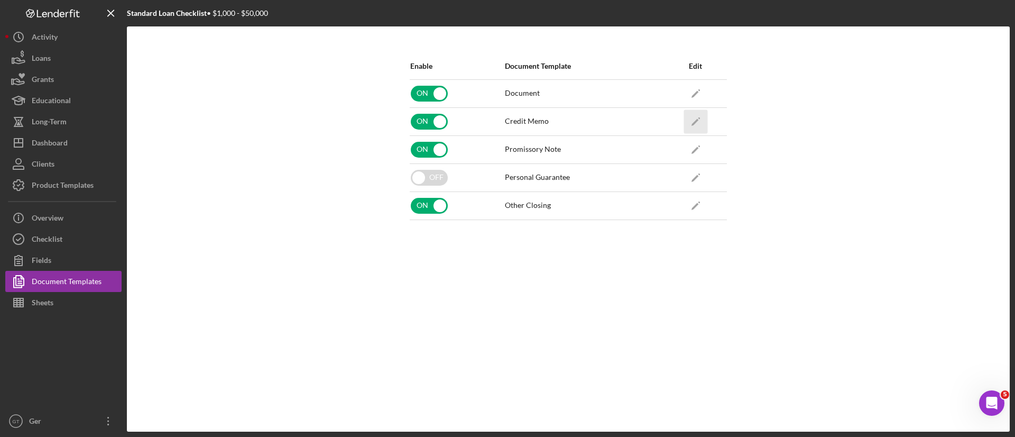
click at [697, 117] on icon "Icon/Edit" at bounding box center [695, 121] width 24 height 24
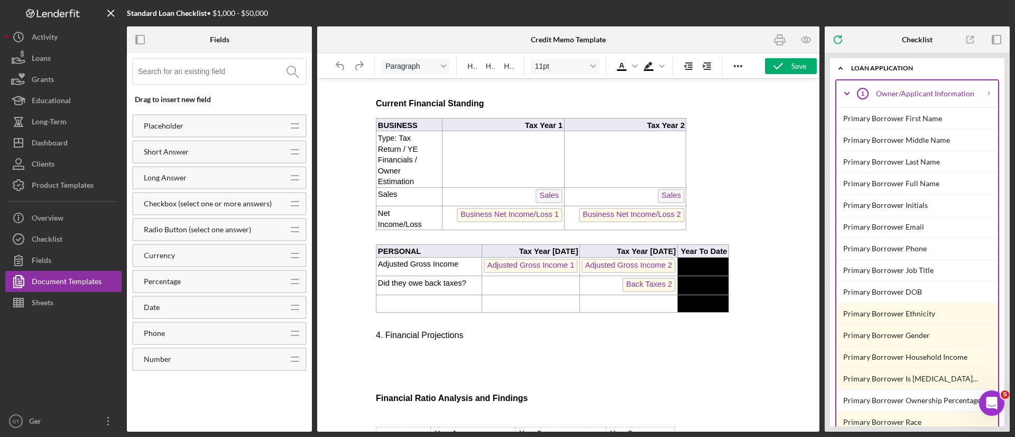
scroll to position [1031, 0]
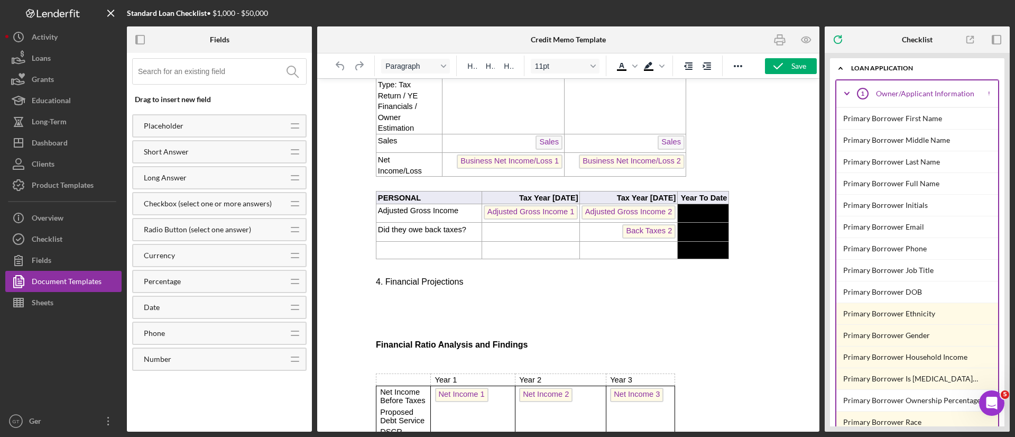
click at [674, 90] on p "Rich Text Area. Press ALT-0 for help." at bounding box center [624, 84] width 119 height 11
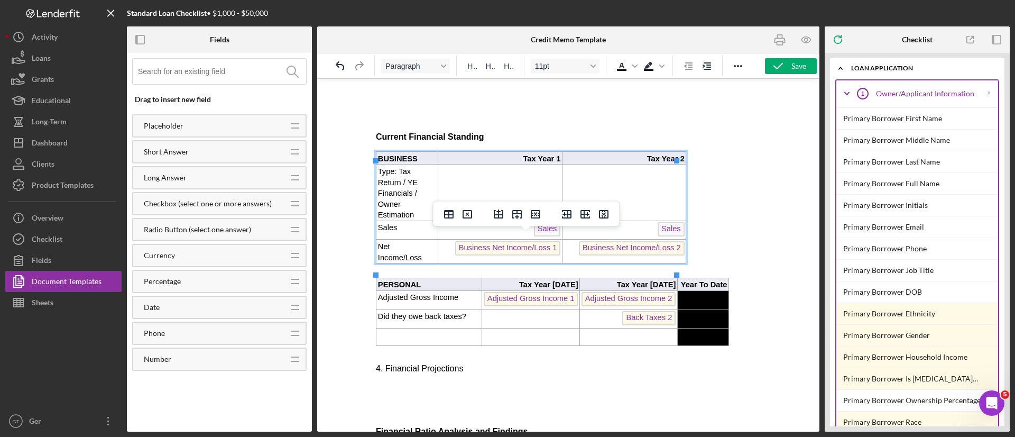
scroll to position [951, 0]
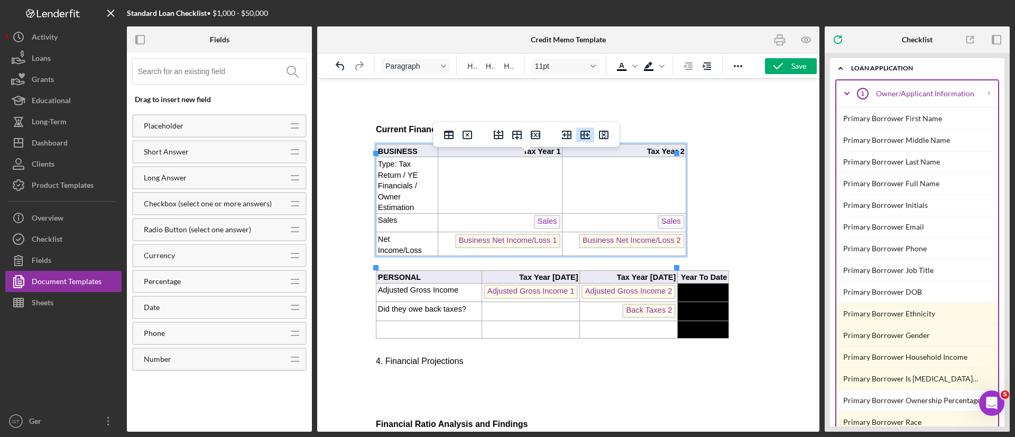
click at [584, 135] on icon "Insert column after" at bounding box center [585, 135] width 10 height 8
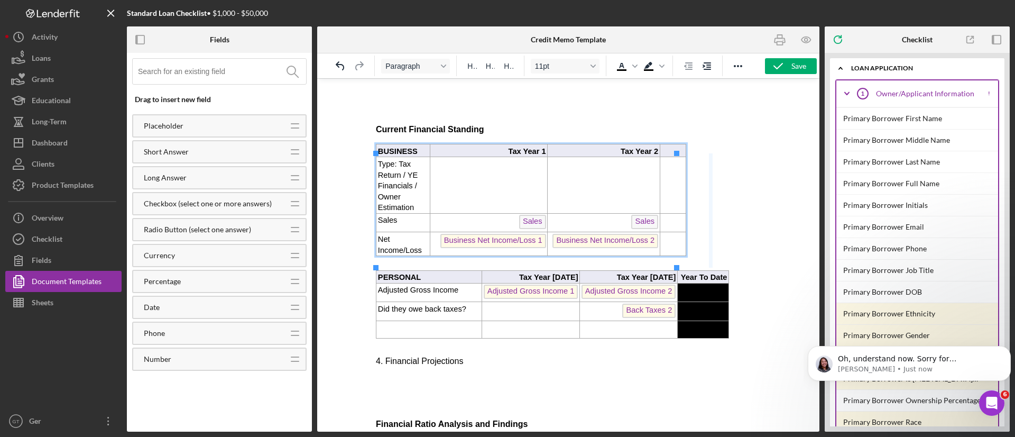
scroll to position [1002, 0]
drag, startPoint x: 676, startPoint y: 162, endPoint x: 717, endPoint y: 160, distance: 41.3
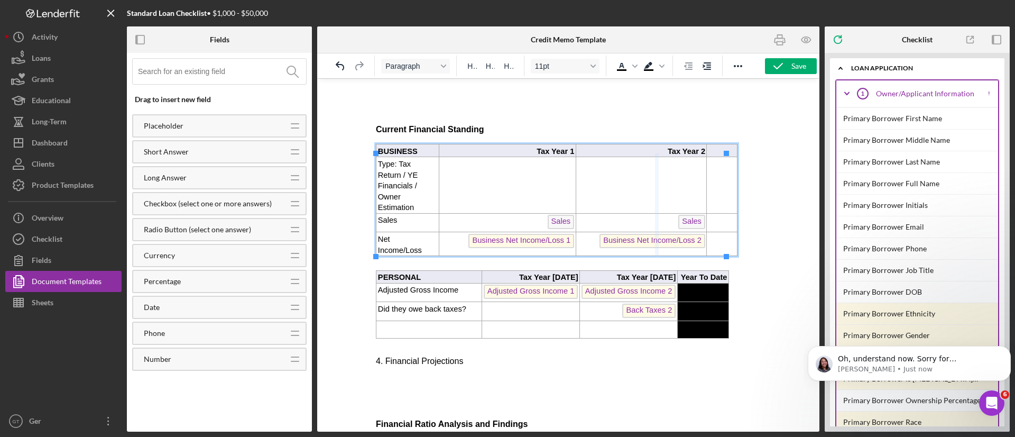
drag, startPoint x: 697, startPoint y: 161, endPoint x: 577, endPoint y: 164, distance: 120.0
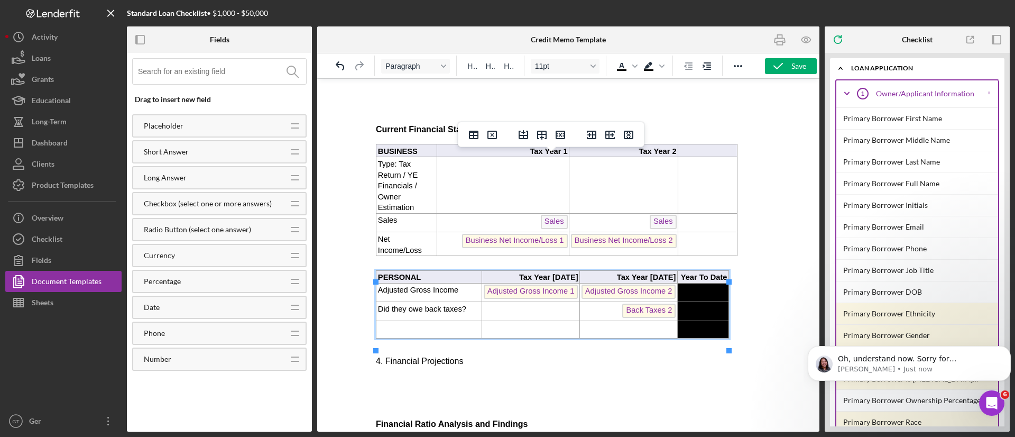
click at [557, 281] on span "Tax Year 2022" at bounding box center [548, 277] width 59 height 8
click at [571, 281] on span "Tax Year 2022" at bounding box center [548, 277] width 59 height 8
click at [570, 281] on span "Tax Year 2022" at bounding box center [548, 277] width 59 height 8
click at [708, 157] on p "Rich Text Area. Press ALT-0 for help." at bounding box center [708, 151] width 56 height 11
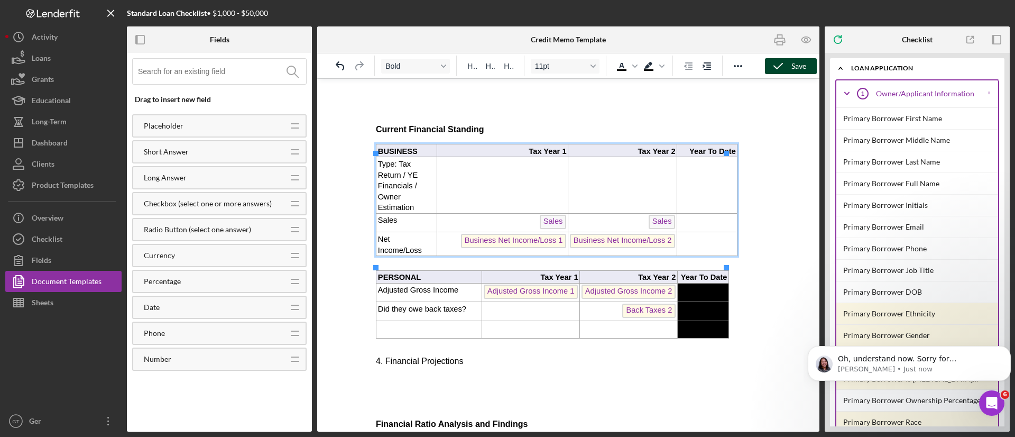
click at [803, 69] on div "Save" at bounding box center [798, 66] width 15 height 16
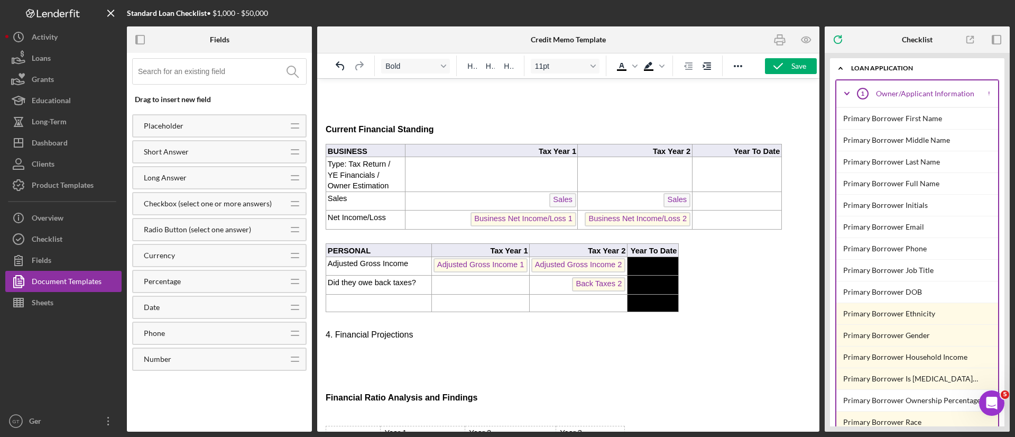
click at [982, 399] on div "Open Intercom Messenger" at bounding box center [991, 402] width 35 height 35
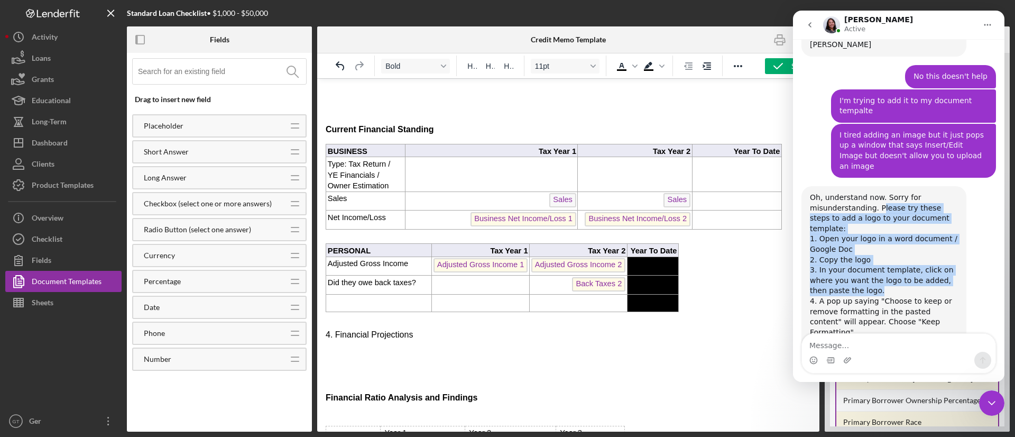
drag, startPoint x: 874, startPoint y: 132, endPoint x: 942, endPoint y: 208, distance: 101.8
click at [942, 208] on div "Oh, understand now. Sorry for misunderstanding. Please try these steps to add a…" at bounding box center [884, 269] width 148 height 155
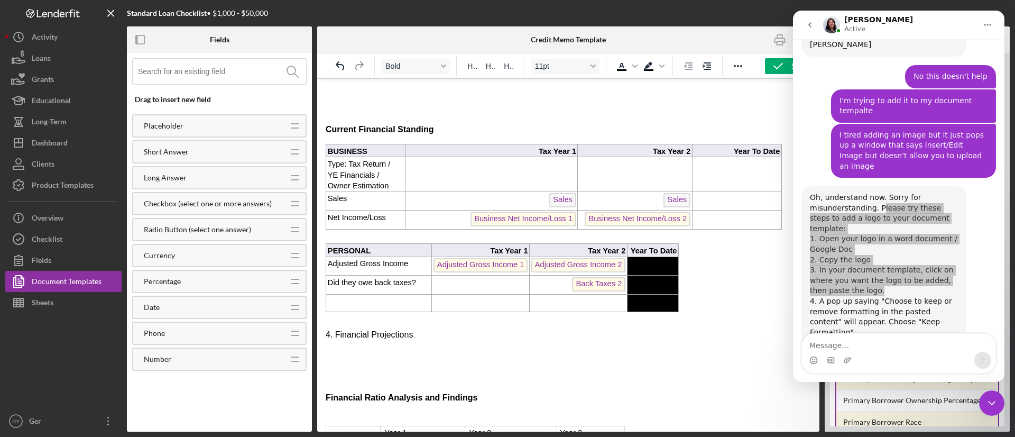
click at [738, 340] on body "Credit Memorandum   Org Title Date: Credit Memo Creation Date Borrowers And Ope…" at bounding box center [568, 255] width 485 height 2239
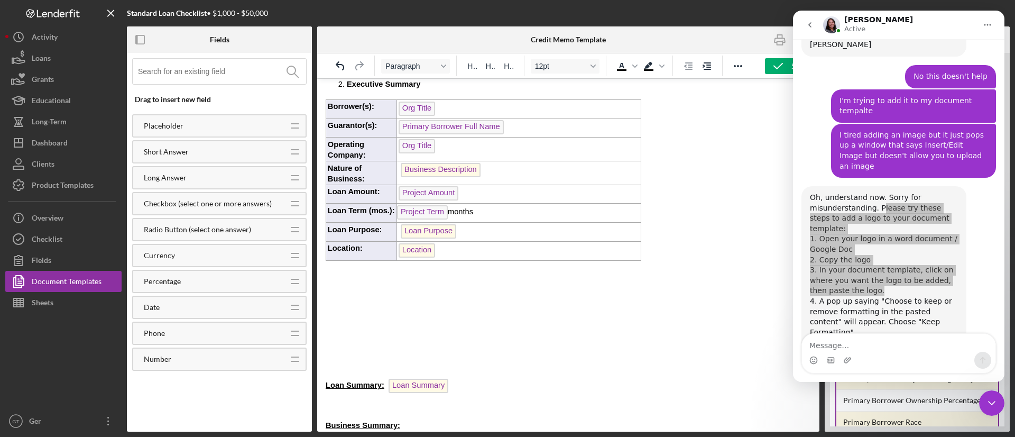
scroll to position [0, 0]
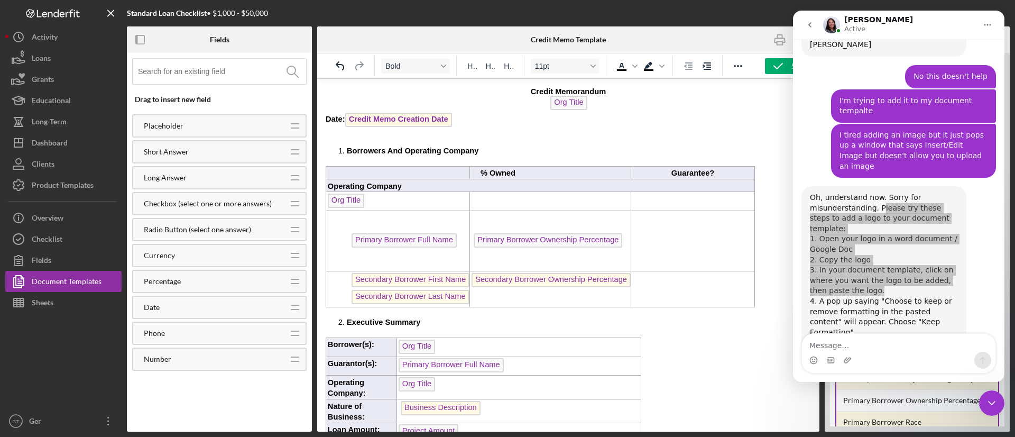
click at [347, 91] on p "Credit Memorandum" at bounding box center [568, 91] width 485 height 8
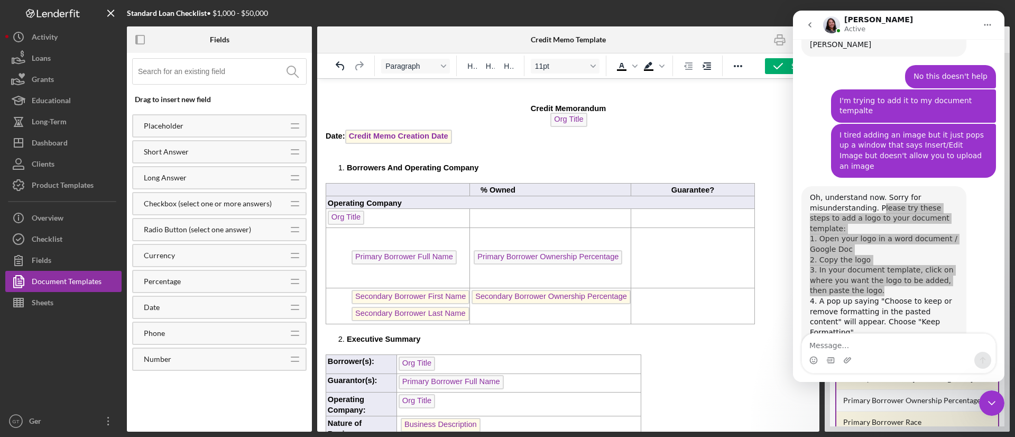
click at [337, 90] on p "Rich Text Area. Press ALT-0 for help." at bounding box center [568, 91] width 485 height 8
click at [338, 90] on p "Rich Text Area. Press ALT-0 for help." at bounding box center [568, 91] width 485 height 8
click at [688, 65] on icon "Decrease indent" at bounding box center [688, 65] width 8 height 7
click at [737, 64] on icon "Reveal or hide additional toolbar items" at bounding box center [737, 66] width 13 height 13
click at [365, 88] on icon "Align center" at bounding box center [363, 86] width 13 height 13
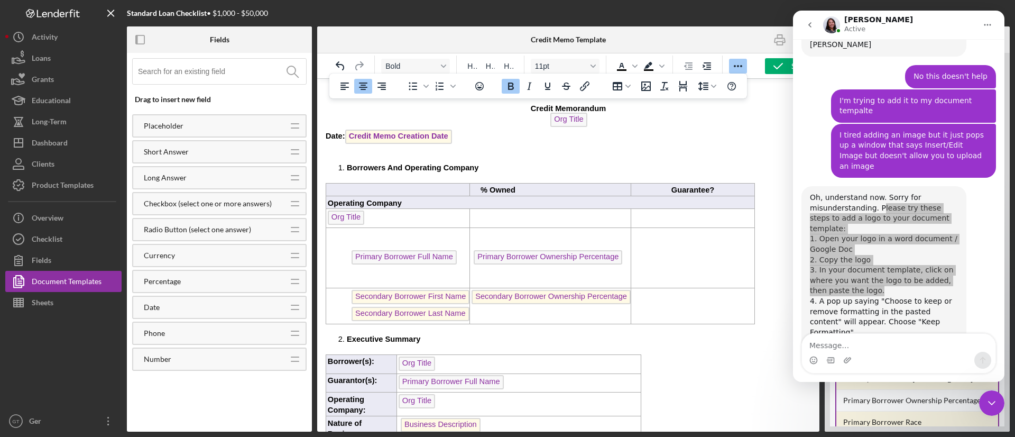
click at [334, 107] on p "Credit Memorandum" at bounding box center [568, 108] width 485 height 8
click at [346, 118] on p "Org Title" at bounding box center [568, 121] width 485 height 17
drag, startPoint x: 734, startPoint y: 67, endPoint x: 150, endPoint y: 4, distance: 587.9
click at [735, 67] on icon "Reveal or hide additional toolbar items" at bounding box center [738, 66] width 8 height 2
click at [345, 90] on p "Rich Text Area. Press ALT-0 for help." at bounding box center [568, 91] width 485 height 8
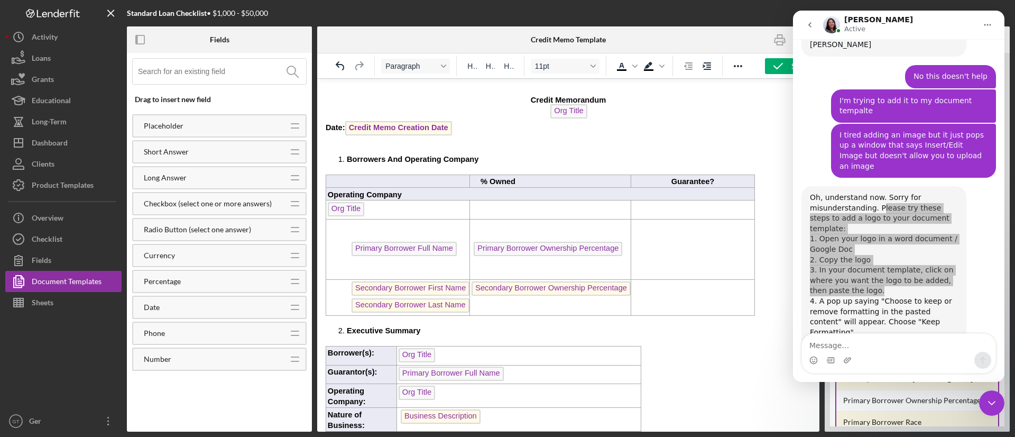
click at [403, 106] on p "Org Title" at bounding box center [568, 112] width 485 height 17
drag, startPoint x: 357, startPoint y: 86, endPoint x: 334, endPoint y: 90, distance: 23.0
click at [334, 90] on p "Rich Text Area. Press ALT-0 for help." at bounding box center [568, 91] width 485 height 8
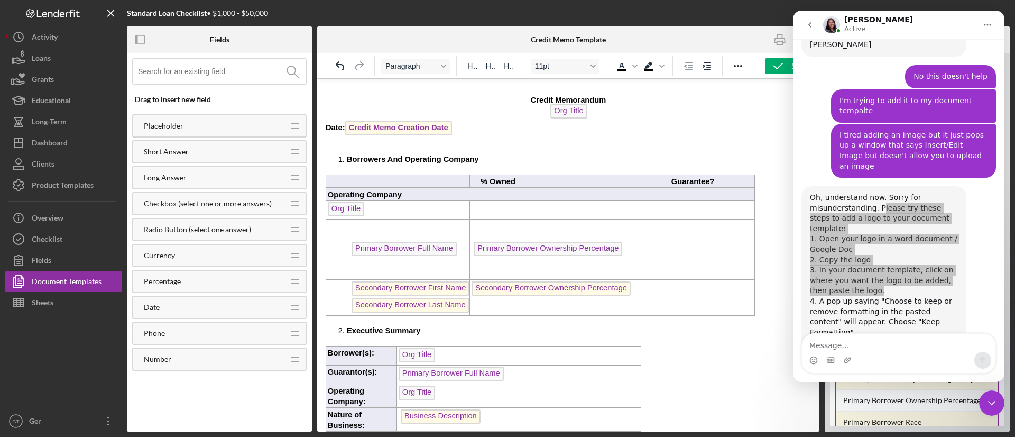
click at [415, 88] on p "Rich Text Area. Press ALT-0 for help." at bounding box center [568, 91] width 485 height 8
click at [413, 90] on p "Rich Text Area. Press ALT-0 for help." at bounding box center [568, 91] width 485 height 8
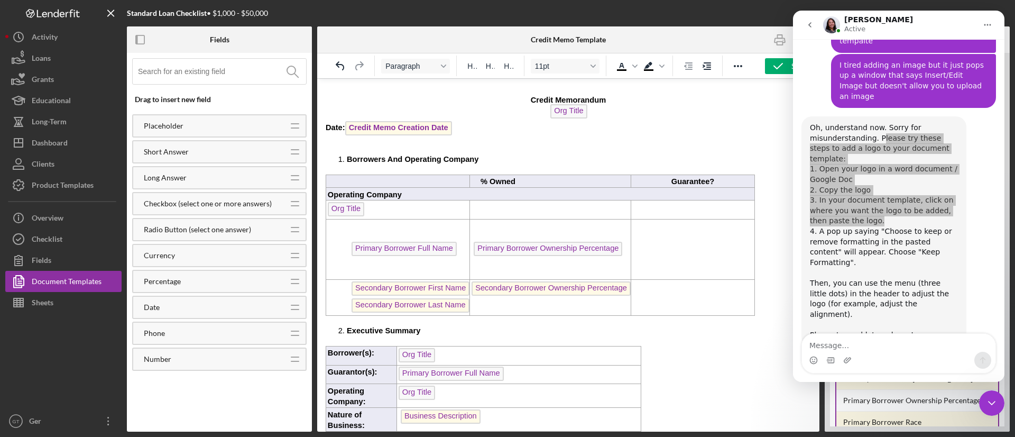
scroll to position [1074, 0]
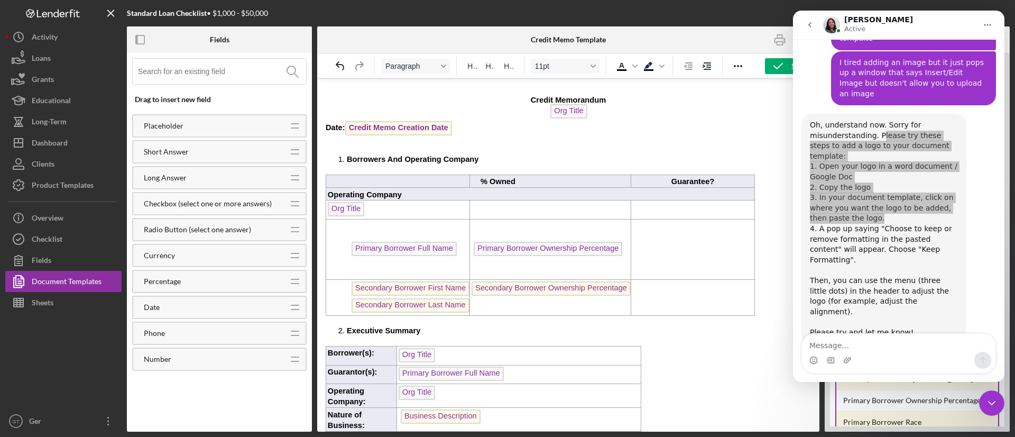
click at [990, 405] on icon "Close Intercom Messenger" at bounding box center [991, 402] width 13 height 13
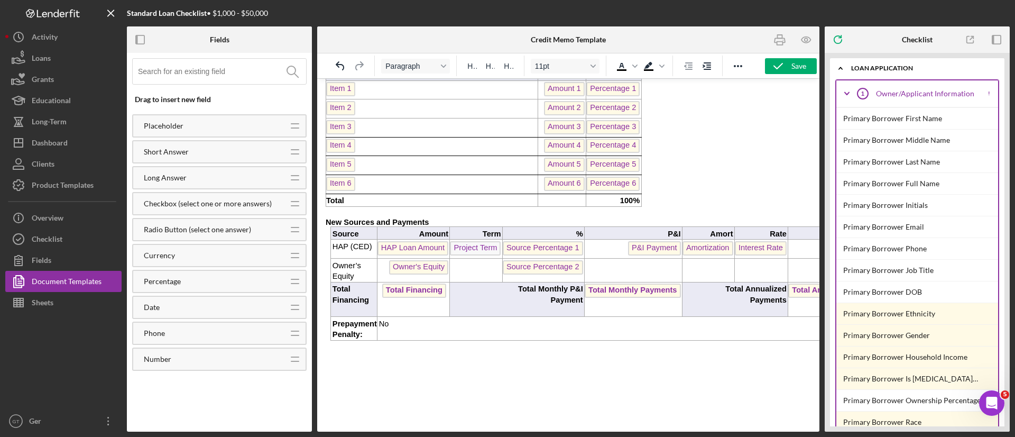
scroll to position [713, 0]
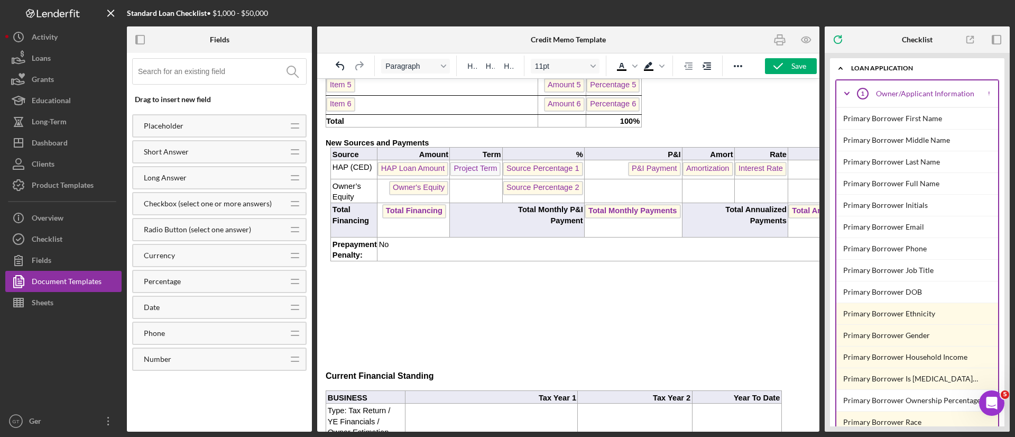
click at [365, 173] on p "HAP (CED)" at bounding box center [354, 167] width 44 height 11
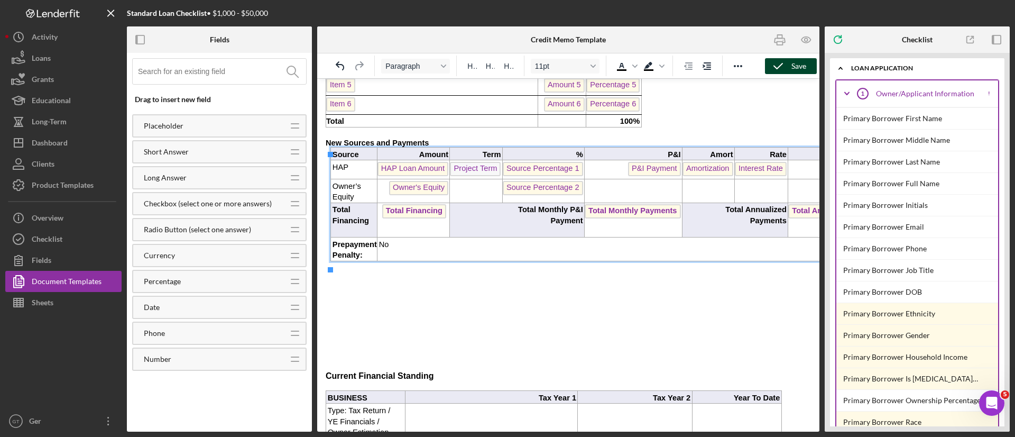
click at [786, 64] on icon "button" at bounding box center [778, 66] width 26 height 26
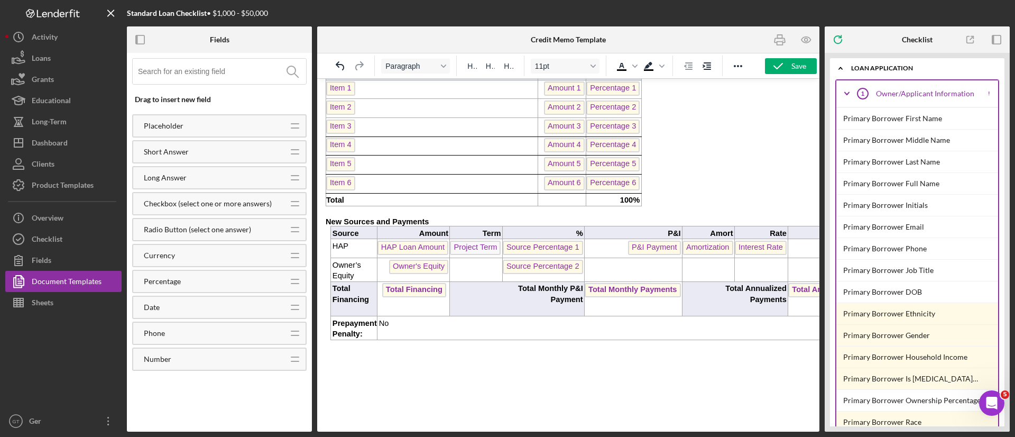
scroll to position [634, 0]
click at [550, 274] on span "Source Percentage 2" at bounding box center [543, 267] width 80 height 14
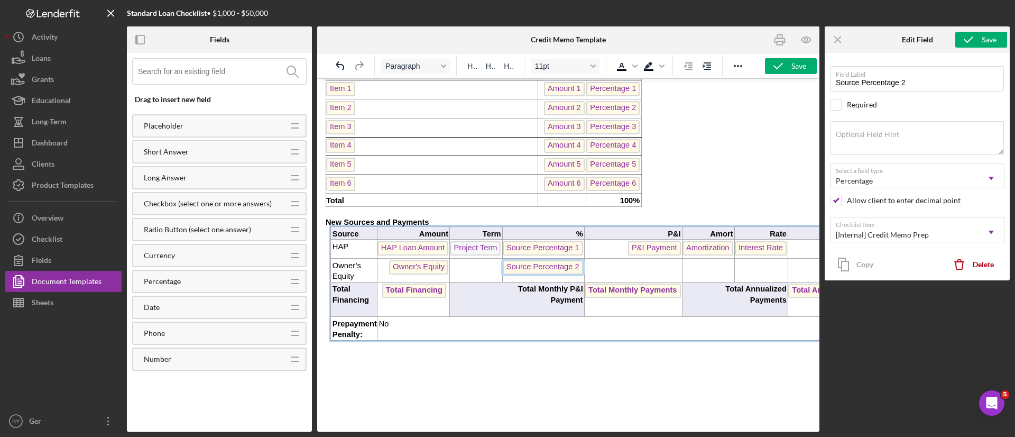
scroll to position [660, 0]
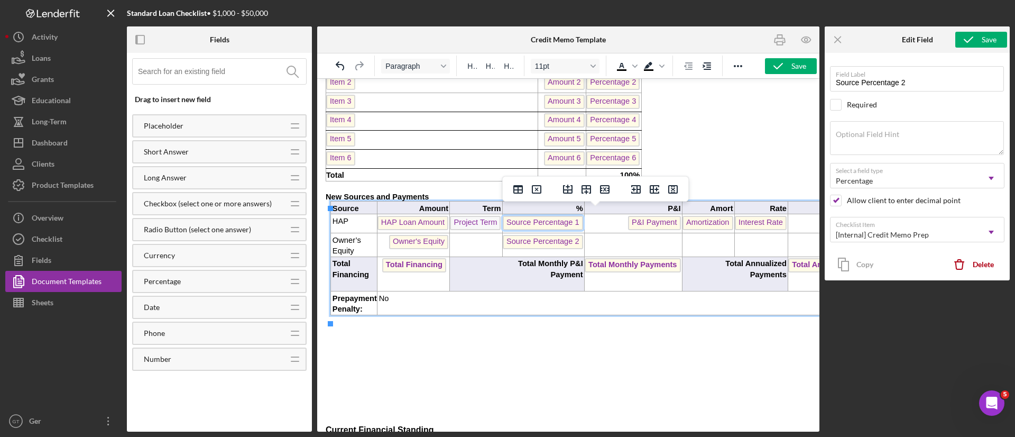
click at [559, 230] on span "Source Percentage 1" at bounding box center [543, 223] width 80 height 14
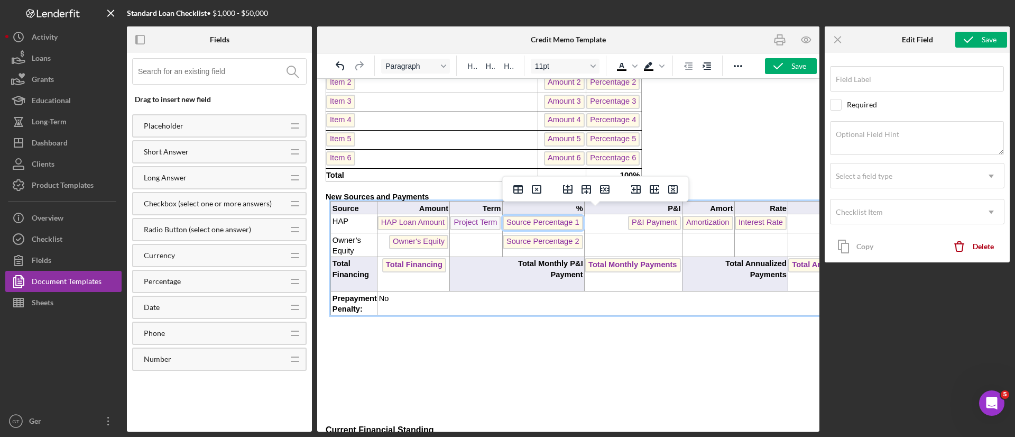
type input "Source Percentage 1"
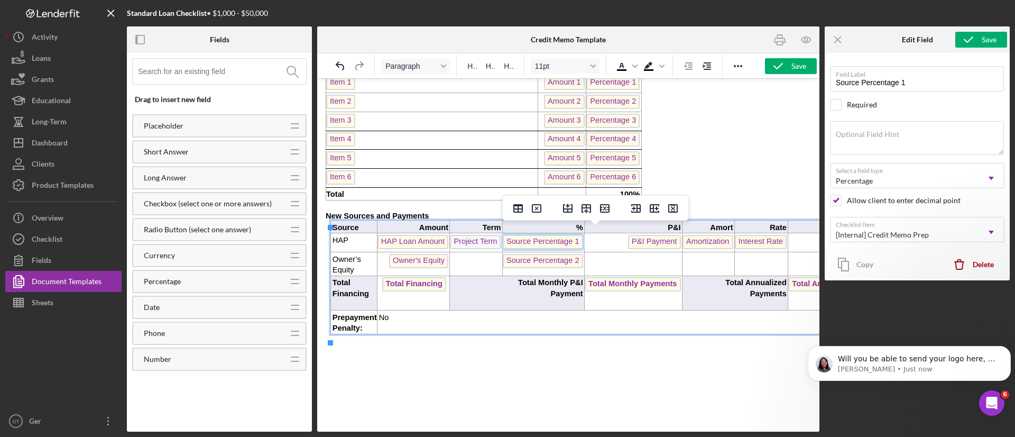
scroll to position [0, 0]
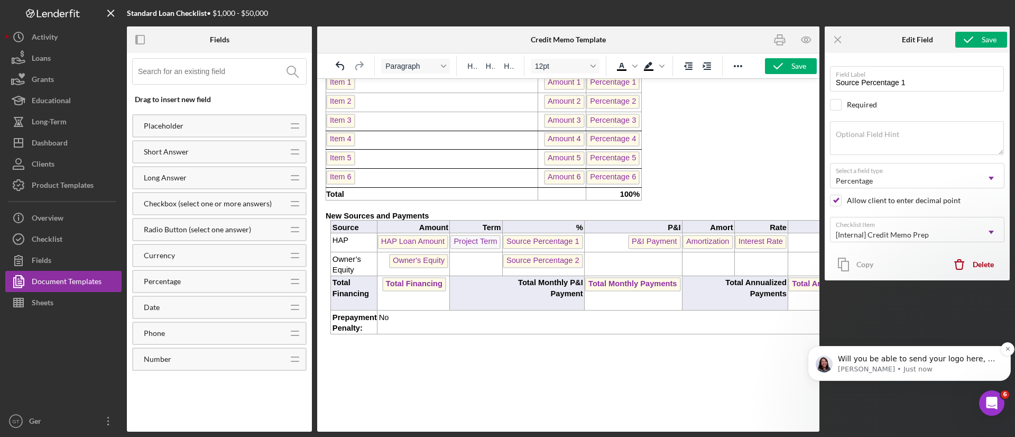
click at [897, 356] on p "Will you be able to send your logo here, so I can try on your behalf? Please al…" at bounding box center [918, 359] width 160 height 11
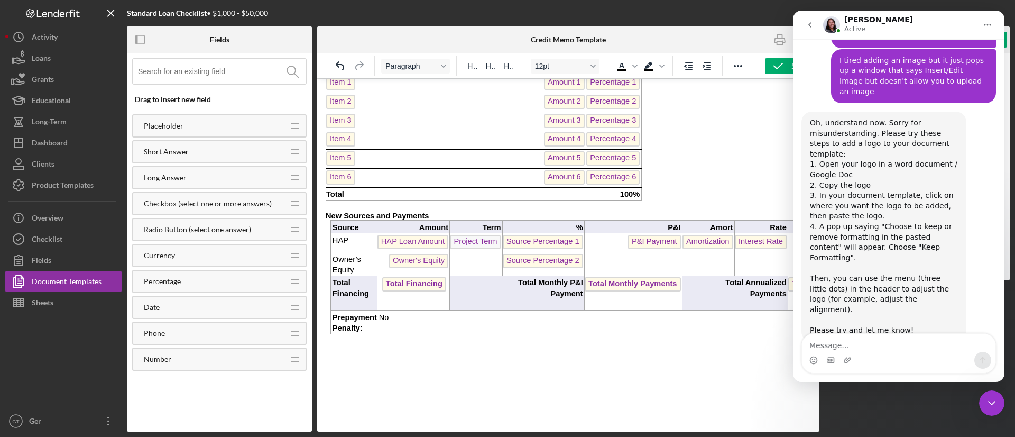
scroll to position [1135, 0]
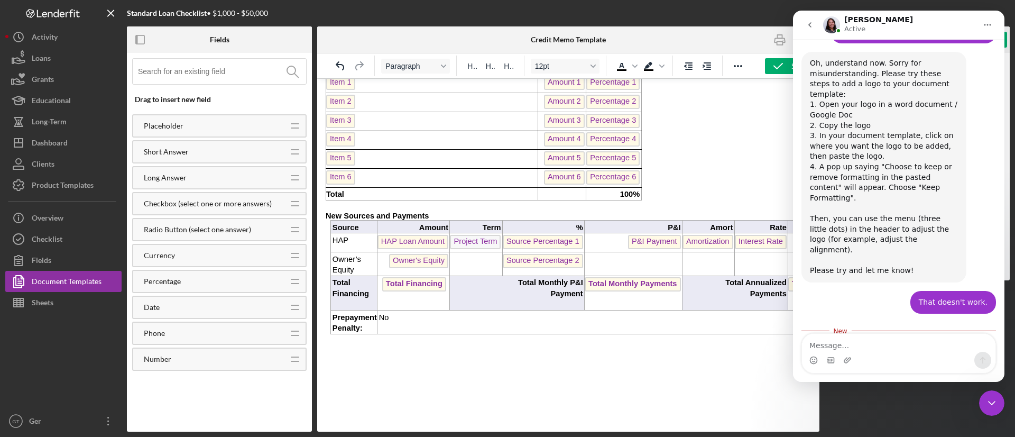
click at [895, 342] on textarea "Message…" at bounding box center [898, 342] width 193 height 18
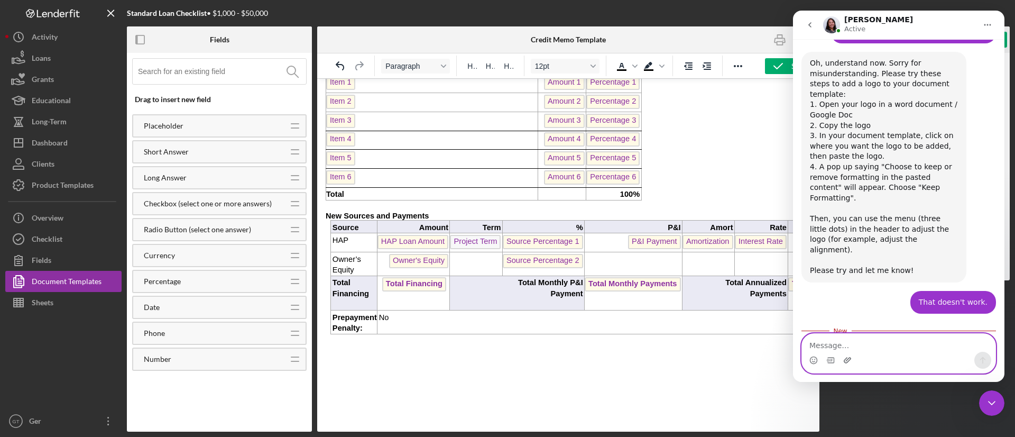
click at [851, 360] on icon "Upload attachment" at bounding box center [847, 360] width 8 height 8
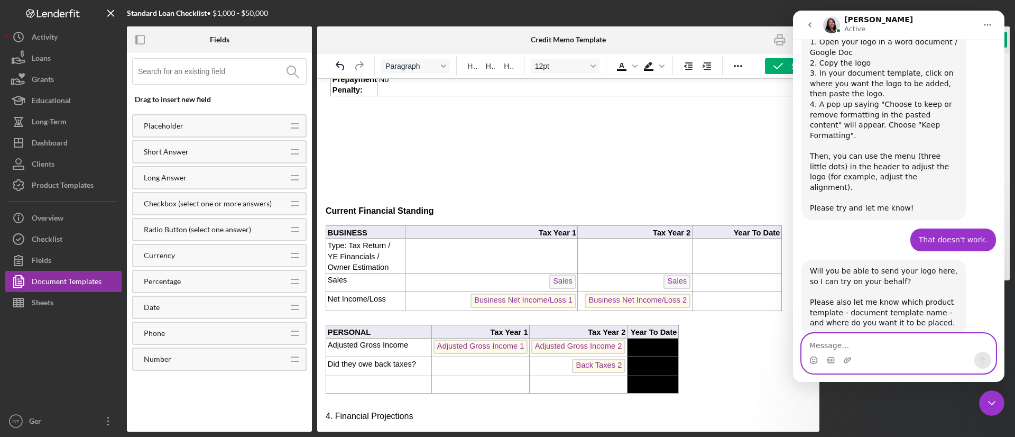
scroll to position [720, 0]
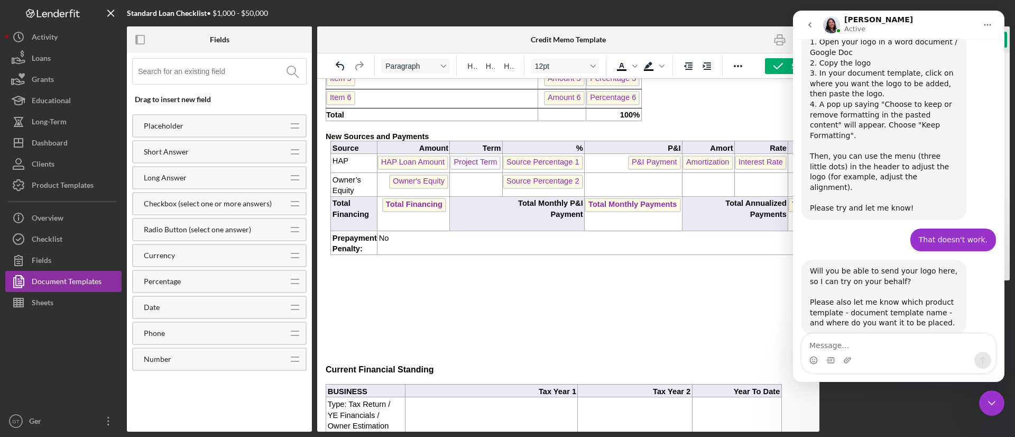
click at [997, 403] on icon "Close Intercom Messenger" at bounding box center [991, 402] width 13 height 13
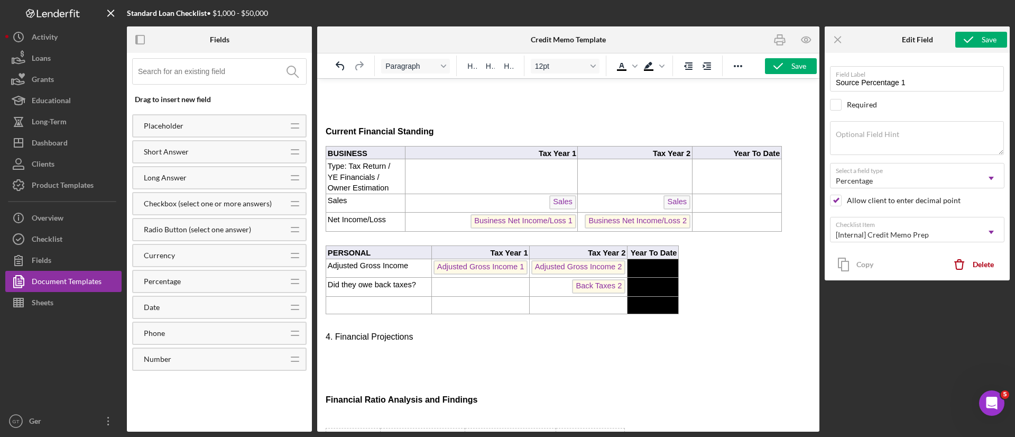
scroll to position [799, 0]
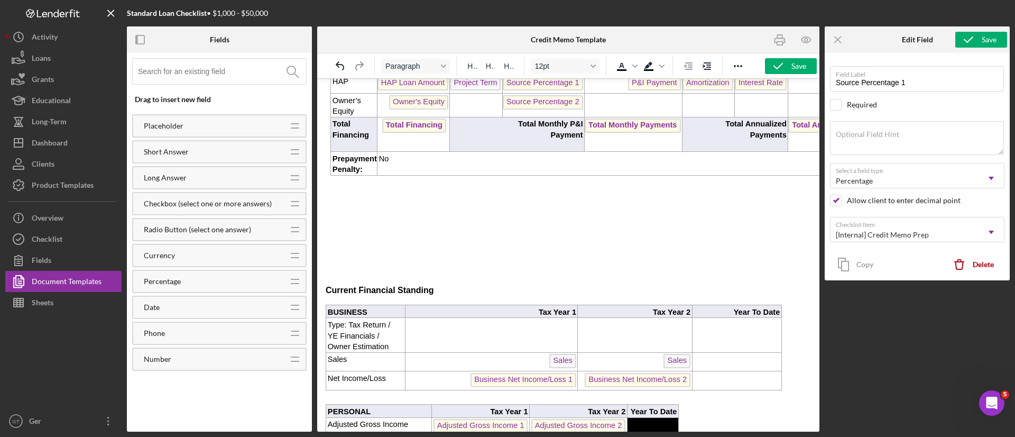
click at [416, 225] on body "Credit Memorandum   Org Title Date: Credit Memo Creation Date Borrowers And Ope…" at bounding box center [568, 411] width 485 height 2247
click at [394, 235] on p "Rich Text Area. Press ALT-0 for help." at bounding box center [568, 230] width 485 height 12
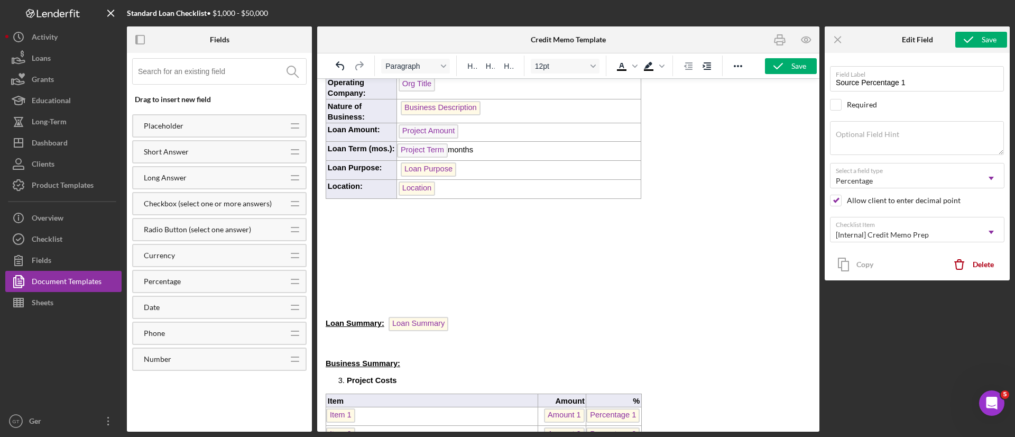
scroll to position [323, 0]
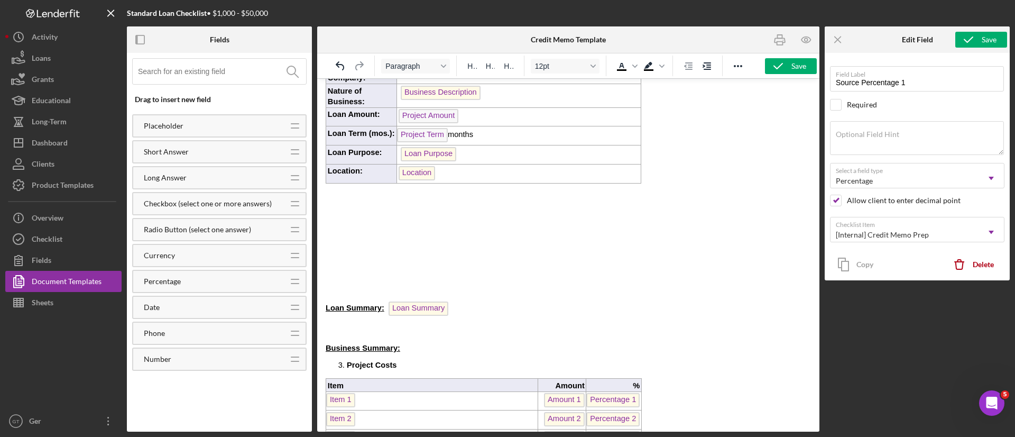
click at [363, 232] on p "Rich Text Area. Press ALT-0 for help." at bounding box center [568, 238] width 485 height 12
click at [361, 192] on p "Rich Text Area. Press ALT-0 for help." at bounding box center [568, 198] width 485 height 12
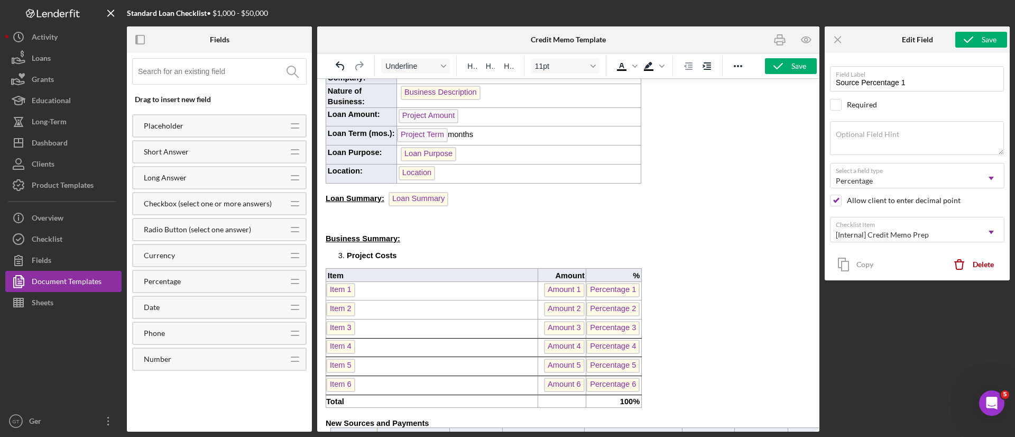
click at [340, 194] on span "Loan Summary:" at bounding box center [355, 198] width 59 height 8
click at [331, 238] on span "Business Summary:" at bounding box center [363, 238] width 75 height 8
click at [346, 238] on span "Management Experience:" at bounding box center [373, 238] width 94 height 8
click at [368, 237] on span "Management Experience:" at bounding box center [373, 238] width 94 height 8
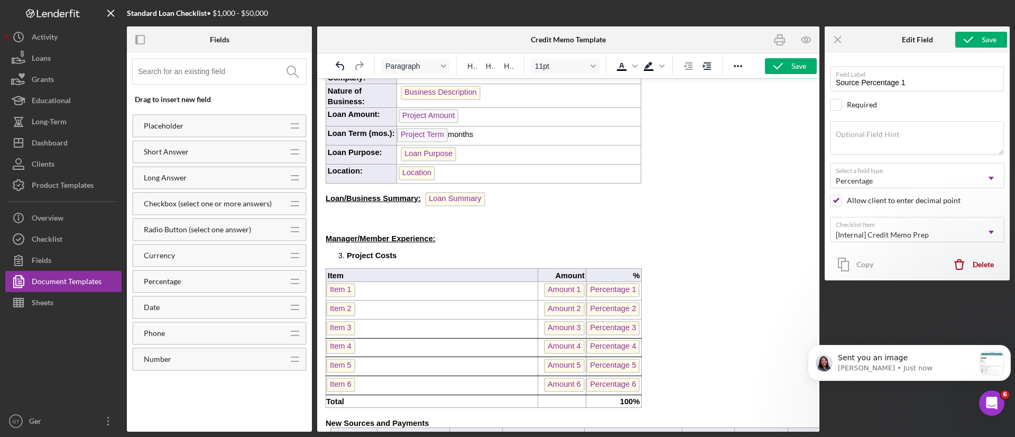
click at [475, 239] on p "Manager/Member Experience:" at bounding box center [568, 238] width 485 height 8
click at [983, 398] on div "Open Intercom Messenger" at bounding box center [991, 402] width 35 height 35
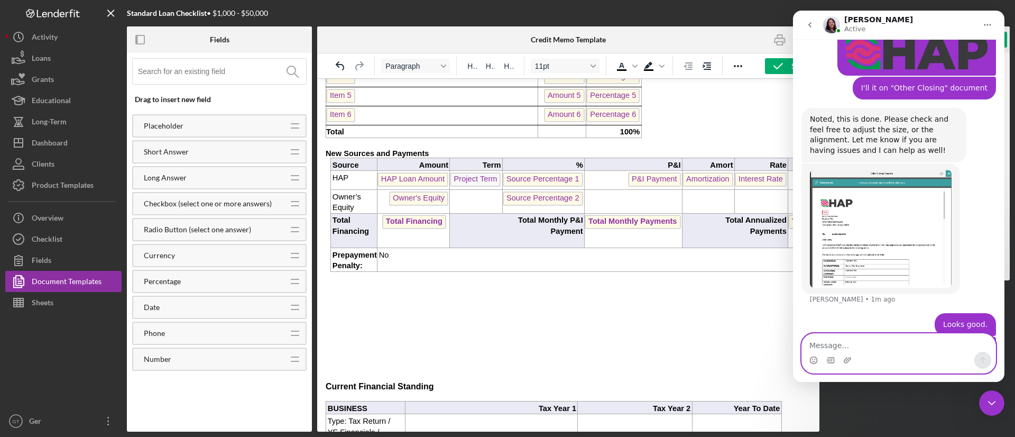
scroll to position [641, 0]
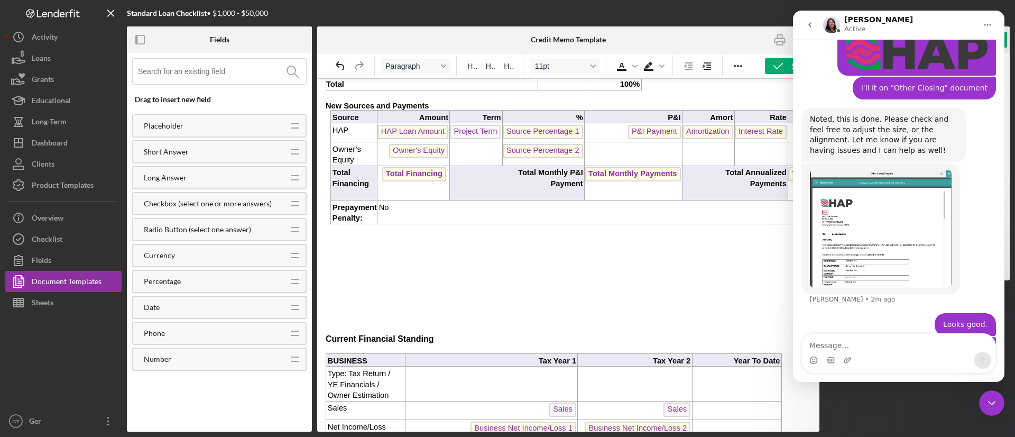
click at [991, 399] on icon "Close Intercom Messenger" at bounding box center [991, 402] width 13 height 13
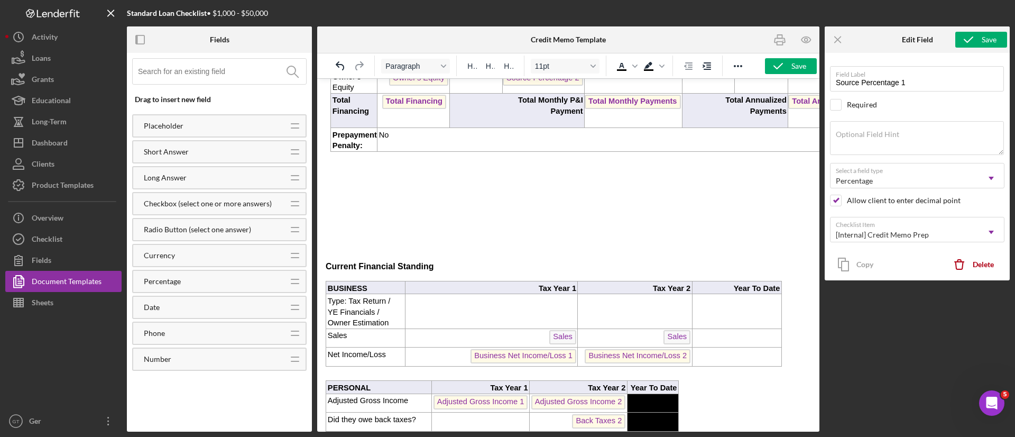
scroll to position [720, 0]
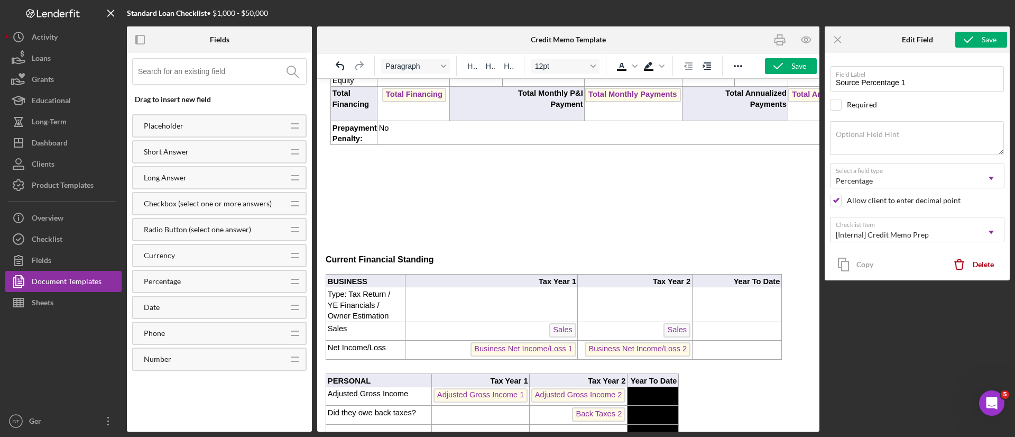
click at [559, 225] on p "Rich Text Area. Press ALT-0 for help." at bounding box center [568, 219] width 485 height 12
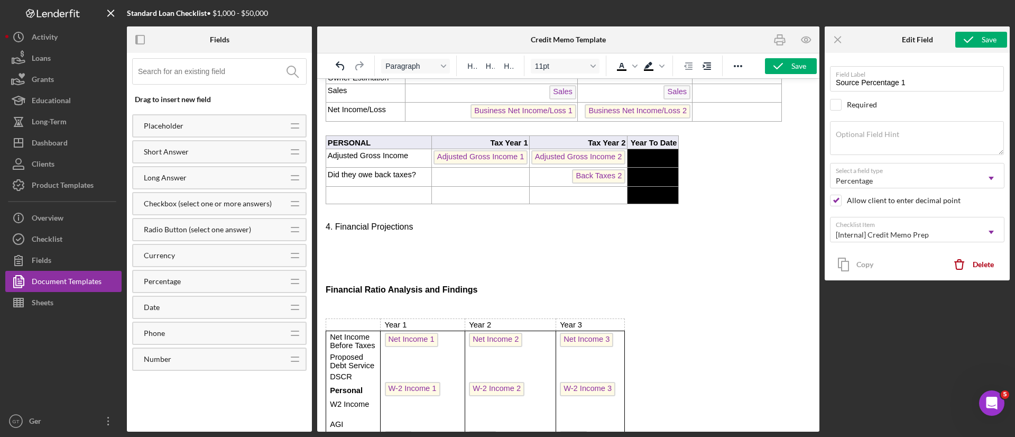
drag, startPoint x: 363, startPoint y: 257, endPoint x: 367, endPoint y: 253, distance: 6.4
click at [367, 250] on p "Rich Text Area. Press ALT-0 for help." at bounding box center [568, 246] width 485 height 8
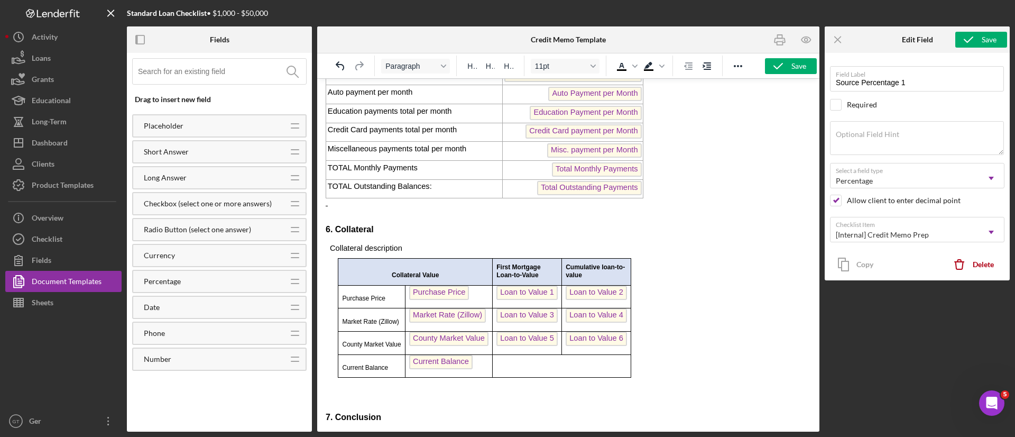
scroll to position [1671, 0]
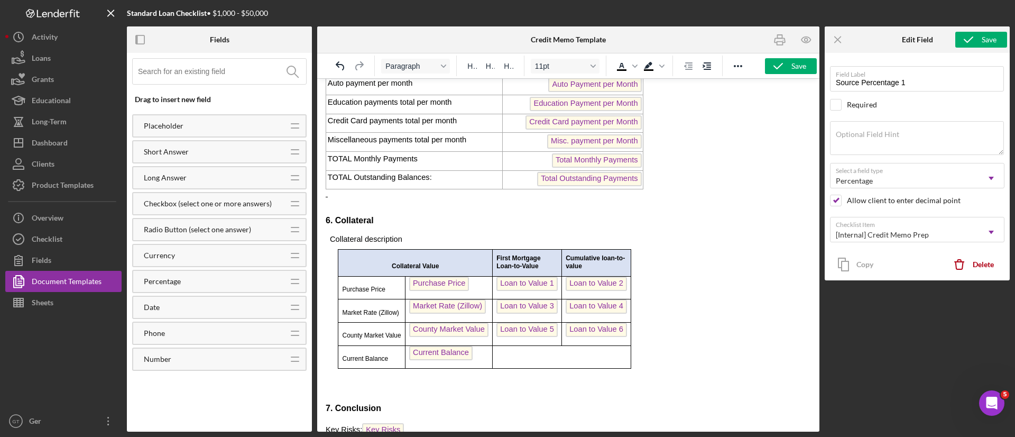
click at [356, 206] on p "Rich Text Area. Press ALT-0 for help." at bounding box center [568, 202] width 485 height 8
drag, startPoint x: 784, startPoint y: 64, endPoint x: 777, endPoint y: 61, distance: 7.1
click at [778, 66] on icon "button" at bounding box center [778, 66] width 26 height 26
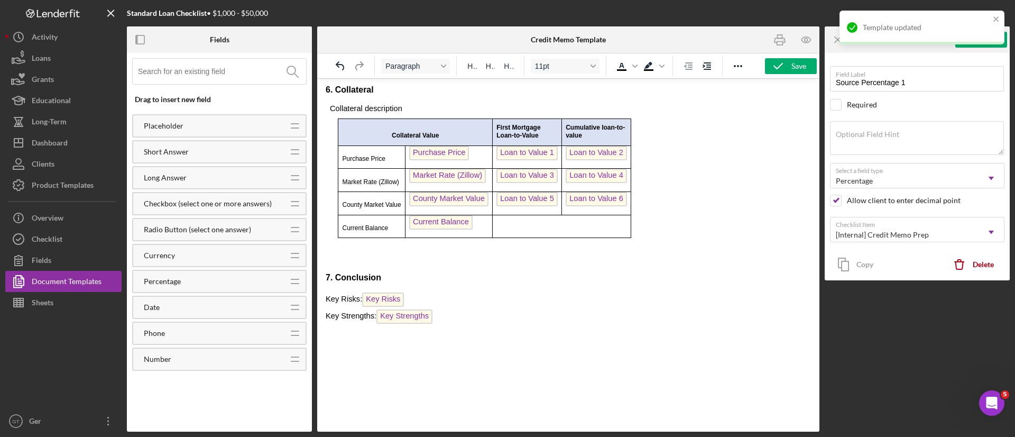
scroll to position [1854, 0]
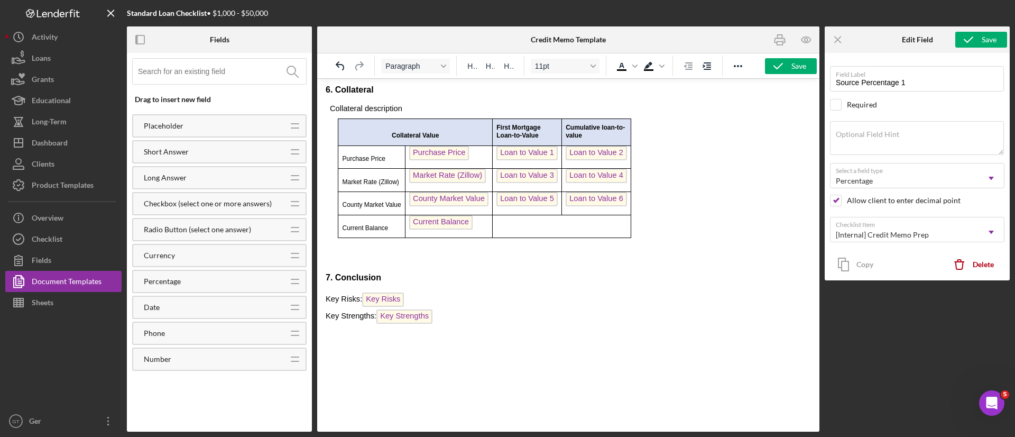
click at [416, 292] on p "Key Risks: Key Risks ﻿" at bounding box center [568, 300] width 485 height 17
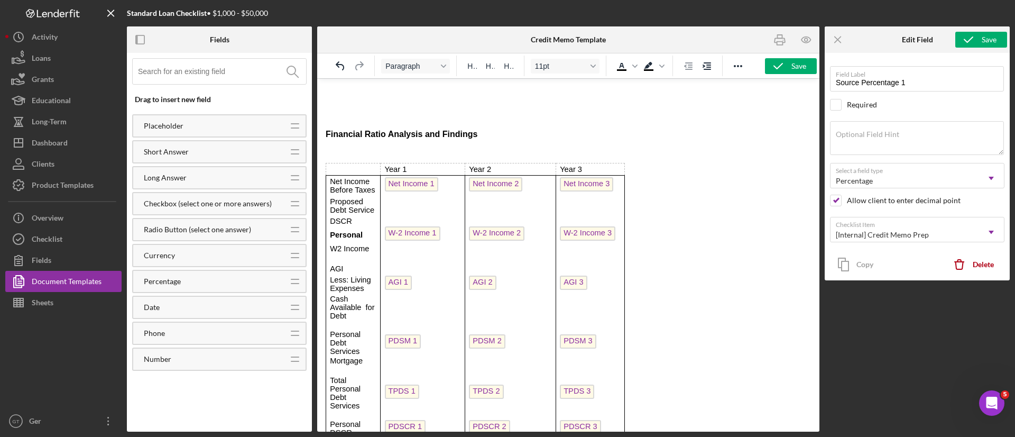
scroll to position [982, 0]
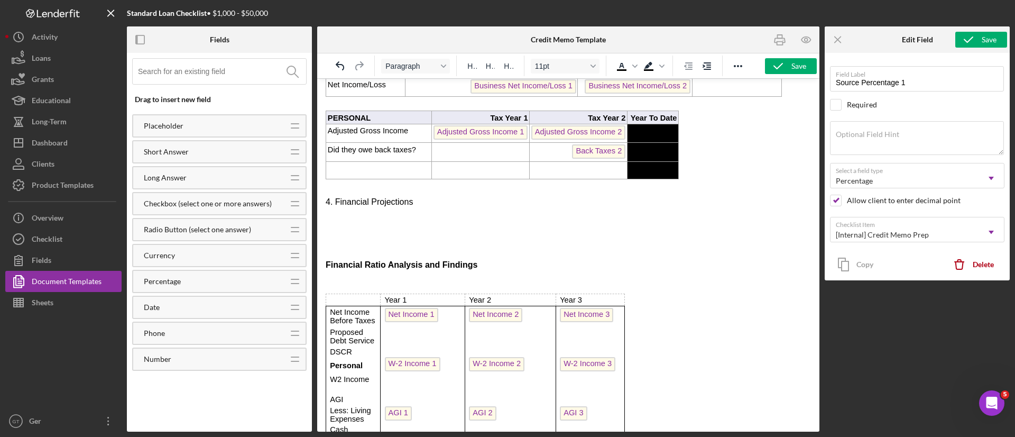
click at [381, 222] on body "Credit Memorandum   Org Title Date: Credit Memo Creation Date Borrowers And Ope…" at bounding box center [568, 173] width 485 height 2137
click at [390, 242] on p "Rich Text Area. Press ALT-0 for help." at bounding box center [568, 238] width 485 height 8
click at [383, 251] on p "Rich Text Area. Press ALT-0 for help." at bounding box center [568, 246] width 485 height 8
click at [363, 225] on p "Rich Text Area. Press ALT-0 for help." at bounding box center [568, 221] width 485 height 8
click at [361, 226] on body "Credit Memorandum   Org Title Date: Credit Memo Creation Date Borrowers And Ope…" at bounding box center [568, 173] width 485 height 2137
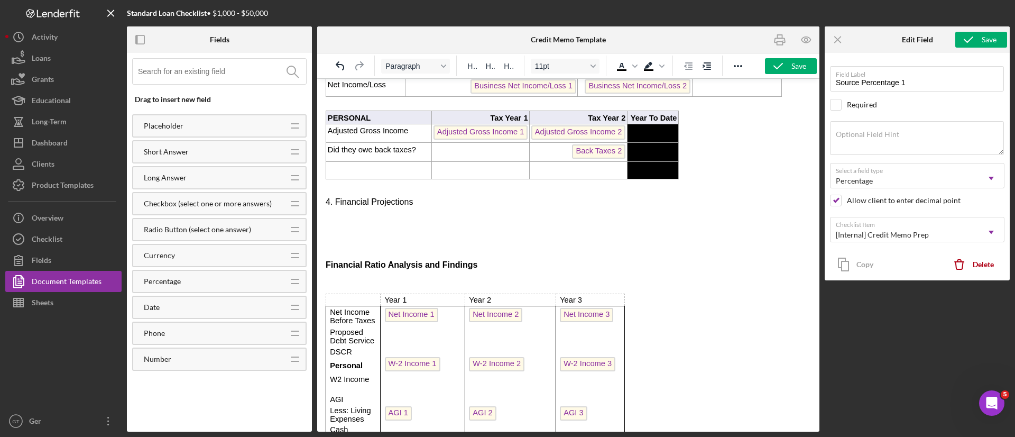
click at [374, 226] on body "Credit Memorandum   Org Title Date: Credit Memo Creation Date Borrowers And Ope…" at bounding box center [568, 173] width 485 height 2137
click at [375, 251] on p "Rich Text Area. Press ALT-0 for help." at bounding box center [568, 246] width 485 height 8
click at [738, 68] on icon "Reveal or hide additional toolbar items" at bounding box center [737, 66] width 13 height 13
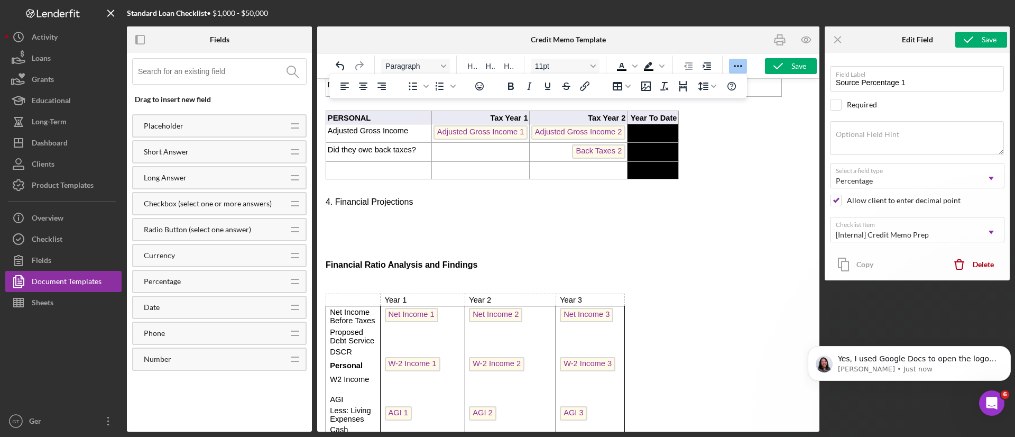
scroll to position [0, 0]
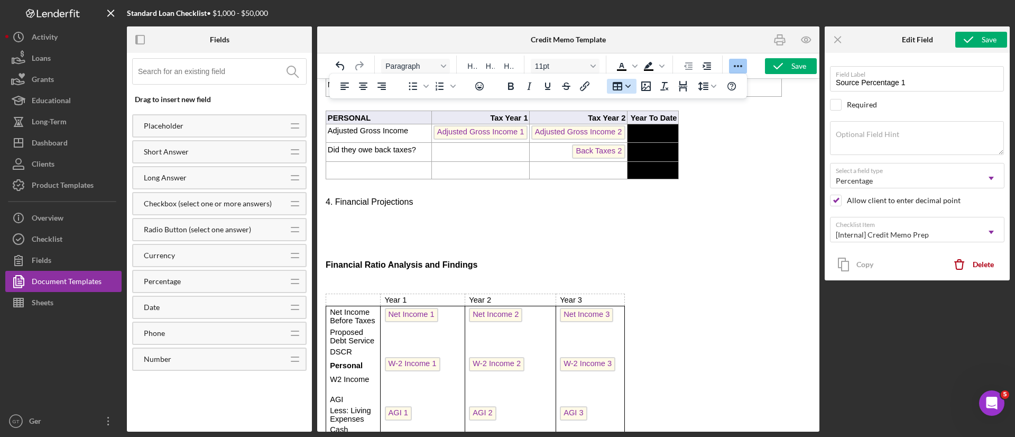
click at [628, 87] on icon "Table" at bounding box center [627, 85] width 5 height 3
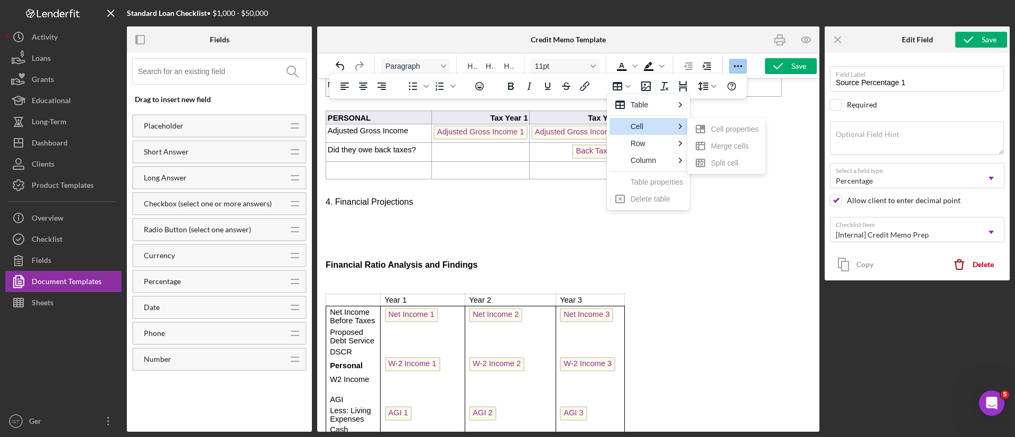
scroll to position [1554, 0]
click at [664, 98] on div "Table" at bounding box center [651, 104] width 43 height 13
drag, startPoint x: 694, startPoint y: 104, endPoint x: 175, endPoint y: 163, distance: 522.3
click at [694, 104] on div "1 columns, 1 rows" at bounding box center [692, 101] width 9 height 9
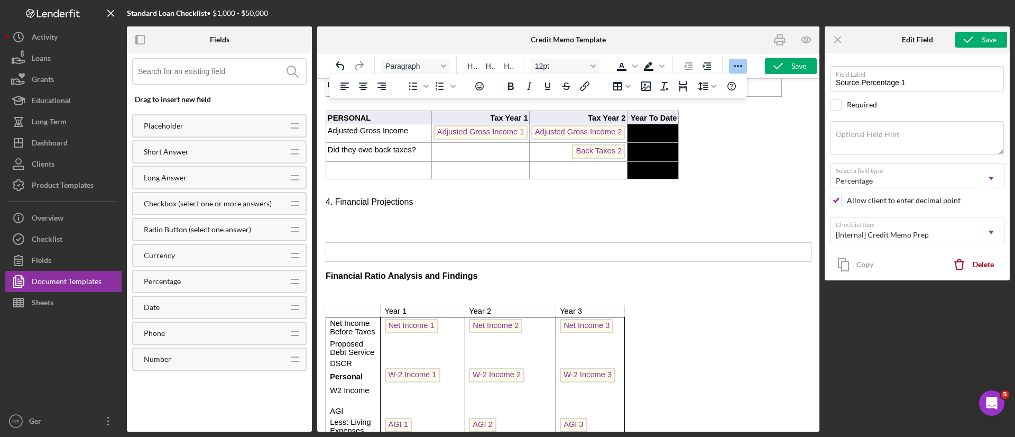
click at [439, 261] on td "Rich Text Area. Press ALT-0 for help." at bounding box center [568, 251] width 485 height 19
click at [414, 242] on p "Rich Text Area. Press ALT-0 for help." at bounding box center [568, 238] width 485 height 8
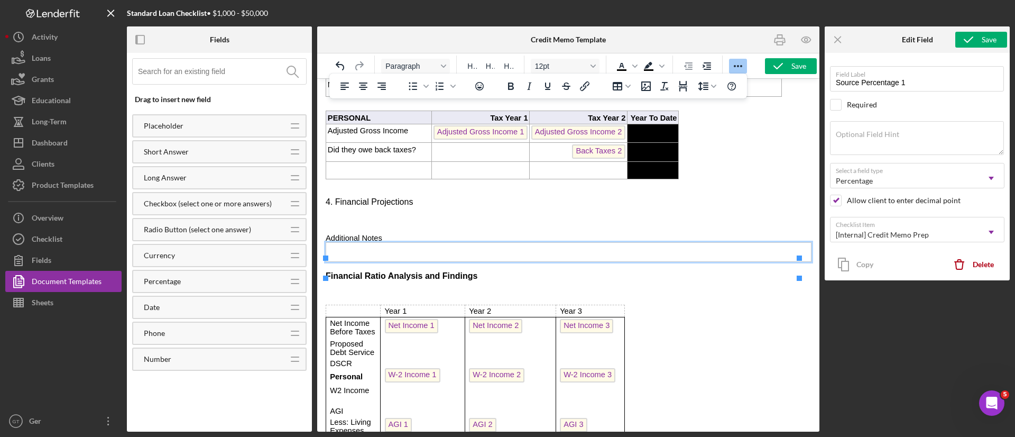
click at [947, 351] on div "Icon/Menu Close Edit Field Save Field Label Source Percentage 1 Required Option…" at bounding box center [916, 228] width 185 height 405
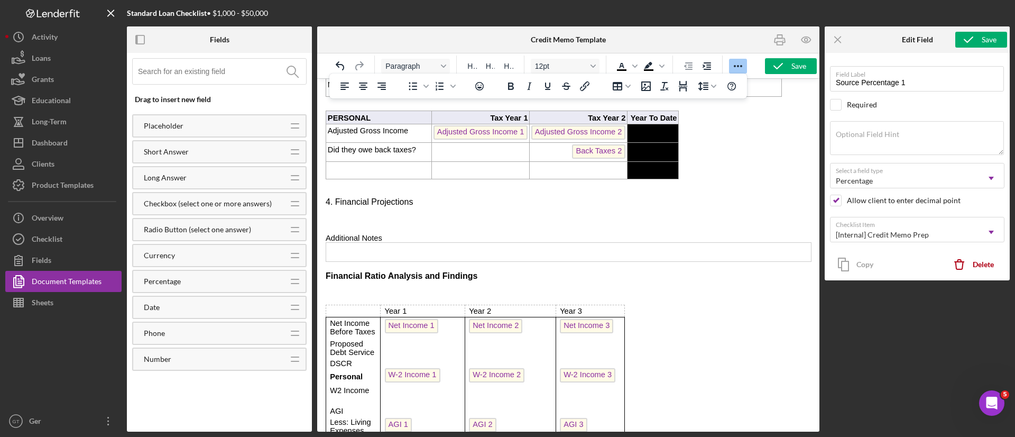
click at [701, 261] on td "Rich Text Area. Press ALT-0 for help." at bounding box center [568, 251] width 485 height 19
click at [986, 400] on div "Open Intercom Messenger" at bounding box center [991, 402] width 35 height 35
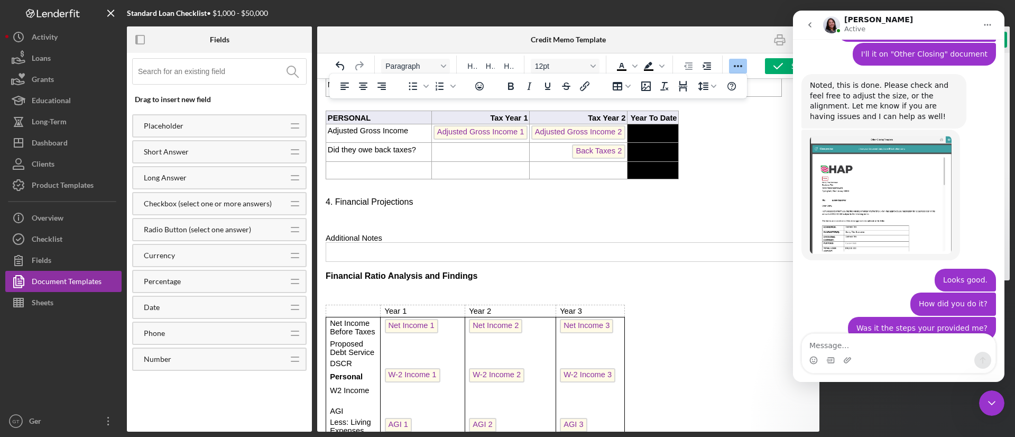
click at [891, 349] on textarea "Message…" at bounding box center [898, 342] width 193 height 18
type textarea "I used Mictosoft Word"
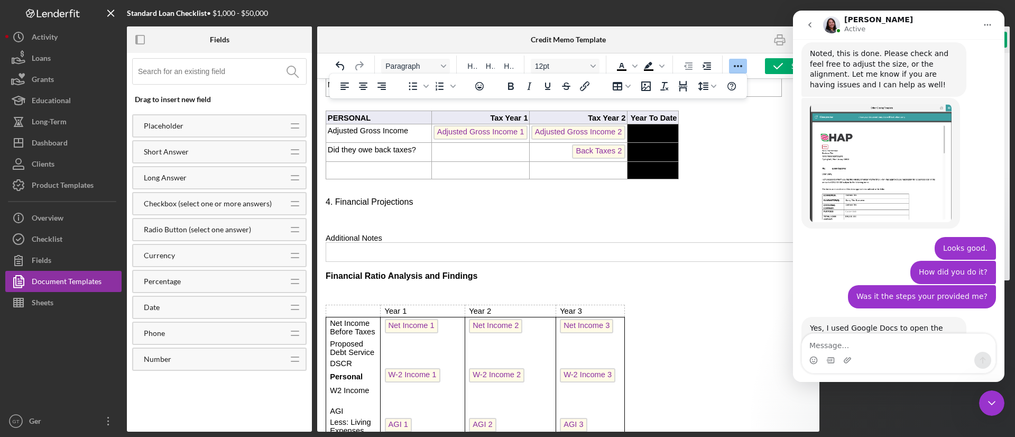
click at [472, 234] on p "Rich Text Area. Press ALT-0 for help." at bounding box center [568, 229] width 485 height 8
click at [410, 225] on p "Rich Text Area. Press ALT-0 for help." at bounding box center [568, 221] width 485 height 8
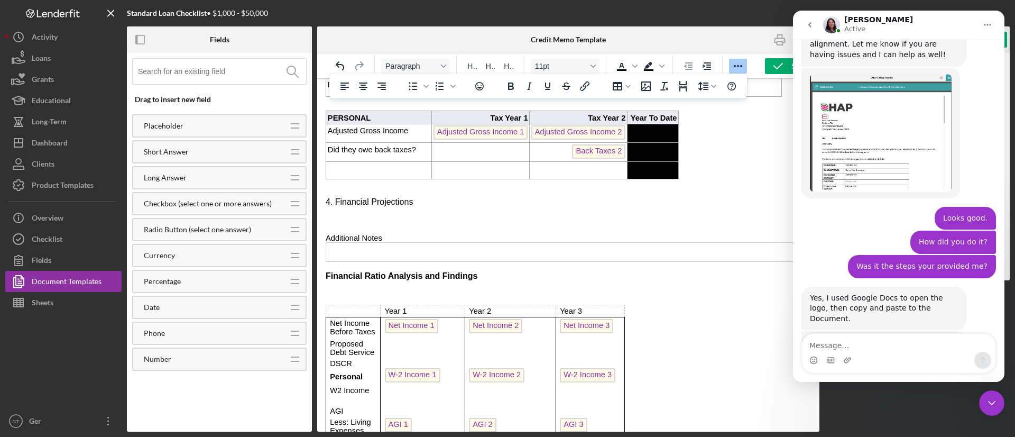
scroll to position [1620, 0]
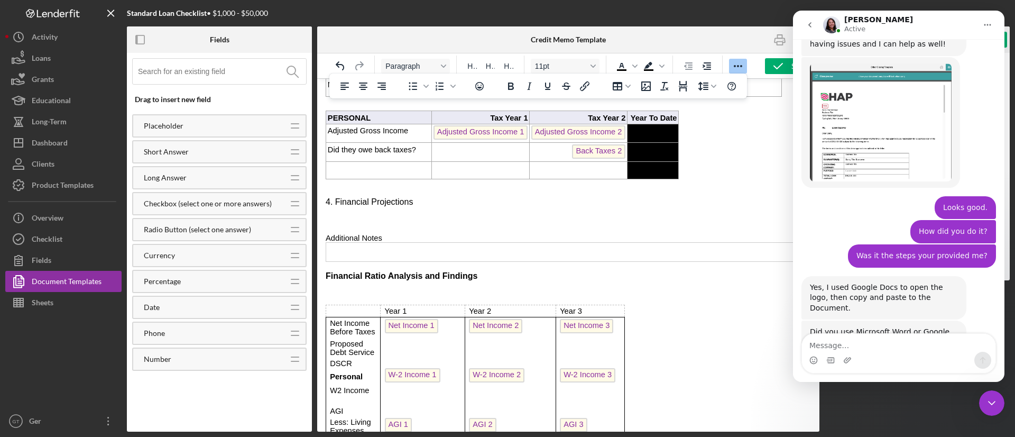
click at [998, 397] on div "Close Intercom Messenger" at bounding box center [991, 402] width 25 height 25
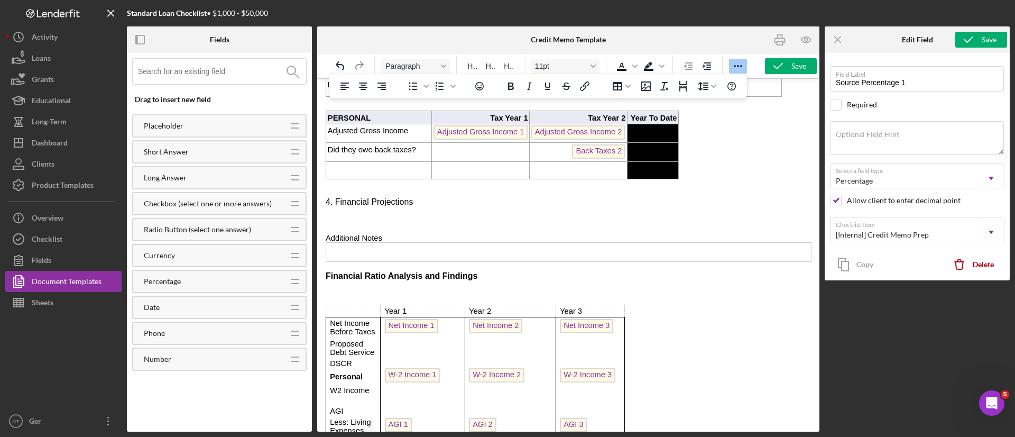
click at [914, 342] on div "Icon/Menu Close Edit Field Save Field Label Source Percentage 1 Required Option…" at bounding box center [916, 228] width 185 height 405
click at [518, 261] on td "Rich Text Area. Press ALT-0 for help." at bounding box center [568, 251] width 485 height 19
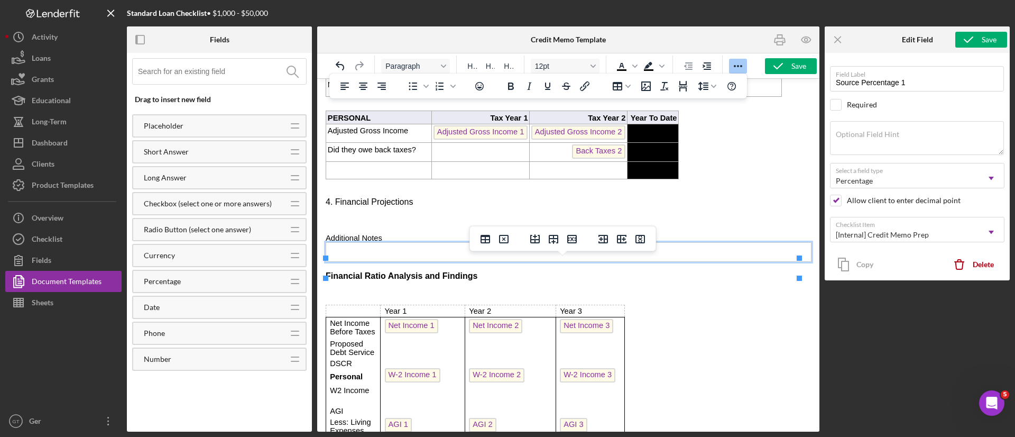
click at [693, 261] on td "Rich Text Area. Press ALT-0 for help." at bounding box center [568, 251] width 485 height 19
drag, startPoint x: 453, startPoint y: 279, endPoint x: 446, endPoint y: 321, distance: 42.3
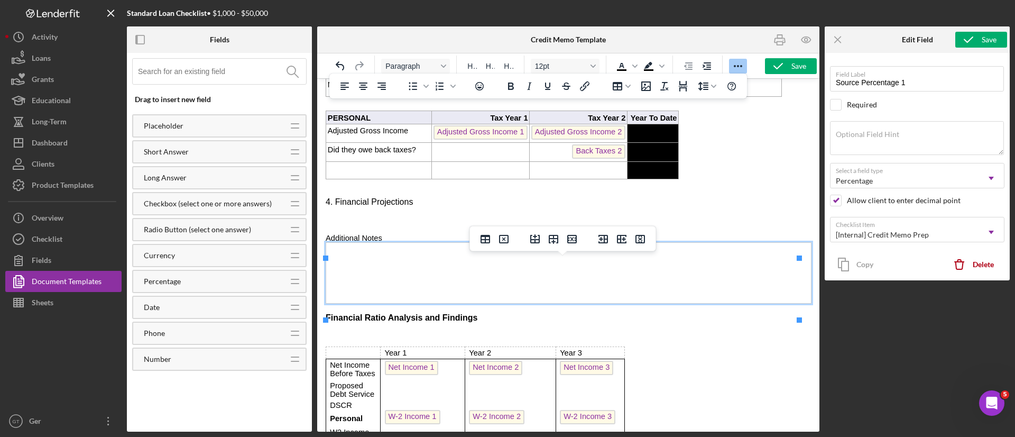
click at [450, 263] on td "Rich Text Area. Press ALT-0 for help." at bounding box center [568, 272] width 485 height 61
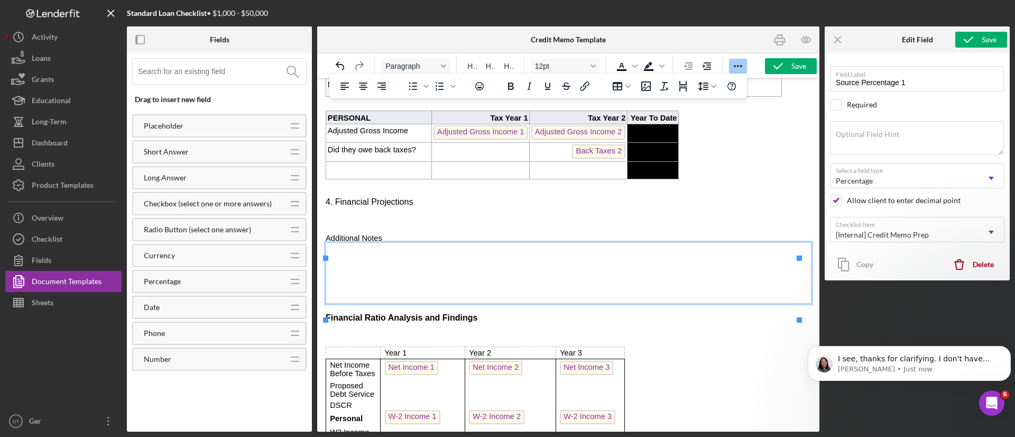
scroll to position [1652, 0]
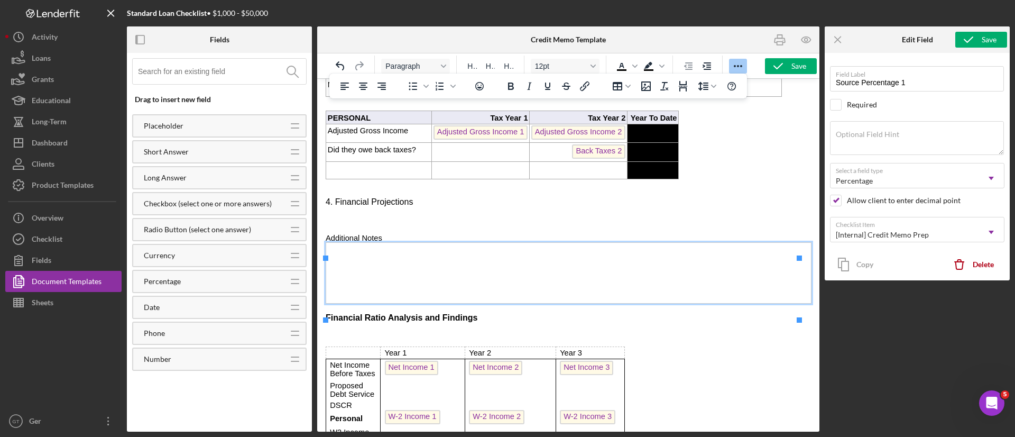
click at [987, 406] on icon "Open Intercom Messenger" at bounding box center [991, 402] width 17 height 17
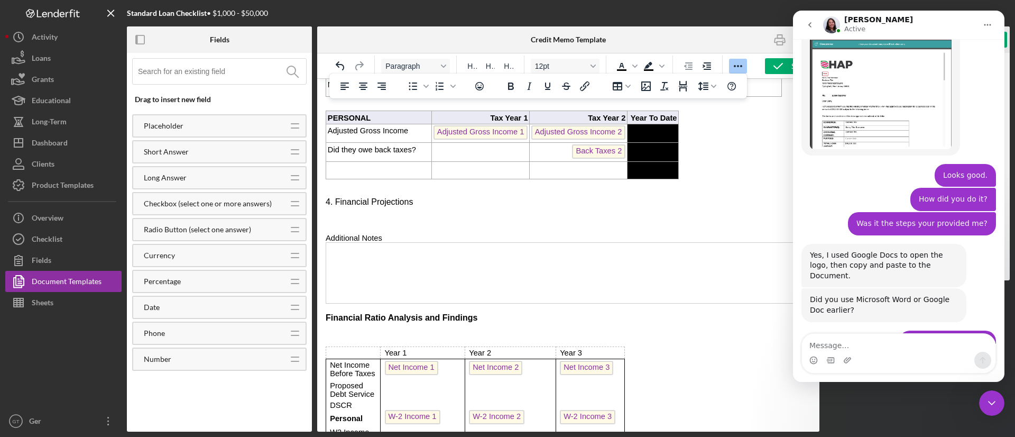
click at [897, 352] on div "Intercom messenger" at bounding box center [898, 359] width 193 height 17
click at [902, 346] on textarea "Message…" at bounding box center [898, 342] width 193 height 18
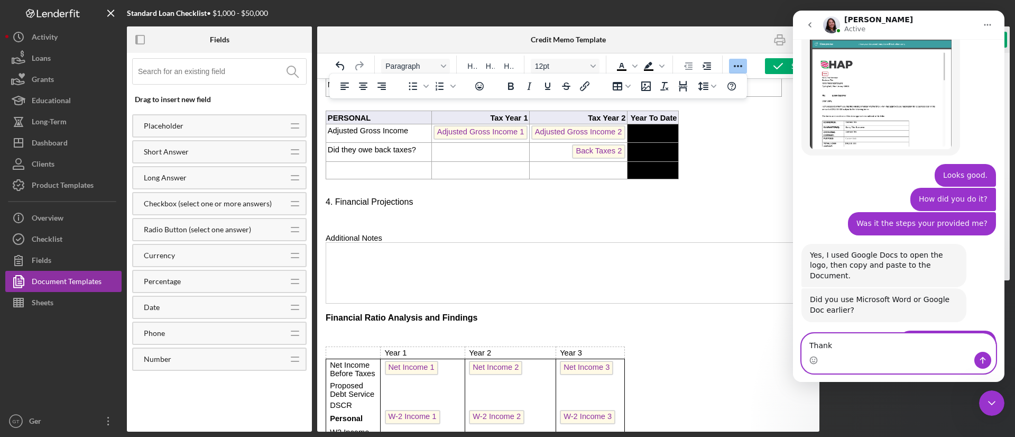
type textarea "Thanks"
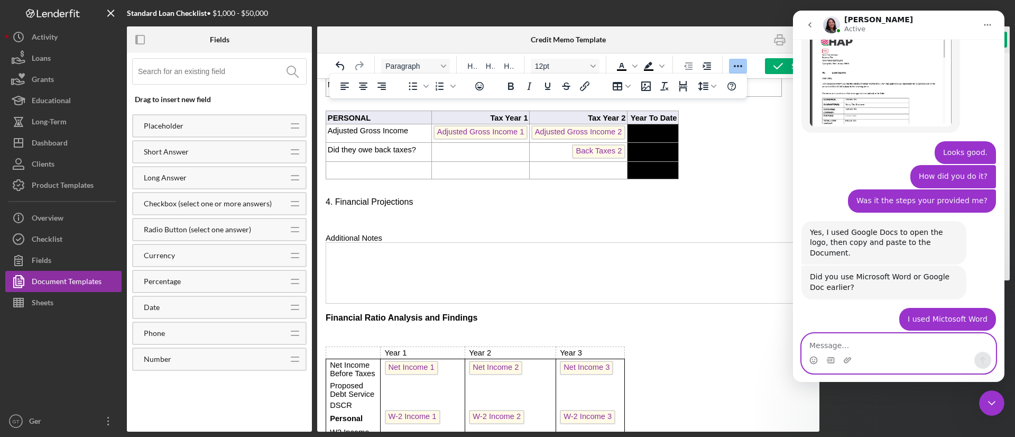
scroll to position [1683, 0]
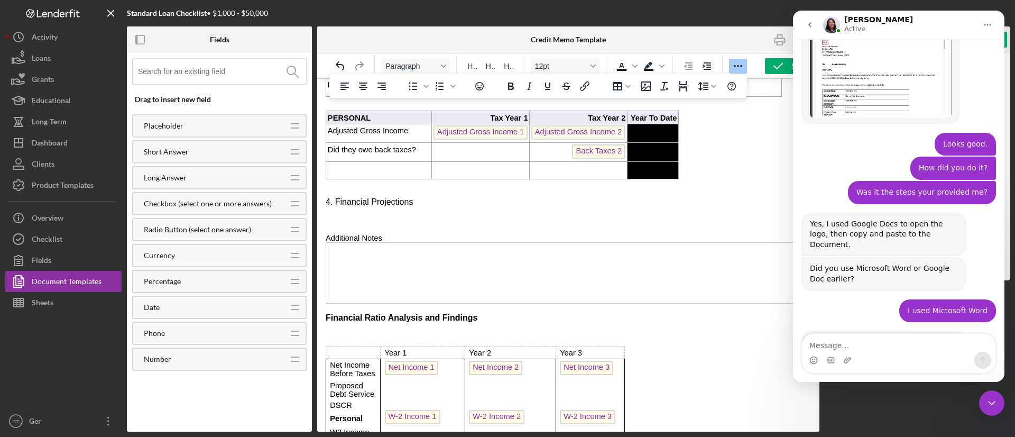
click at [996, 402] on icon "Close Intercom Messenger" at bounding box center [991, 402] width 13 height 13
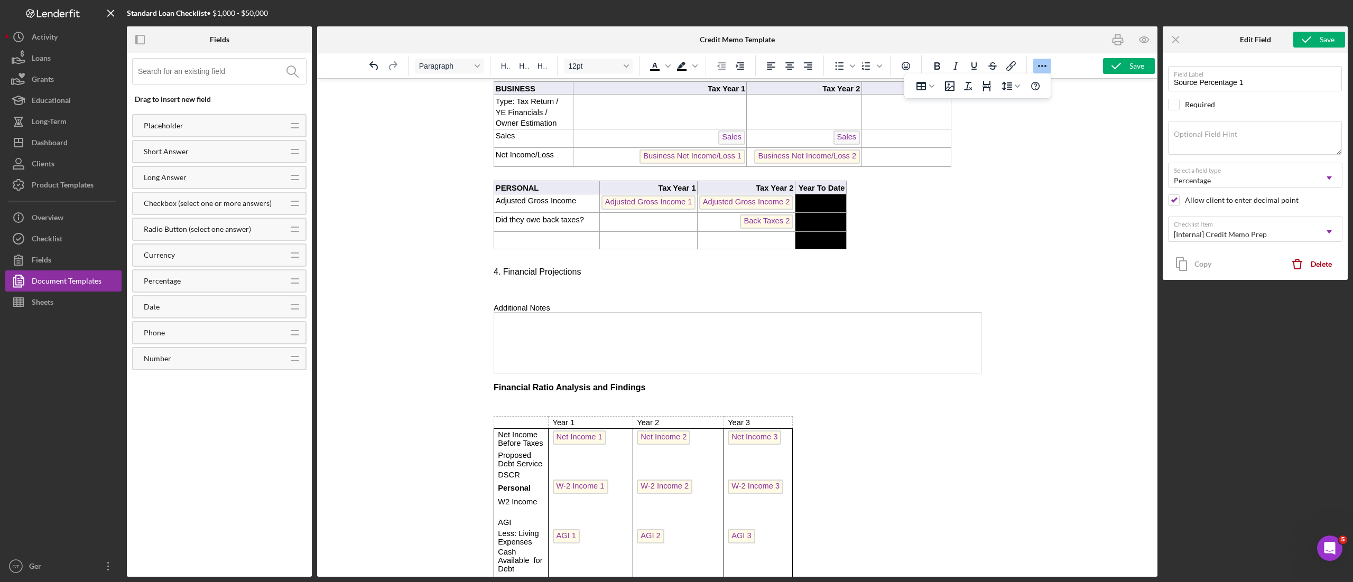
scroll to position [871, 0]
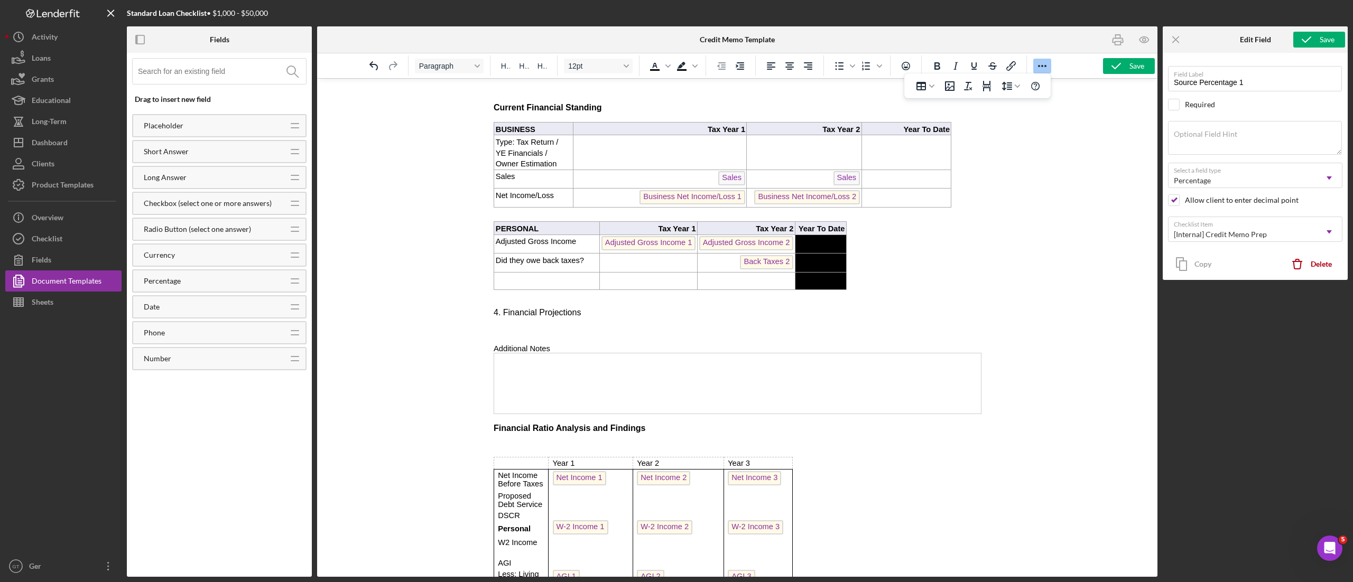
click at [715, 394] on td "Rich Text Area. Press ALT-0 for help." at bounding box center [737, 383] width 487 height 61
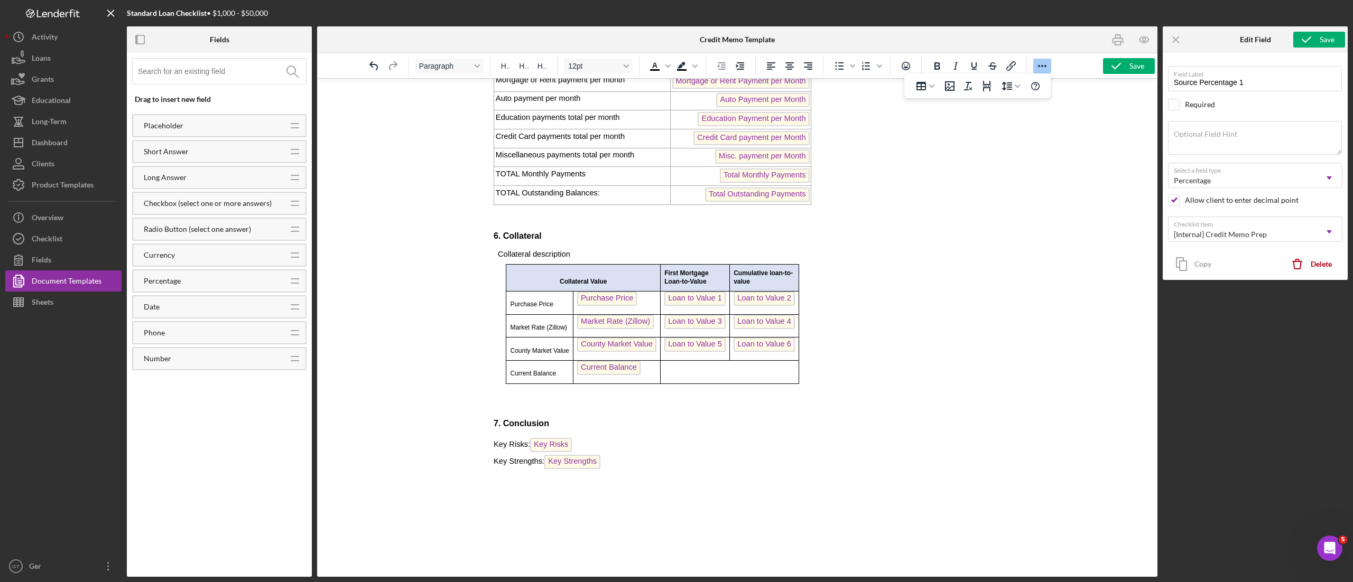
scroll to position [1767, 0]
click at [563, 436] on p "Key Risks: Key Risks ﻿" at bounding box center [737, 446] width 487 height 17
click at [524, 436] on p "Key Risks: Key Risks" at bounding box center [737, 446] width 487 height 17
click at [928, 87] on div "Table" at bounding box center [931, 86] width 8 height 5
click at [996, 101] on div "1 columns, 1 rows" at bounding box center [995, 100] width 9 height 9
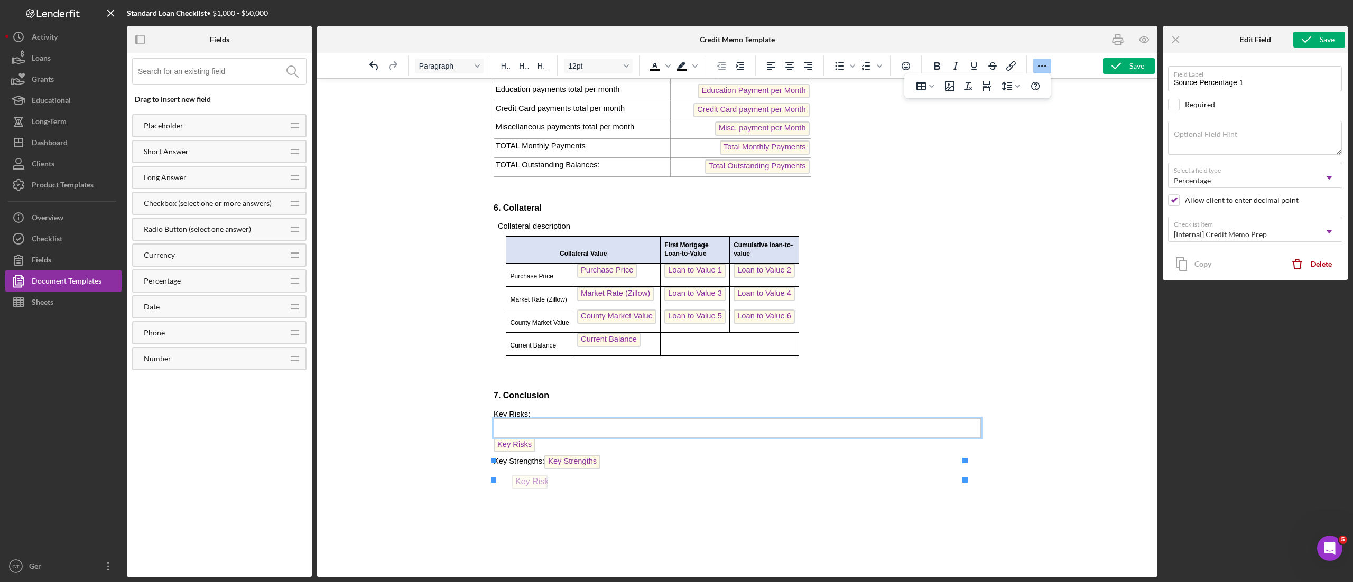
drag, startPoint x: 516, startPoint y: 456, endPoint x: 534, endPoint y: 441, distance: 23.6
click at [537, 436] on p "Key Strengths: Key Strengths" at bounding box center [737, 463] width 487 height 17
click at [921, 85] on icon "Table" at bounding box center [921, 86] width 13 height 13
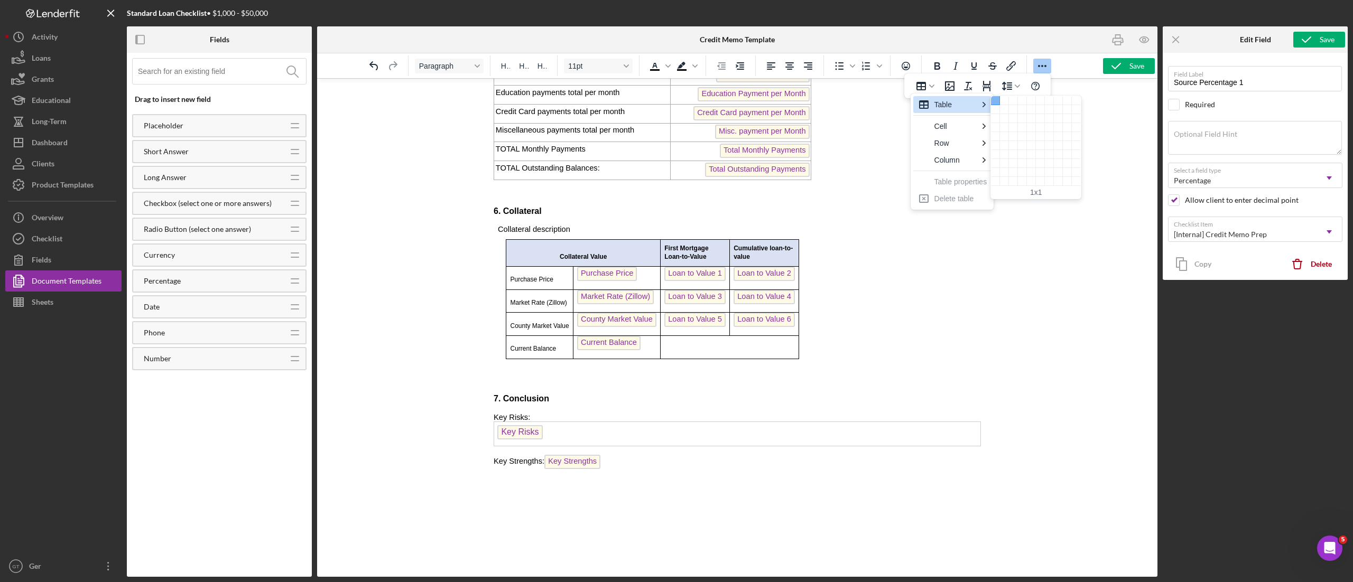
drag, startPoint x: 994, startPoint y: 100, endPoint x: 145, endPoint y: 381, distance: 893.9
click at [994, 100] on div "1 columns, 1 rows" at bounding box center [995, 100] width 9 height 9
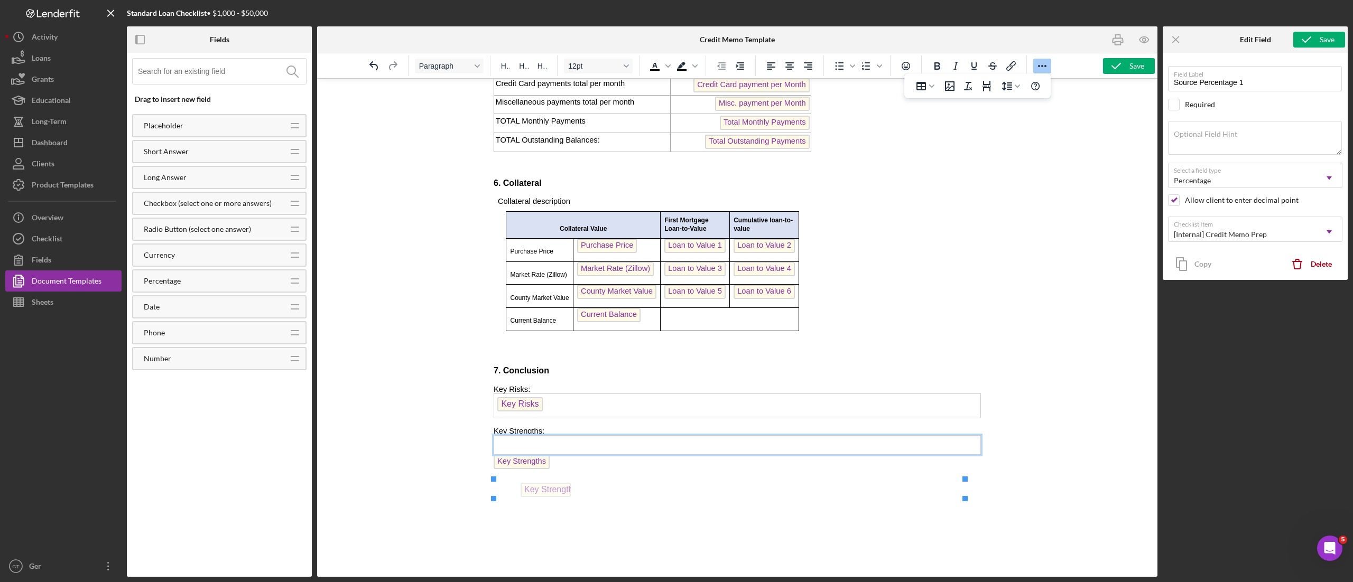
drag, startPoint x: 521, startPoint y: 509, endPoint x: 552, endPoint y: 474, distance: 47.2
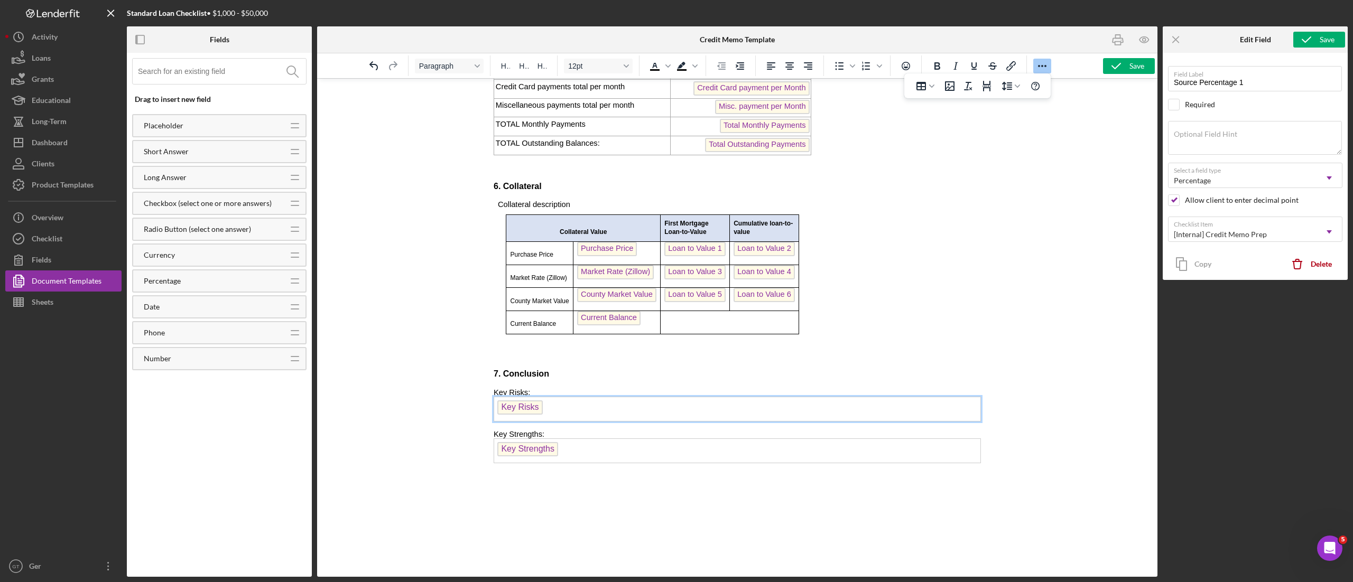
click at [616, 421] on td "Key Risks ﻿" at bounding box center [737, 409] width 487 height 24
click at [712, 421] on td "Key Risks ﻿" at bounding box center [737, 409] width 487 height 24
drag, startPoint x: 712, startPoint y: 454, endPoint x: 708, endPoint y: 476, distance: 21.6
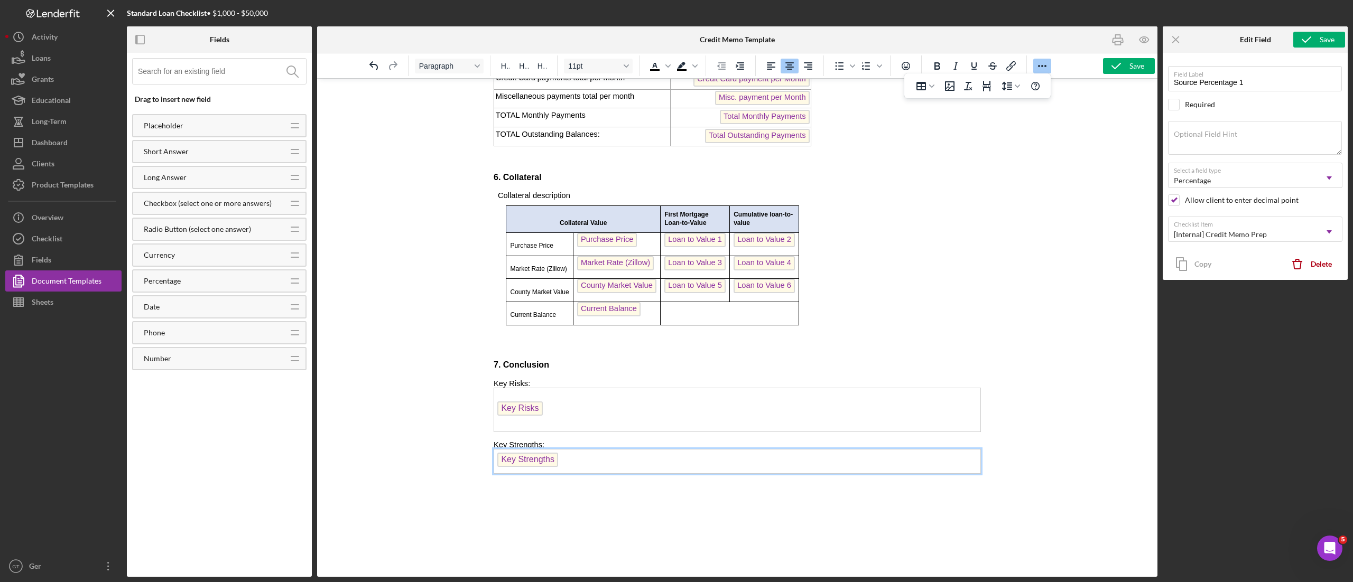
click at [674, 436] on td "Key Strengths ﻿" at bounding box center [737, 461] width 487 height 24
drag, startPoint x: 693, startPoint y: 517, endPoint x: 688, endPoint y: 535, distance: 18.7
click at [1014, 69] on icon "button" at bounding box center [1116, 66] width 26 height 26
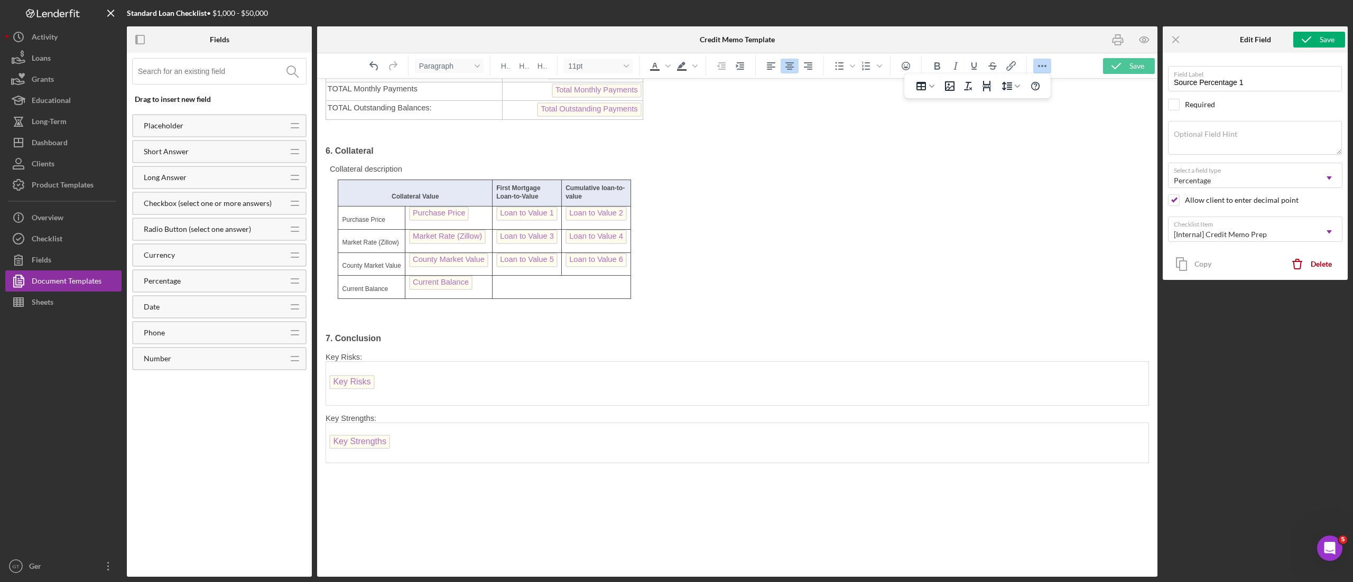
scroll to position [1734, 0]
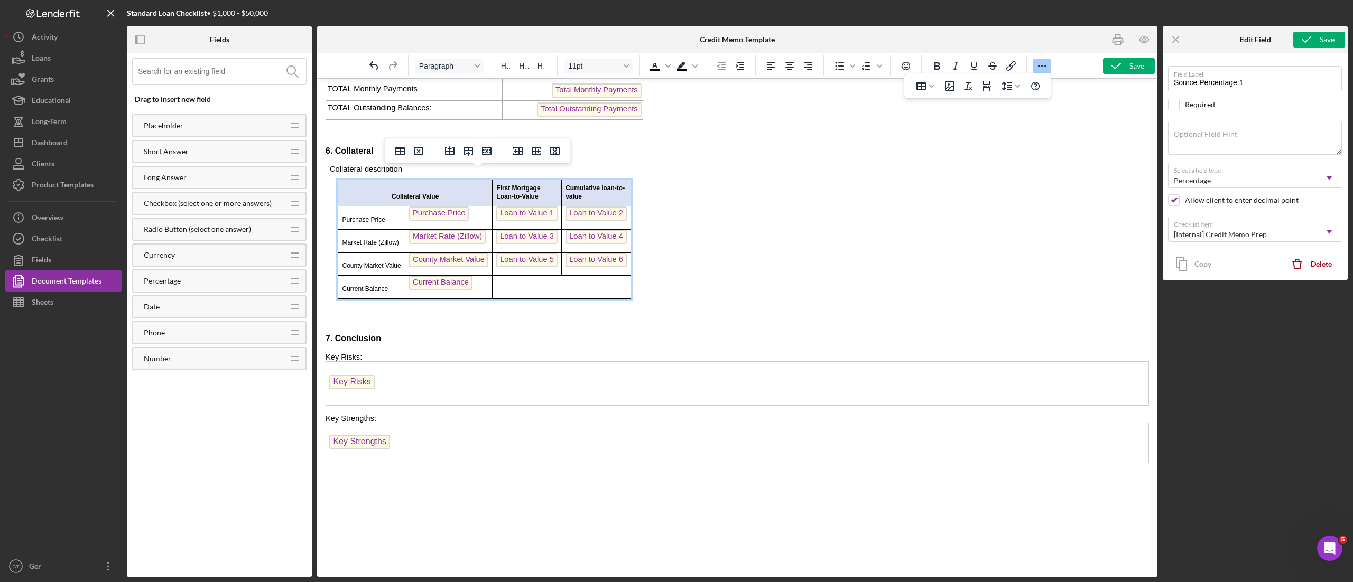
click at [543, 285] on p "Rich Text Area. Press ALT-0 for help." at bounding box center [561, 289] width 131 height 8
click at [527, 285] on p "Rich Text Area. Press ALT-0 for help." at bounding box center [561, 289] width 131 height 8
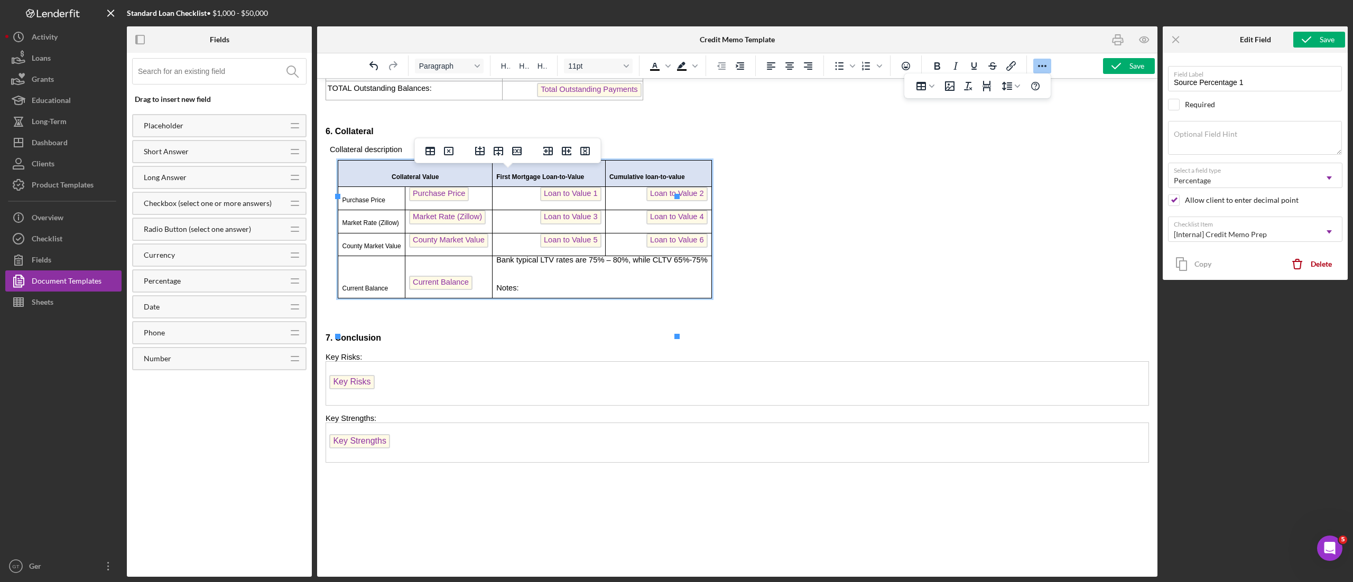
click at [522, 299] on td "Bank typical LTV rates are 75% – 80%, while CLTV 65%-75% Notes:" at bounding box center [602, 277] width 219 height 42
drag, startPoint x: 1108, startPoint y: 64, endPoint x: 779, endPoint y: 150, distance: 339.7
click at [1014, 64] on icon "button" at bounding box center [1116, 66] width 26 height 26
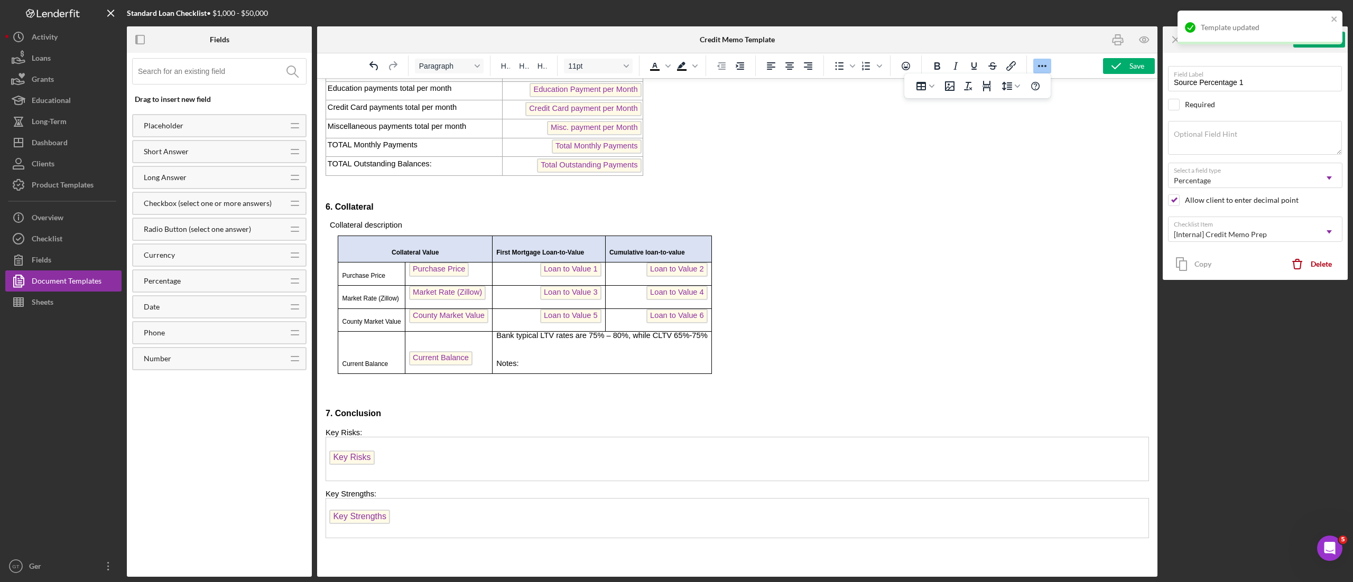
scroll to position [1629, 0]
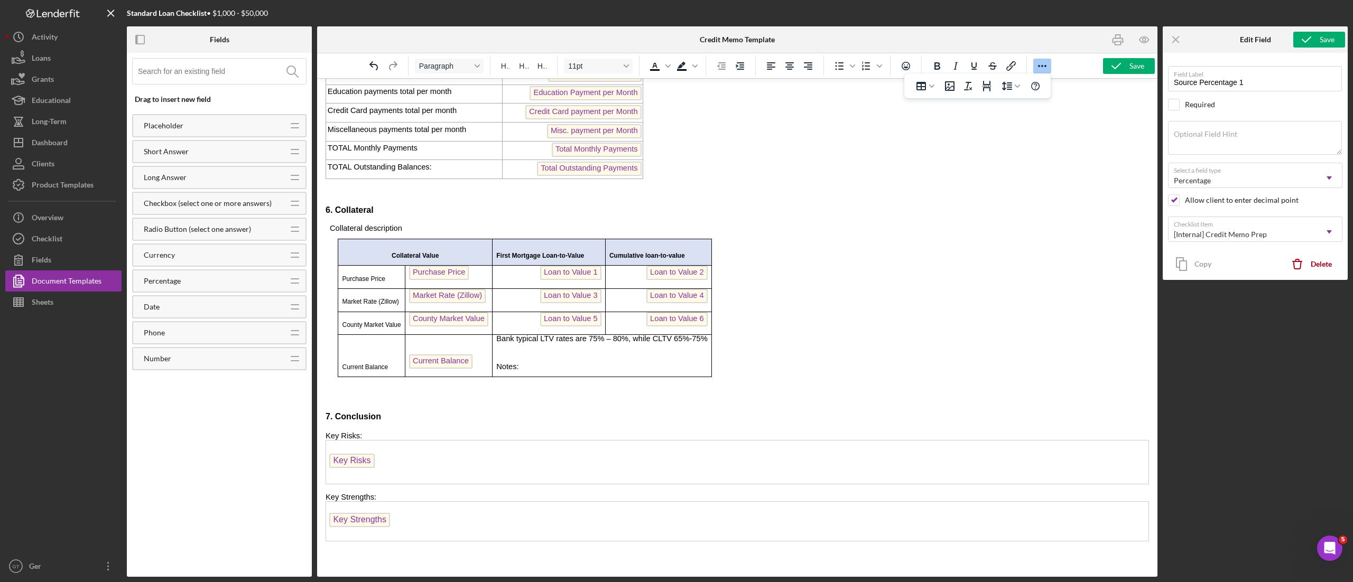
click at [558, 372] on p "Notes:" at bounding box center [601, 367] width 211 height 8
click at [474, 394] on p "Rich Text Area. Press ALT-0 for help." at bounding box center [737, 390] width 823 height 8
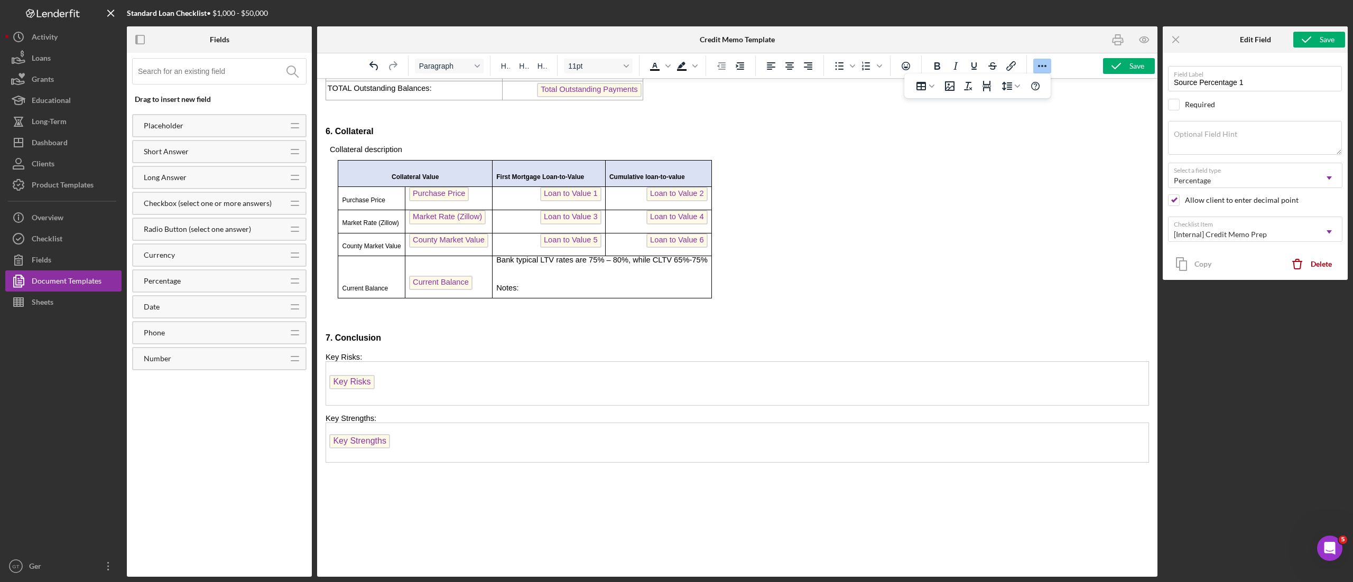
scroll to position [1754, 0]
click at [1014, 67] on button "Save" at bounding box center [1129, 66] width 52 height 16
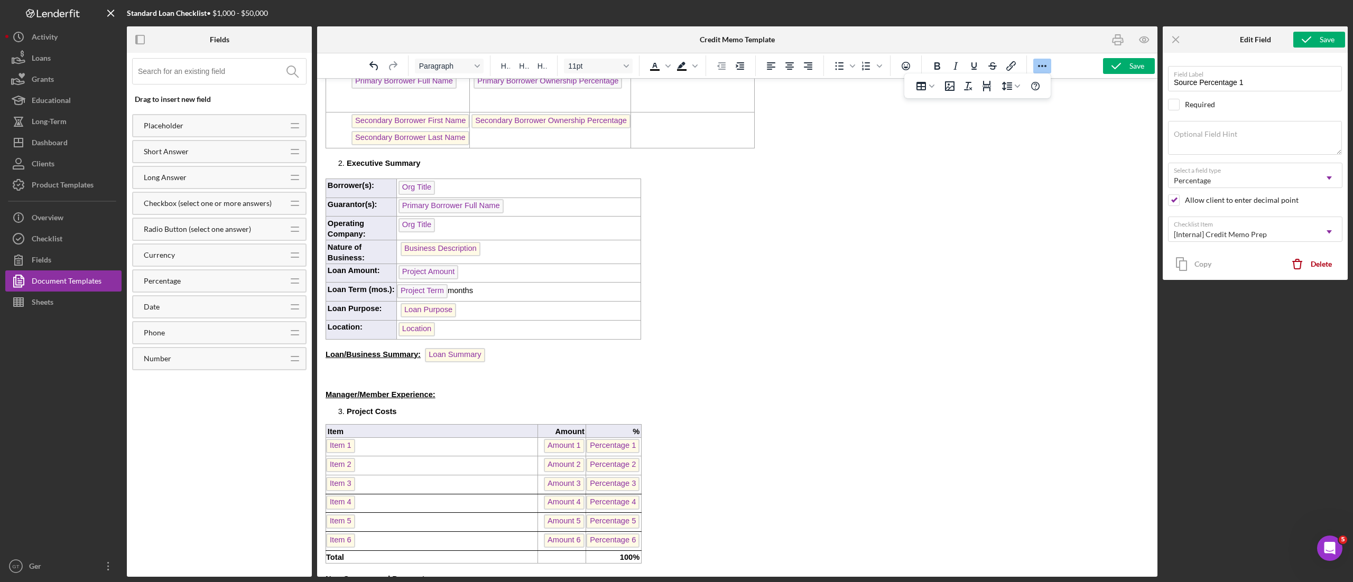
scroll to position [62, 0]
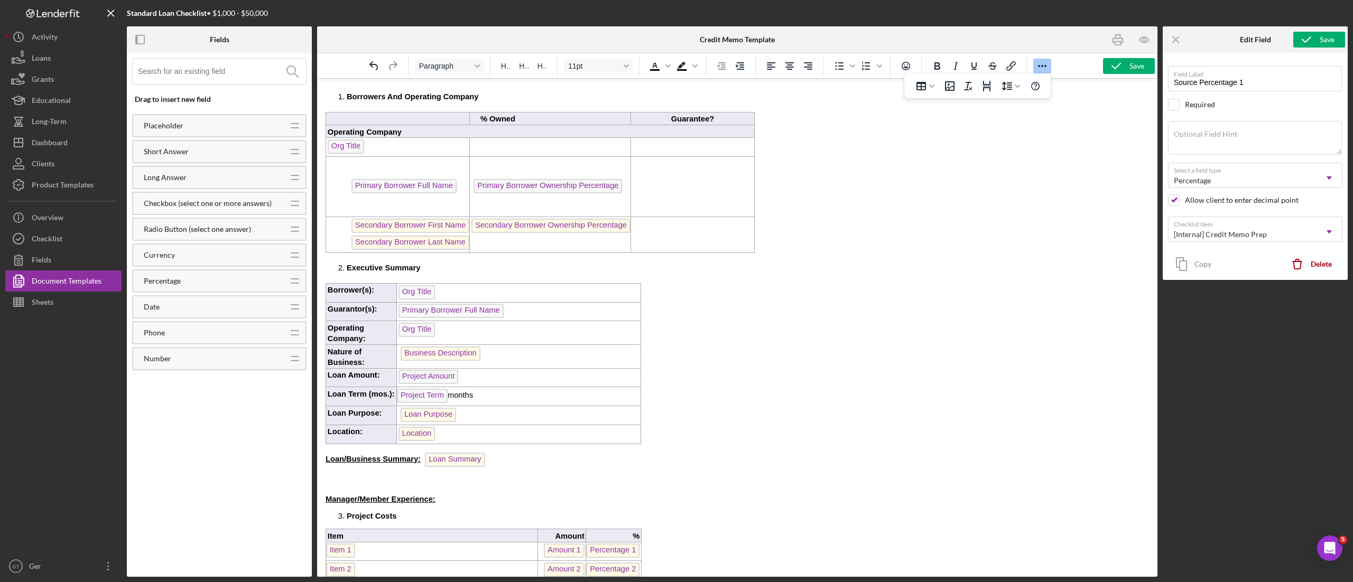
drag, startPoint x: 375, startPoint y: 481, endPoint x: 363, endPoint y: 481, distance: 12.7
click at [375, 436] on p "Rich Text Area. Press ALT-0 for help." at bounding box center [737, 482] width 823 height 8
click at [469, 435] on p "Location" at bounding box center [519, 435] width 242 height 17
click at [426, 436] on p "Rich Text Area. Press ALT-0 for help." at bounding box center [737, 482] width 823 height 8
click at [471, 436] on p "Rich Text Area. Press ALT-0 for help." at bounding box center [737, 508] width 823 height 8
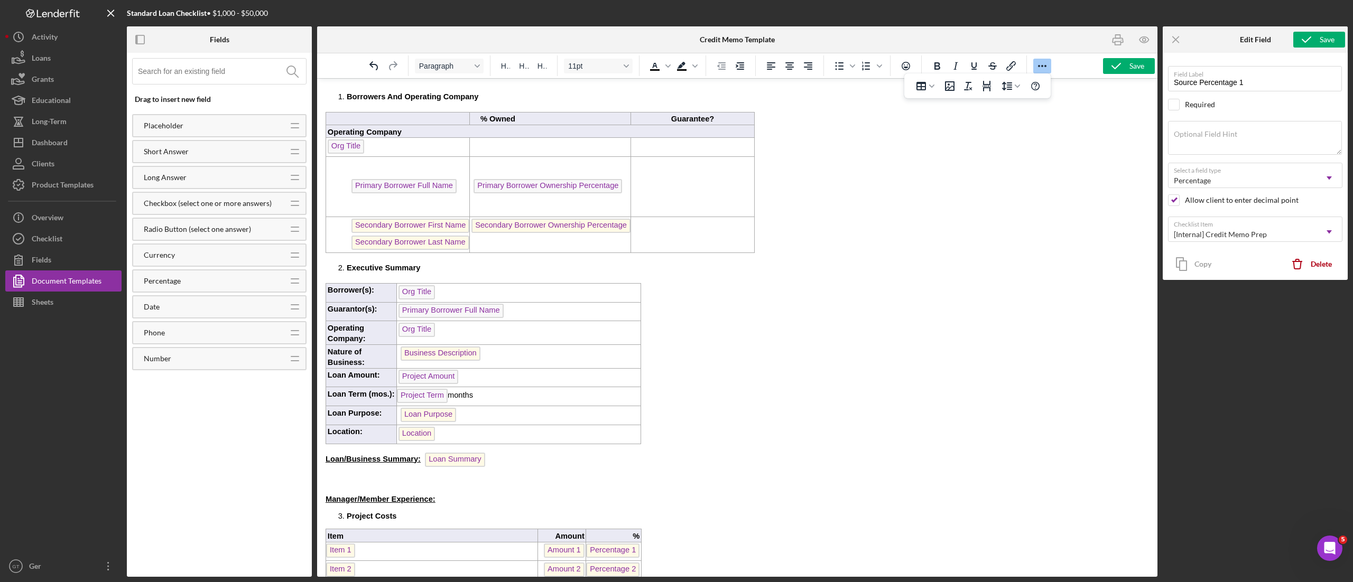
click at [471, 436] on p "Manager/Member Experience:" at bounding box center [737, 499] width 823 height 8
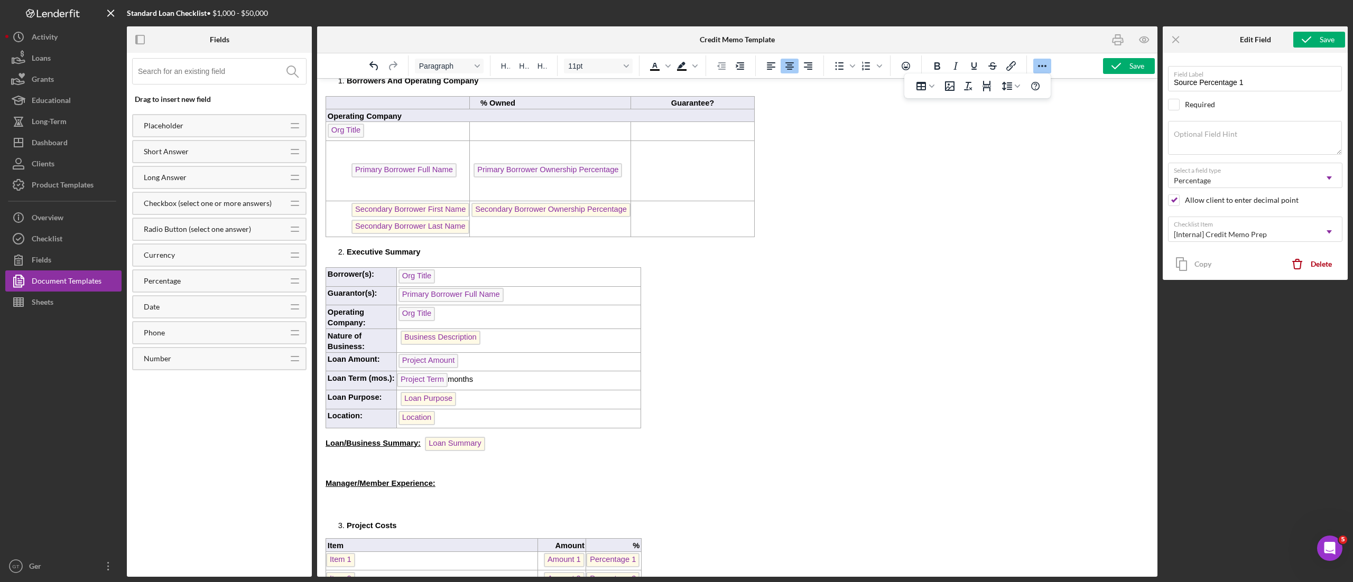
scroll to position [168, 0]
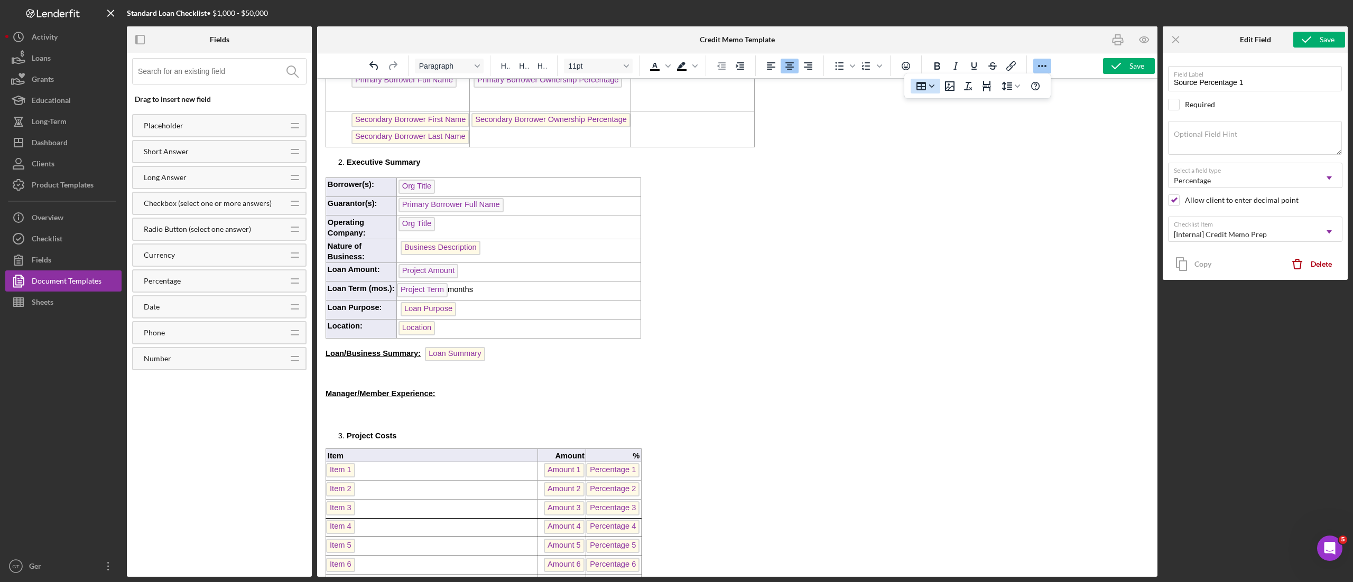
click at [933, 84] on icon "Table" at bounding box center [931, 86] width 5 height 5
click at [1006, 138] on div "2 columns, 5 rows" at bounding box center [1004, 136] width 9 height 9
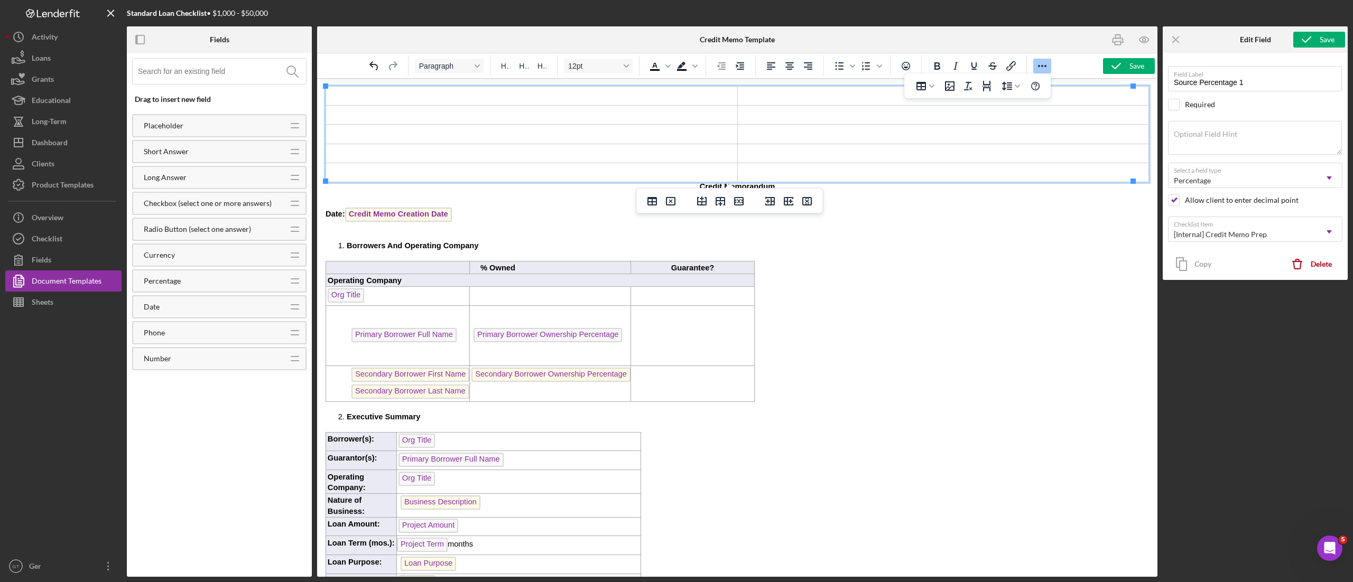
scroll to position [0, 0]
click at [896, 168] on td "Rich Text Area. Press ALT-0 for help." at bounding box center [943, 173] width 412 height 19
click at [794, 198] on icon "Insert column after" at bounding box center [788, 201] width 13 height 13
click at [808, 197] on icon "Delete column" at bounding box center [807, 201] width 10 height 8
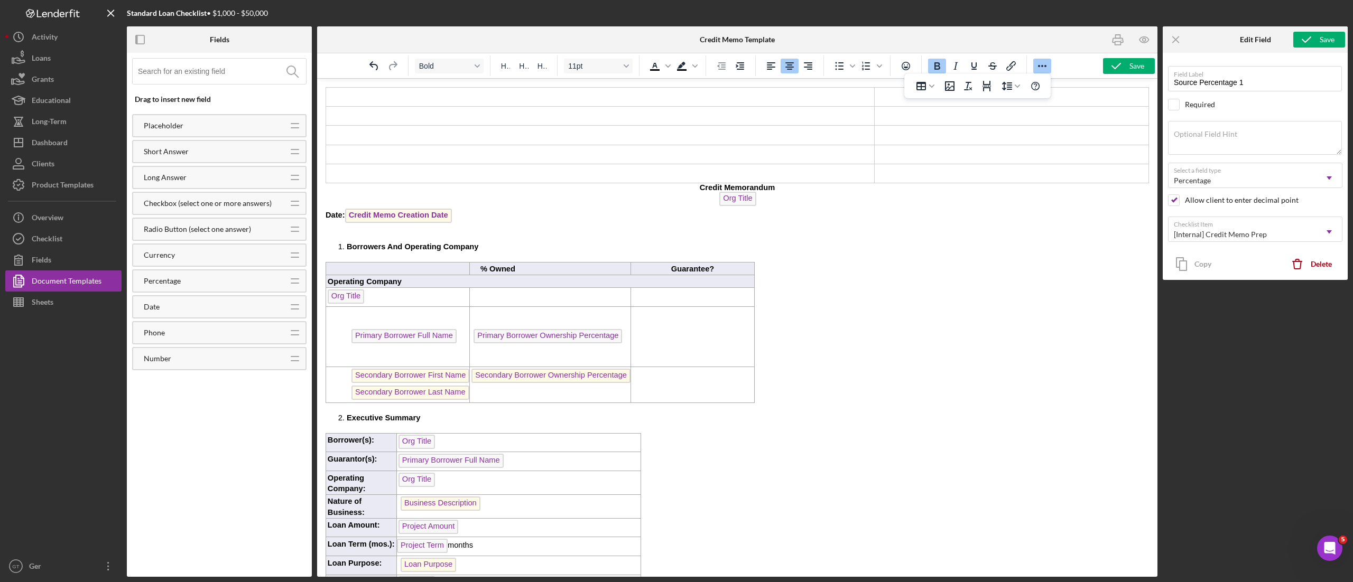
click at [859, 184] on p "Credit Memorandum" at bounding box center [737, 187] width 823 height 8
click at [859, 178] on td "Rich Text Area. Press ALT-0 for help." at bounding box center [600, 173] width 549 height 19
click at [804, 203] on icon "Delete column" at bounding box center [807, 201] width 10 height 8
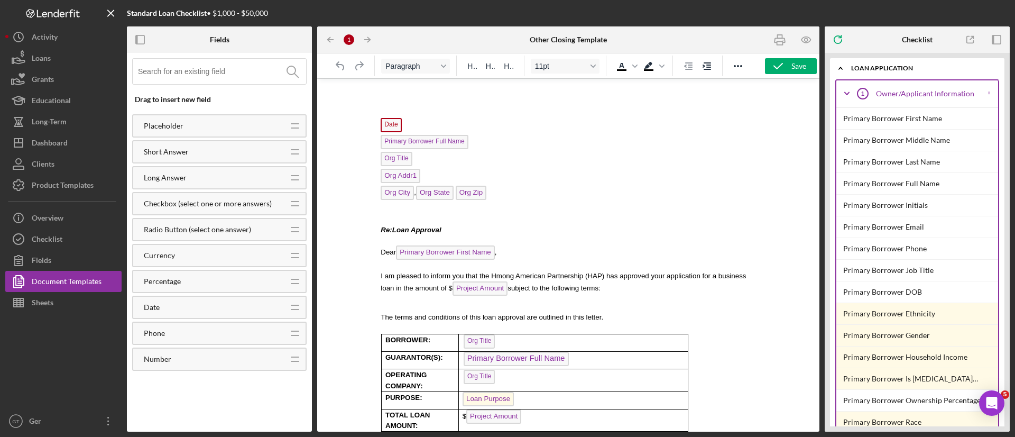
click at [461, 103] on p "Rich Text Area. Press ALT-0 for help." at bounding box center [568, 103] width 385 height 10
click at [574, 103] on p "Rich Text Area. Press ALT-0 for help." at bounding box center [568, 103] width 385 height 10
click at [573, 93] on p "Rich Text Area. Press ALT-0 for help." at bounding box center [569, 92] width 70 height 11
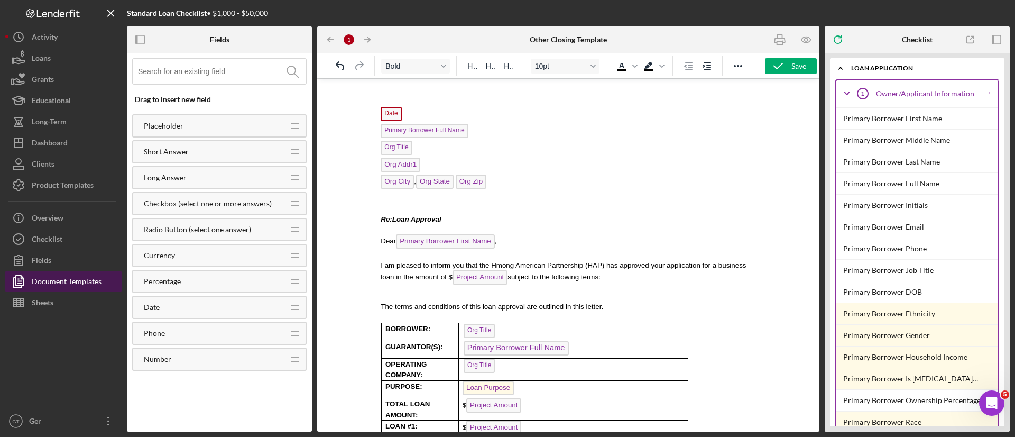
click at [79, 282] on div "Document Templates" at bounding box center [67, 283] width 70 height 24
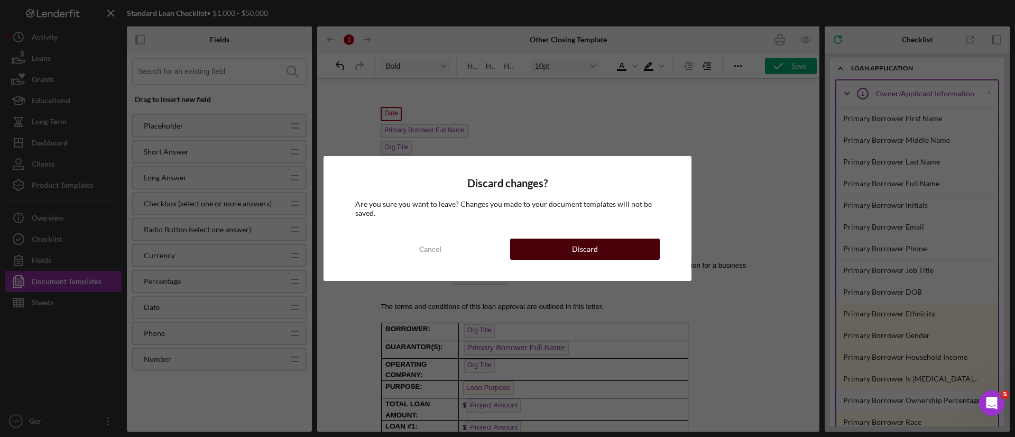
click at [581, 245] on div "Discard" at bounding box center [585, 248] width 26 height 21
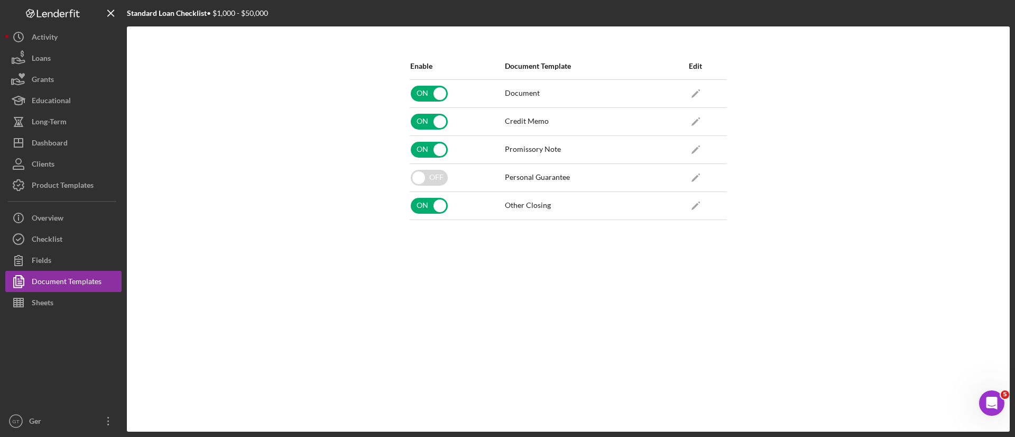
click at [987, 399] on icon "Open Intercom Messenger" at bounding box center [991, 402] width 17 height 17
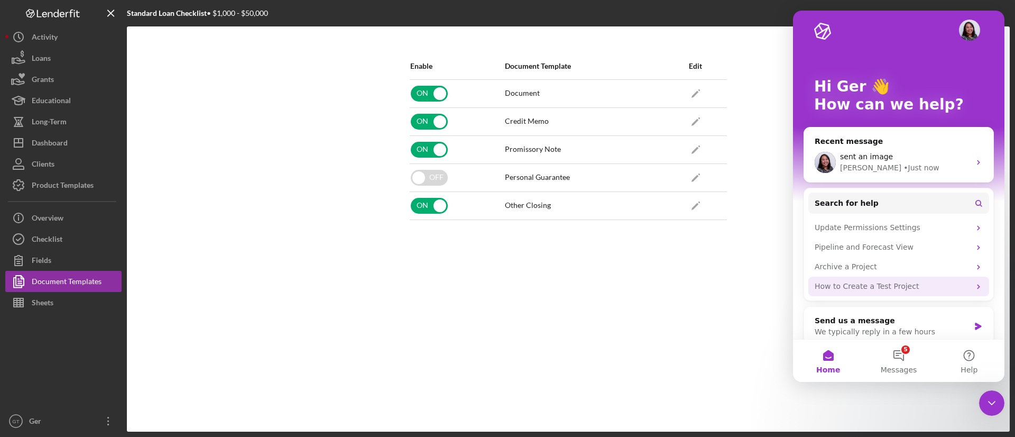
scroll to position [20, 0]
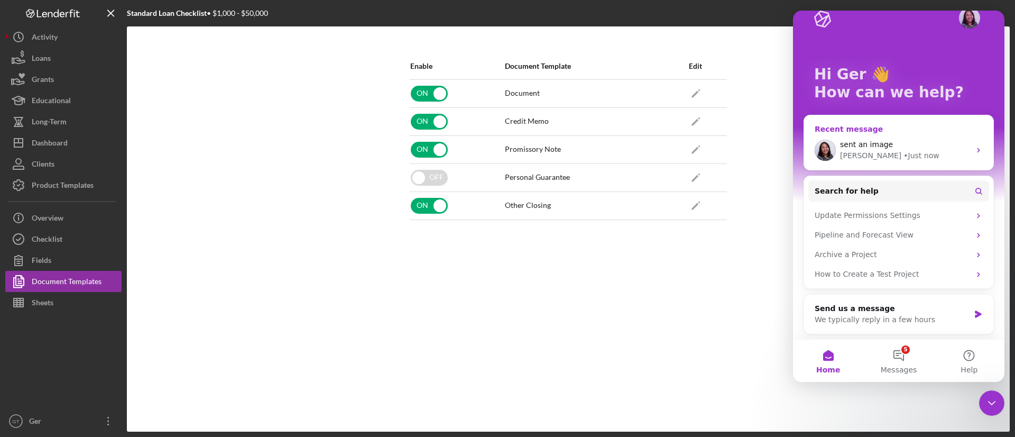
click at [899, 145] on div "sent an image" at bounding box center [905, 144] width 130 height 11
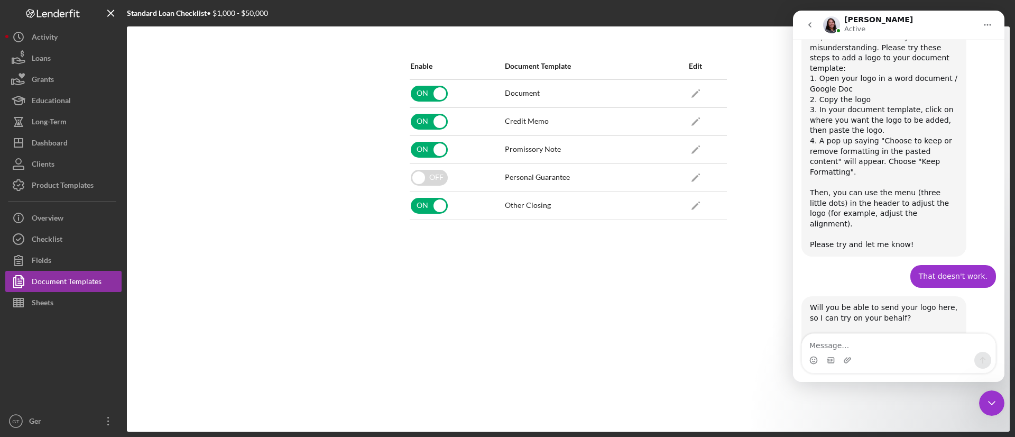
scroll to position [1173, 0]
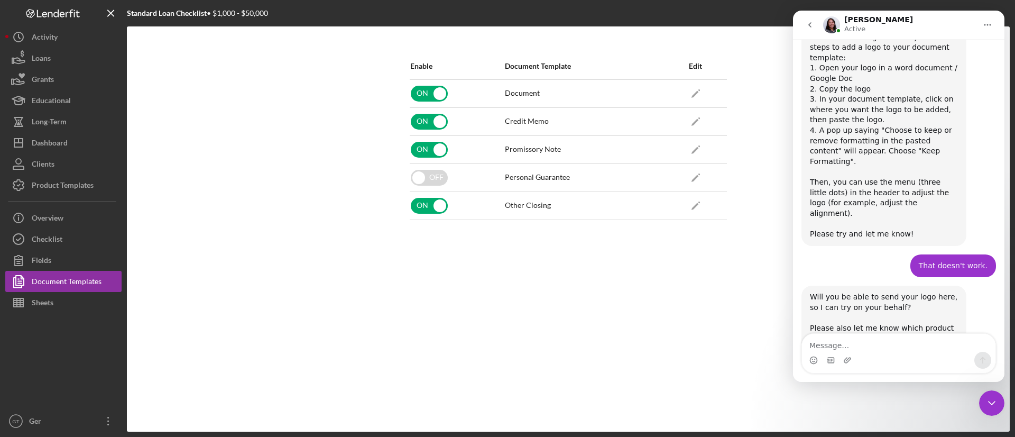
type textarea "W"
type textarea "I'll it on "Other Closing" document"
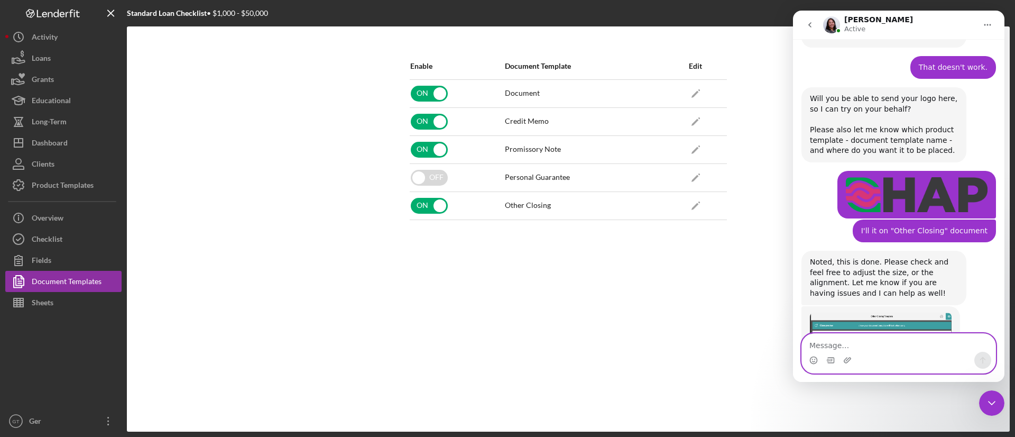
scroll to position [1391, 0]
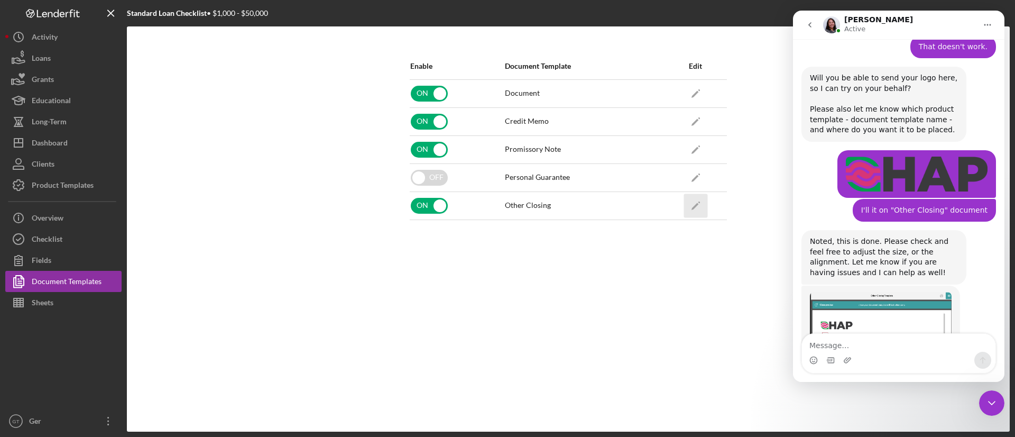
click at [698, 202] on icon "Icon/Edit" at bounding box center [695, 205] width 24 height 24
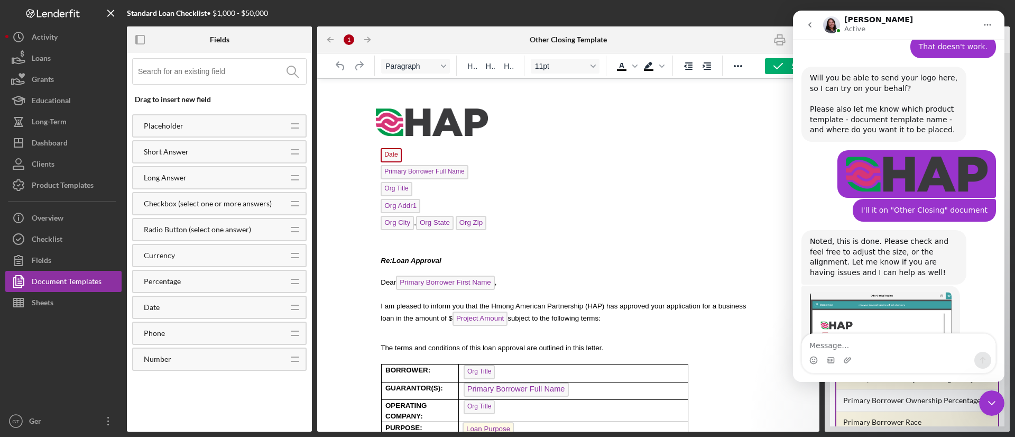
click at [810, 22] on icon "go back" at bounding box center [809, 24] width 3 height 5
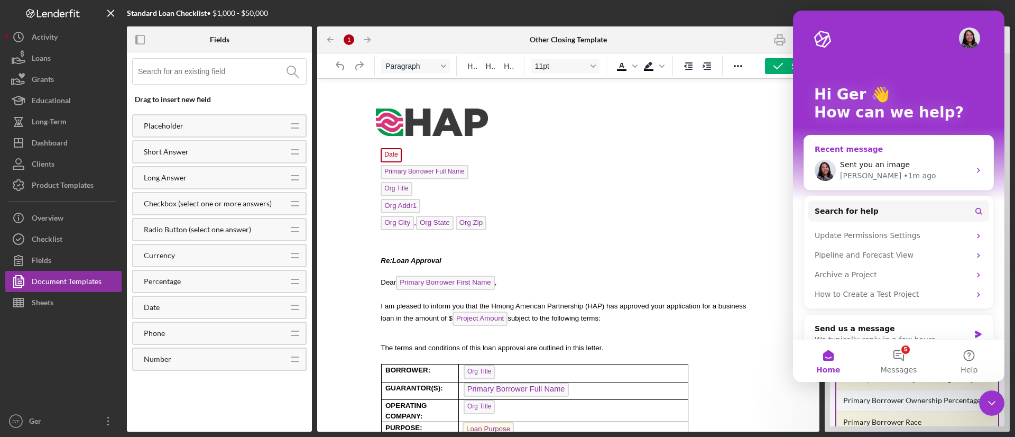
click at [897, 151] on div "Sent you an image [PERSON_NAME] • 1m ago" at bounding box center [898, 170] width 189 height 39
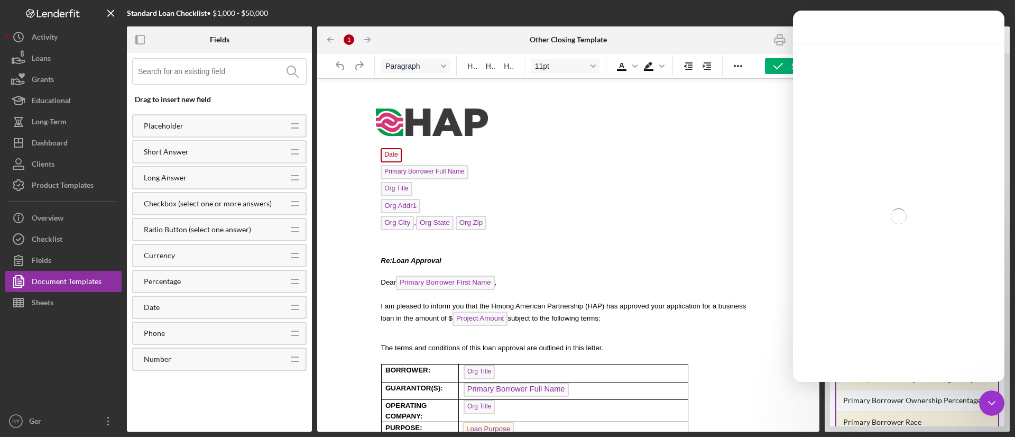
click at [728, 39] on div at bounding box center [736, 39] width 168 height 26
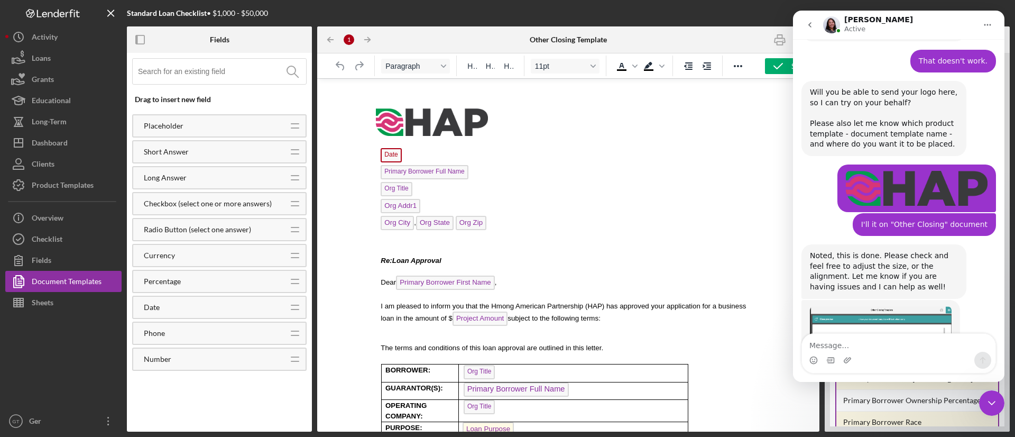
scroll to position [1391, 0]
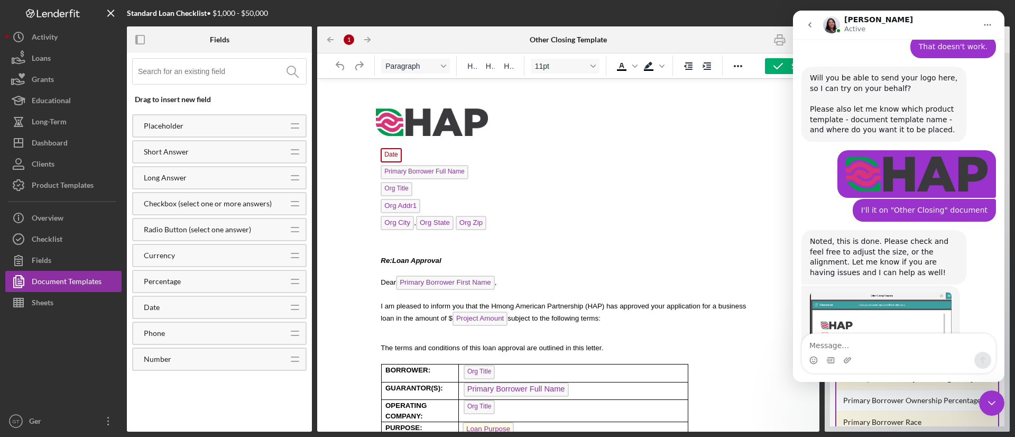
click at [992, 403] on icon "Close Intercom Messenger" at bounding box center [991, 403] width 7 height 4
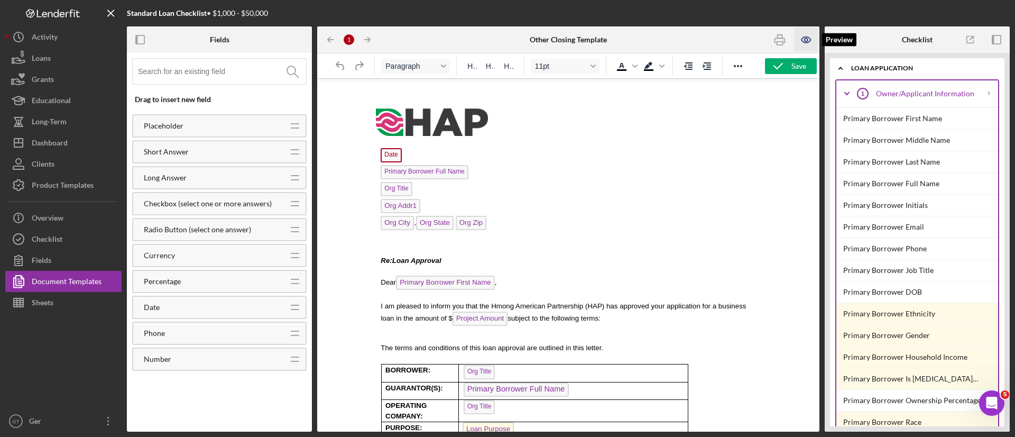
click at [808, 45] on icon "button" at bounding box center [806, 40] width 24 height 24
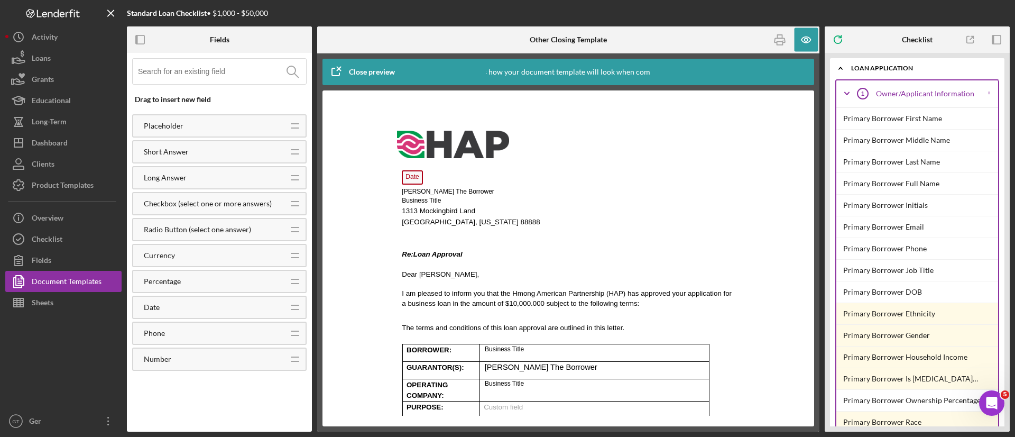
click at [988, 409] on div "Open Intercom Messenger" at bounding box center [991, 402] width 35 height 35
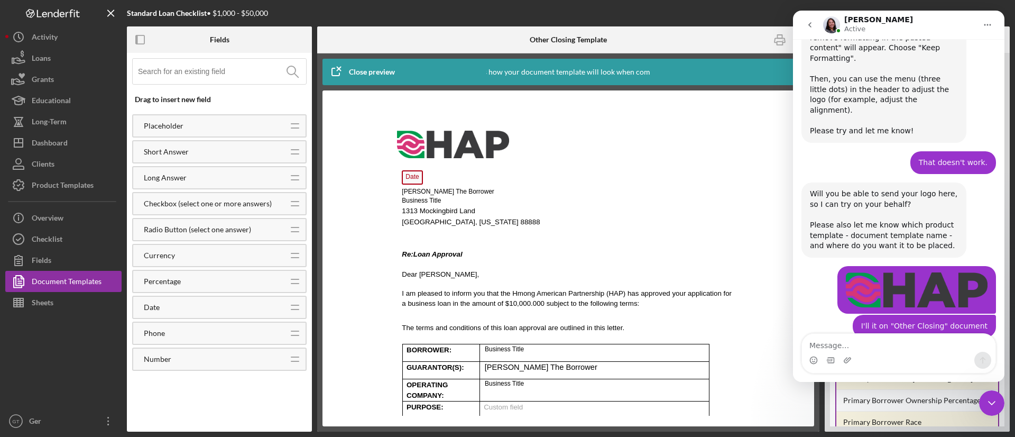
click at [915, 351] on div "Intercom messenger" at bounding box center [898, 359] width 193 height 17
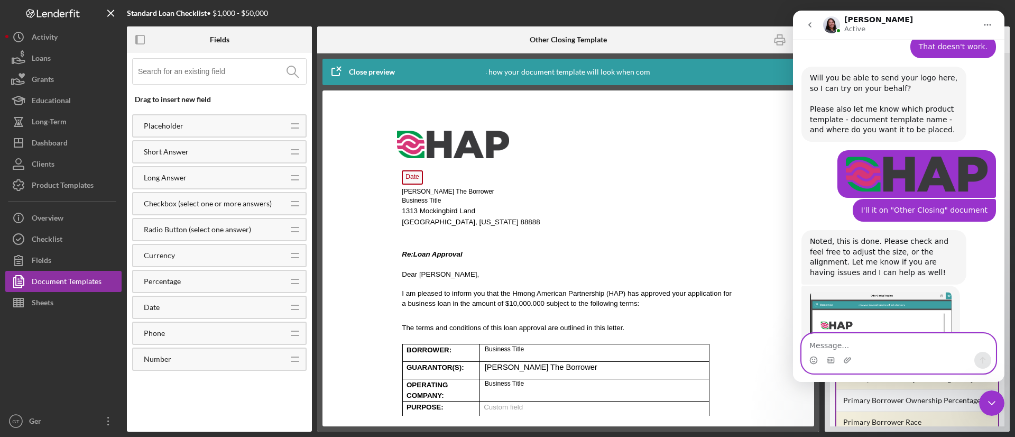
click at [912, 348] on textarea "Message…" at bounding box center [898, 342] width 193 height 18
type textarea "Looks good."
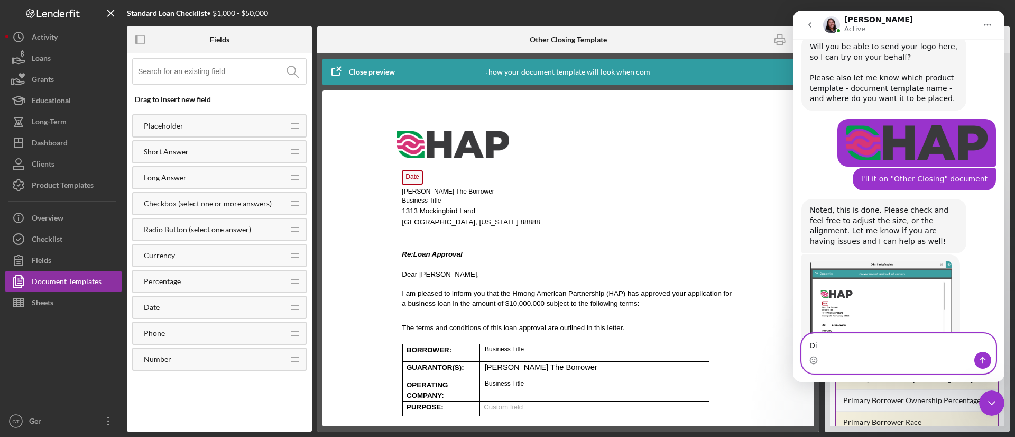
type textarea "D"
type textarea "B"
type textarea "How did you do it?"
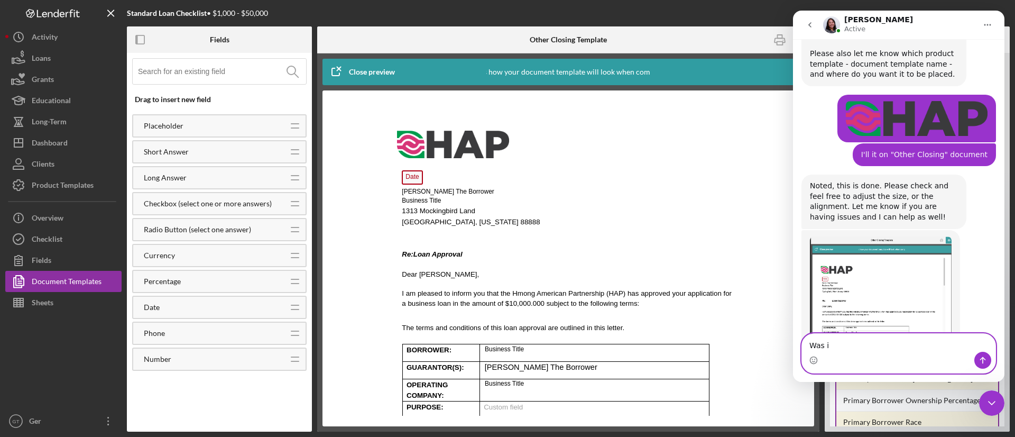
scroll to position [1488, 0]
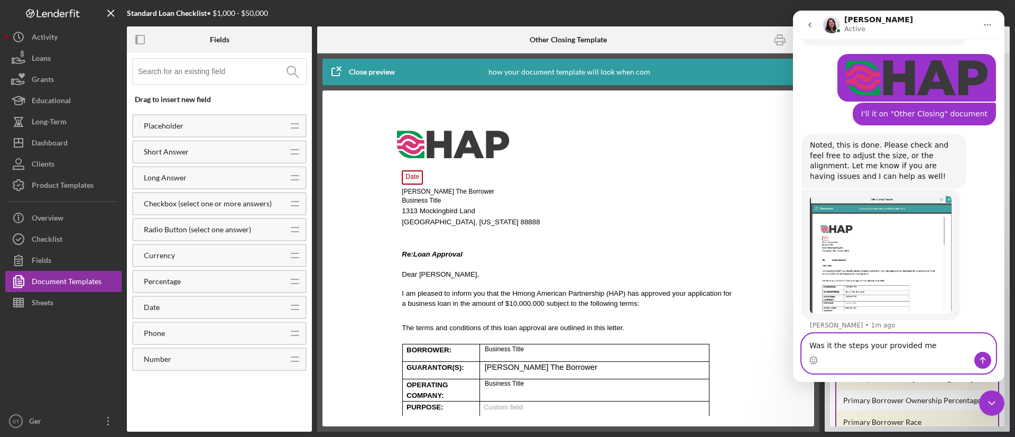
type textarea "Was it the steps your provided me?"
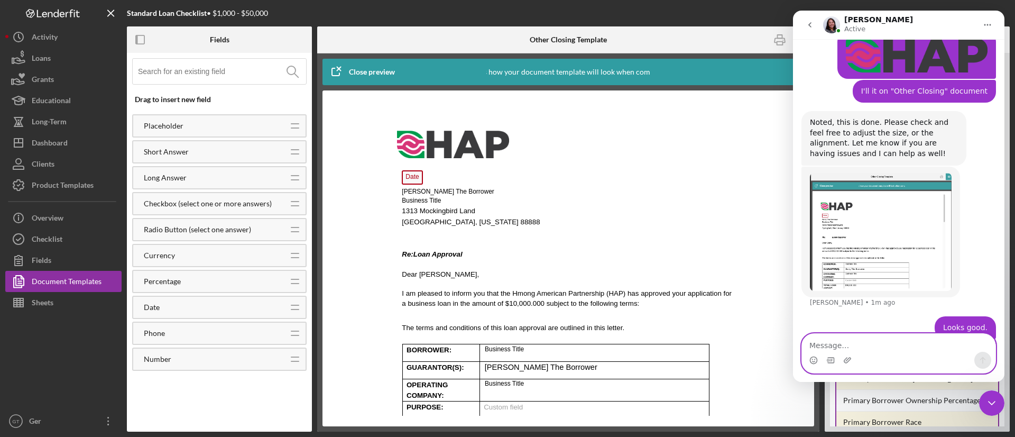
scroll to position [1512, 0]
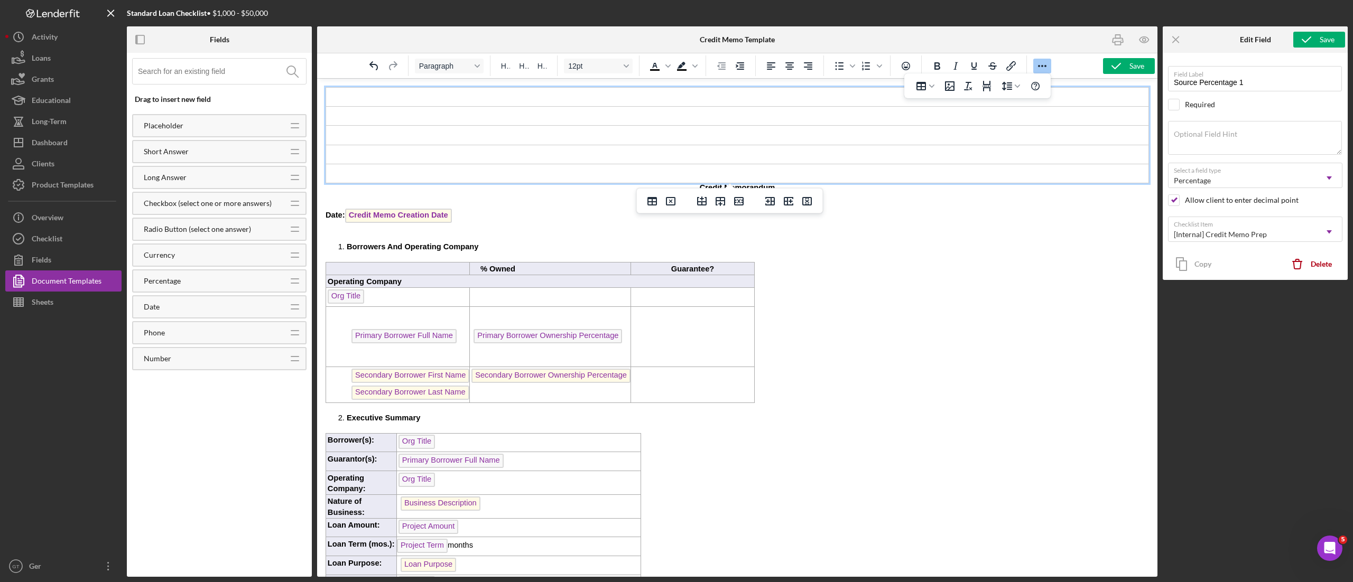
scroll to position [1797, 0]
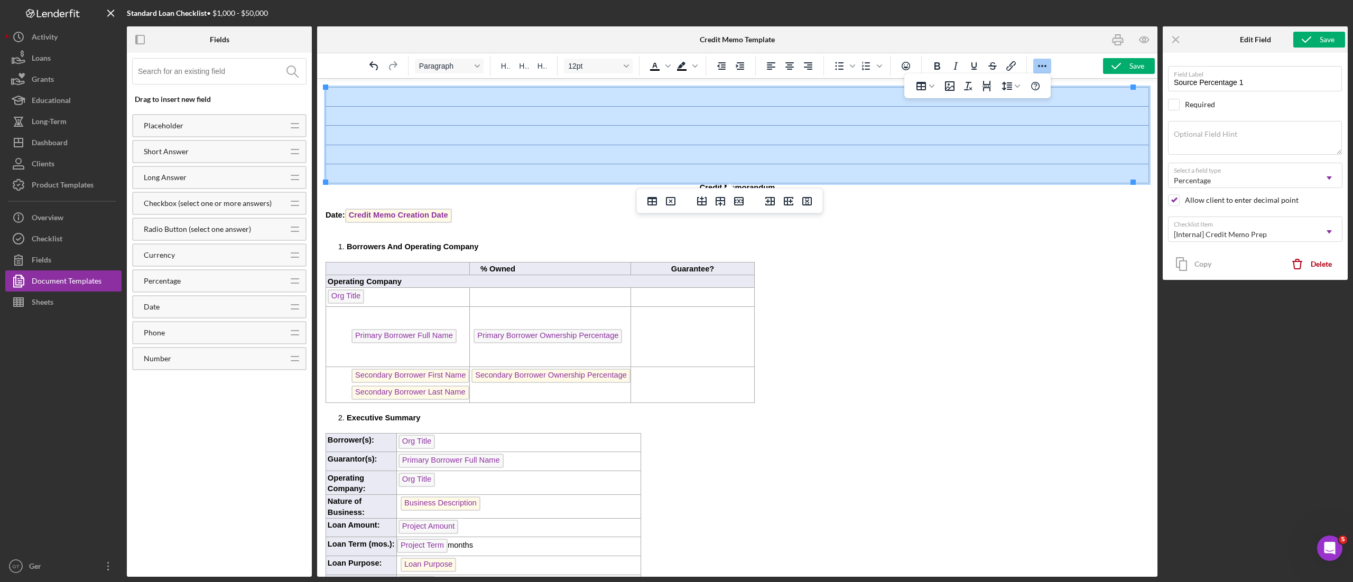
click at [660, 98] on tbody "Rich Text Area. Press ALT-0 for help." at bounding box center [737, 136] width 823 height 96
click at [805, 194] on button "Delete column" at bounding box center [807, 201] width 18 height 15
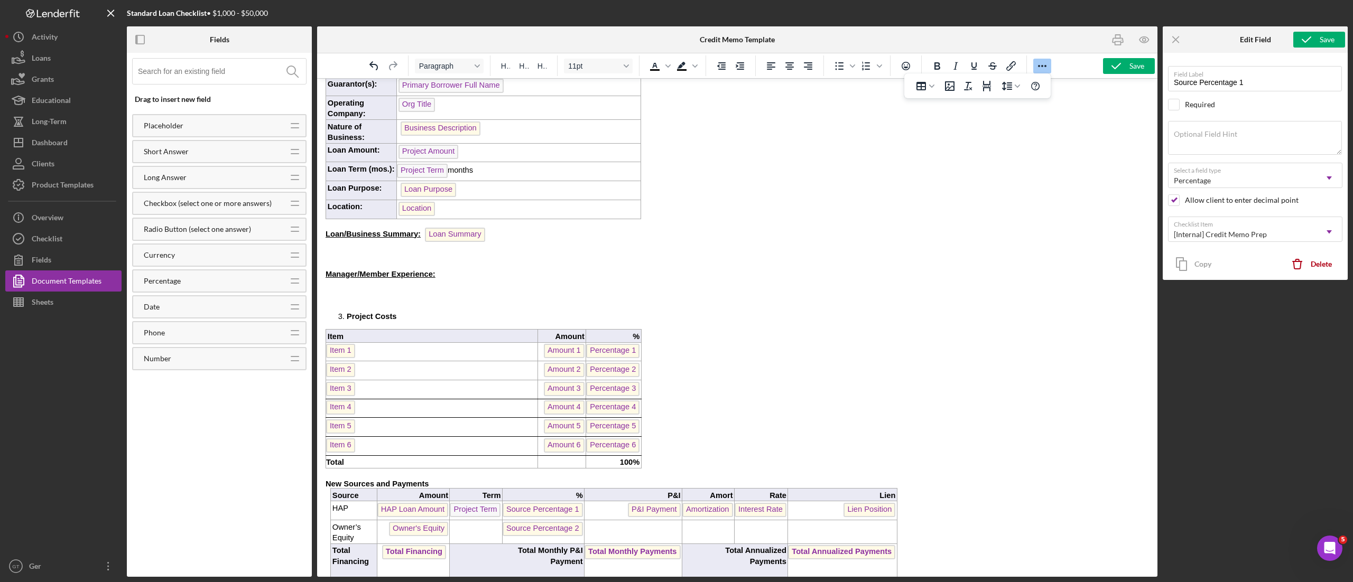
scroll to position [423, 0]
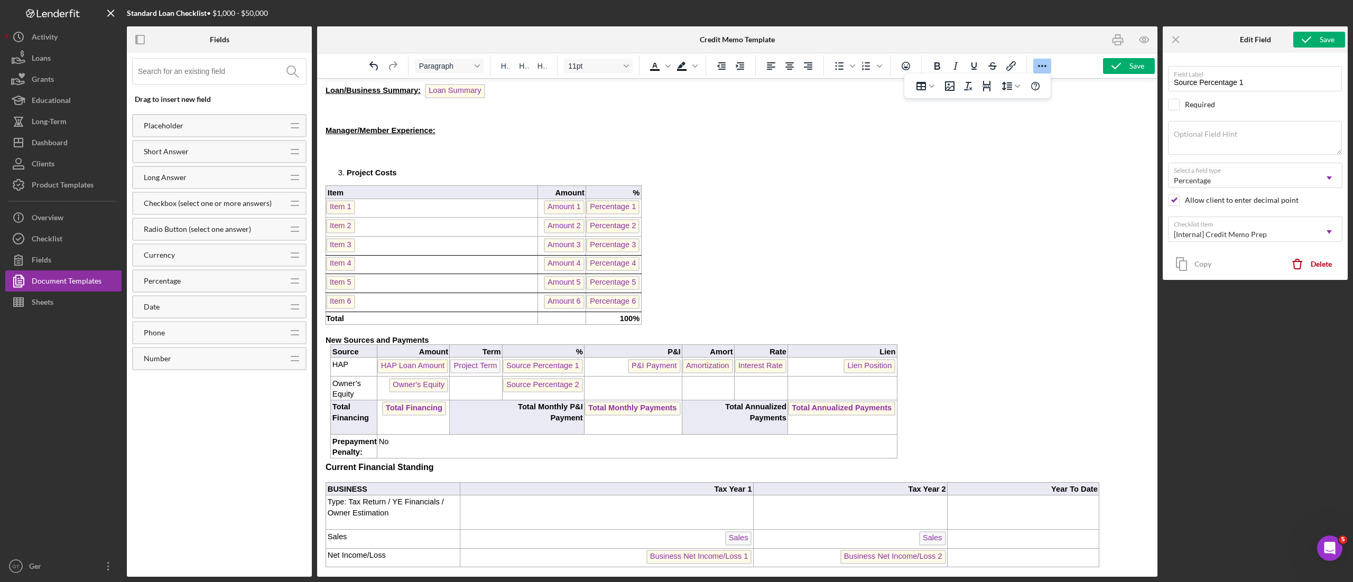
click at [383, 152] on p "Rich Text Area. Press ALT-0 for help." at bounding box center [737, 147] width 823 height 8
click at [926, 90] on icon "Table" at bounding box center [921, 86] width 13 height 13
click at [1006, 133] on div "2 columns, 5 rows" at bounding box center [1004, 136] width 9 height 9
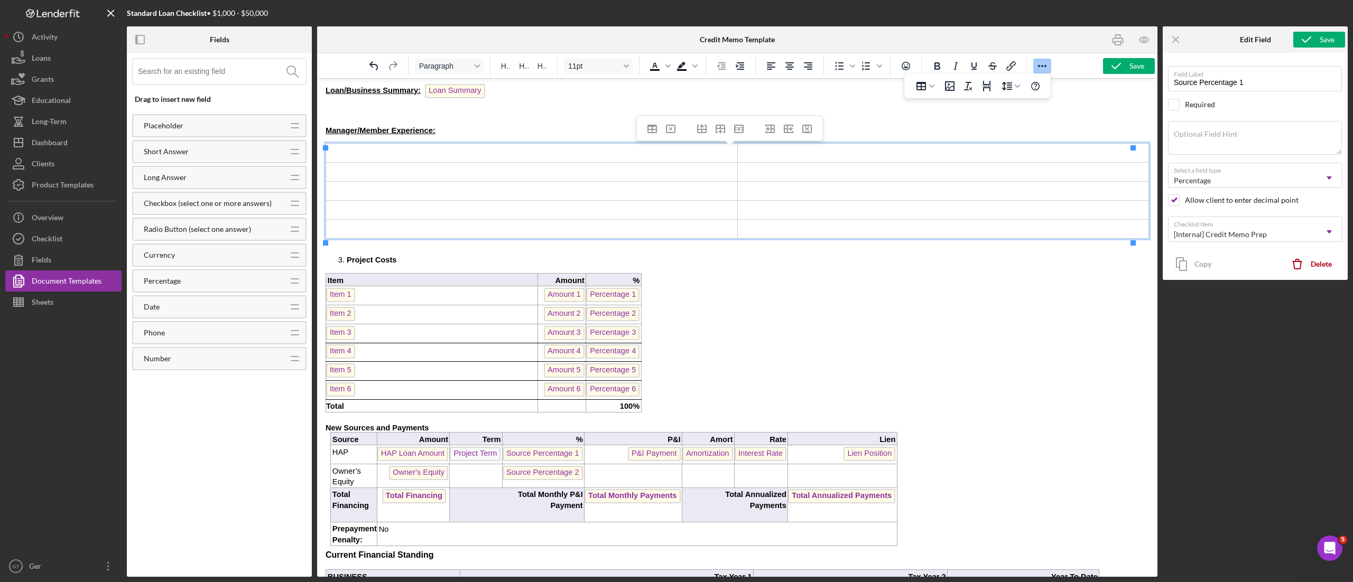
click at [529, 124] on p "Rich Text Area. Press ALT-0 for help." at bounding box center [737, 122] width 823 height 8
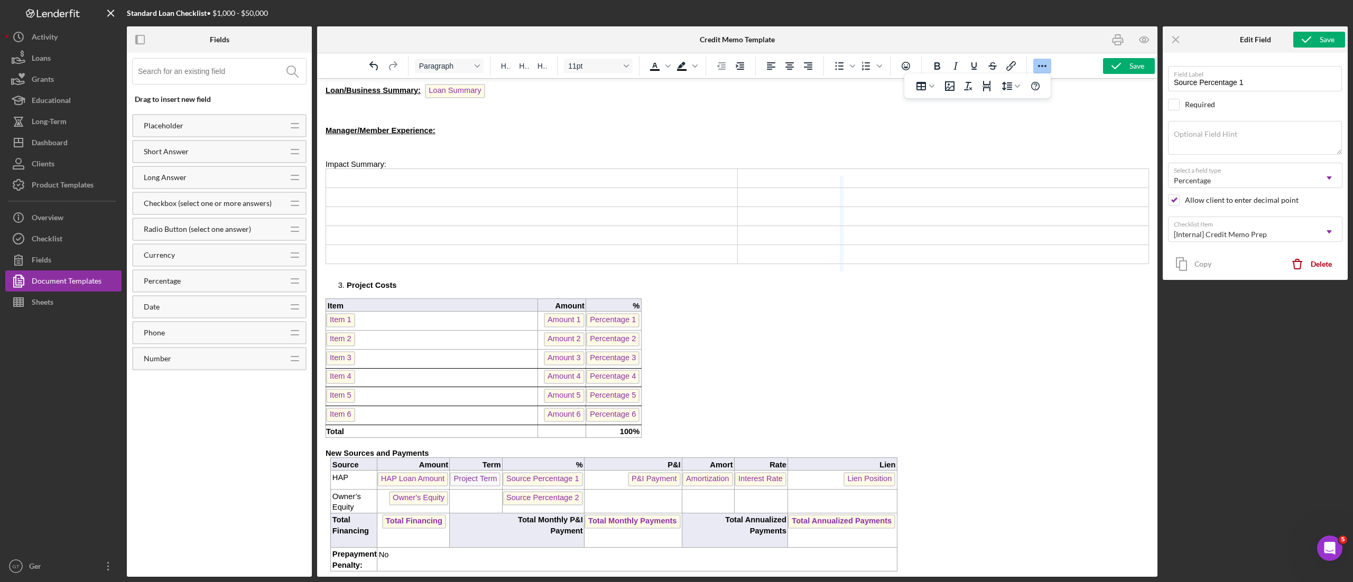
drag, startPoint x: 1133, startPoint y: 197, endPoint x: 724, endPoint y: 187, distance: 408.6
drag, startPoint x: 578, startPoint y: 190, endPoint x: 718, endPoint y: 200, distance: 140.4
drag, startPoint x: 829, startPoint y: 189, endPoint x: 667, endPoint y: 193, distance: 161.8
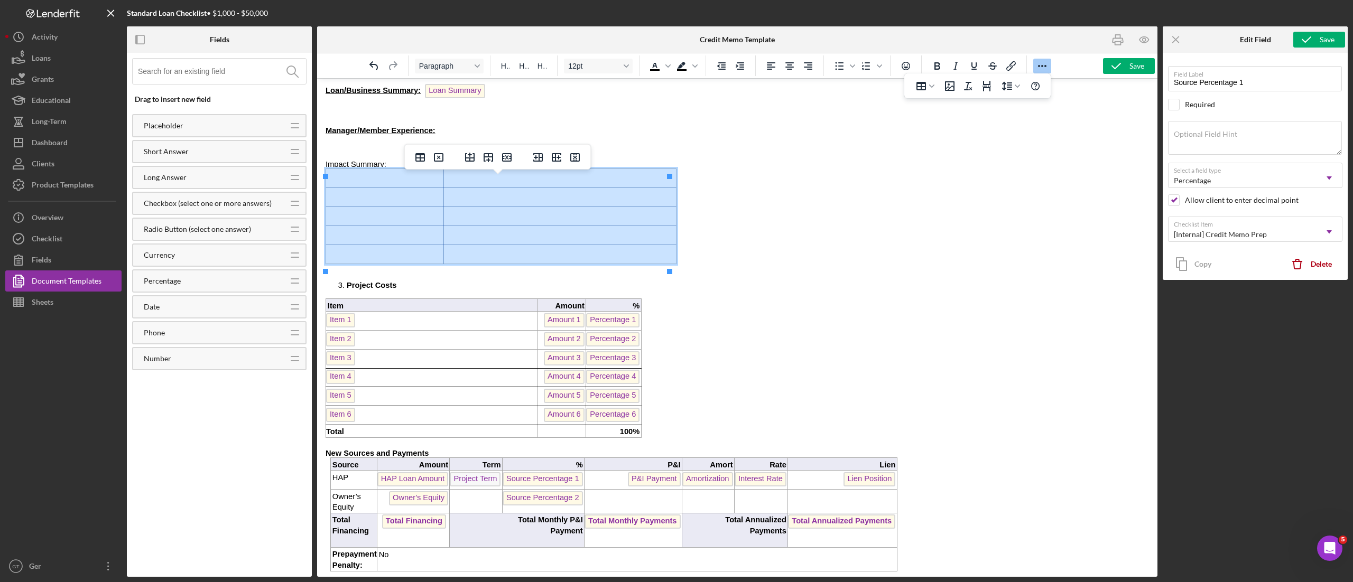
drag, startPoint x: 636, startPoint y: 258, endPoint x: 358, endPoint y: 180, distance: 288.3
click at [358, 180] on tbody "Rich Text Area. Press ALT-0 for help." at bounding box center [501, 217] width 350 height 96
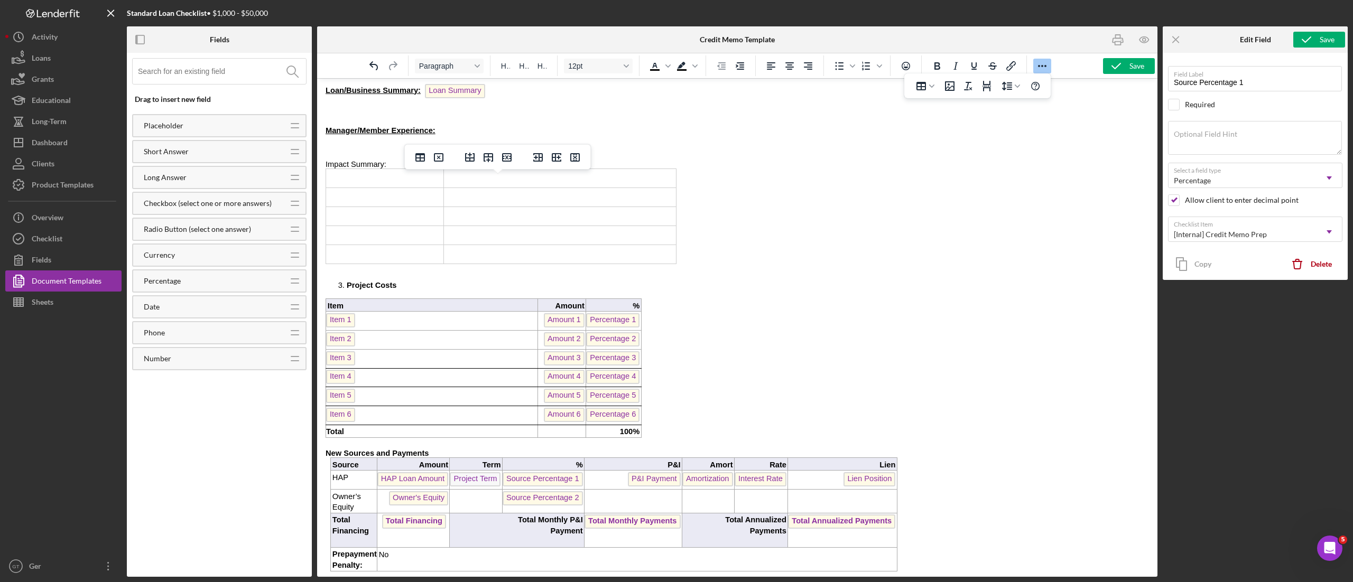
click at [366, 131] on span "Manager/Member Experience:" at bounding box center [381, 130] width 110 height 8
click at [406, 188] on td "Rich Text Area. Press ALT-0 for help." at bounding box center [385, 178] width 118 height 19
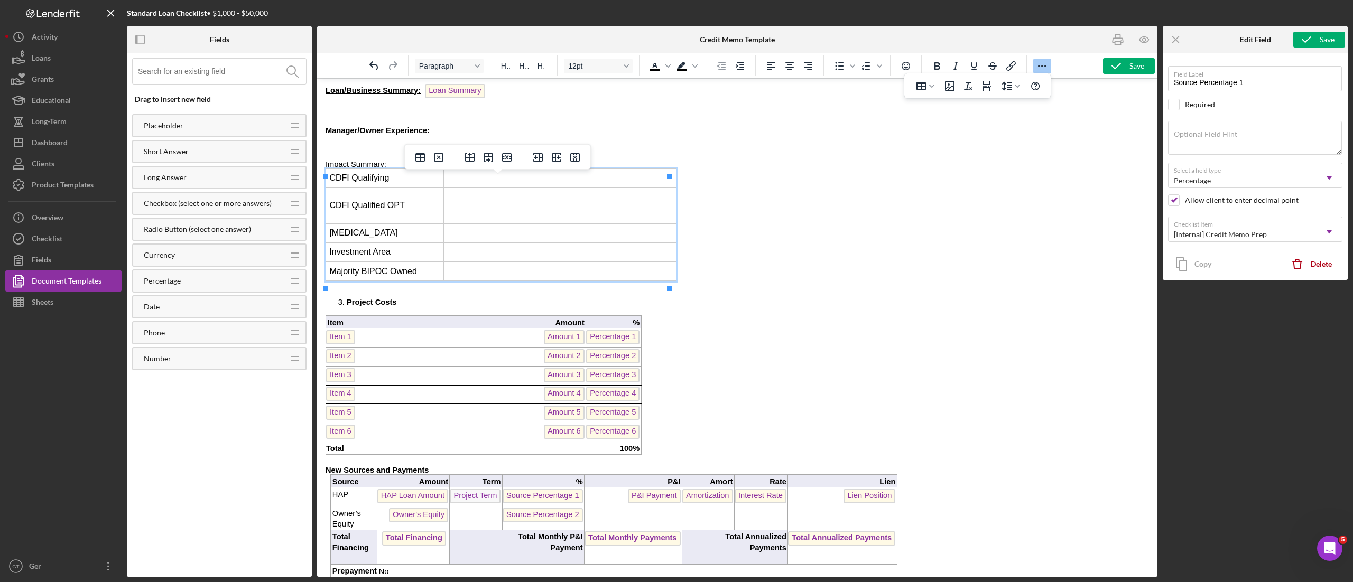
click td "Rich Text Area. Press ALT-0 for help."
drag, startPoint x: 172, startPoint y: 144, endPoint x: 487, endPoint y: 159, distance: 315.3
click icon "Insert row after"
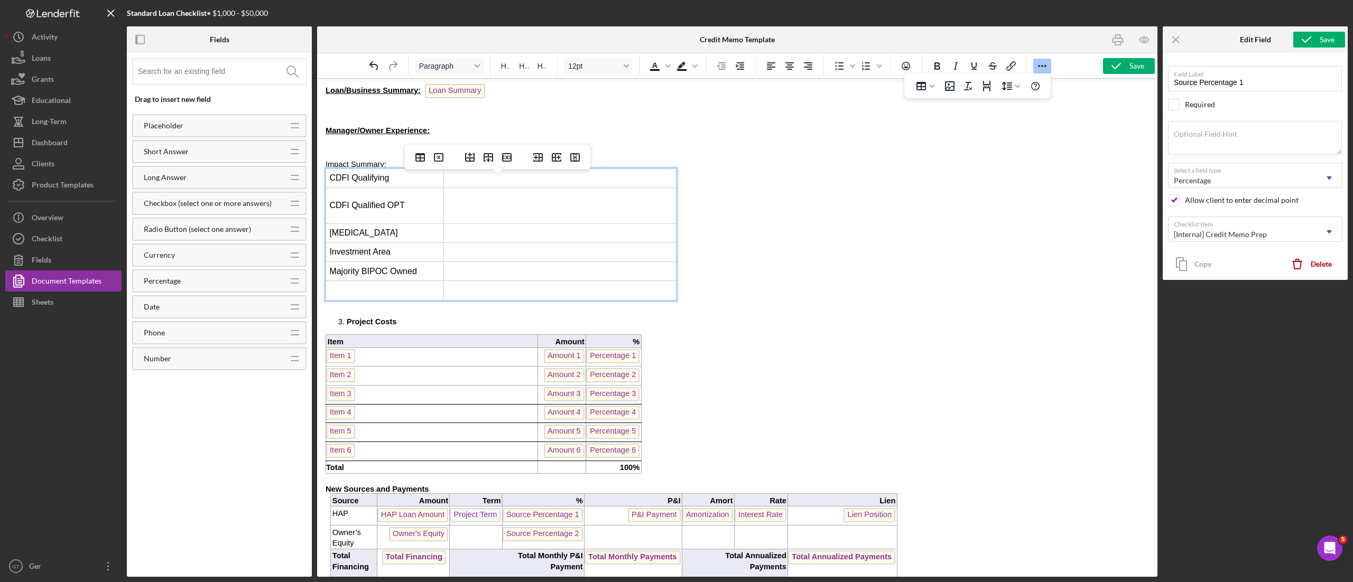
click td "Rich Text Area. Press ALT-0 for help."
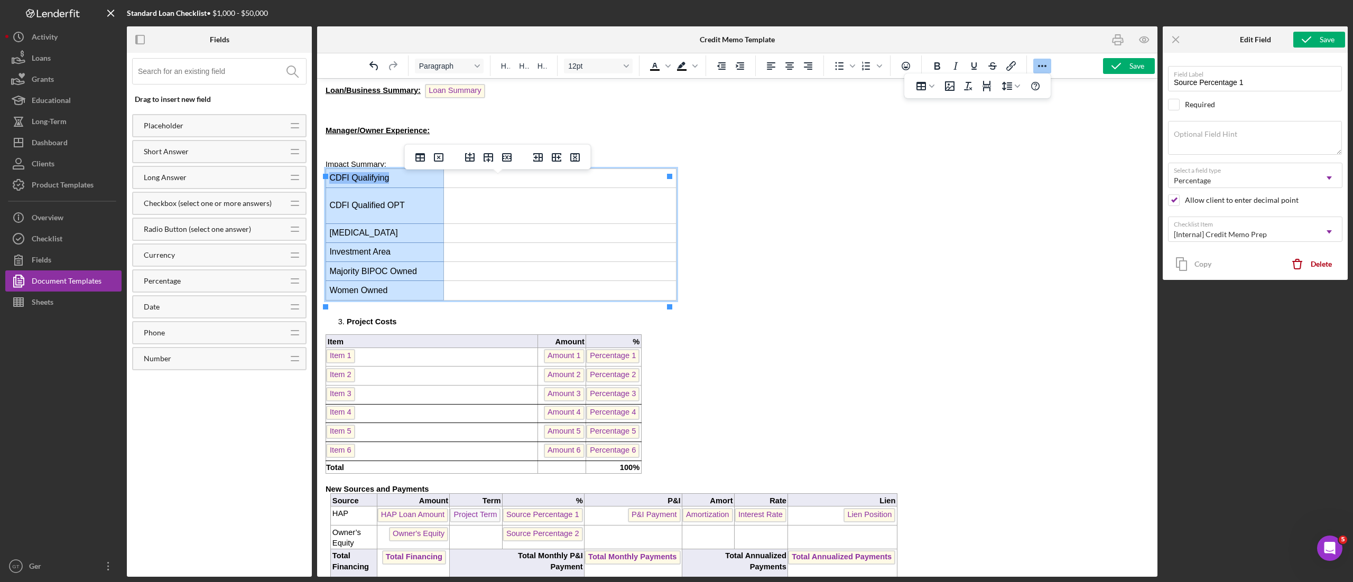
drag, startPoint x: 69, startPoint y: 218, endPoint x: 19, endPoint y: 98, distance: 130.0
click tbody "CDFI Qualifying CDFI Qualified OPT [MEDICAL_DATA] Investment Area Majority BIPO…"
drag, startPoint x: 934, startPoint y: 60, endPoint x: 930, endPoint y: 57, distance: 6.0
click div
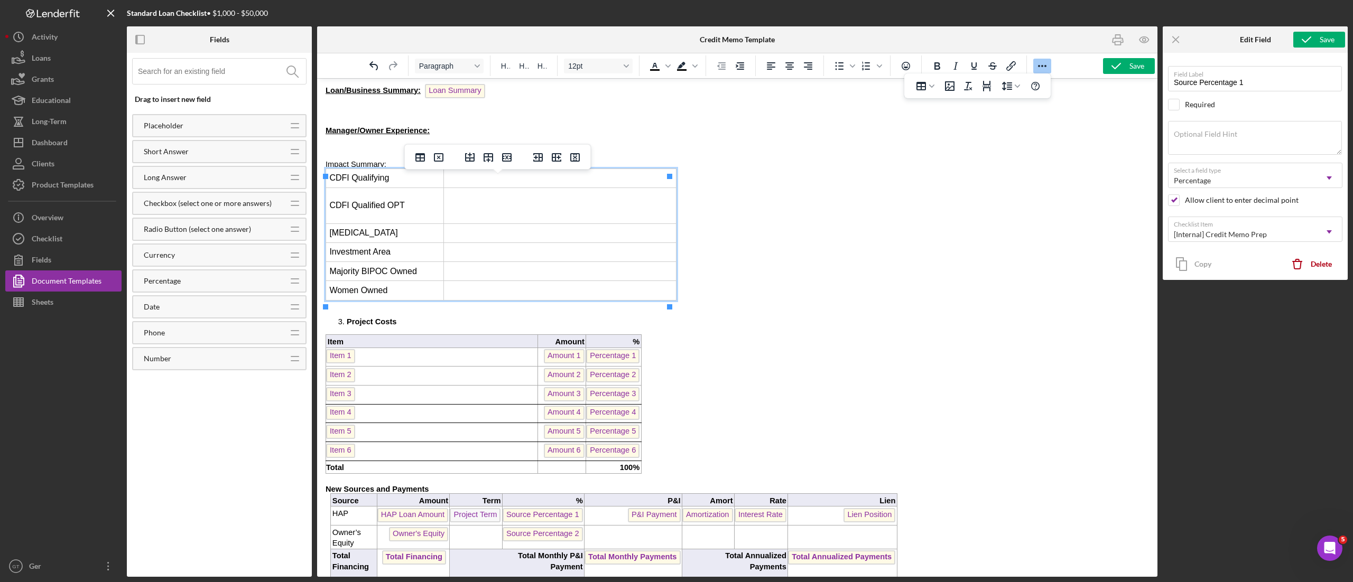
click td "CDFI Qualified OPT"
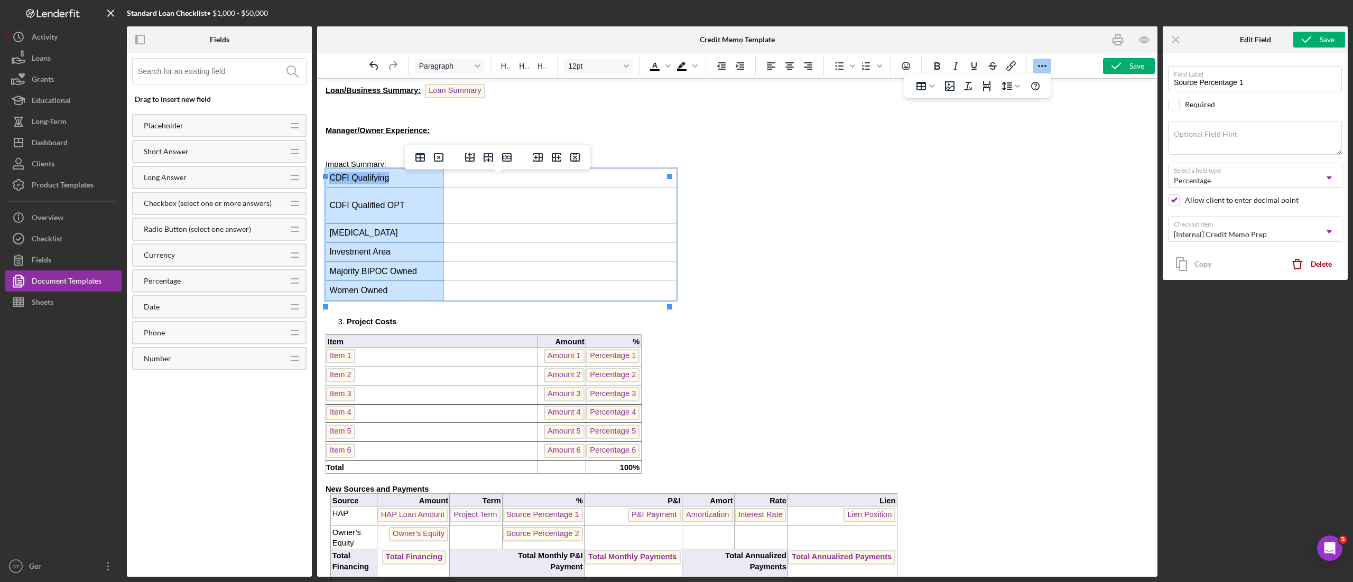
drag, startPoint x: 80, startPoint y: 216, endPoint x: 14, endPoint y: 106, distance: 127.8
click tbody "CDFI Qualifying CDFI Qualified OPT [MEDICAL_DATA] Investment Area Majority BIPO…"
click icon "Bold"
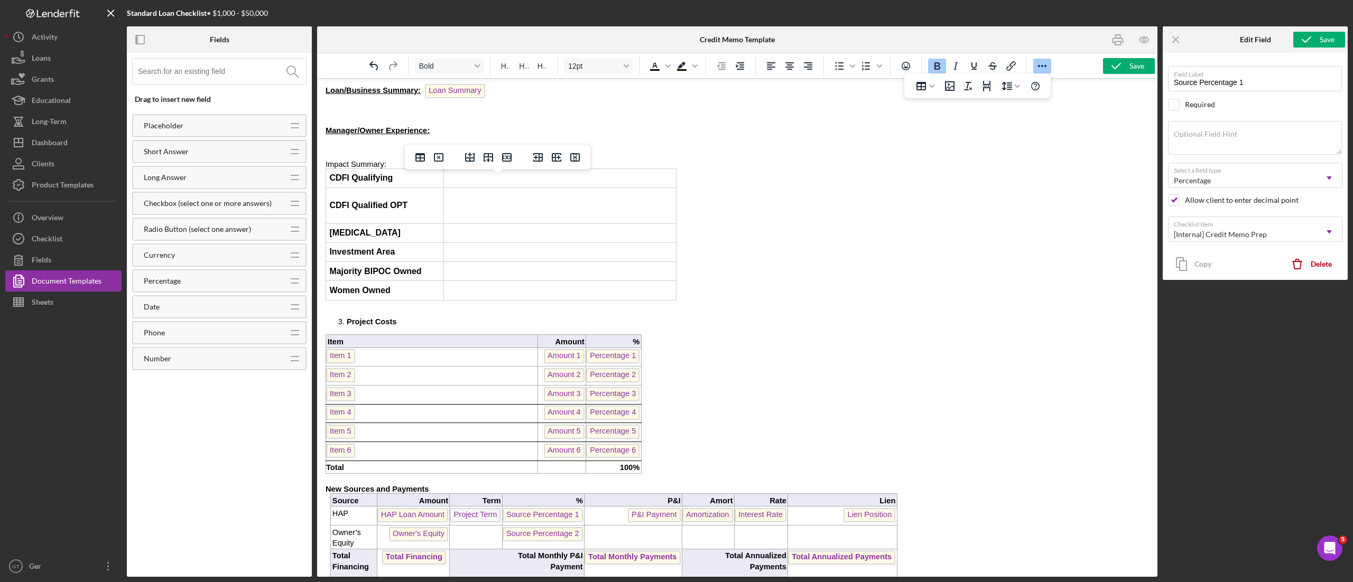
click p "Impact Summary:"
click icon "Bold"
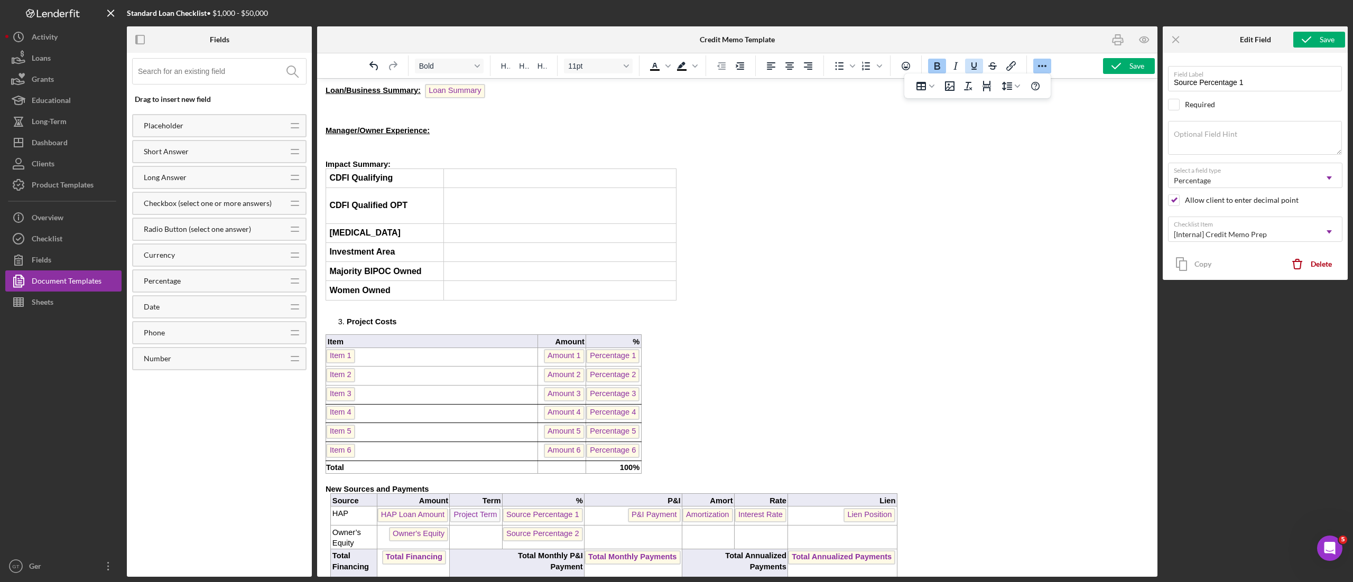
drag, startPoint x: 975, startPoint y: 68, endPoint x: 661, endPoint y: 146, distance: 324.2
click icon "Underline"
click body "Credit Memorandum   Org Title Date: Credit Memo Creation Date Borrowers And Ope…"
click li "Project Costs"
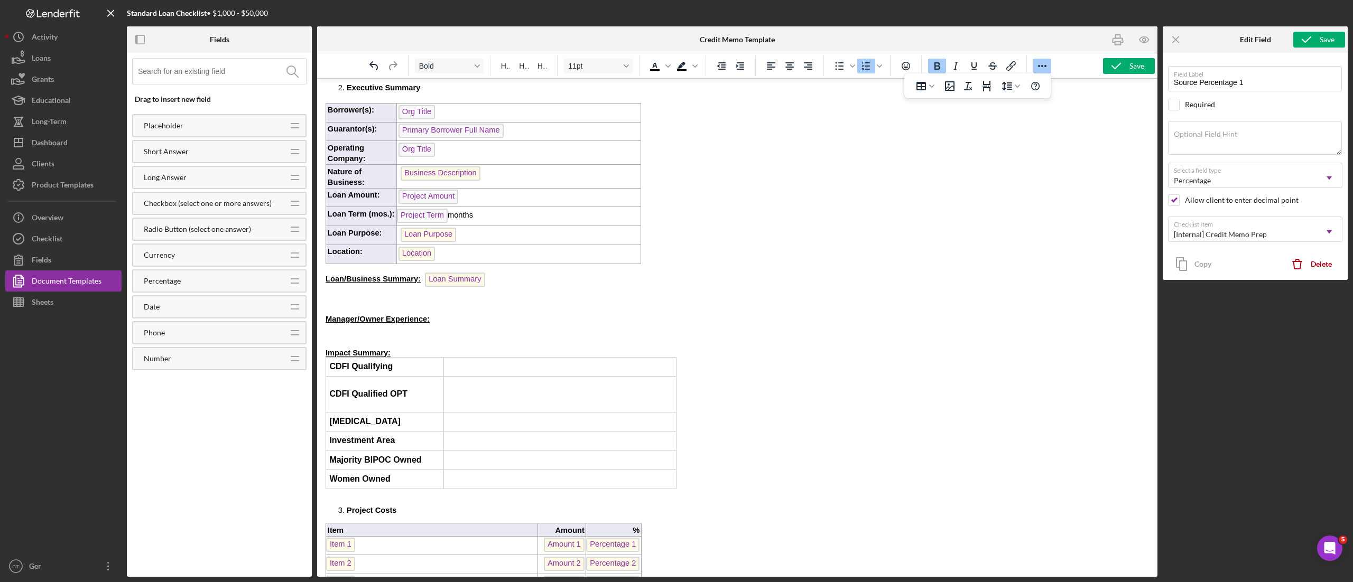
scroll to position [106, 0]
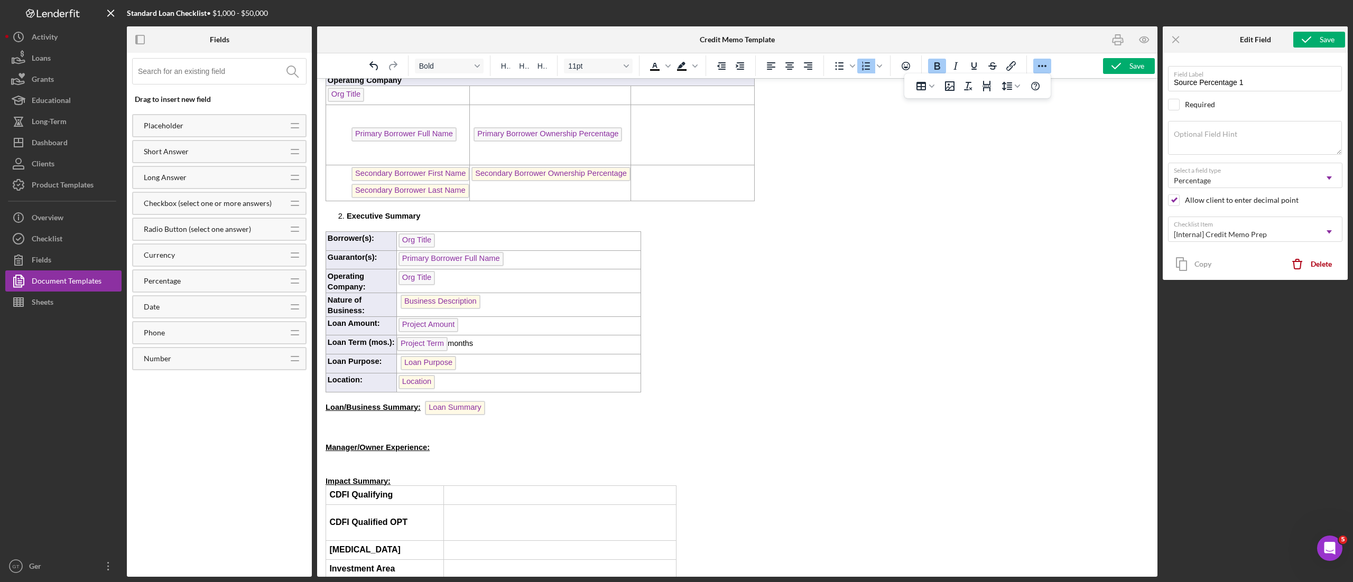
click p "Impact Summary:"
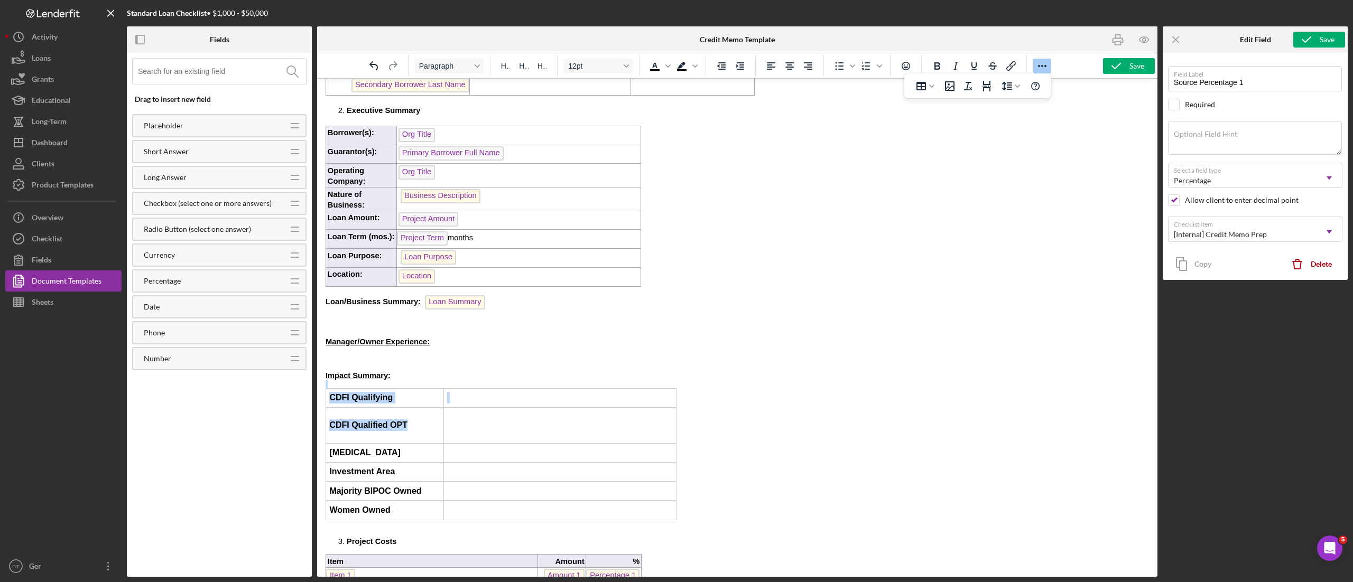
drag, startPoint x: 134, startPoint y: 434, endPoint x: -5, endPoint y: 322, distance: 178.5
click html "Credit Memorandum   Org Title Date: Credit Memo Creation Date Borrowers And Ope…"
drag, startPoint x: 166, startPoint y: 441, endPoint x: 299, endPoint y: 400, distance: 139.1
click html "Credit Memorandum   Org Title Date: Credit Memo Creation Date Borrowers And Ope…"
drag, startPoint x: 717, startPoint y: 299, endPoint x: 715, endPoint y: 289, distance: 9.7
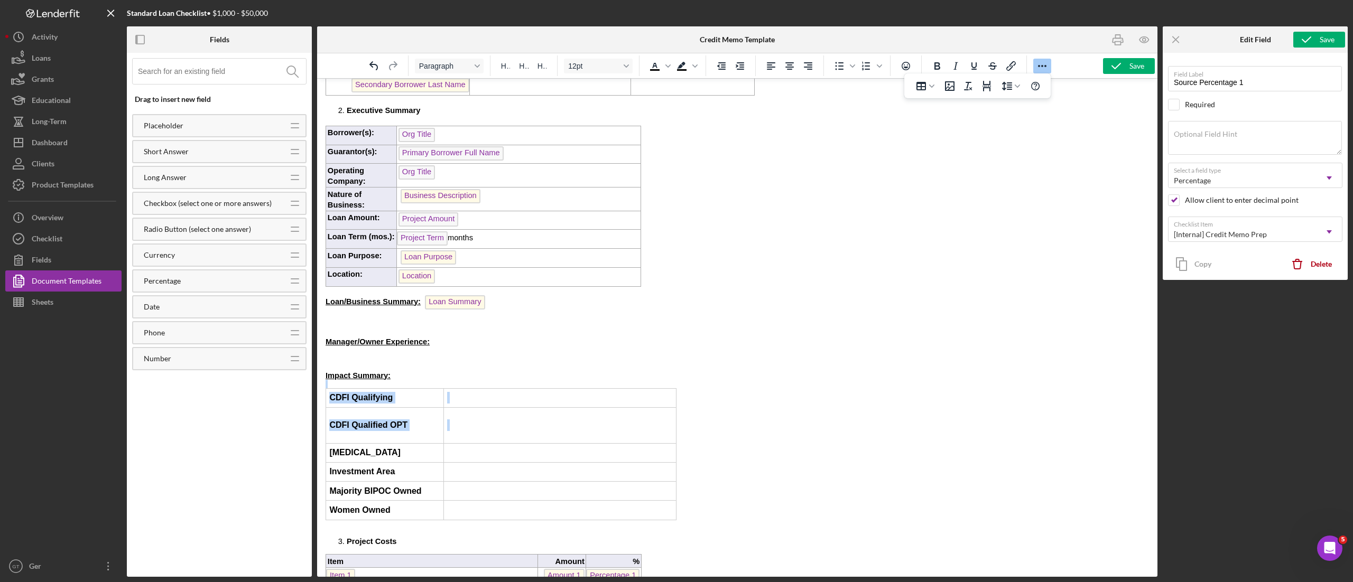
click body "Credit Memorandum   Org Title Date: Credit Memo Creation Date Borrowers And Ope…"
click div "Save"
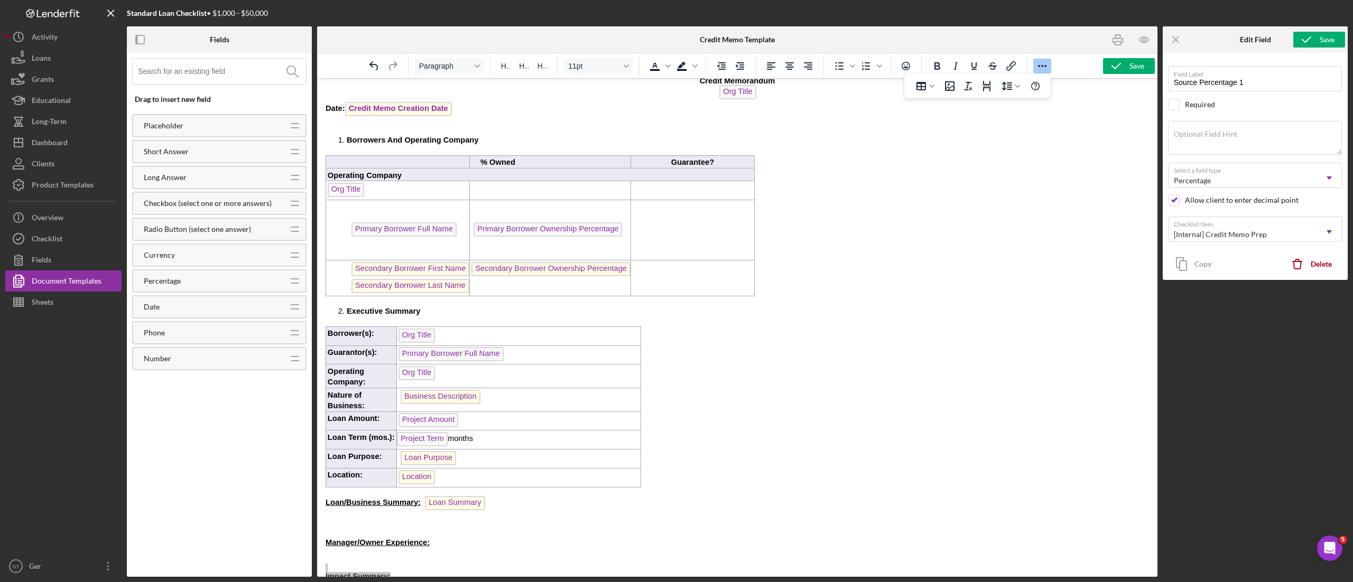
scroll to position [0, 0]
